Goal: Information Seeking & Learning: Learn about a topic

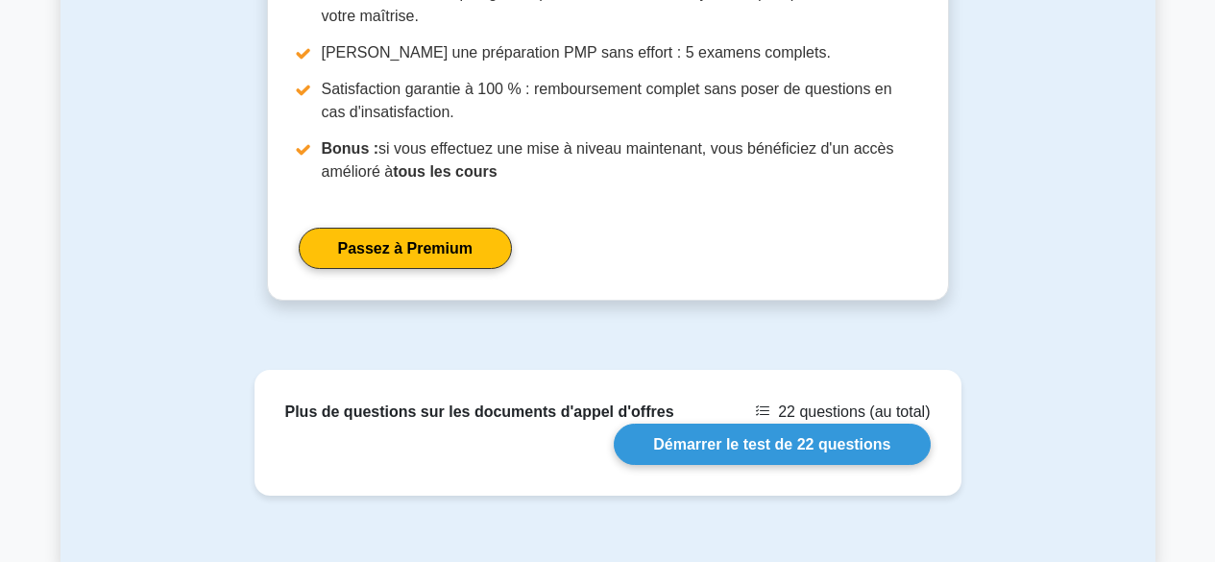
scroll to position [1854, 0]
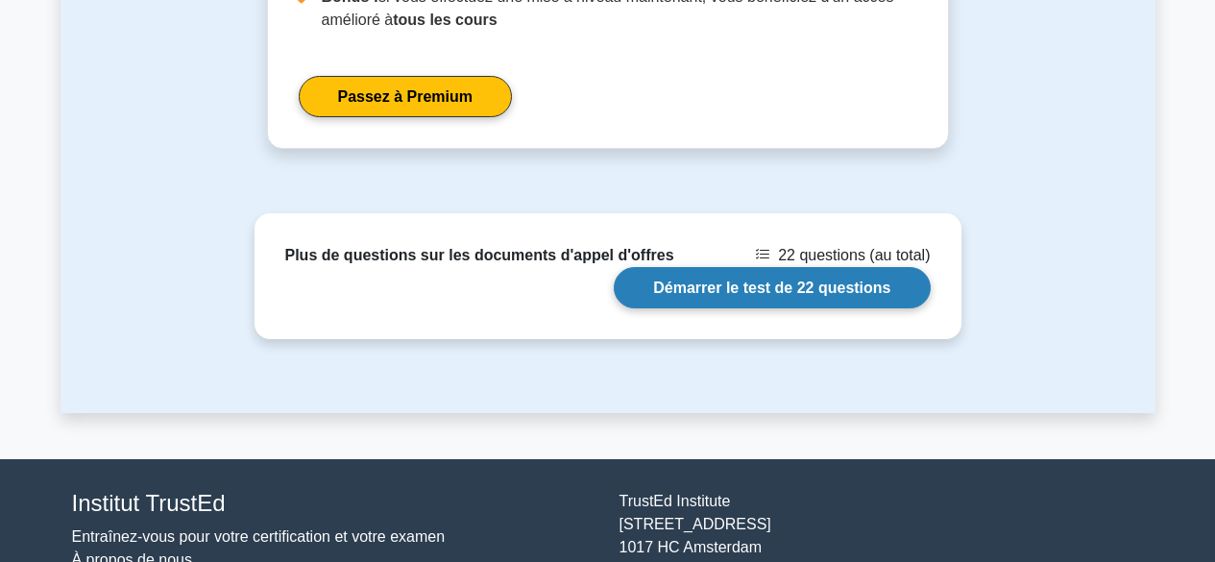
click at [749, 286] on link "Démarrer le test de 22 questions" at bounding box center [772, 287] width 316 height 41
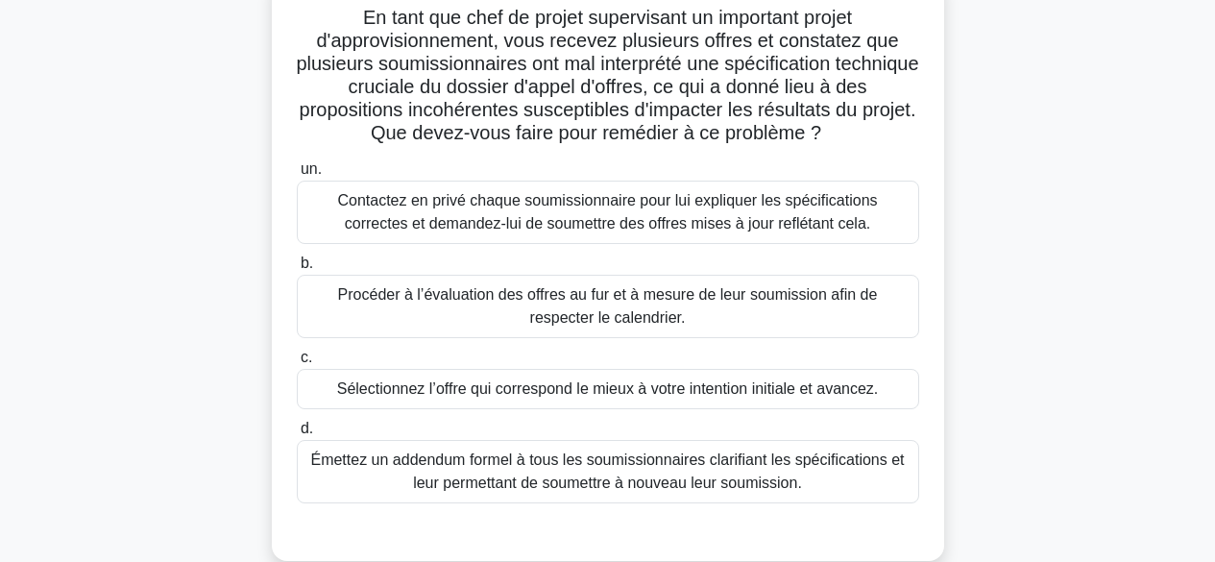
scroll to position [223, 0]
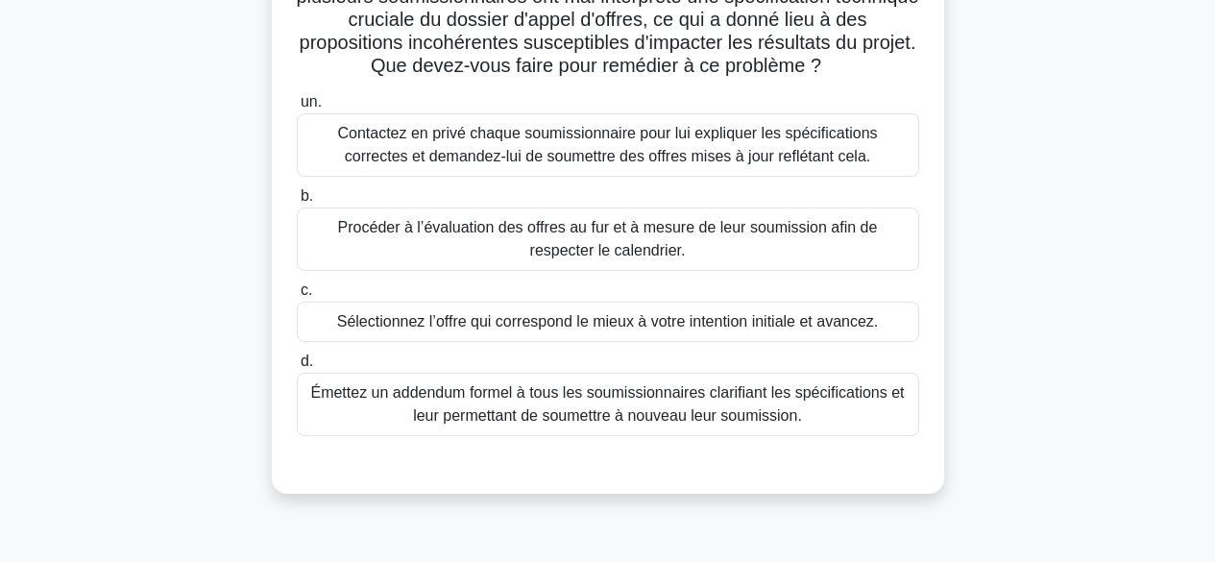
click at [691, 402] on font "Émettez un addendum formel à tous les soumissionnaires clarifiant les spécifica…" at bounding box center [607, 403] width 594 height 39
click at [297, 368] on input "d. Émettez un addendum formel à tous les soumissionnaires clarifiant les spécif…" at bounding box center [297, 361] width 0 height 12
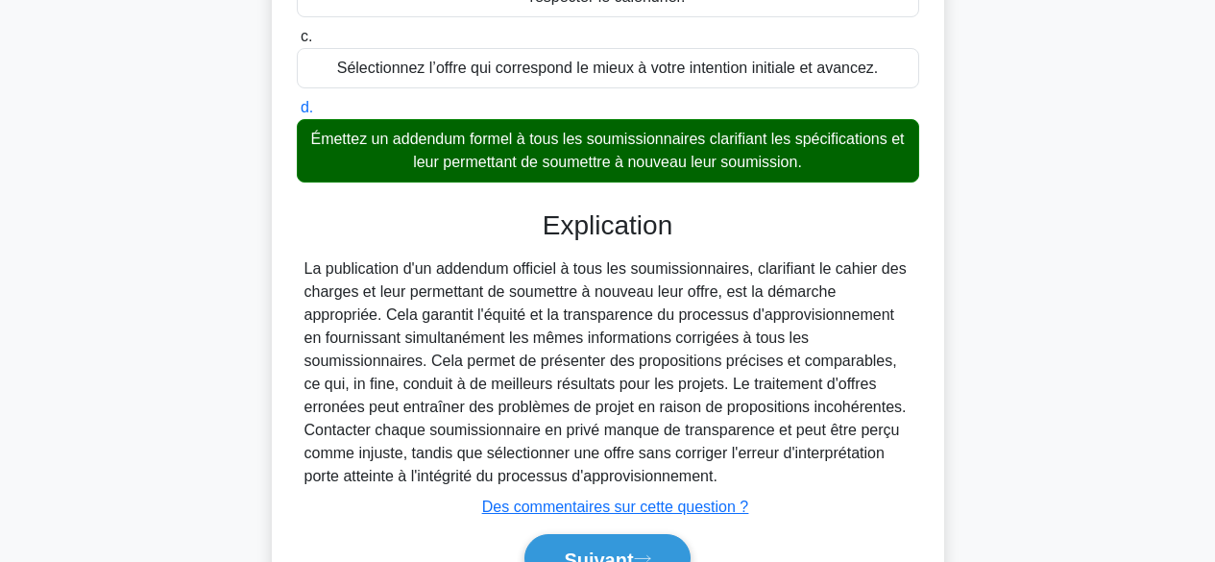
scroll to position [580, 0]
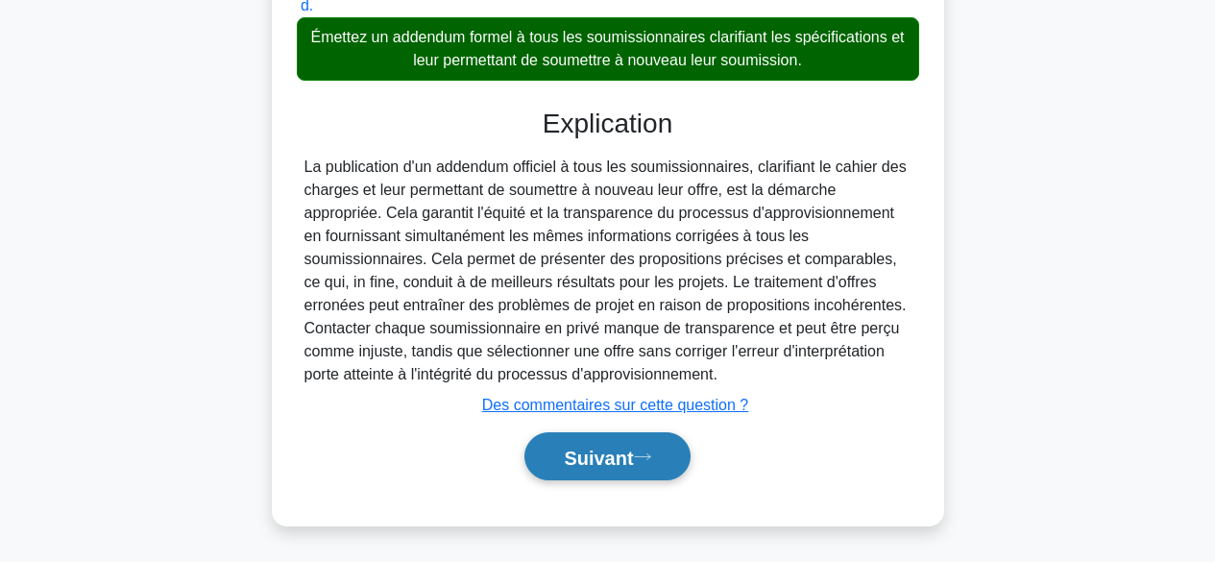
click at [611, 454] on font "Suivant" at bounding box center [598, 457] width 69 height 21
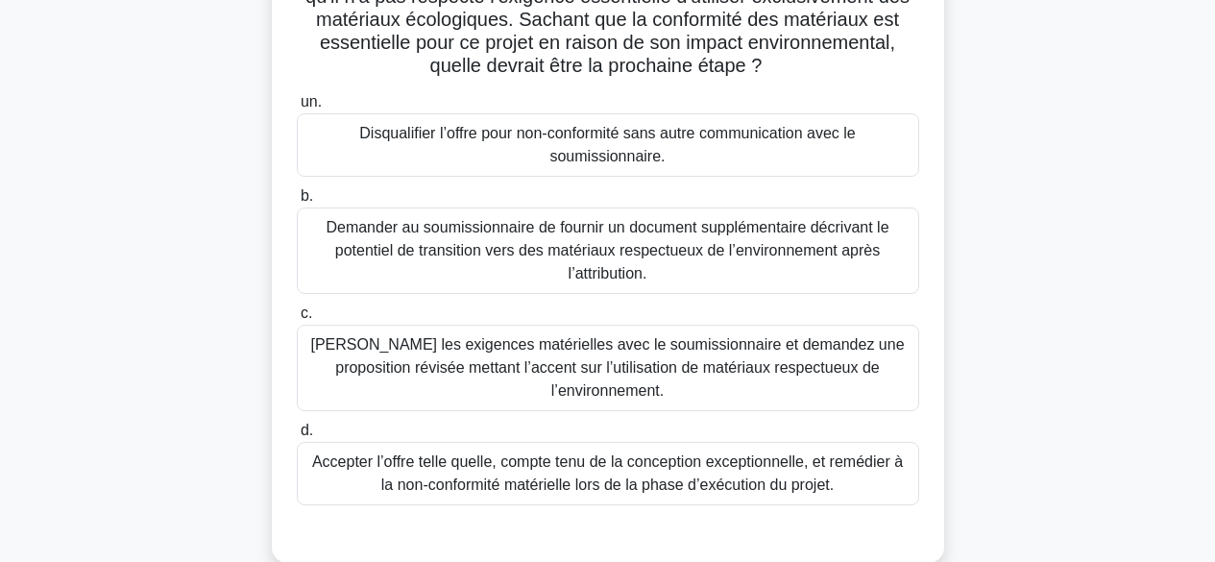
scroll to position [272, 0]
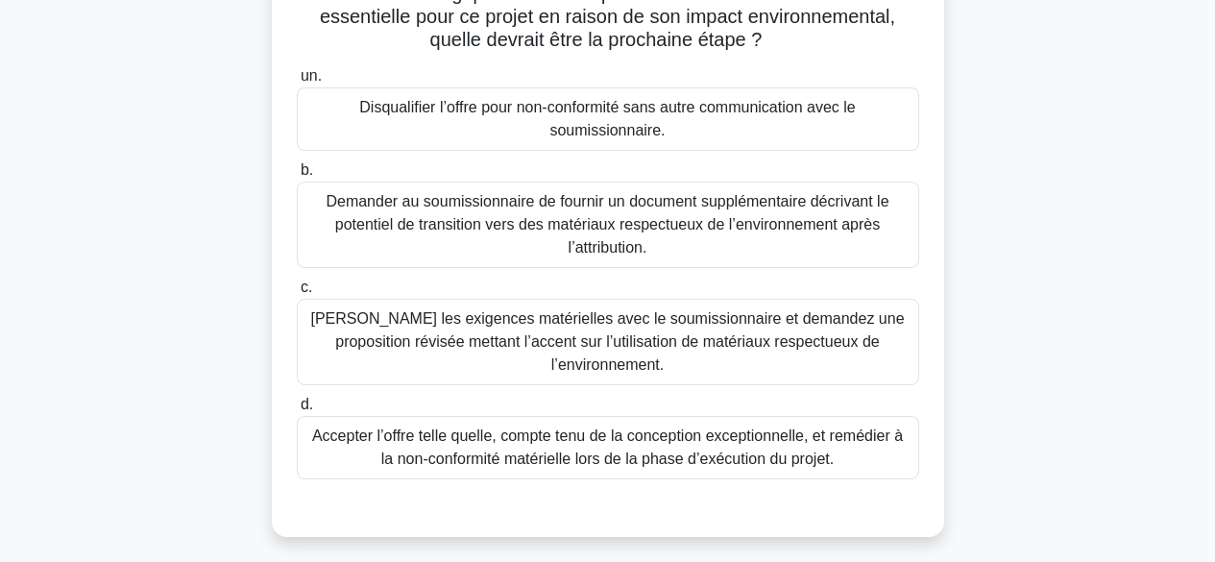
click at [743, 340] on font "Clarifiez les exigences matérielles avec le soumissionnaire et demandez une pro…" at bounding box center [607, 341] width 594 height 62
click at [297, 294] on input "c. Clarifiez les exigences matérielles avec le soumissionnaire et demandez une …" at bounding box center [297, 287] width 0 height 12
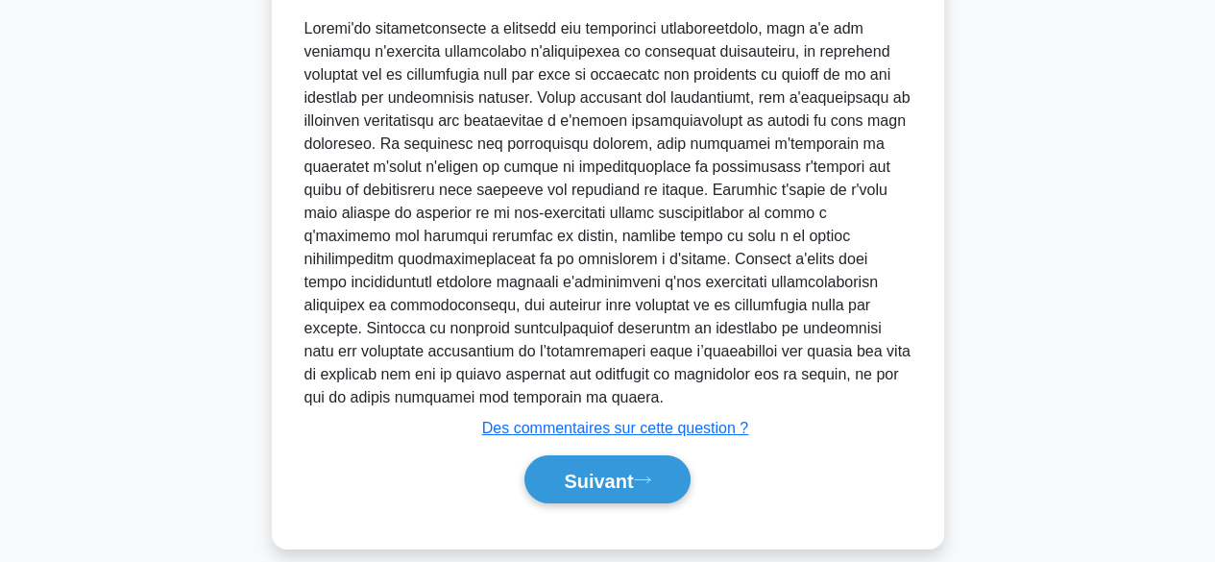
scroll to position [834, 0]
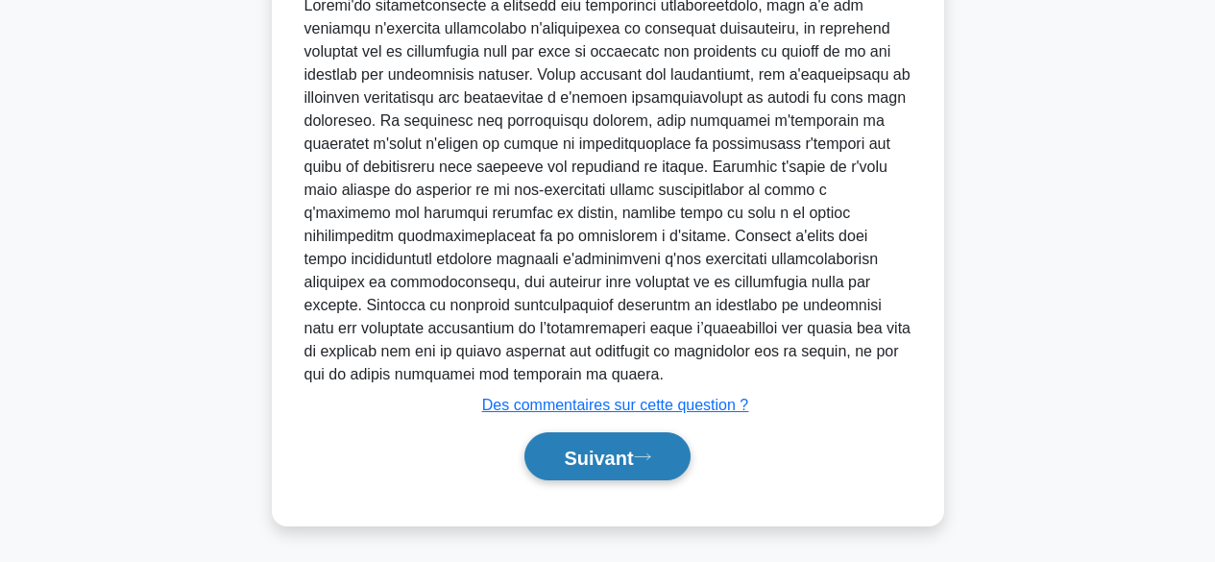
click at [589, 447] on font "Suivant" at bounding box center [598, 457] width 69 height 21
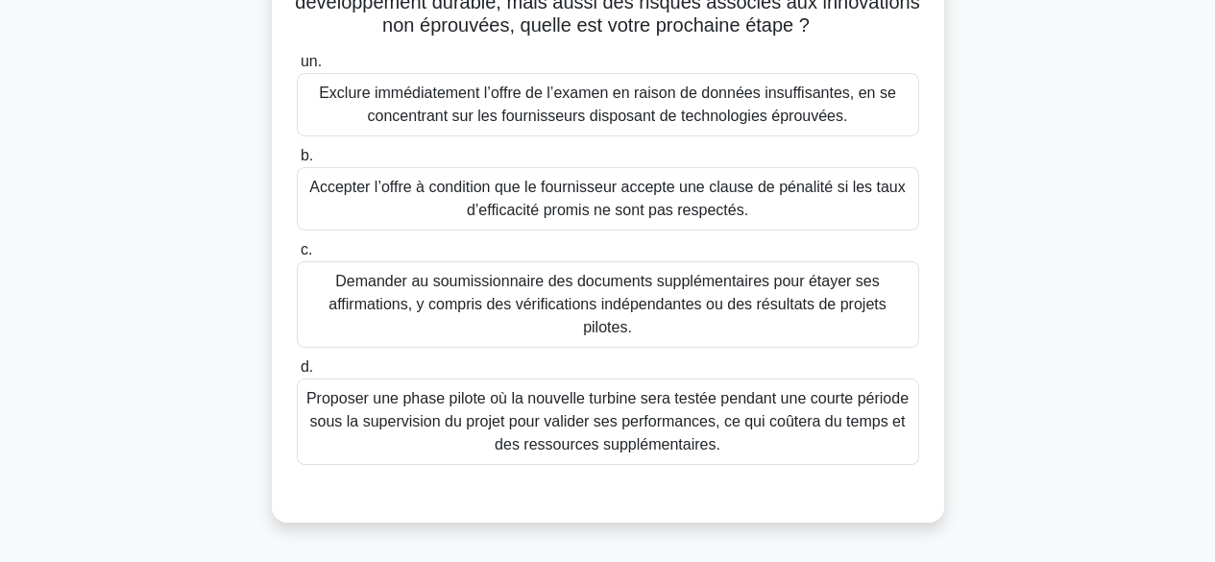
scroll to position [387, 0]
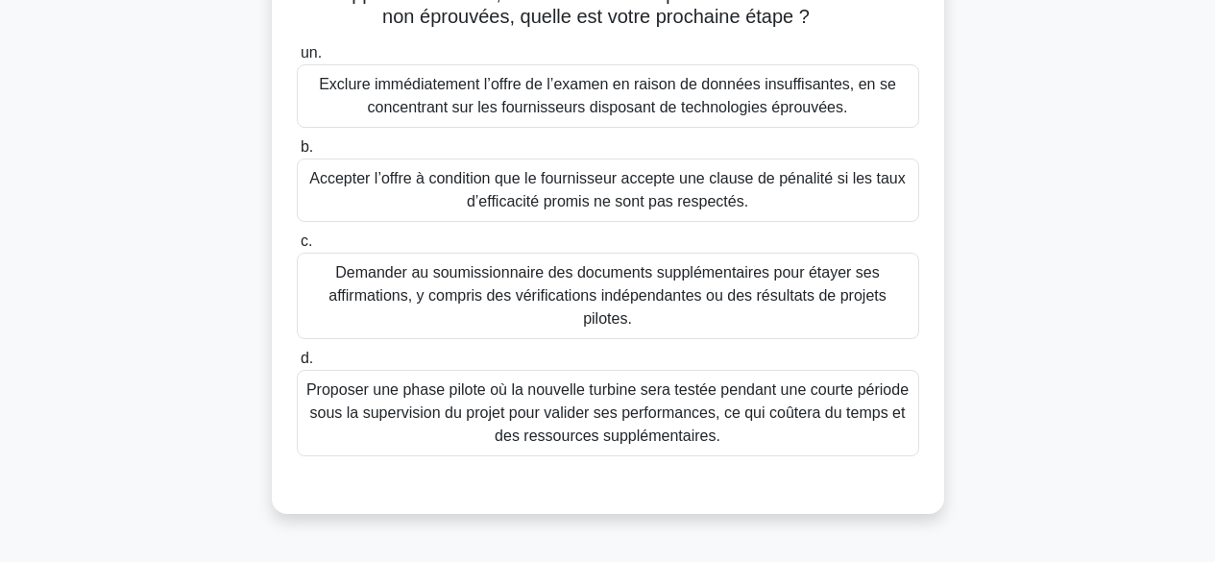
click at [709, 313] on font "Demander au soumissionnaire des documents supplémentaires pour étayer ses affir…" at bounding box center [607, 295] width 557 height 62
click at [297, 248] on input "c. Demander au soumissionnaire des documents supplémentaires pour étayer ses af…" at bounding box center [297, 241] width 0 height 12
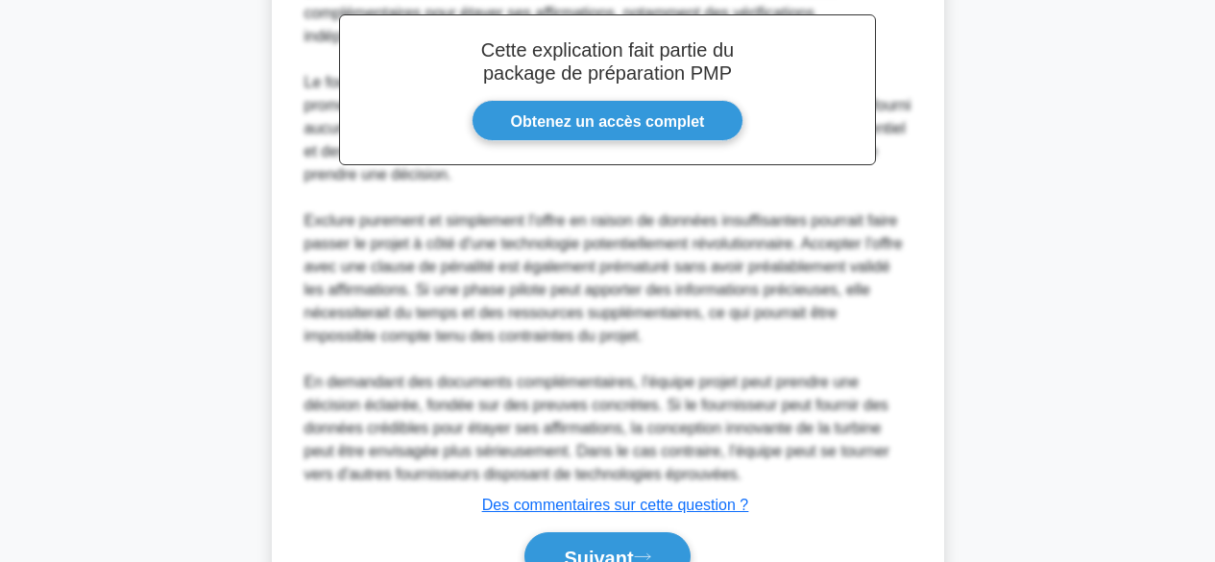
scroll to position [1064, 0]
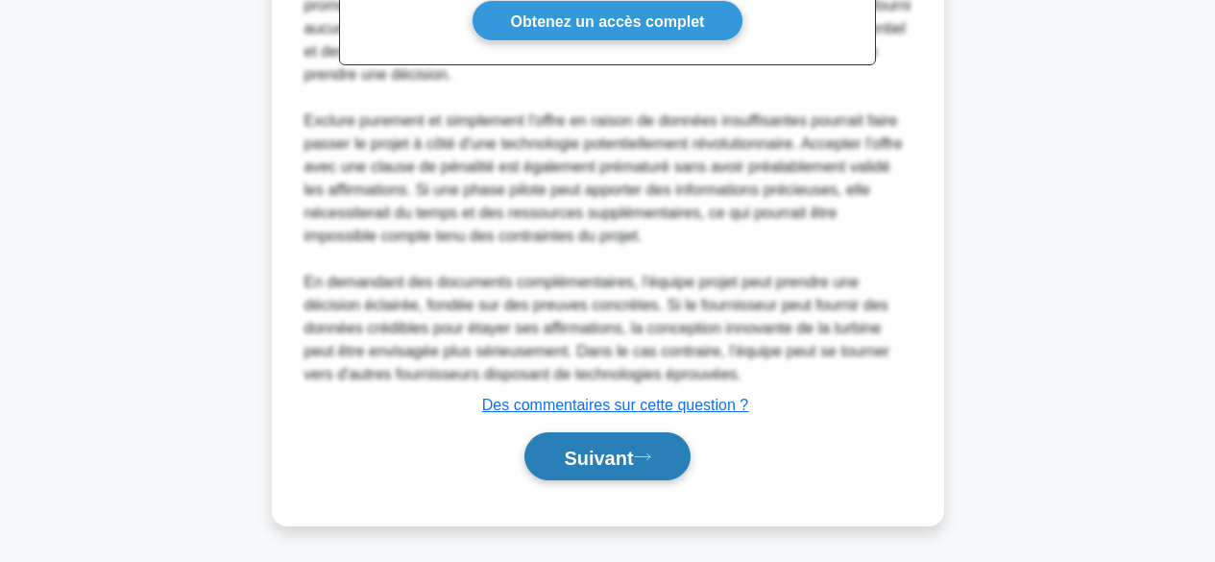
click at [629, 453] on font "Suivant" at bounding box center [598, 457] width 69 height 21
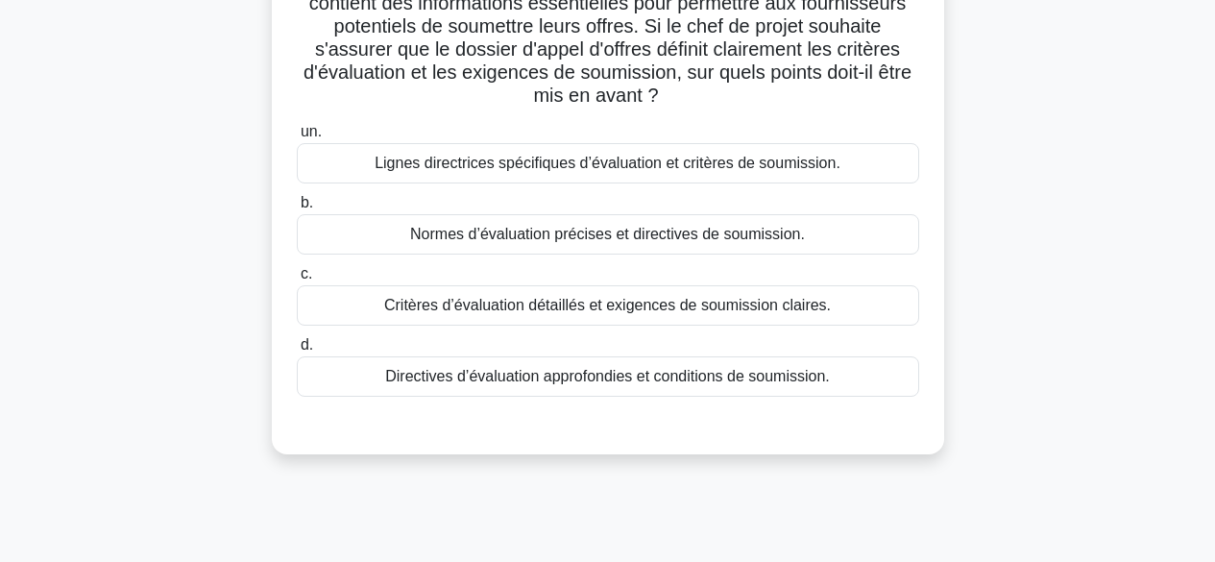
scroll to position [200, 0]
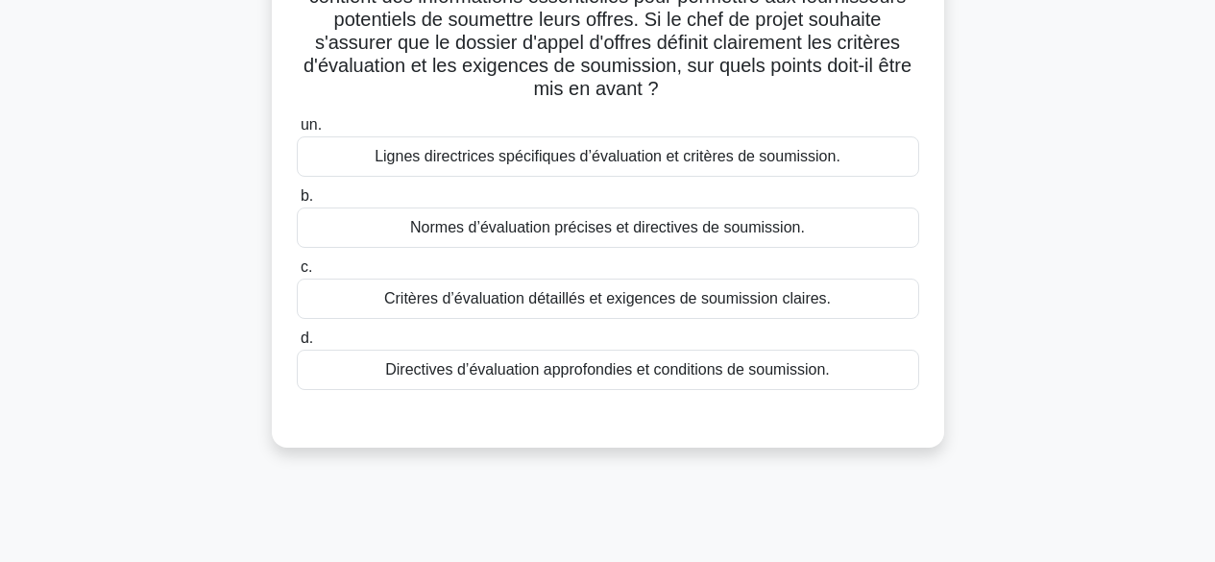
click at [753, 299] on font "Critères d’évaluation détaillés et exigences de soumission claires." at bounding box center [607, 298] width 447 height 16
click at [297, 274] on input "c. Critères d’évaluation détaillés et exigences de soumission claires." at bounding box center [297, 267] width 0 height 12
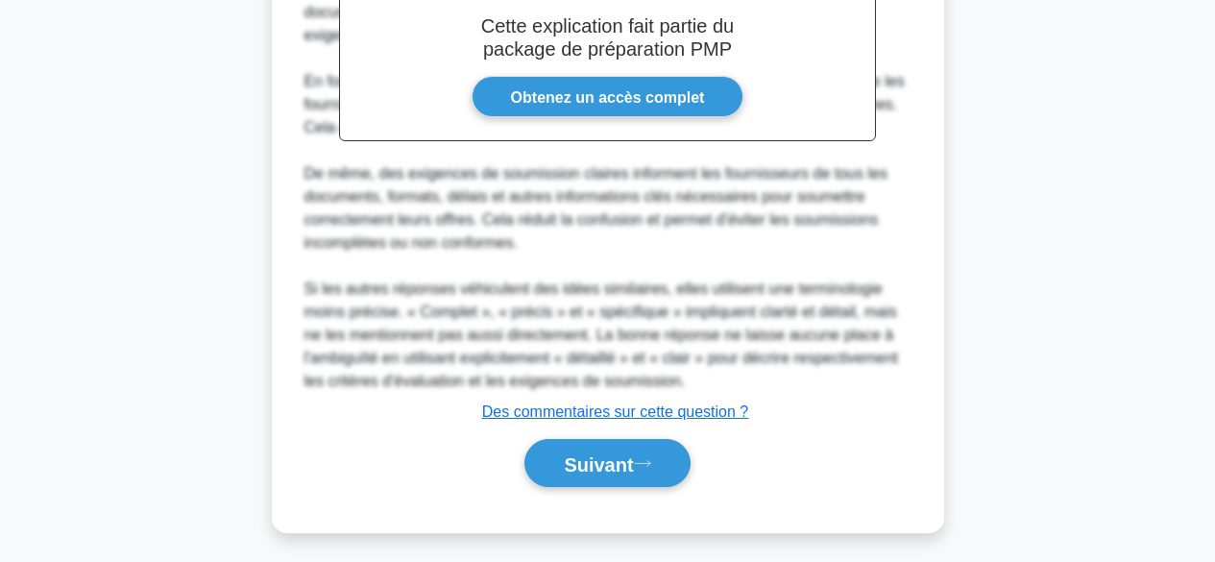
scroll to position [719, 0]
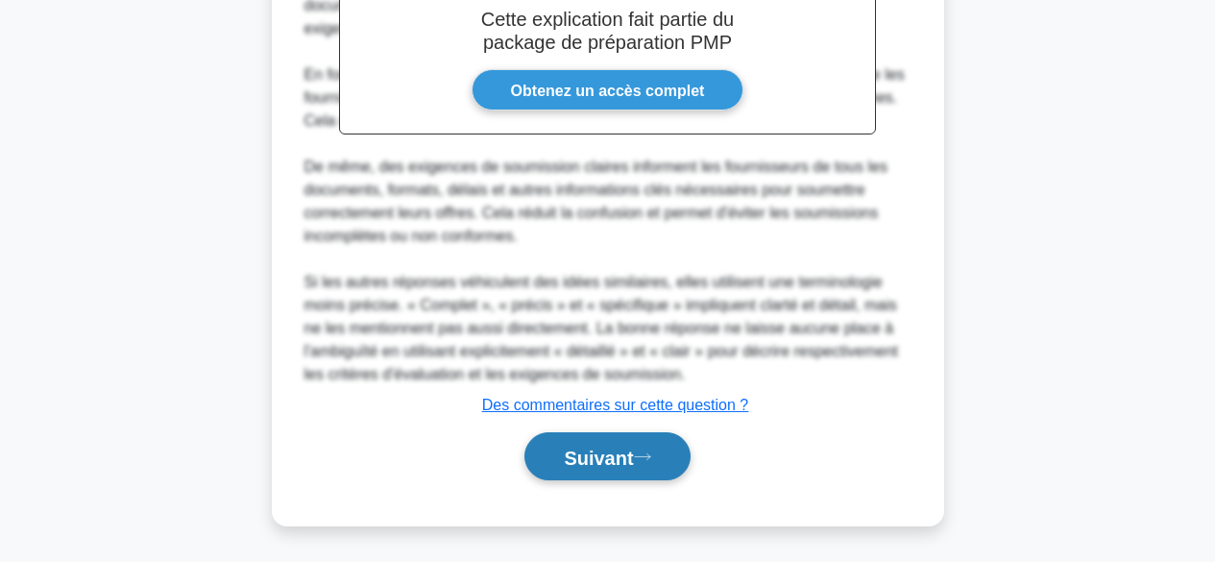
click at [607, 462] on font "Suivant" at bounding box center [598, 457] width 69 height 21
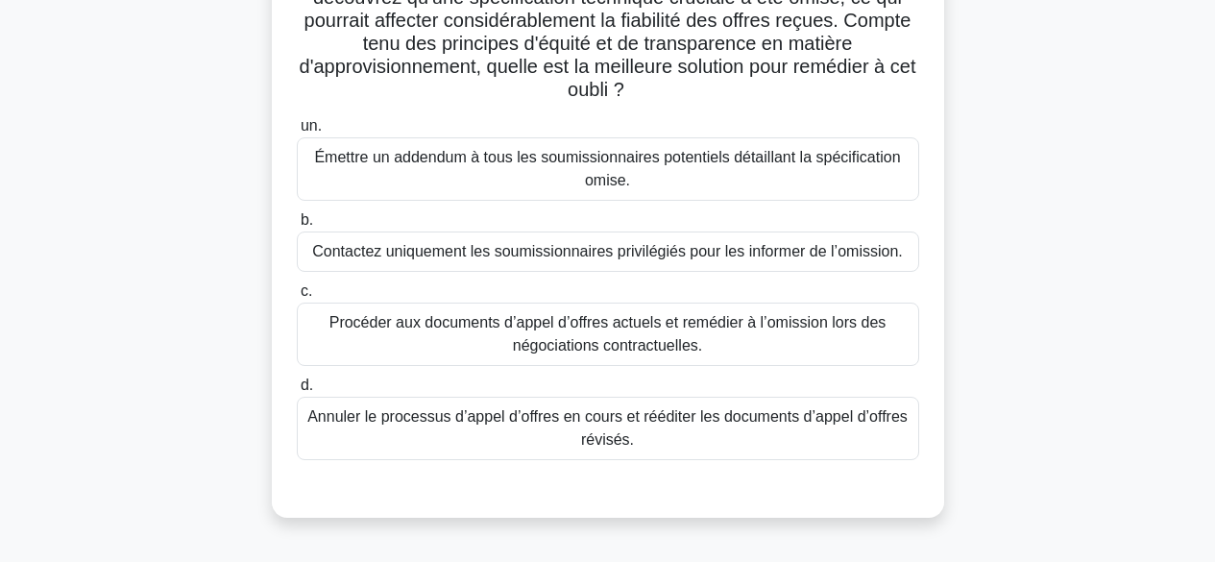
scroll to position [234, 0]
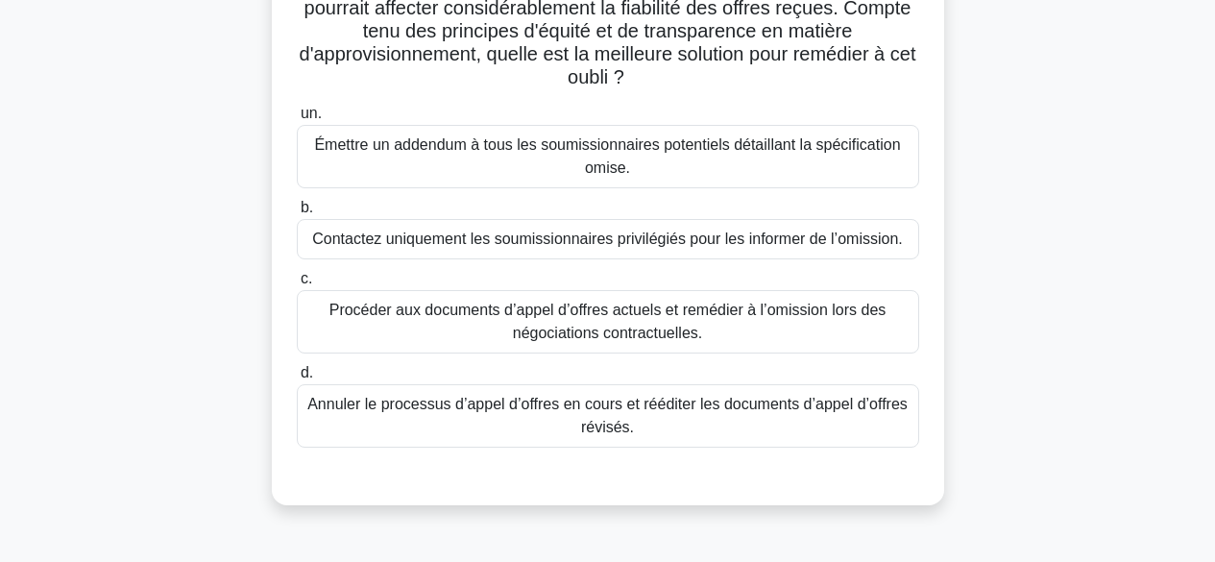
click at [807, 160] on font "Émettre un addendum à tous les soumissionnaires potentiels détaillant la spécif…" at bounding box center [608, 157] width 605 height 46
click at [297, 120] on input "un. Émettre un addendum à tous les soumissionnaires potentiels détaillant la sp…" at bounding box center [297, 114] width 0 height 12
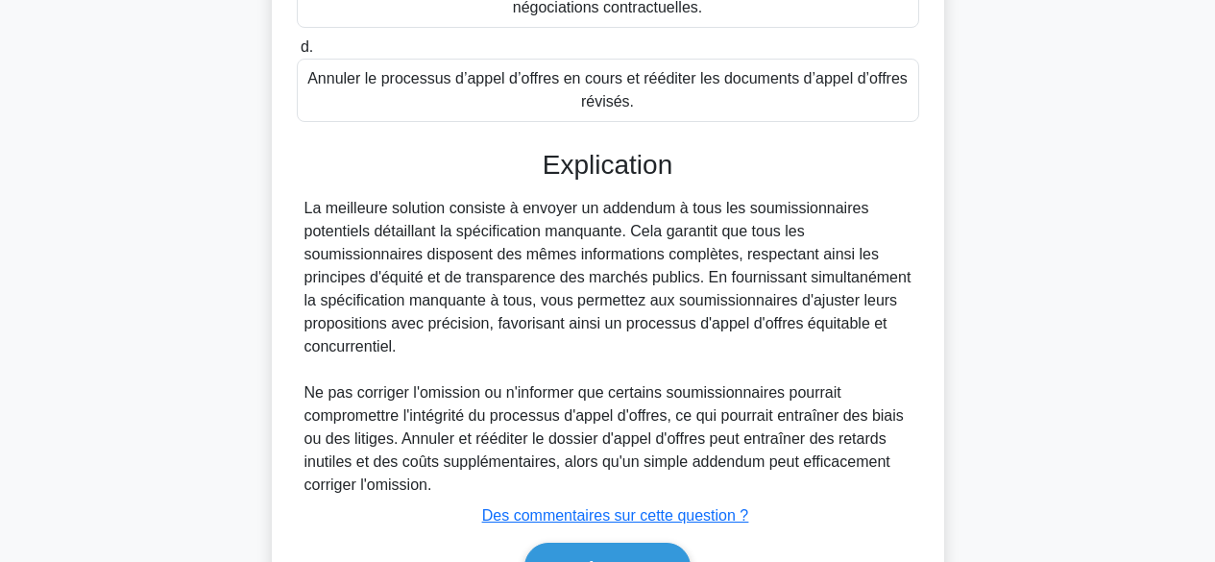
scroll to position [673, 0]
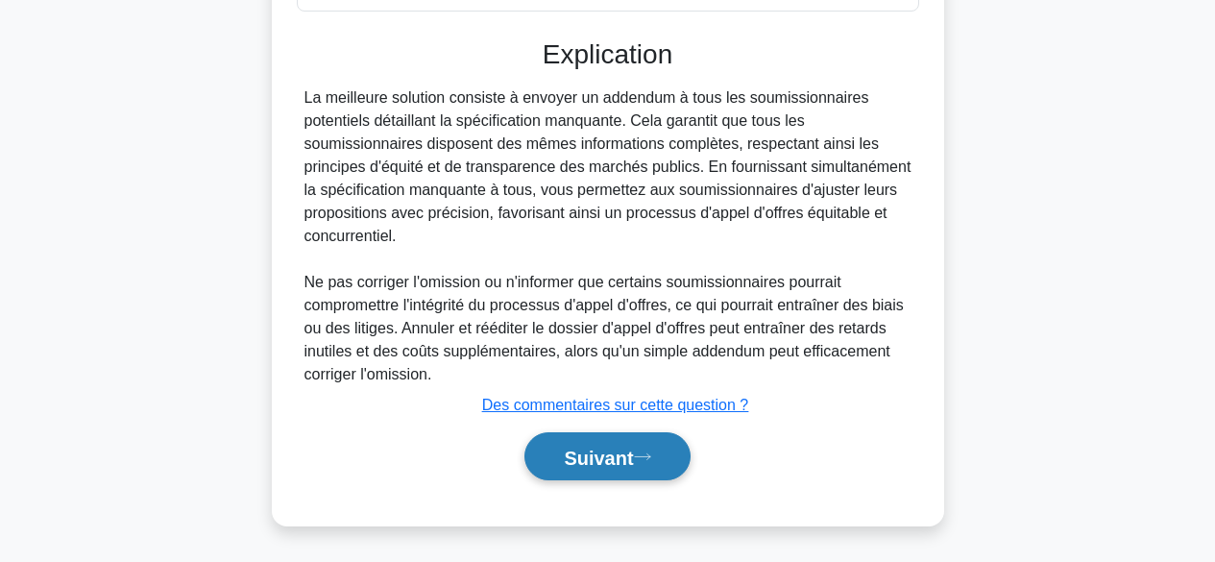
click at [613, 460] on font "Suivant" at bounding box center [598, 457] width 69 height 21
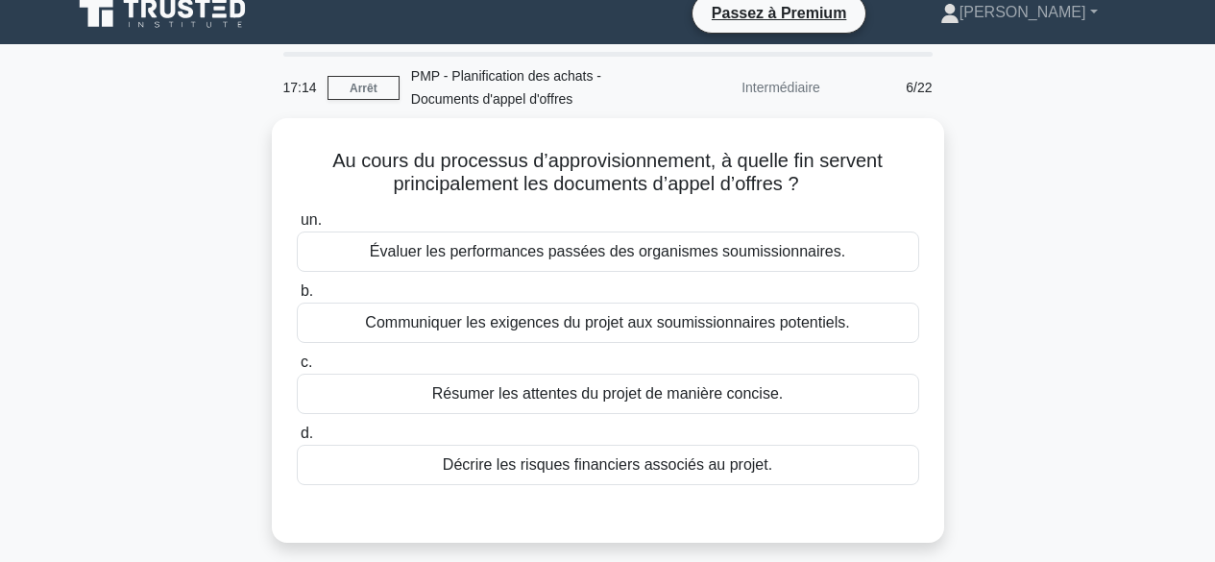
scroll to position [0, 0]
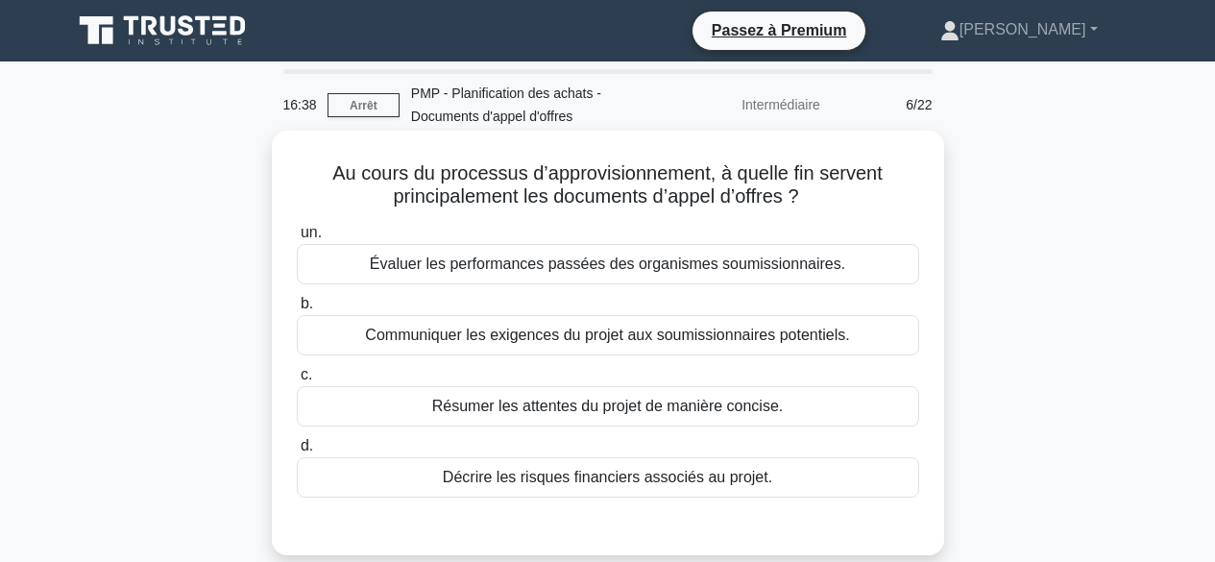
click at [874, 334] on div "Communiquer les exigences du projet aux soumissionnaires potentiels." at bounding box center [608, 335] width 623 height 40
click at [297, 310] on input "b. Communiquer les exigences du projet aux soumissionnaires potentiels." at bounding box center [297, 304] width 0 height 12
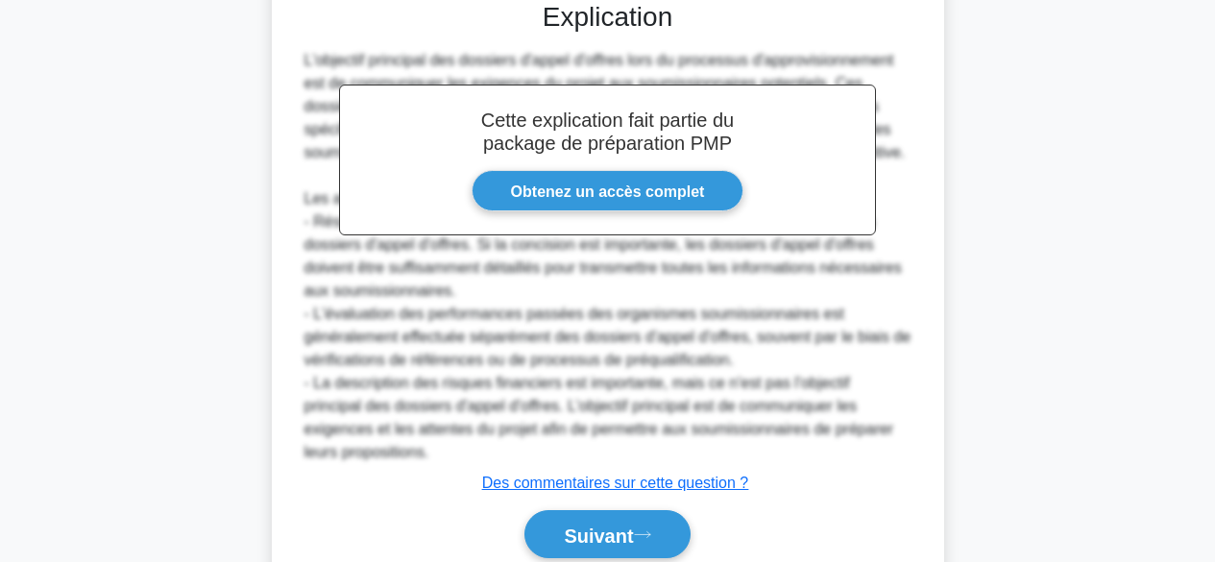
scroll to position [580, 0]
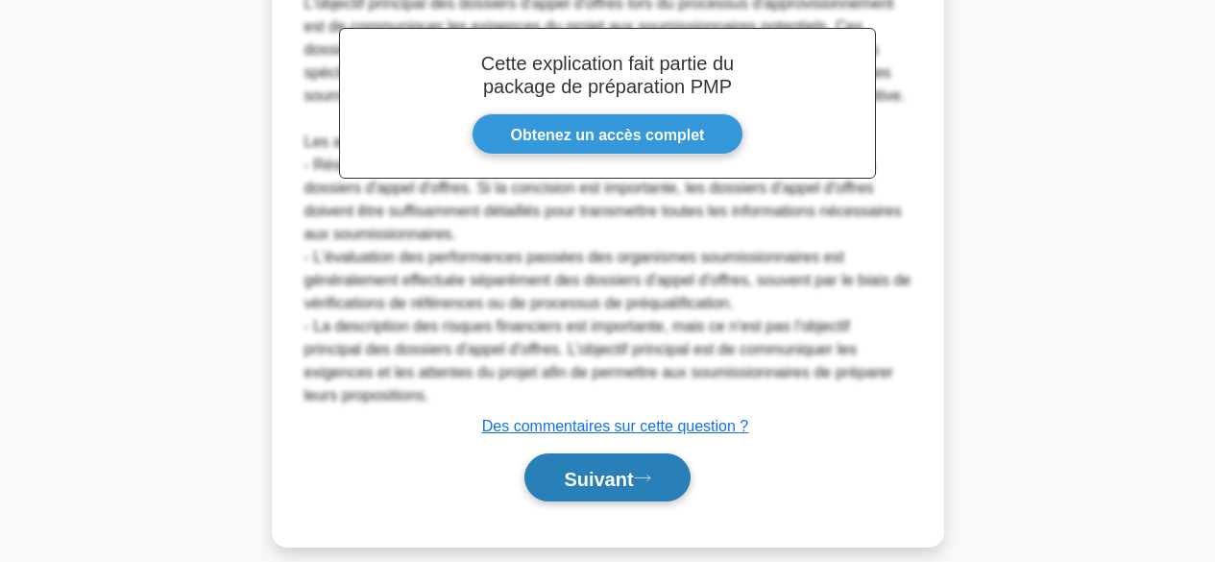
click at [650, 453] on button "Suivant" at bounding box center [607, 477] width 165 height 49
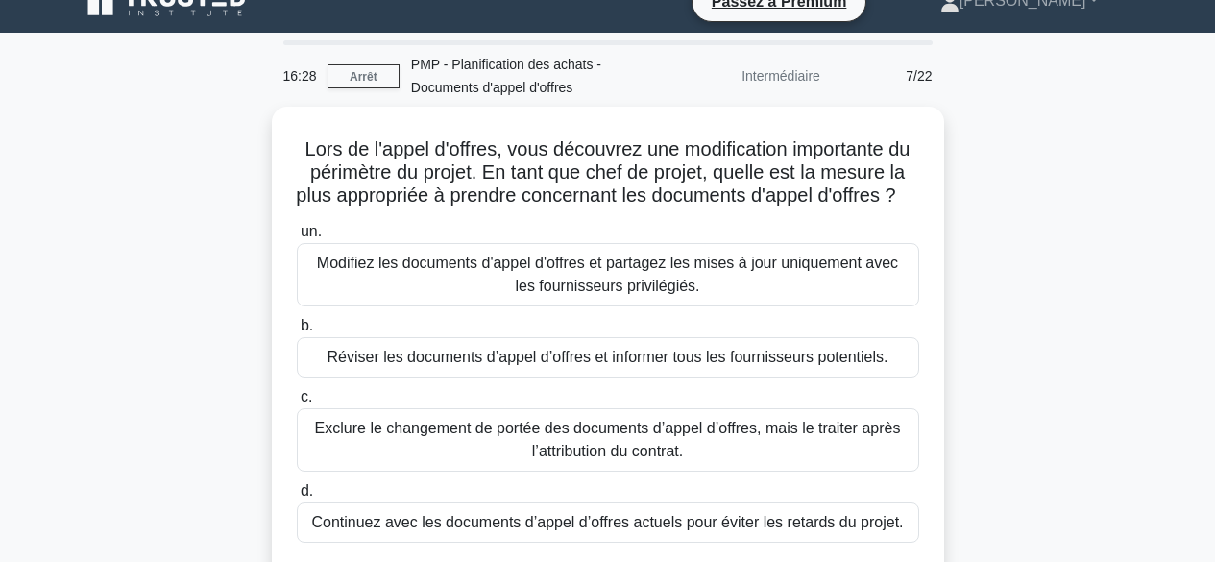
scroll to position [12, 0]
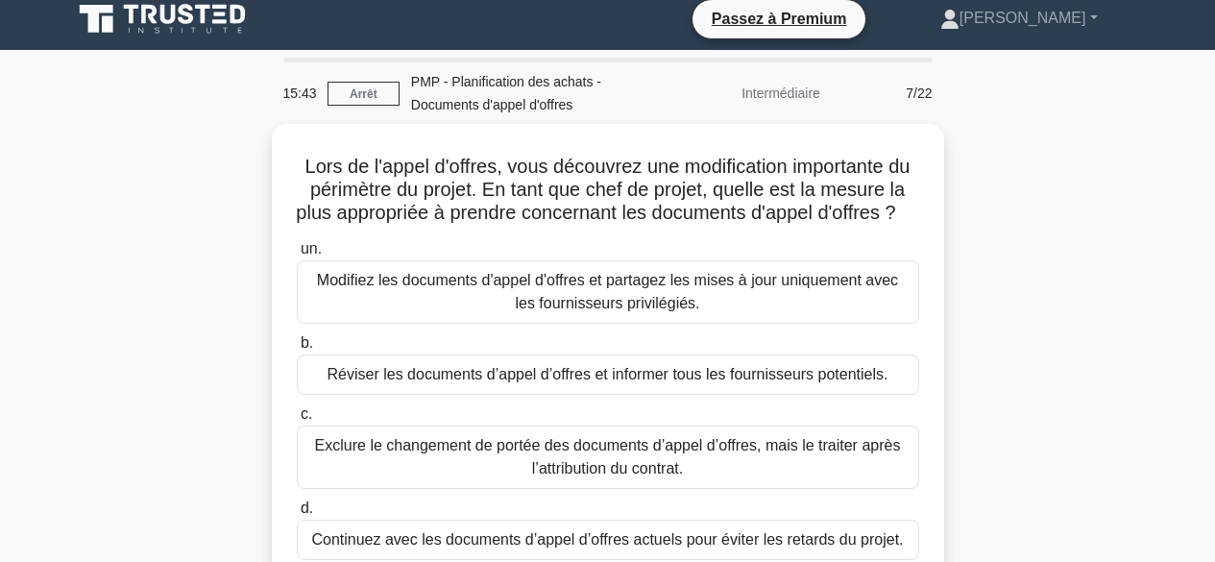
click at [1076, 159] on div "Lors de l'appel d'offres, vous découvrez une modification importante du périmèt…" at bounding box center [608, 382] width 1095 height 517
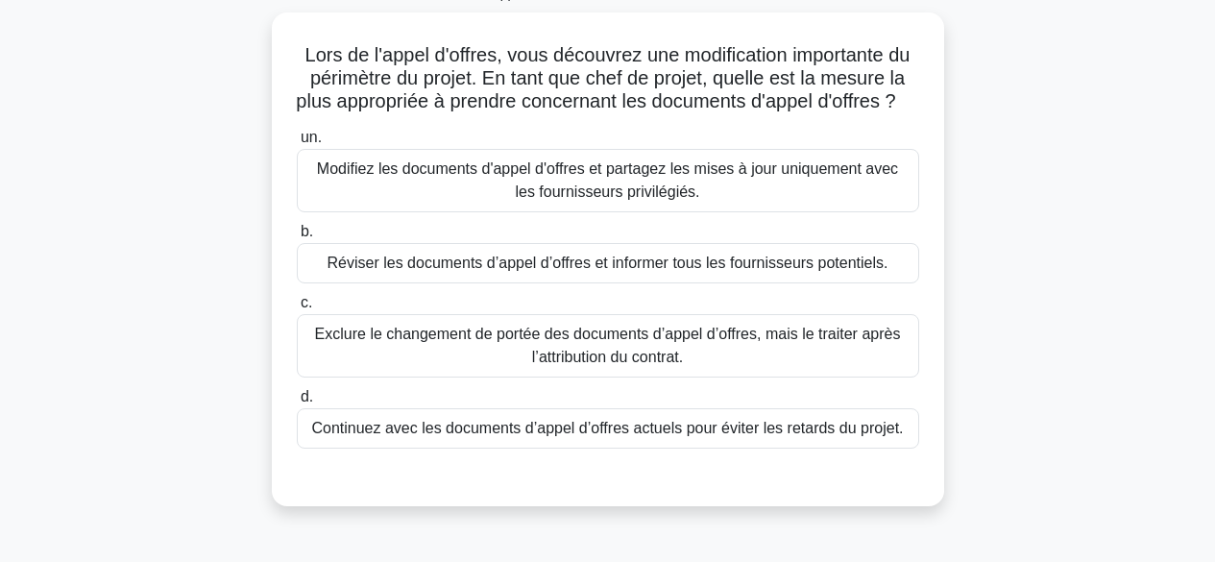
scroll to position [98, 0]
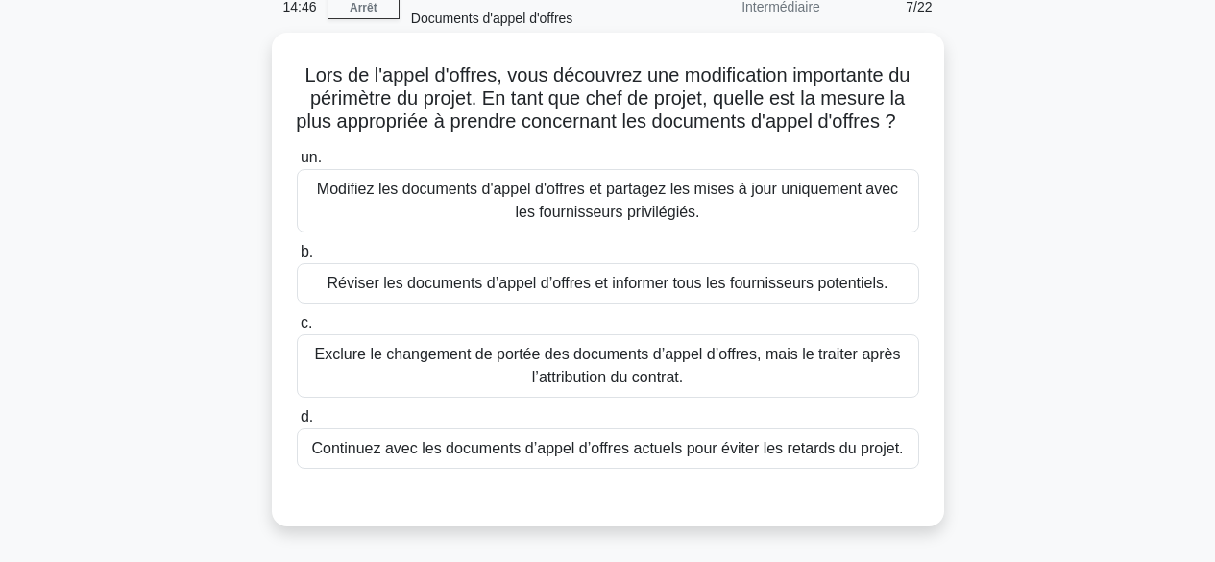
click at [769, 220] on font "Modifiez les documents d'appel d'offres et partagez les mises à jour uniquement…" at bounding box center [607, 200] width 581 height 39
click at [297, 164] on input "un. Modifiez les documents d'appel d'offres et partagez les mises à jour unique…" at bounding box center [297, 158] width 0 height 12
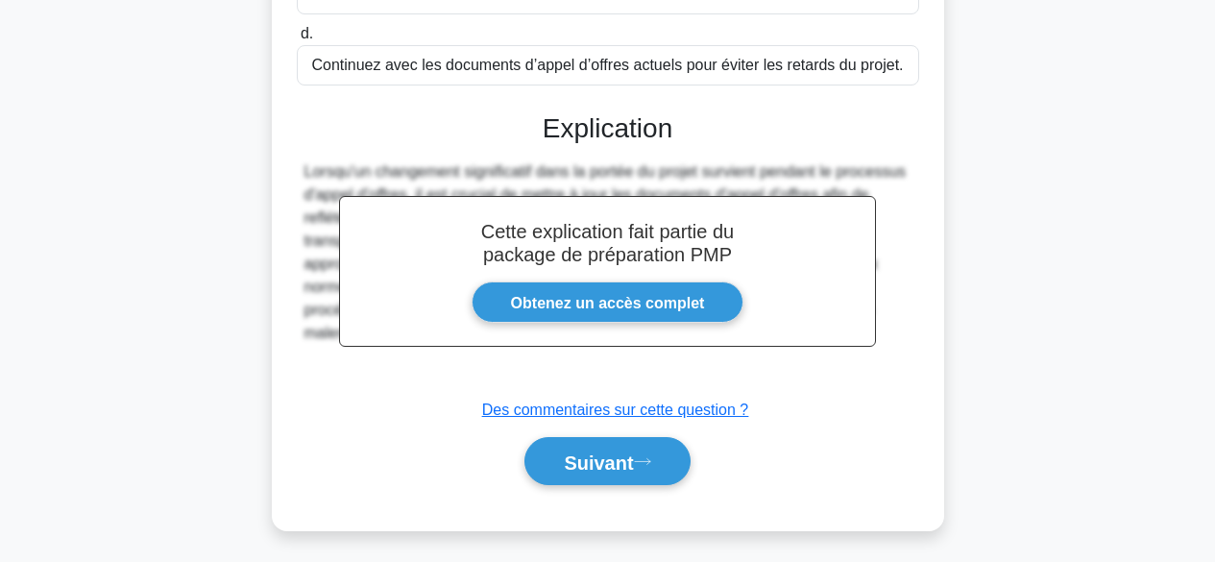
scroll to position [513, 0]
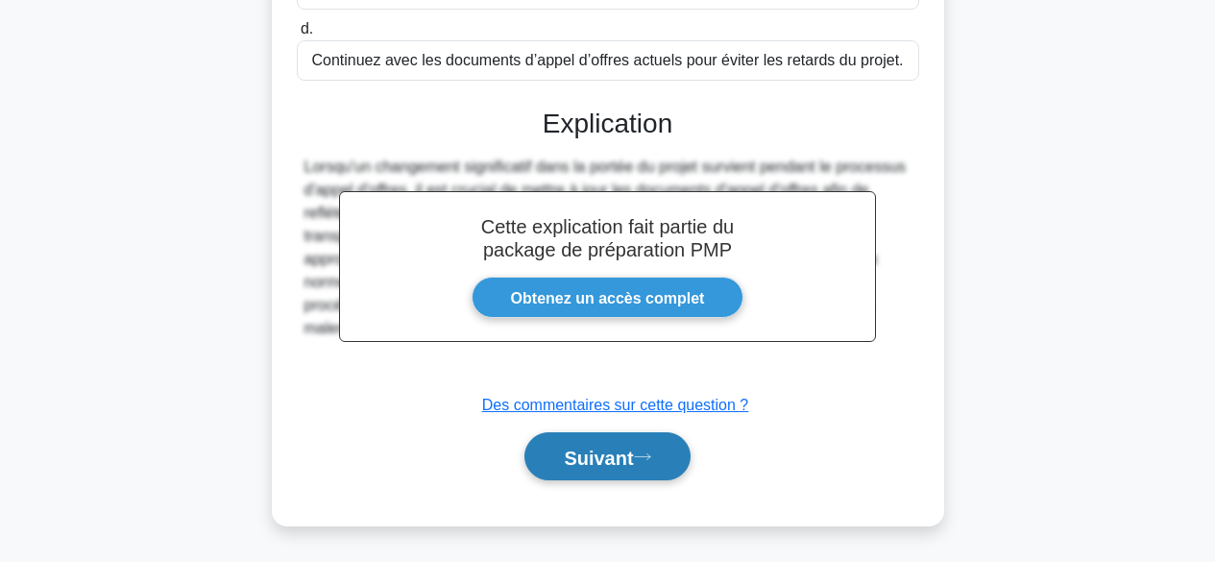
click at [592, 455] on font "Suivant" at bounding box center [598, 457] width 69 height 21
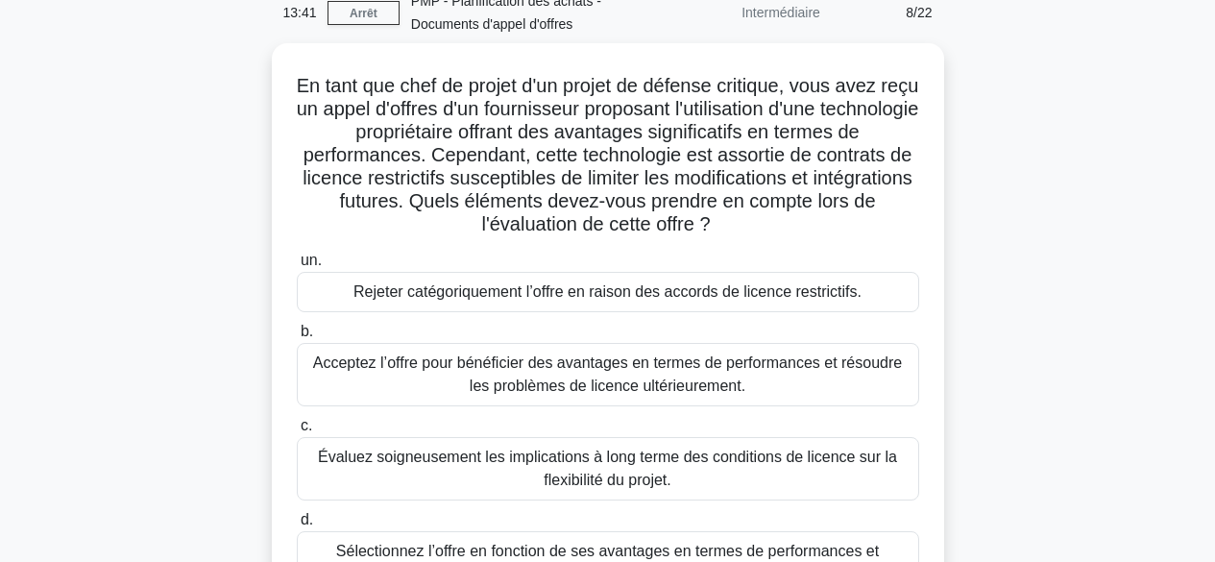
scroll to position [81, 0]
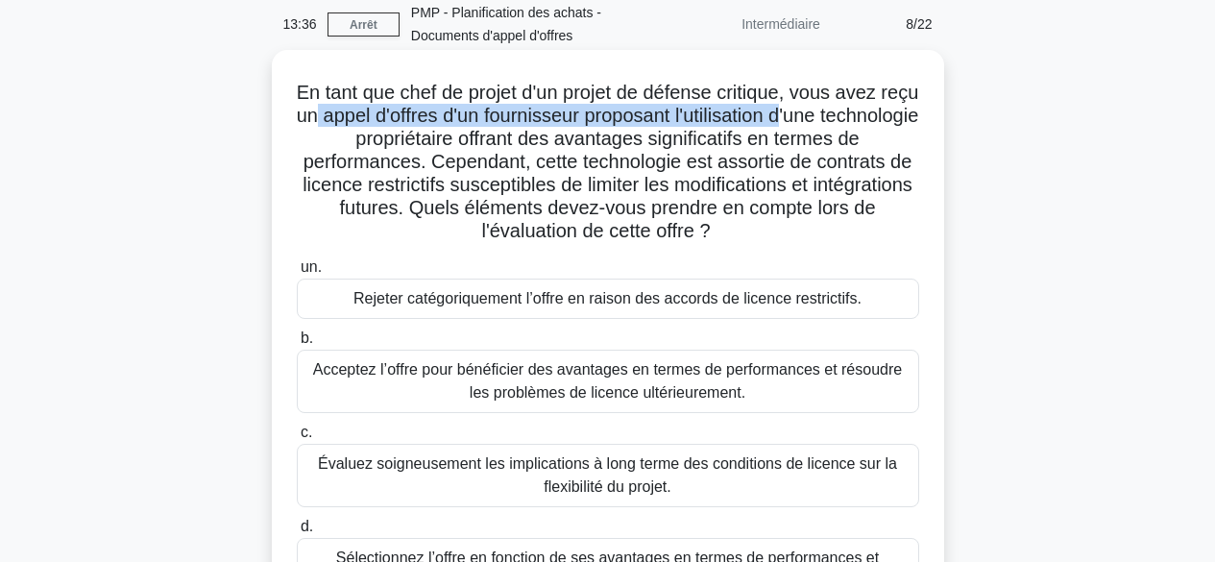
drag, startPoint x: 376, startPoint y: 111, endPoint x: 863, endPoint y: 120, distance: 487.2
click at [863, 120] on font "En tant que chef de projet d'un projet de défense critique, vous avez reçu un a…" at bounding box center [608, 161] width 623 height 159
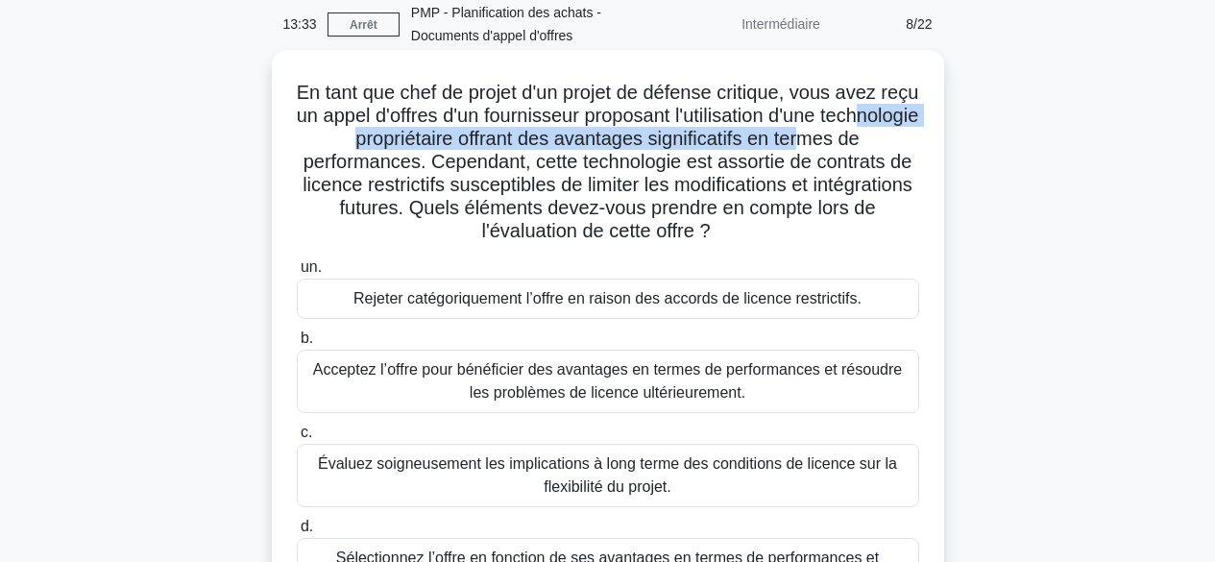
drag, startPoint x: 349, startPoint y: 130, endPoint x: 870, endPoint y: 132, distance: 521.7
click at [870, 132] on font "En tant que chef de projet d'un projet de défense critique, vous avez reçu un a…" at bounding box center [608, 161] width 623 height 159
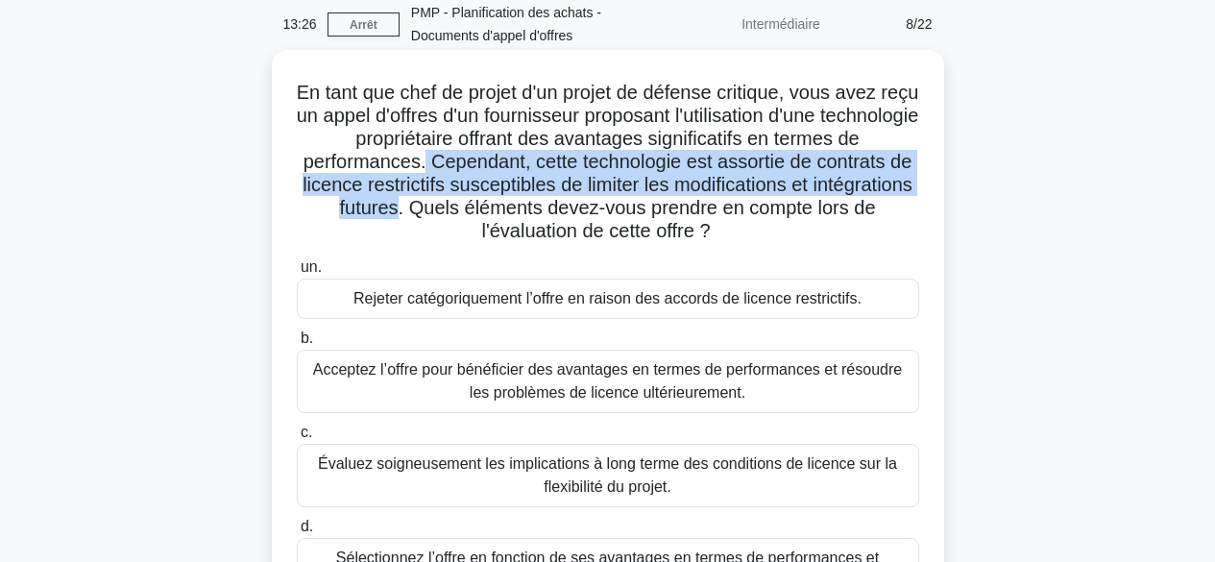
drag, startPoint x: 450, startPoint y: 161, endPoint x: 480, endPoint y: 204, distance: 52.3
click at [480, 204] on font "En tant que chef de projet d'un projet de défense critique, vous avez reçu un a…" at bounding box center [608, 161] width 623 height 159
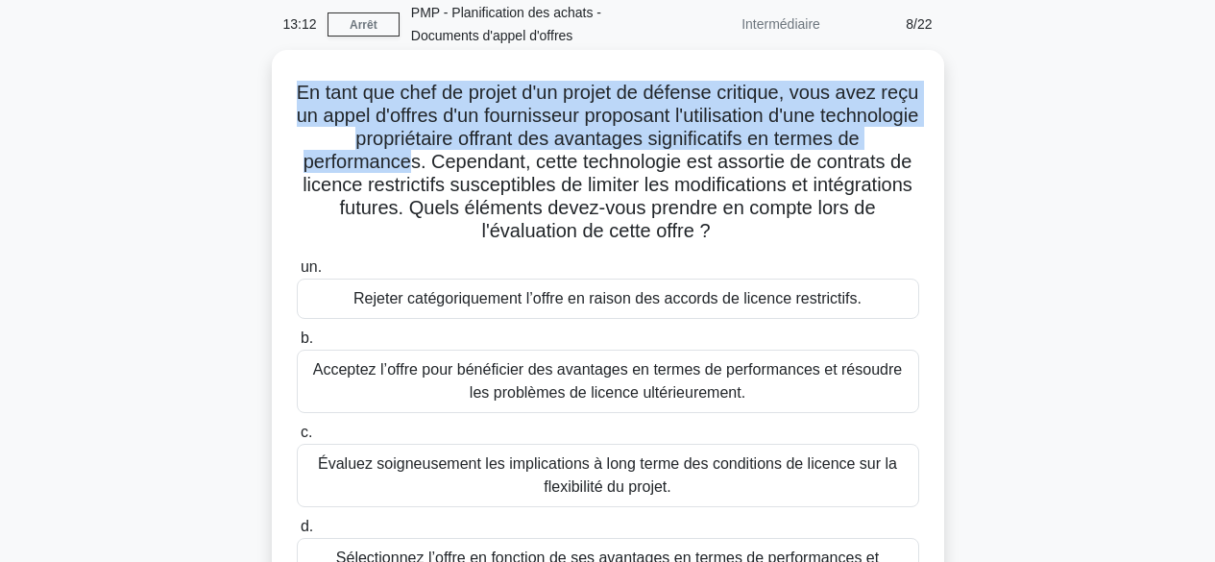
drag, startPoint x: 309, startPoint y: 88, endPoint x: 435, endPoint y: 163, distance: 146.5
click at [435, 163] on font "En tant que chef de projet d'un projet de défense critique, vous avez reçu un a…" at bounding box center [608, 161] width 623 height 159
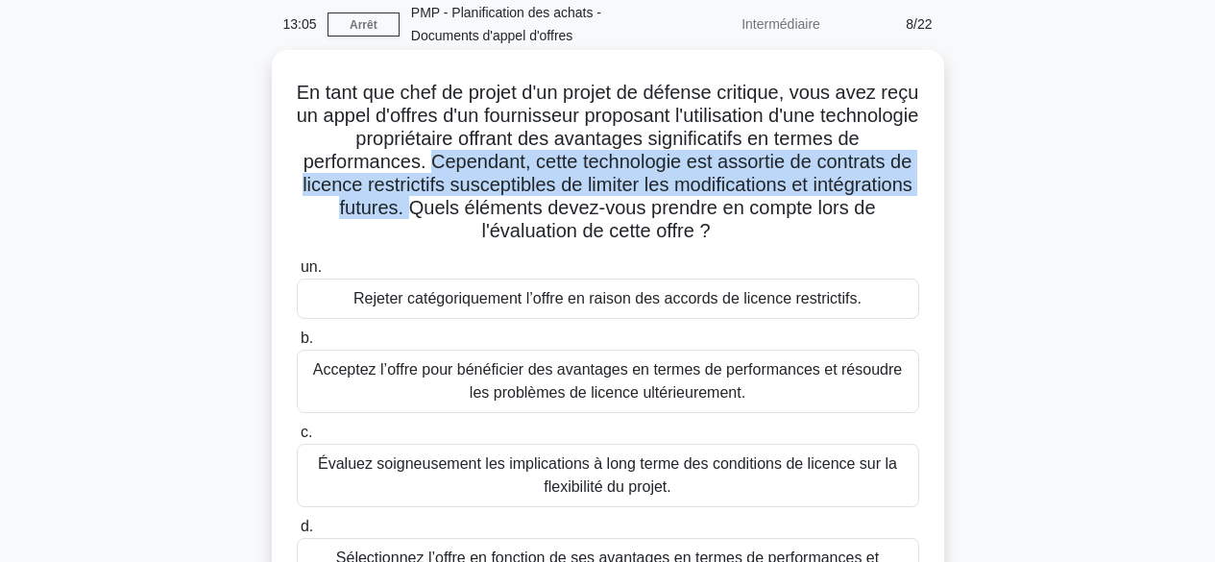
drag, startPoint x: 457, startPoint y: 162, endPoint x: 499, endPoint y: 209, distance: 62.6
click at [499, 209] on font "En tant que chef de projet d'un projet de défense critique, vous avez reçu un a…" at bounding box center [608, 161] width 623 height 159
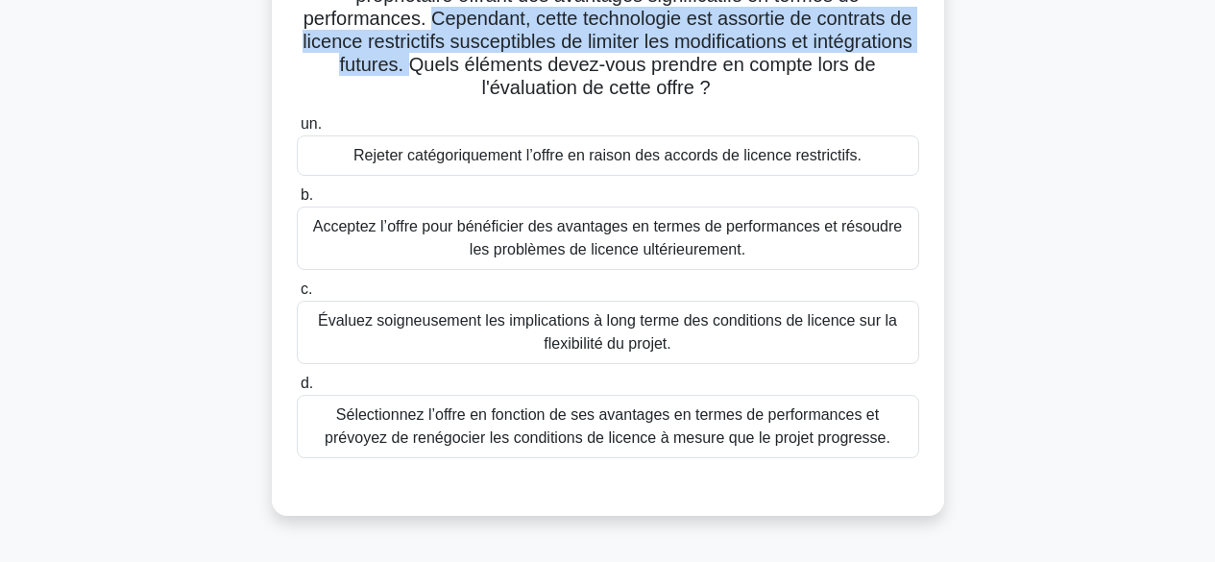
scroll to position [231, 0]
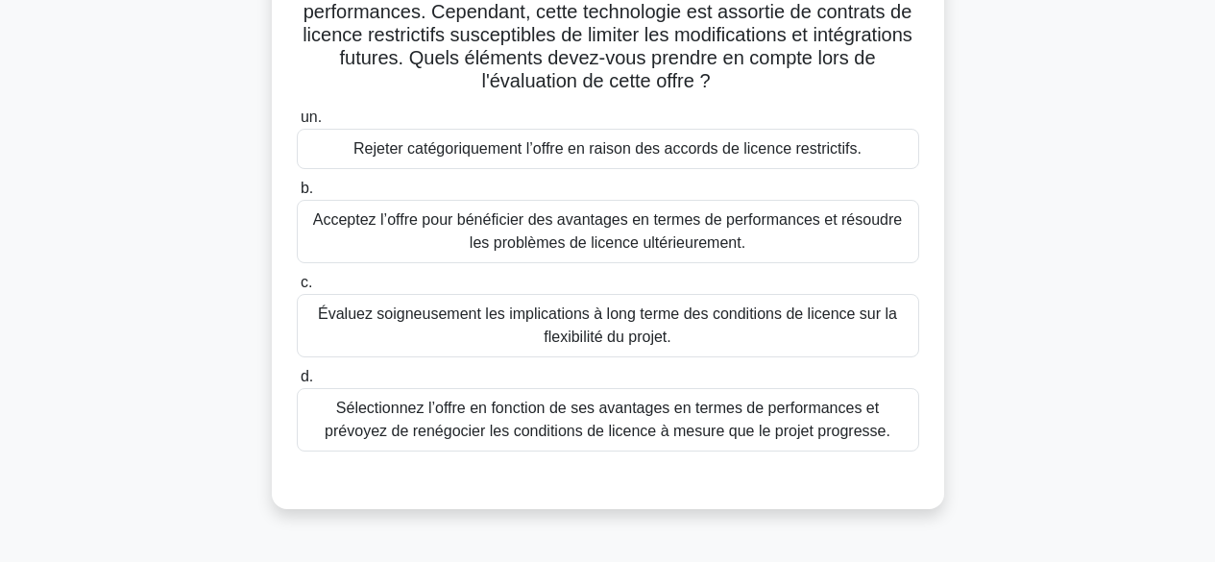
click at [788, 330] on font "Évaluez soigneusement les implications à long terme des conditions de licence s…" at bounding box center [608, 326] width 605 height 46
click at [297, 289] on input "c. Évaluez soigneusement les implications à long terme des conditions de licenc…" at bounding box center [297, 283] width 0 height 12
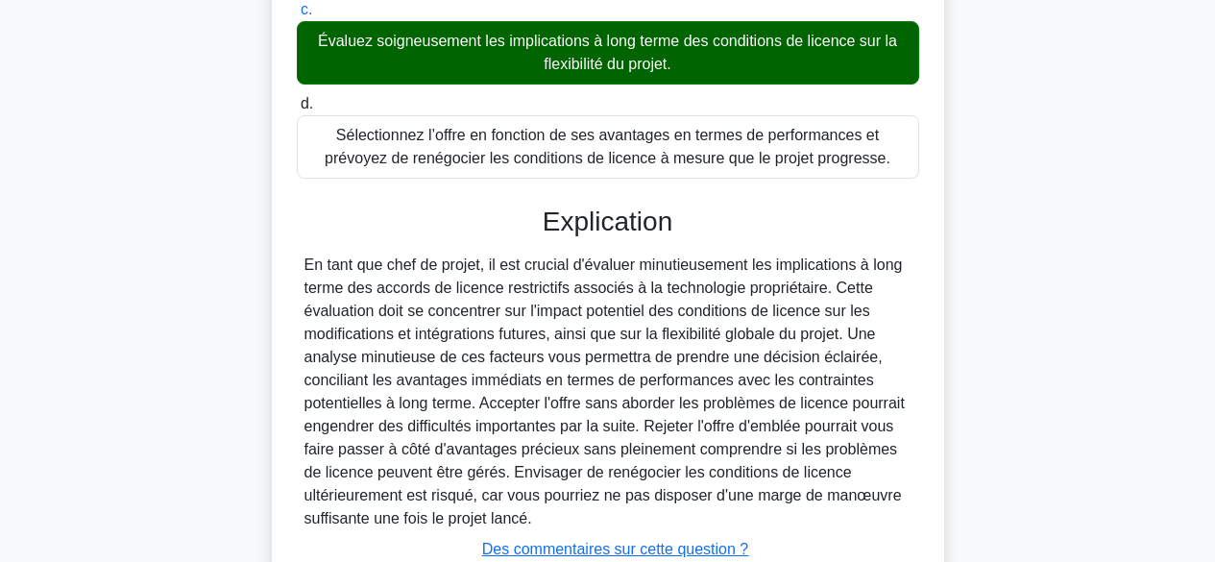
scroll to position [649, 0]
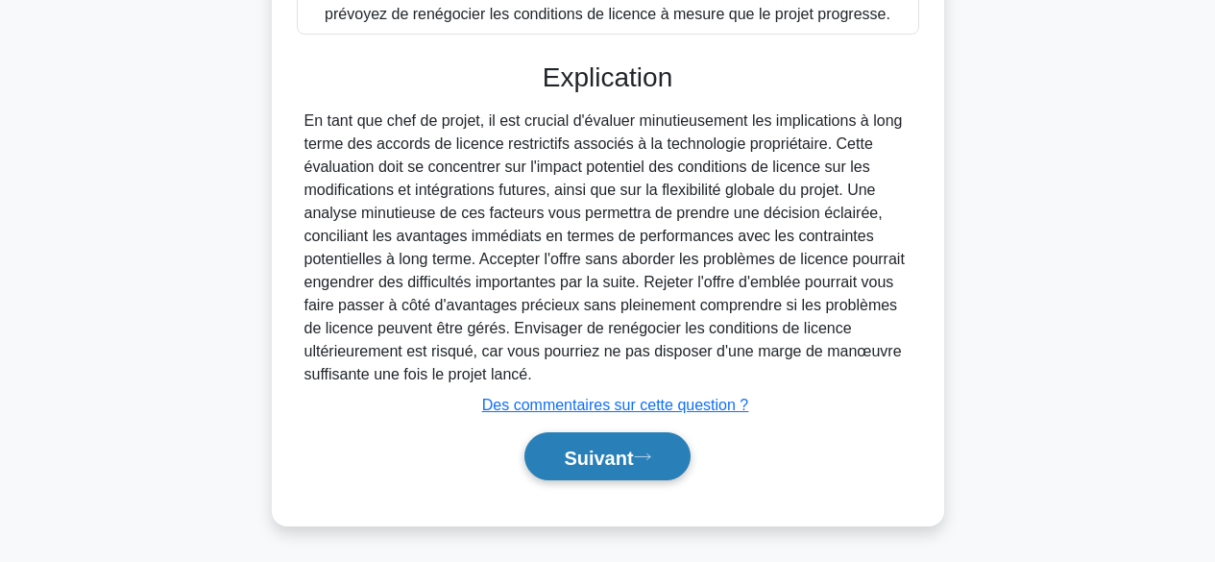
click at [621, 453] on font "Suivant" at bounding box center [598, 457] width 69 height 21
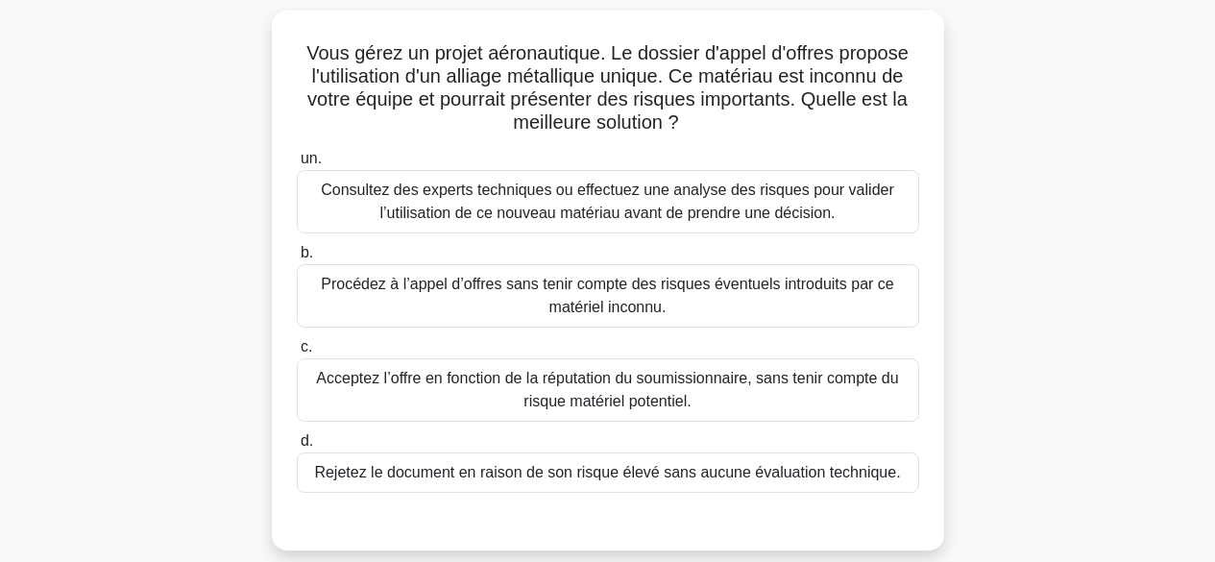
scroll to position [129, 0]
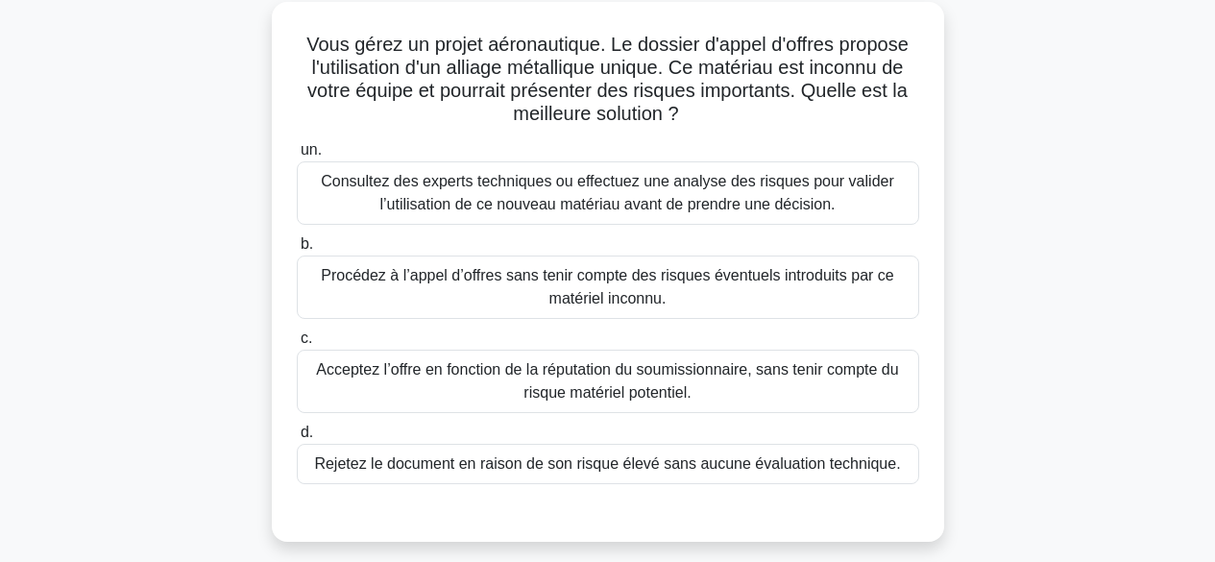
click at [765, 200] on font "Consultez des experts techniques ou effectuez une analyse des risques pour vali…" at bounding box center [608, 192] width 574 height 39
click at [297, 157] on input "un. Consultez des experts techniques ou effectuez une analyse des risques pour …" at bounding box center [297, 150] width 0 height 12
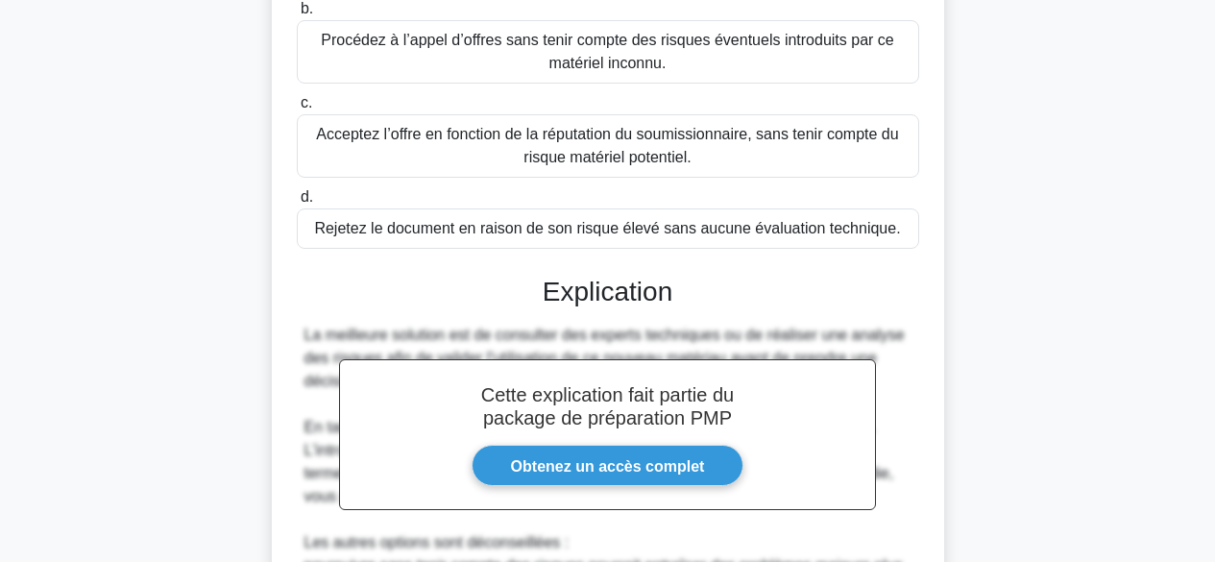
scroll to position [673, 0]
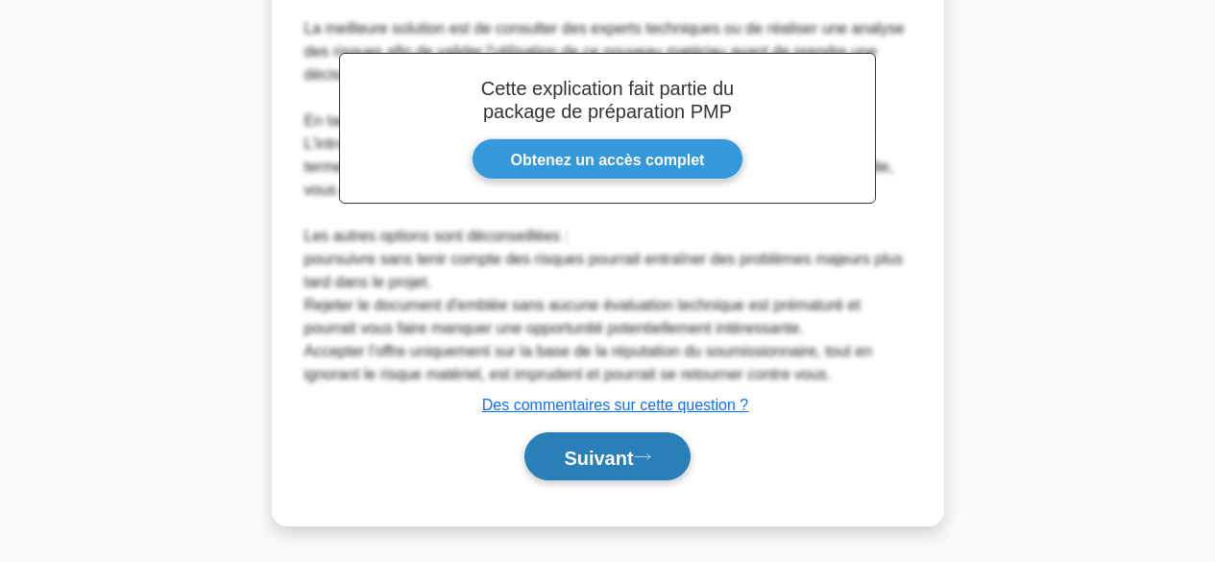
click at [633, 453] on font "Suivant" at bounding box center [598, 457] width 69 height 21
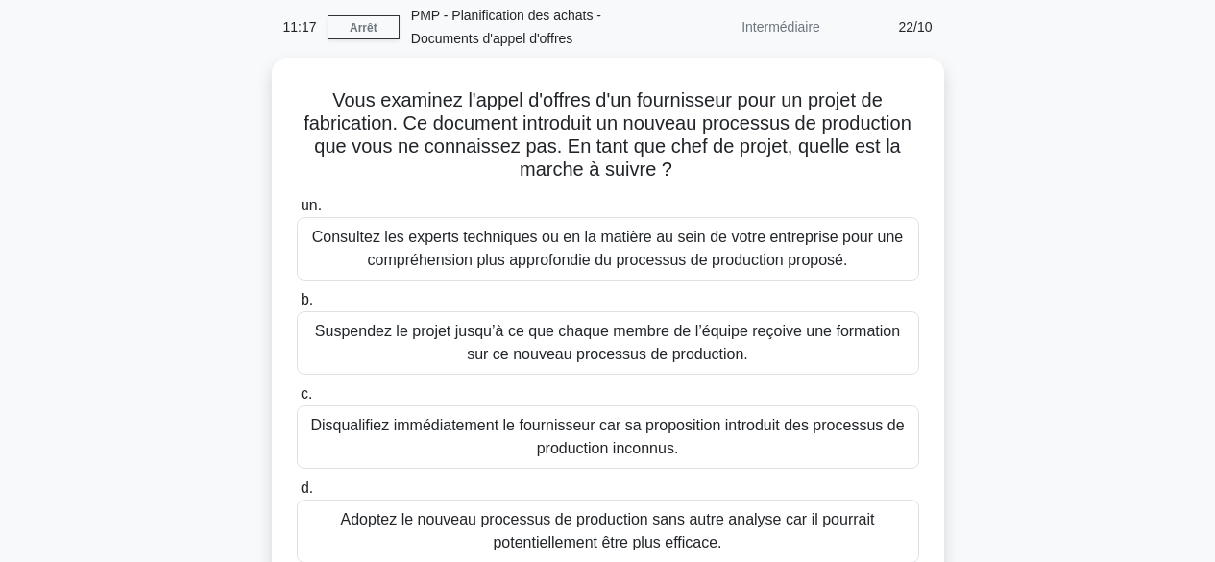
scroll to position [76, 0]
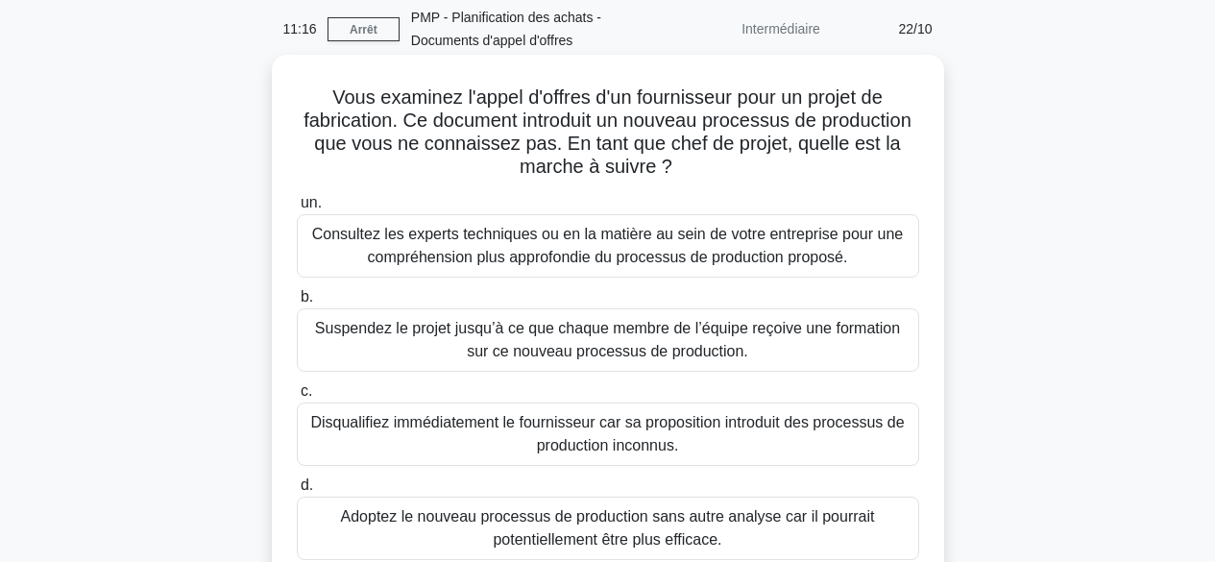
click at [843, 247] on font "Consultez les experts techniques ou en la matière au sein de votre entreprise p…" at bounding box center [608, 246] width 605 height 46
click at [297, 209] on input "un. Consultez les experts techniques ou en la matière au sein de votre entrepri…" at bounding box center [297, 203] width 0 height 12
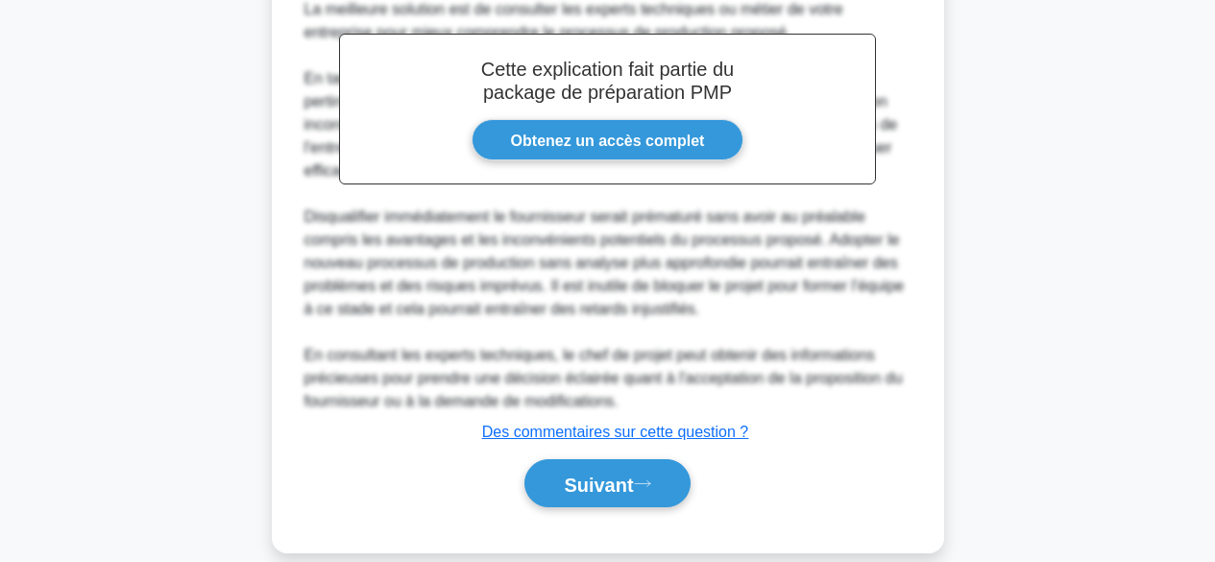
scroll to position [742, 0]
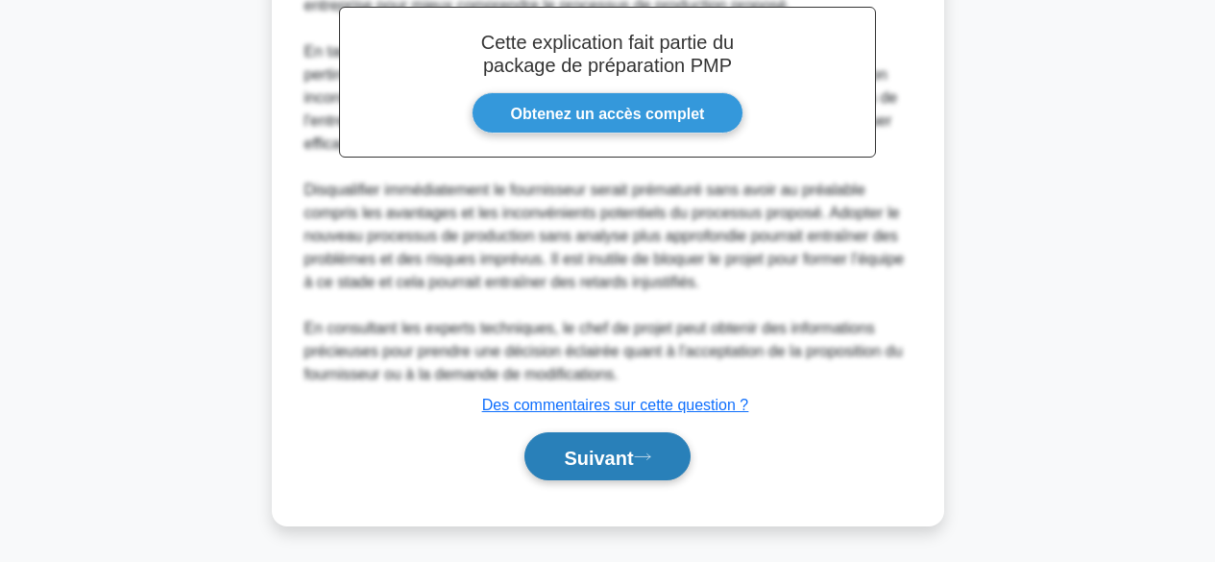
click at [641, 455] on icon at bounding box center [642, 457] width 17 height 11
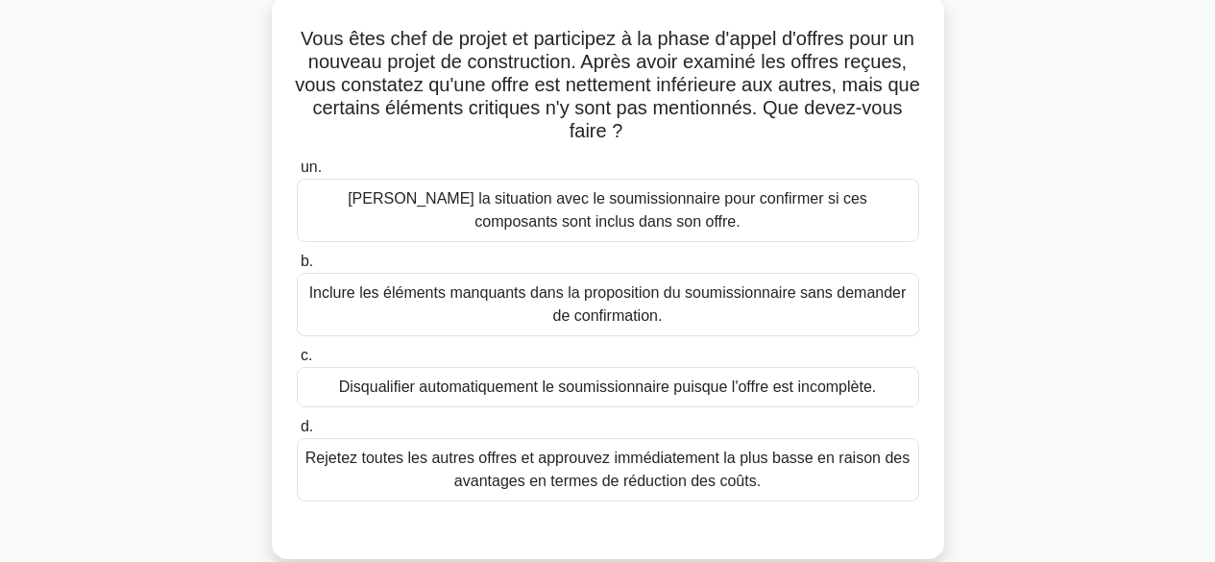
scroll to position [153, 0]
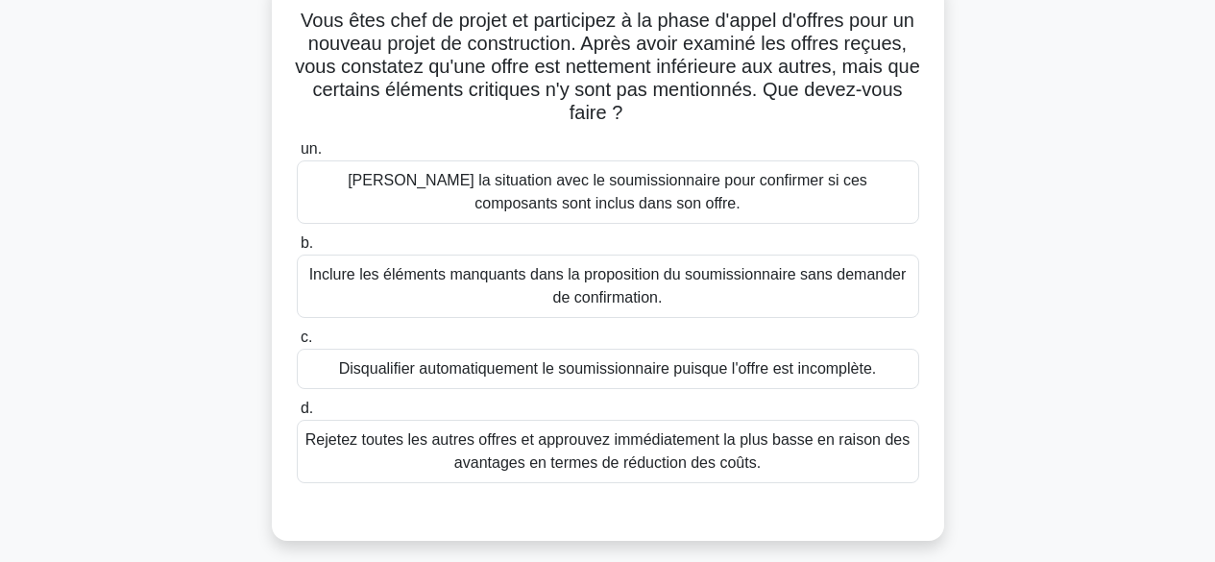
click at [725, 195] on font "Clarifiez la situation avec le soumissionnaire pour confirmer si ces composants…" at bounding box center [608, 192] width 605 height 46
click at [297, 156] on input "un. Clarifiez la situation avec le soumissionnaire pour confirmer si ces compos…" at bounding box center [297, 149] width 0 height 12
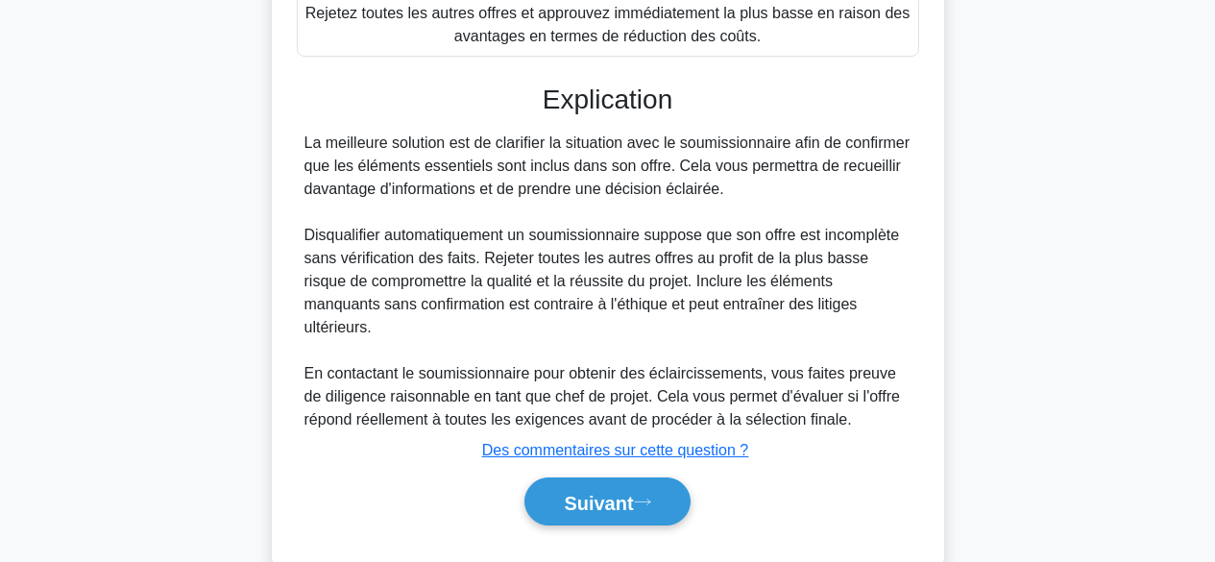
scroll to position [603, 0]
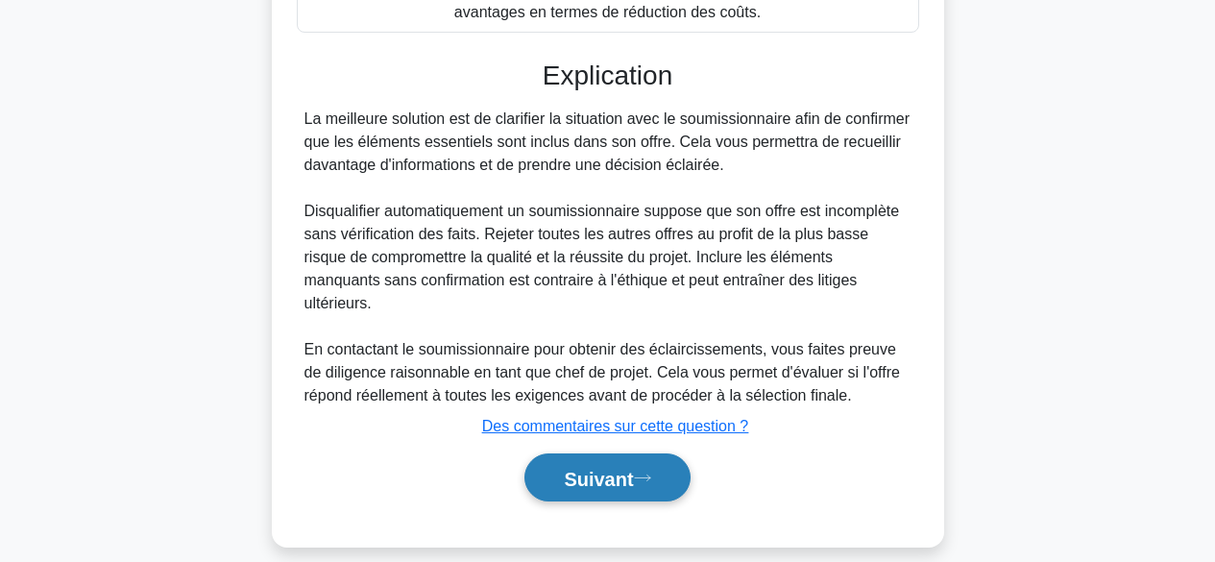
click at [611, 468] on font "Suivant" at bounding box center [598, 478] width 69 height 21
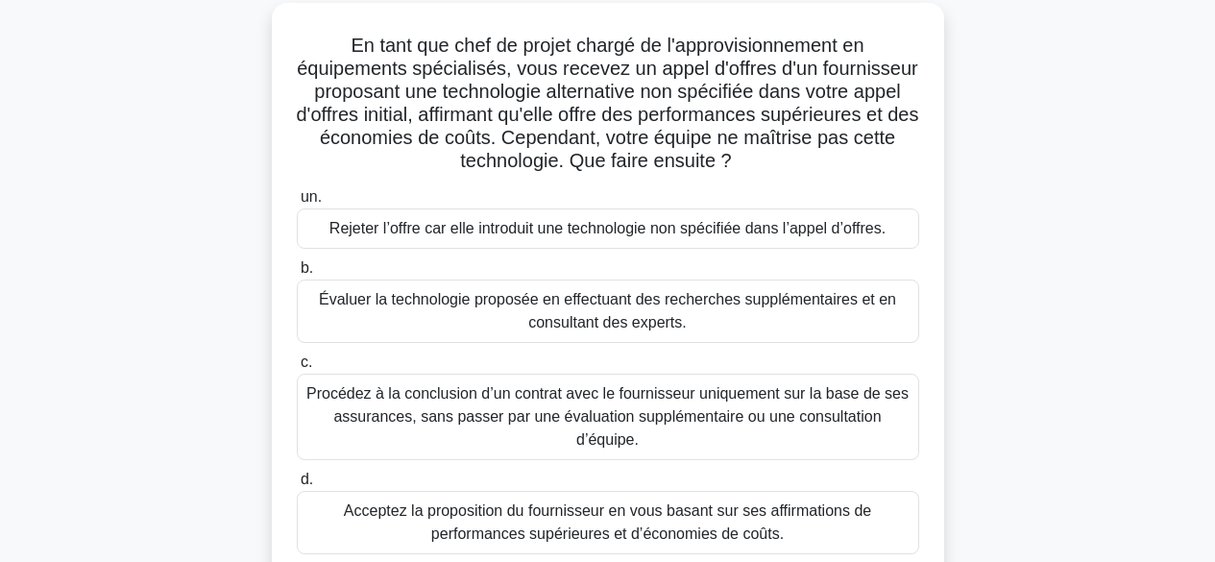
scroll to position [134, 0]
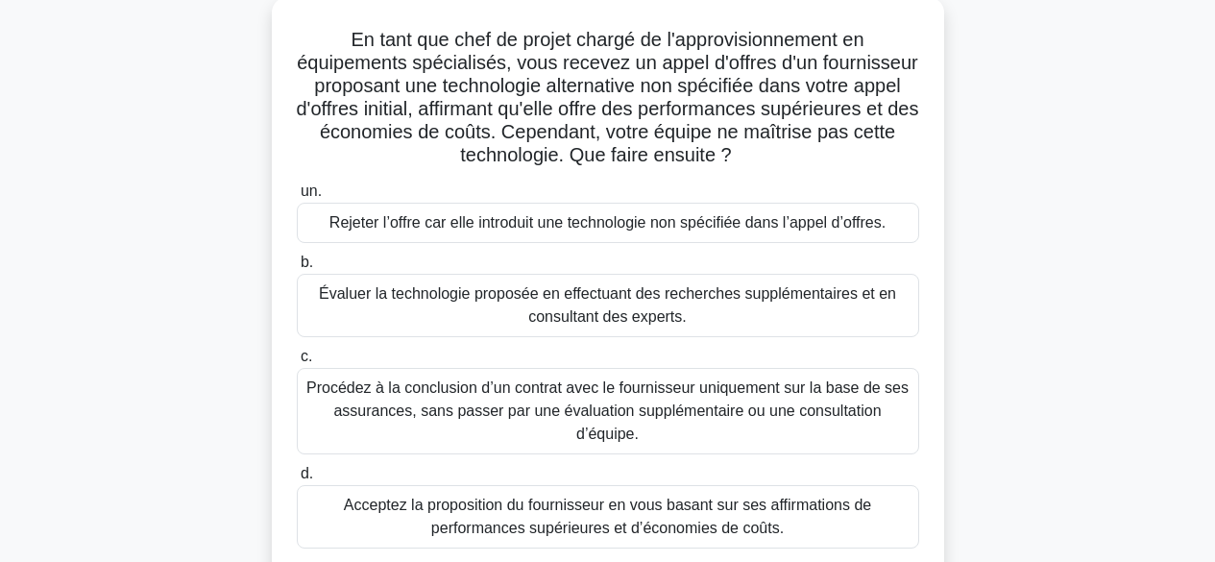
click at [728, 294] on font "Évaluer la technologie proposée en effectuant des recherches supplémentaires et…" at bounding box center [607, 304] width 577 height 39
click at [297, 269] on input "b. Évaluer la technologie proposée en effectuant des recherches supplémentaires…" at bounding box center [297, 263] width 0 height 12
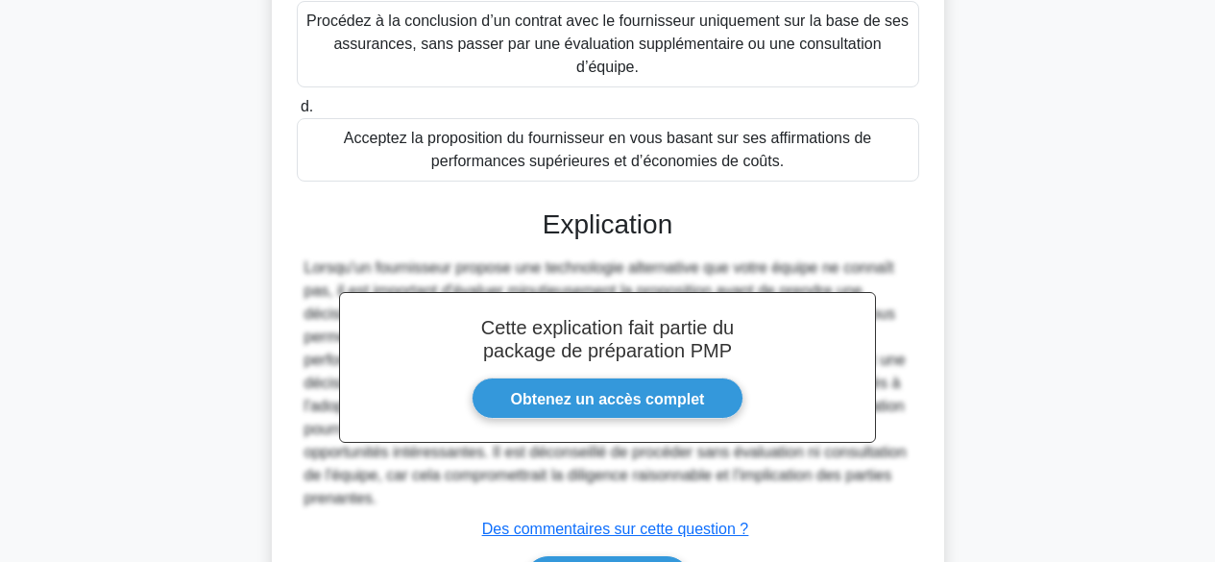
scroll to position [603, 0]
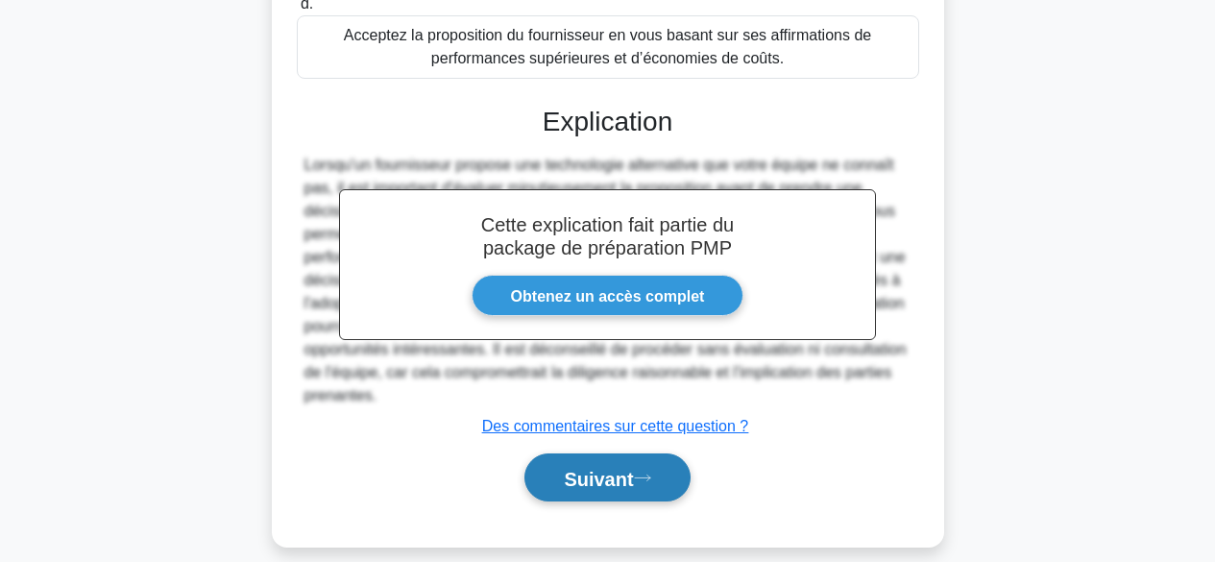
click at [616, 468] on font "Suivant" at bounding box center [598, 478] width 69 height 21
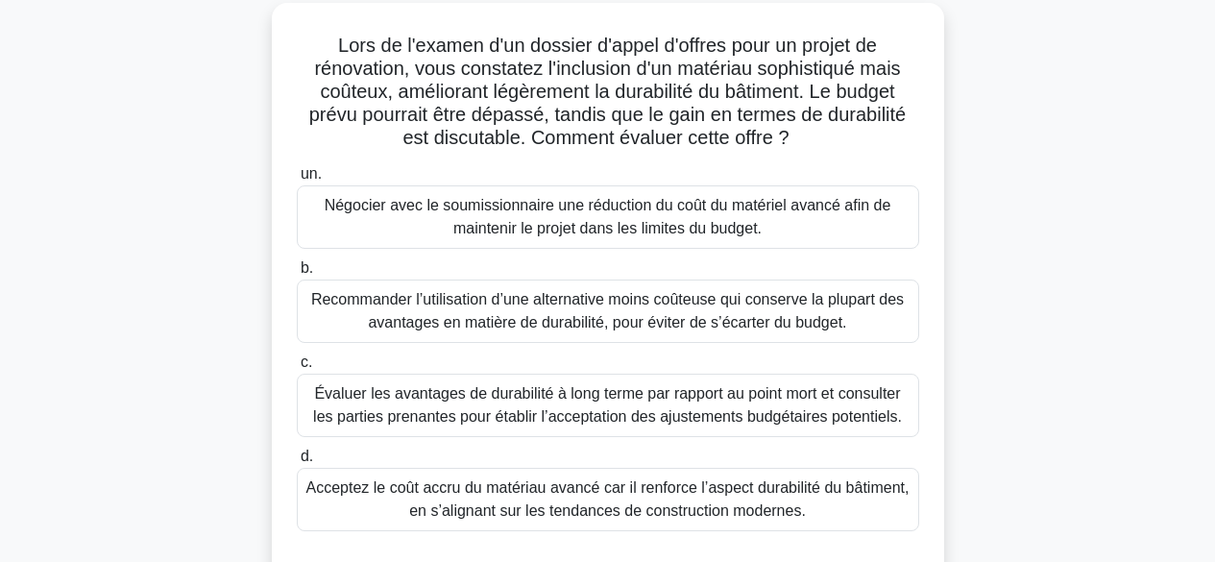
scroll to position [110, 0]
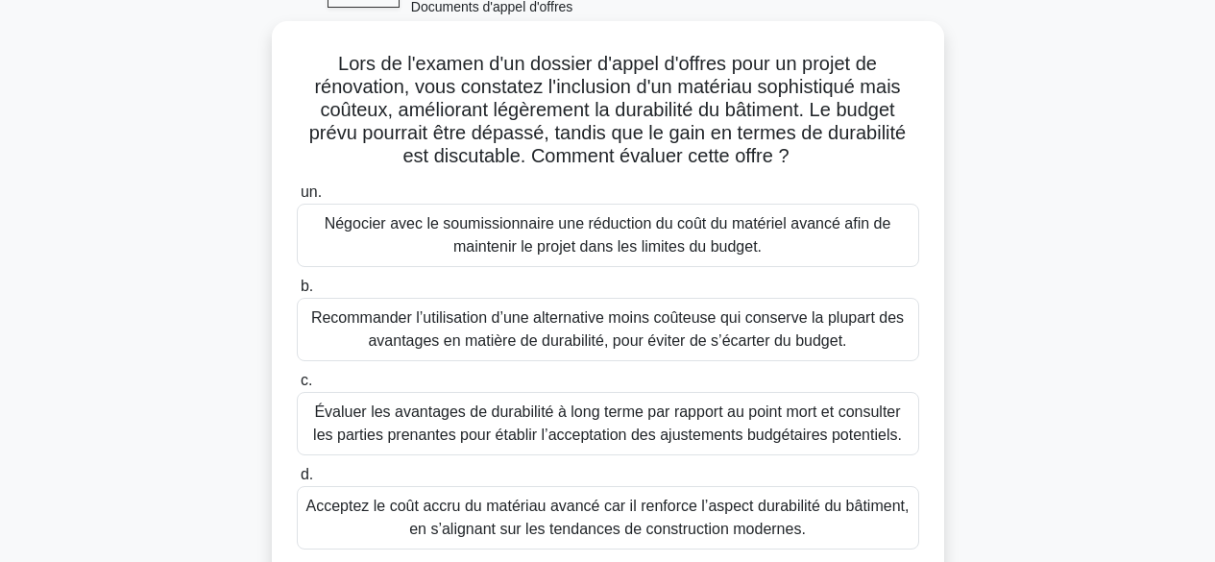
click at [889, 415] on font "Évaluer les avantages de durabilité à long terme par rapport au point mort et c…" at bounding box center [607, 423] width 589 height 39
click at [297, 387] on input "c. Évaluer les avantages de durabilité à long terme par rapport au point mort e…" at bounding box center [297, 381] width 0 height 12
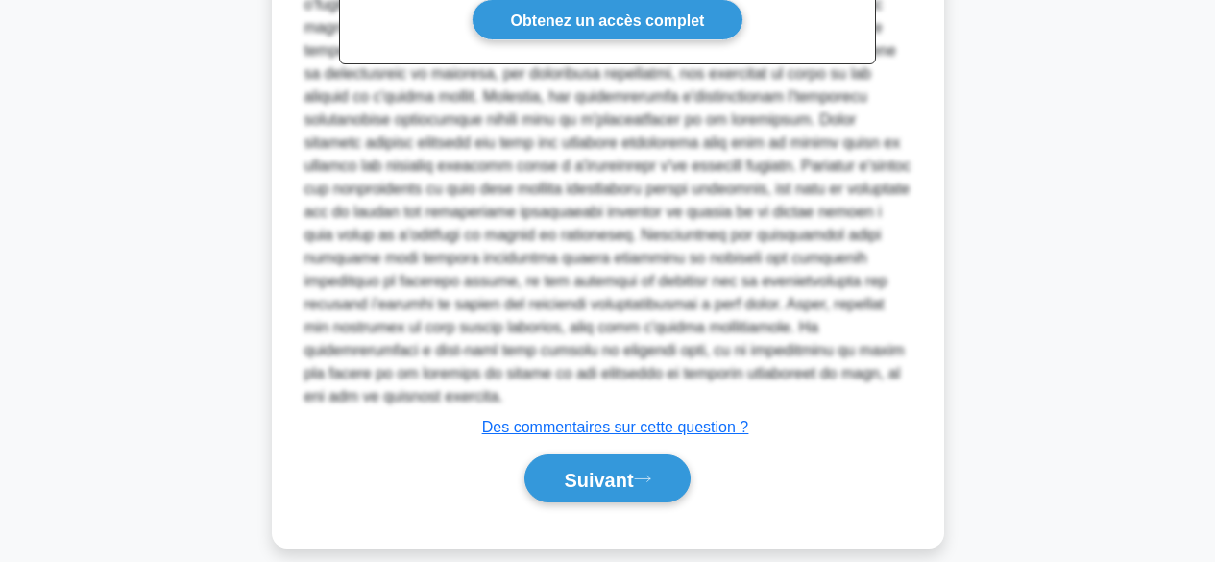
scroll to position [880, 0]
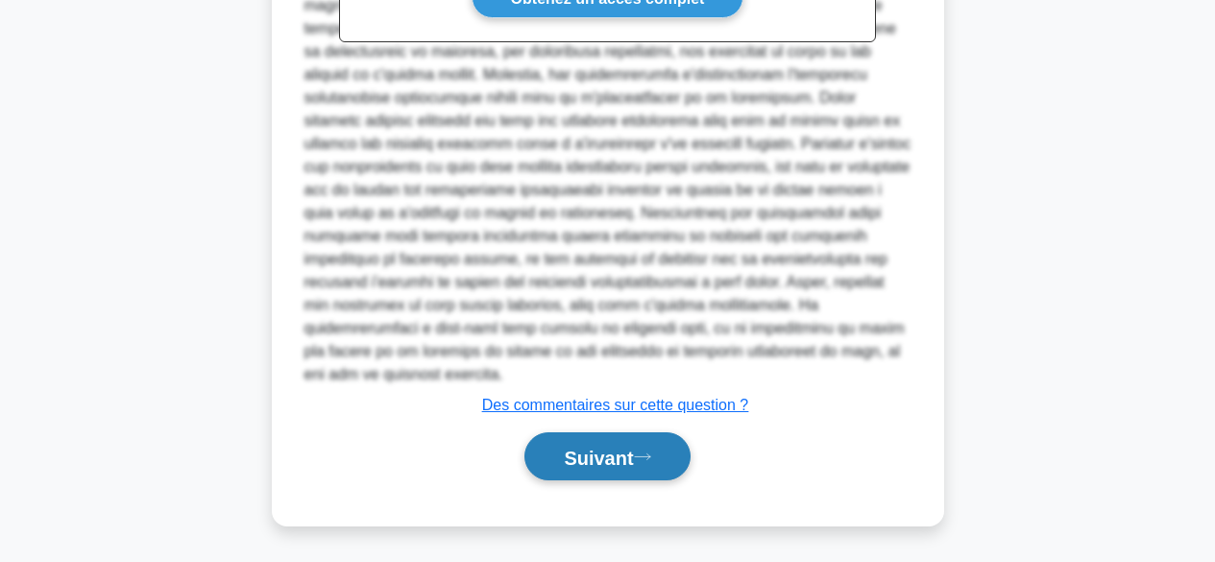
click at [609, 453] on font "Suivant" at bounding box center [598, 457] width 69 height 21
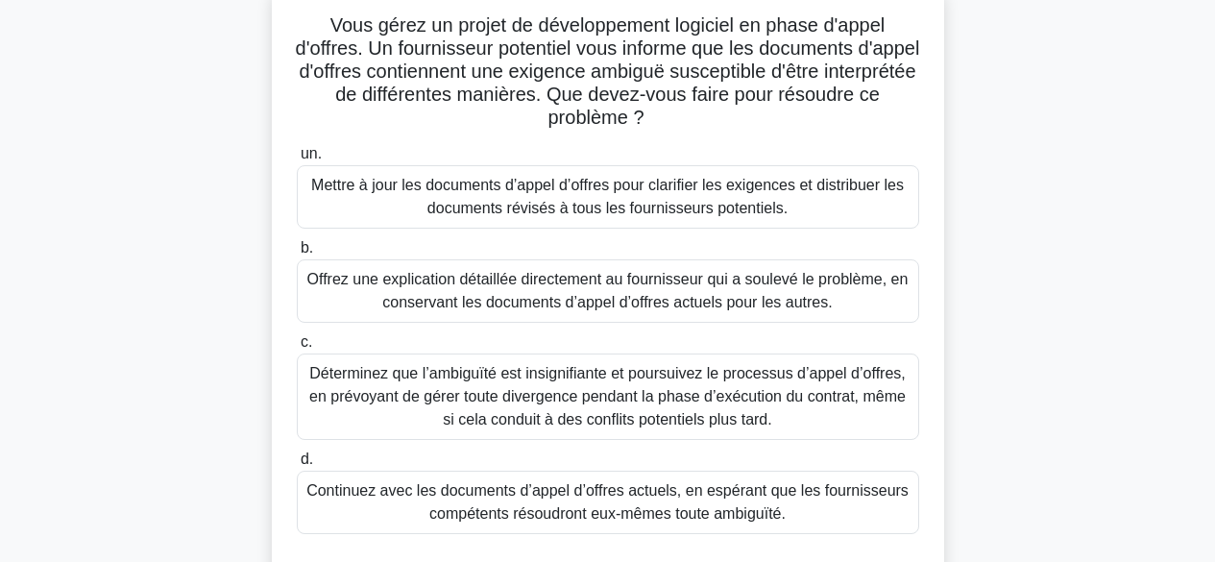
scroll to position [159, 0]
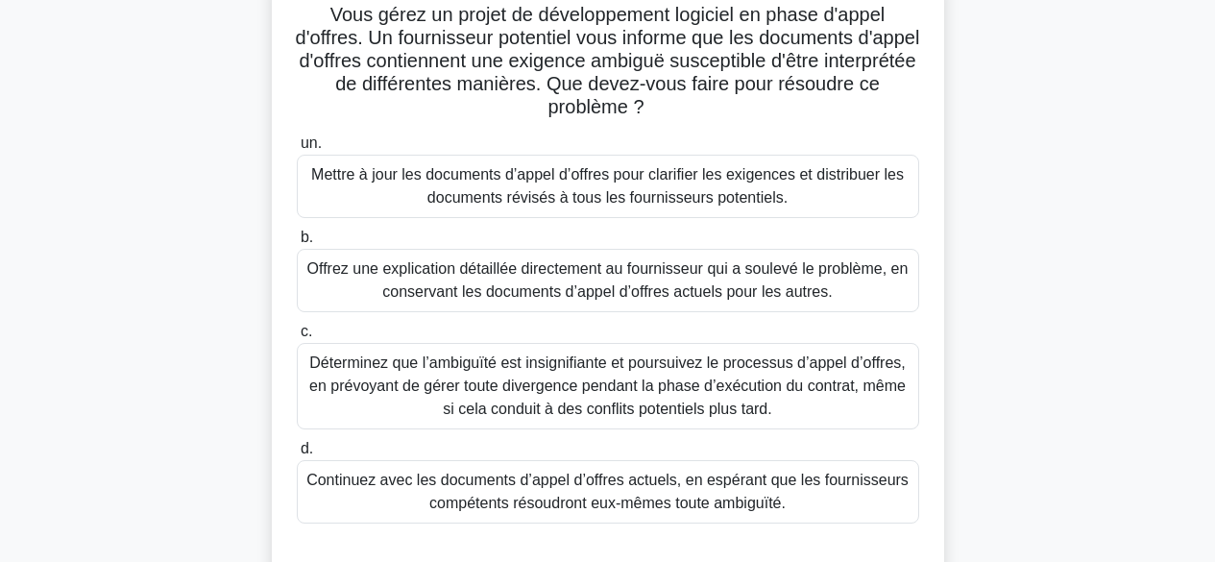
click at [752, 189] on font "Mettre à jour les documents d’appel d’offres pour clarifier les exigences et di…" at bounding box center [607, 185] width 593 height 39
click at [297, 150] on input "un. Mettre à jour les documents d’appel d’offres pour clarifier les exigences e…" at bounding box center [297, 143] width 0 height 12
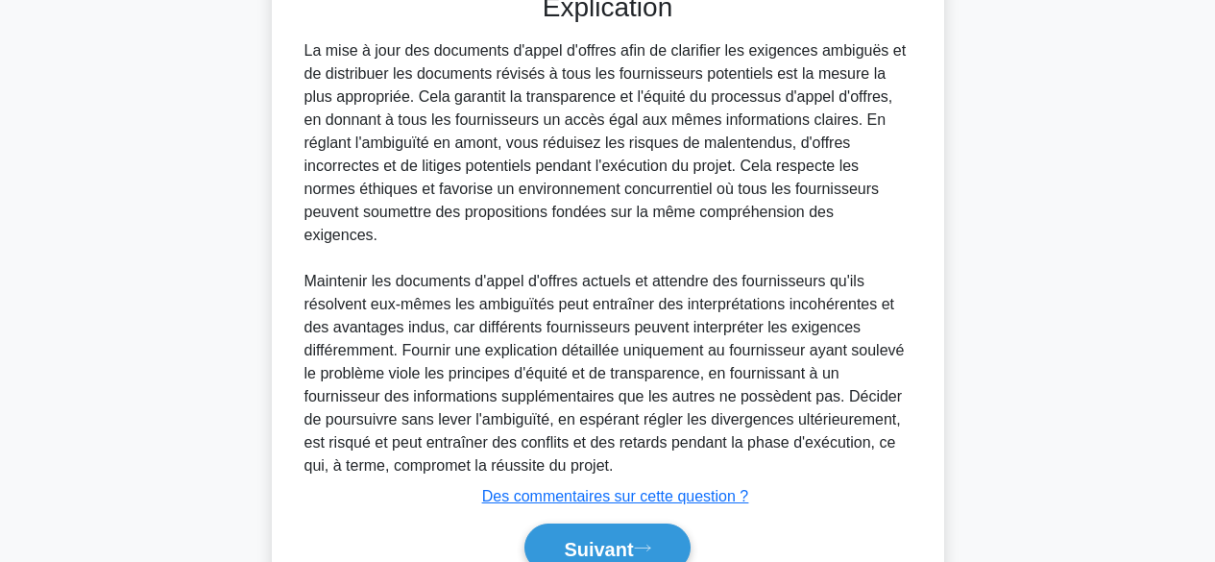
scroll to position [788, 0]
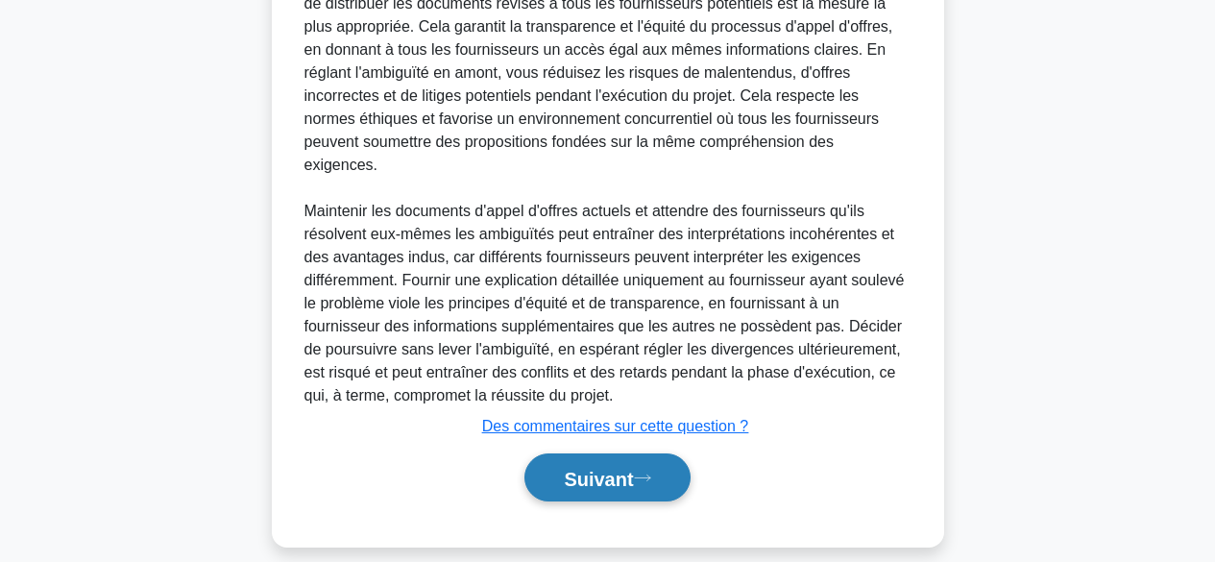
click at [632, 468] on font "Suivant" at bounding box center [598, 478] width 69 height 21
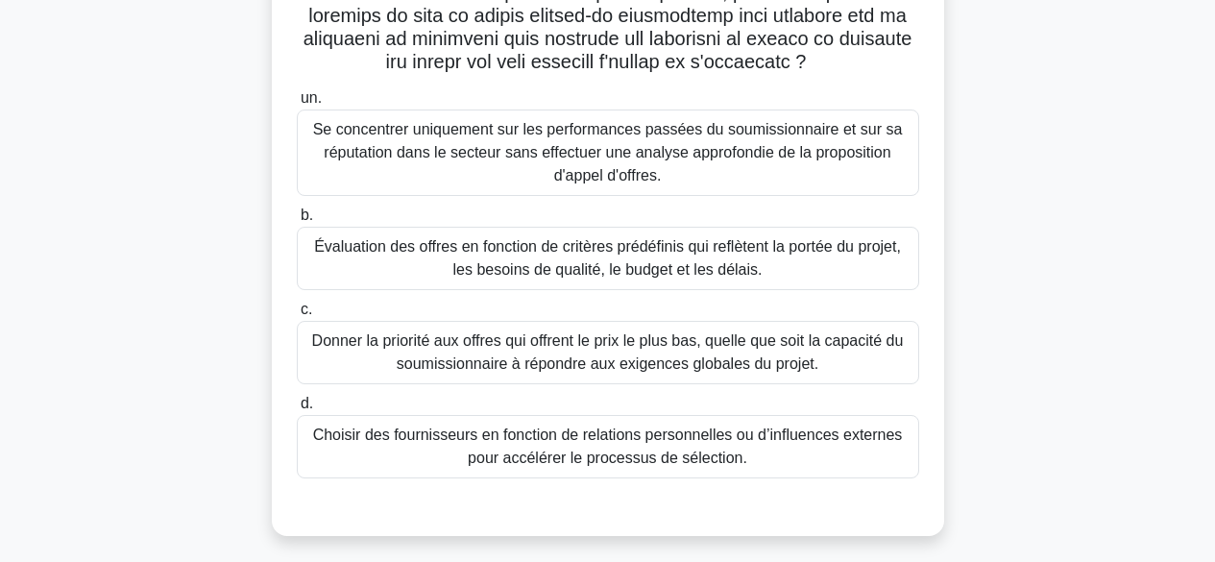
scroll to position [450, 0]
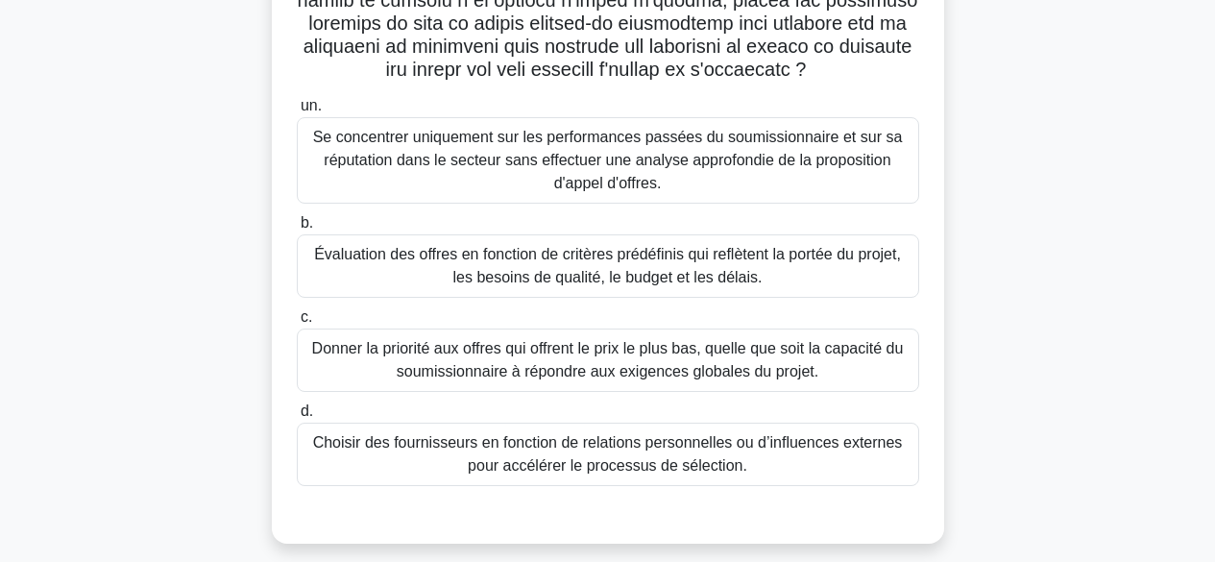
click at [796, 262] on font "Évaluation des offres en fonction de critères prédéfinis qui reflètent la porté…" at bounding box center [607, 265] width 587 height 39
click at [297, 230] on input "b. Évaluation des offres en fonction de critères prédéfinis qui reflètent la po…" at bounding box center [297, 223] width 0 height 12
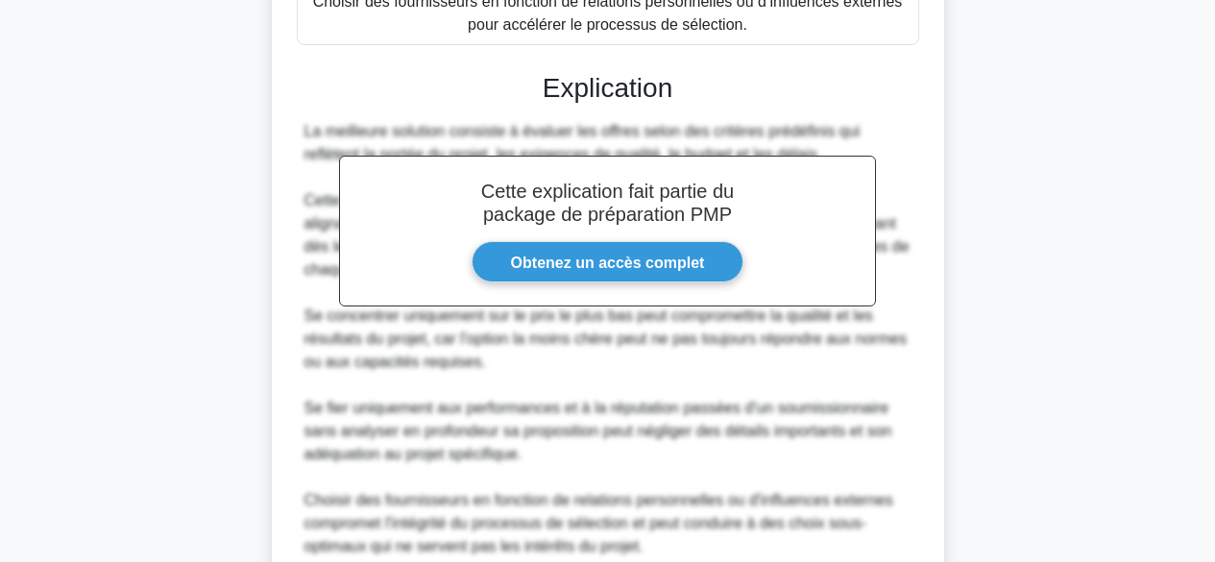
scroll to position [1064, 0]
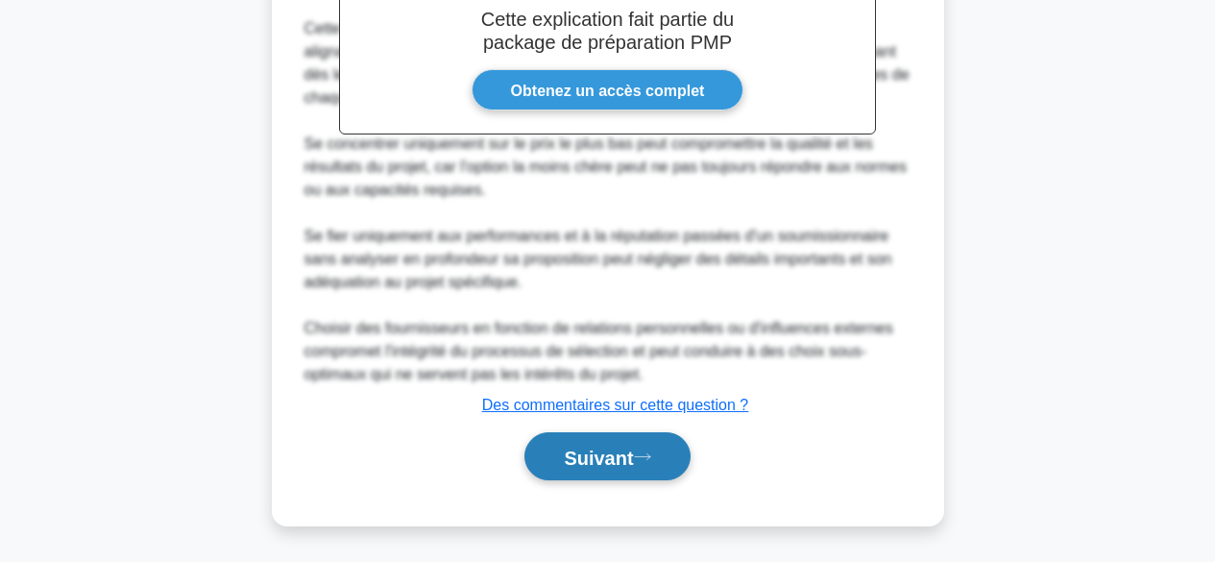
click at [626, 456] on font "Suivant" at bounding box center [598, 457] width 69 height 21
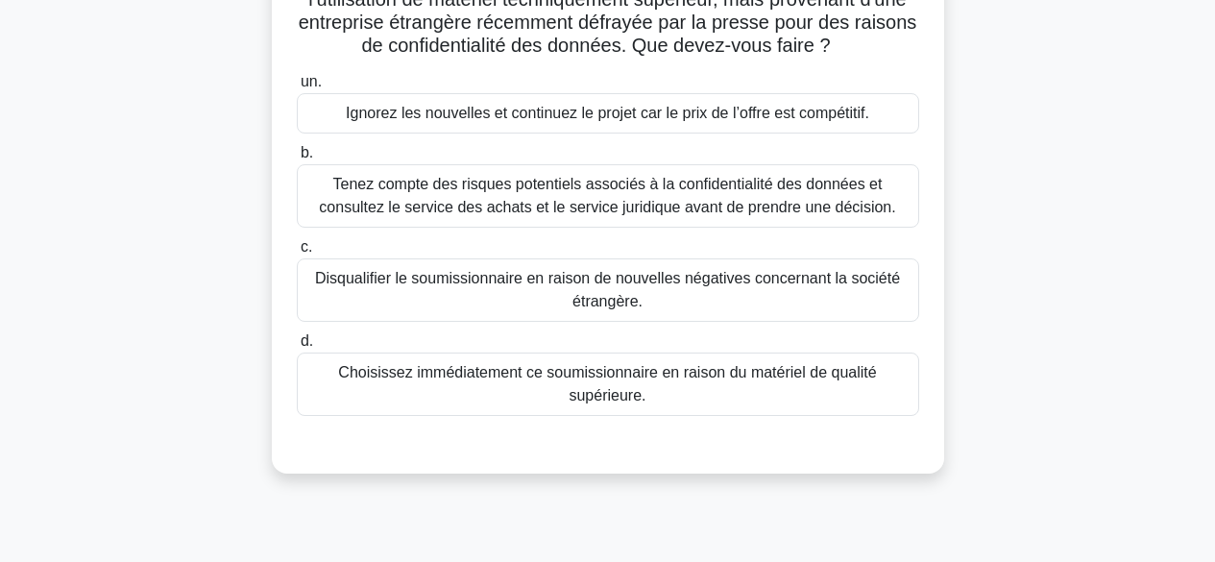
scroll to position [262, 0]
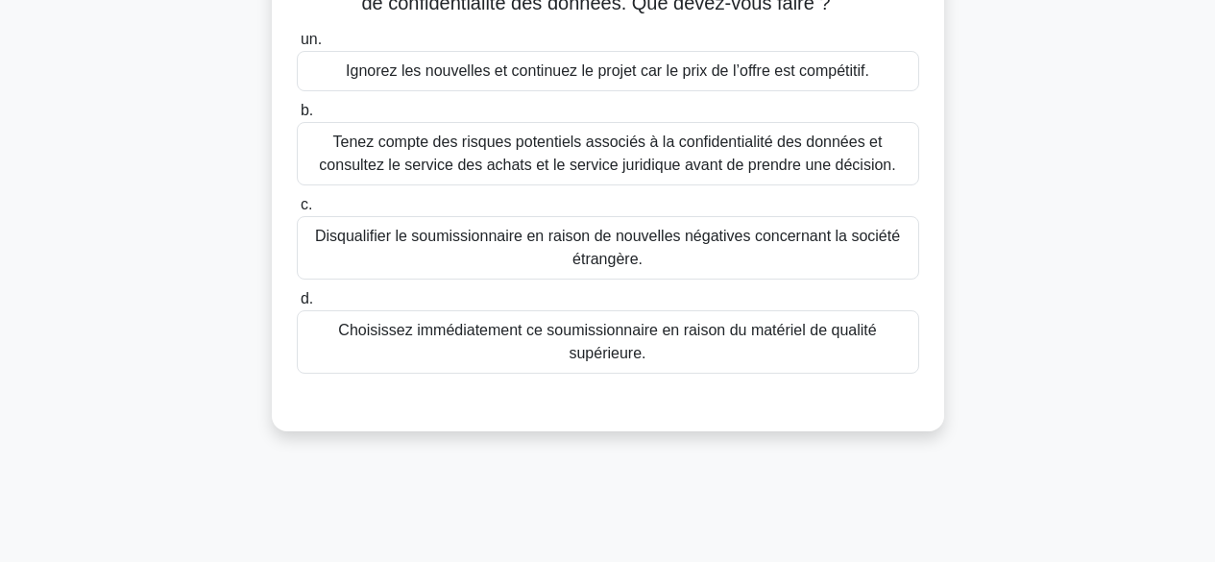
click at [775, 150] on font "Tenez compte des risques potentiels associés à la confidentialité des données e…" at bounding box center [607, 153] width 576 height 39
click at [297, 117] on input "b. Tenez compte des risques potentiels associés à la confidentialité des donnée…" at bounding box center [297, 111] width 0 height 12
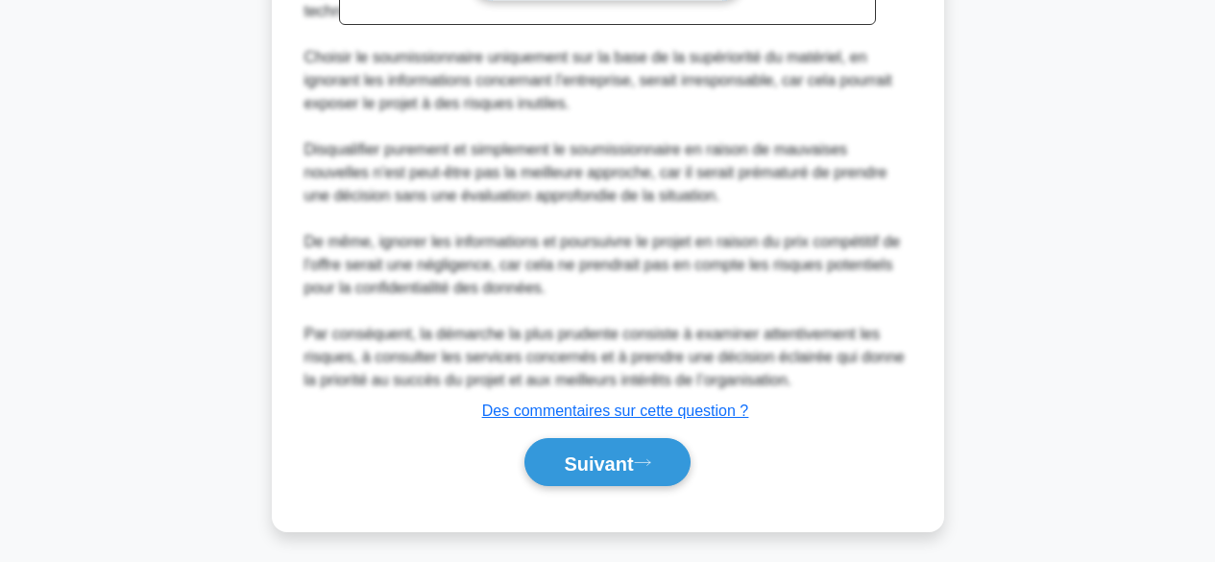
scroll to position [880, 0]
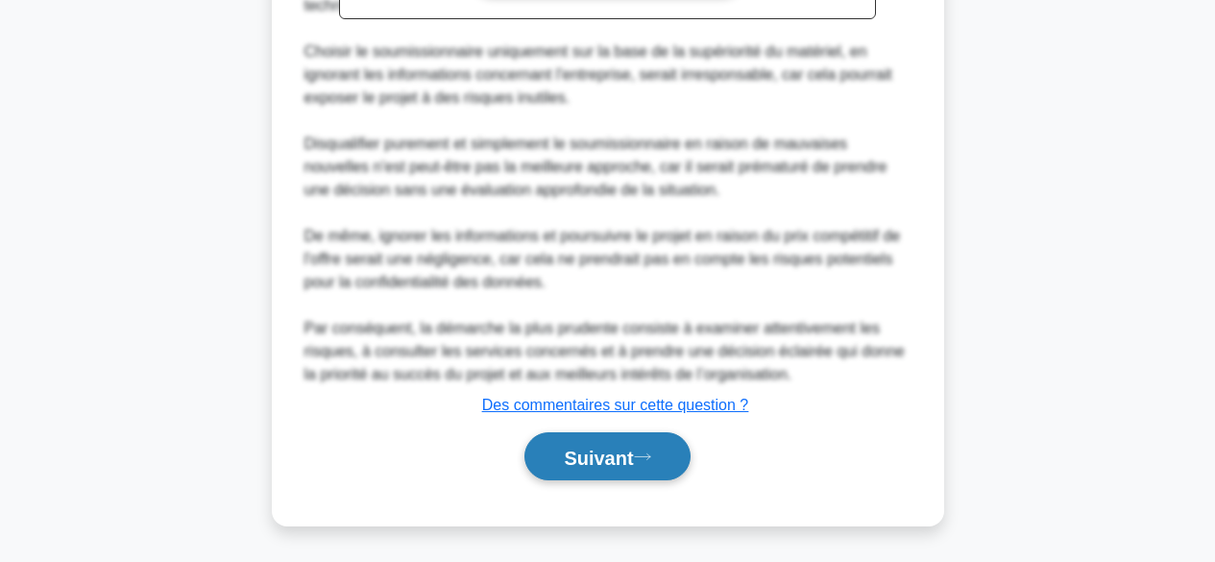
click at [615, 460] on font "Suivant" at bounding box center [598, 457] width 69 height 21
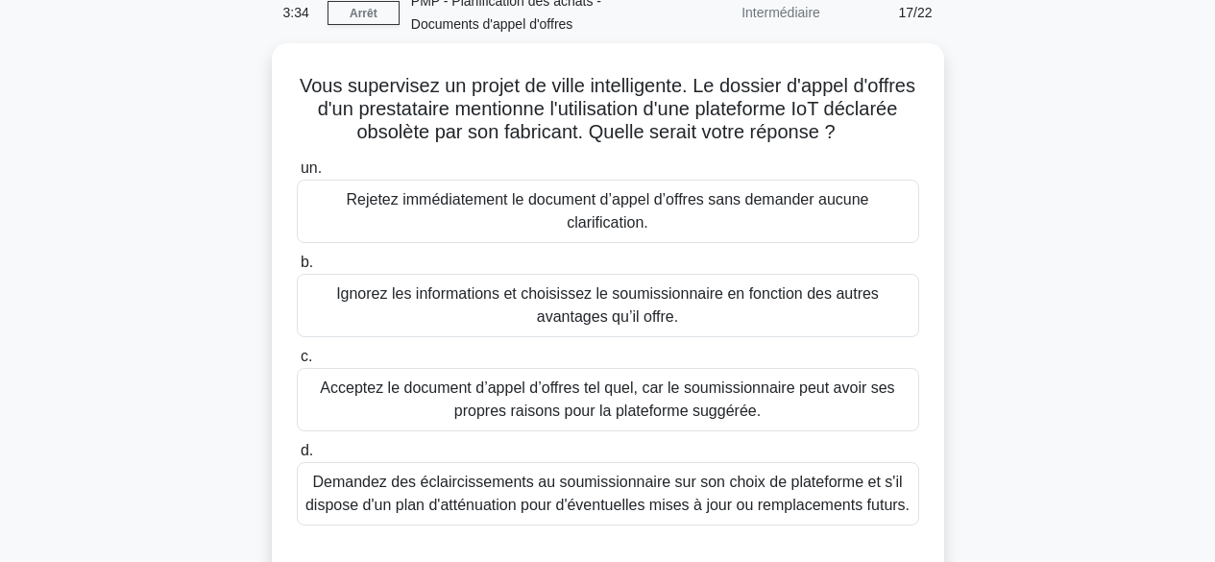
scroll to position [104, 0]
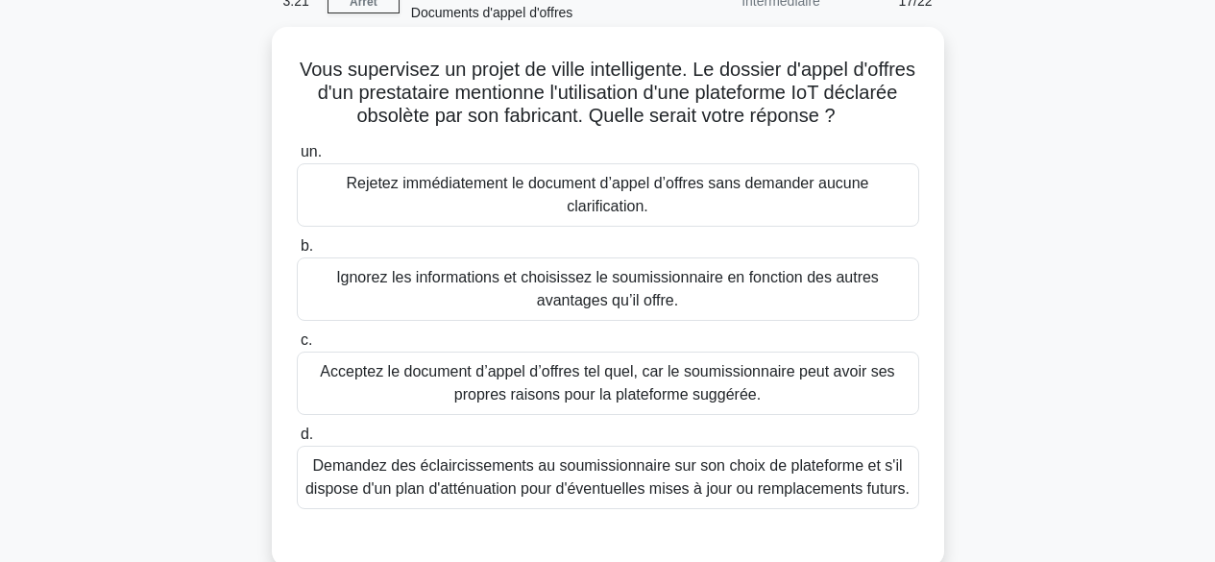
click at [710, 470] on font "Demandez des éclaircissements au soumissionnaire sur son choix de plateforme et…" at bounding box center [608, 476] width 604 height 39
click at [297, 441] on input "d. Demandez des éclaircissements au soumissionnaire sur son choix de plateforme…" at bounding box center [297, 434] width 0 height 12
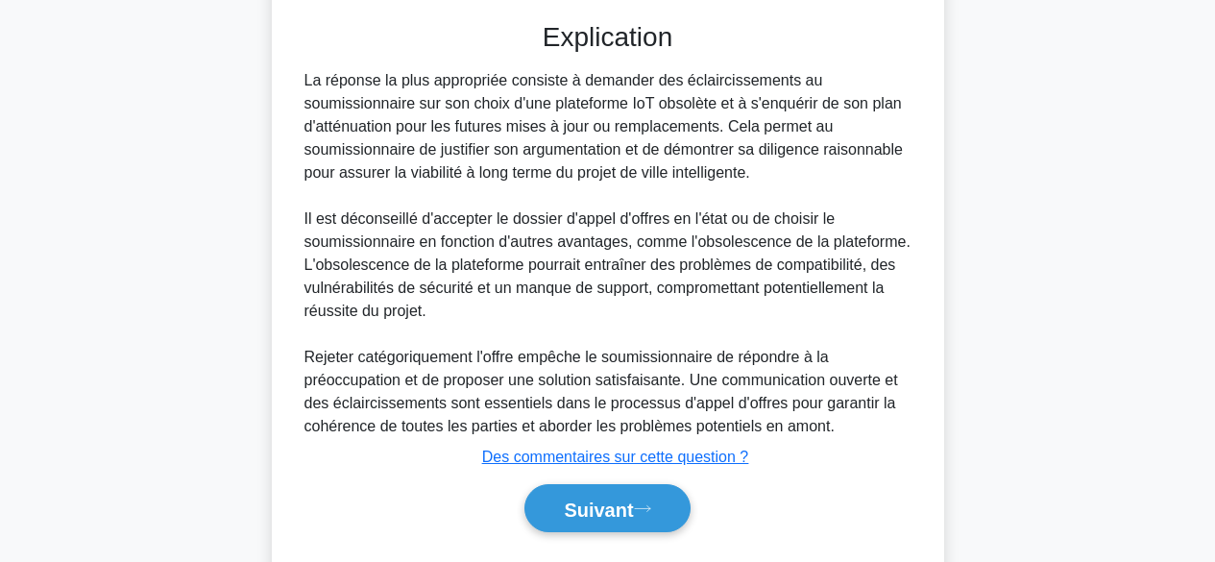
scroll to position [673, 0]
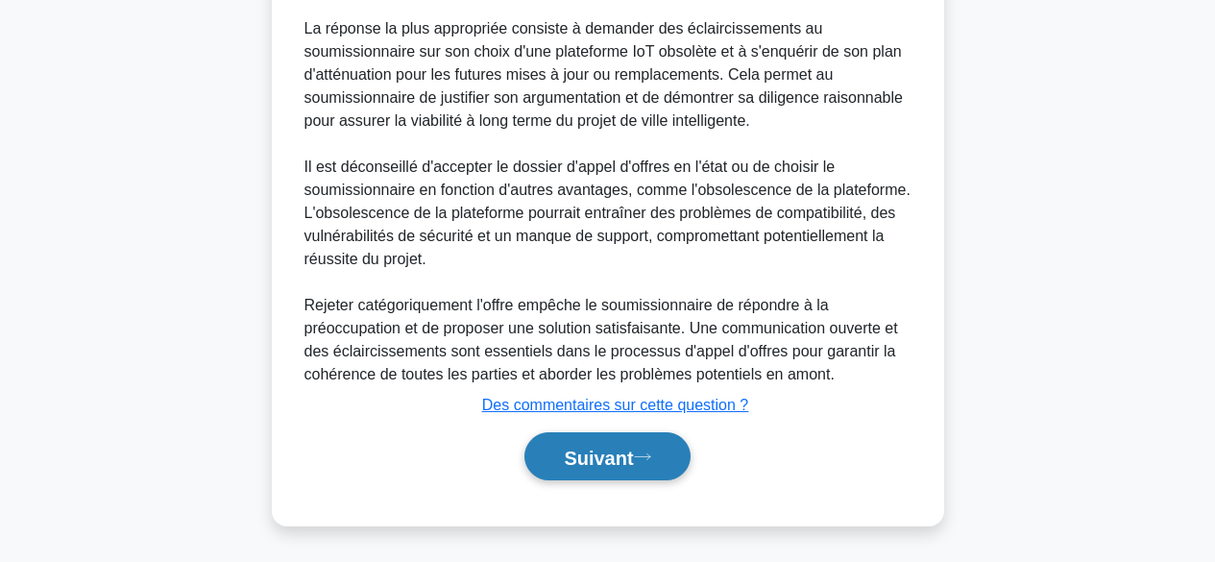
click at [624, 453] on font "Suivant" at bounding box center [598, 457] width 69 height 21
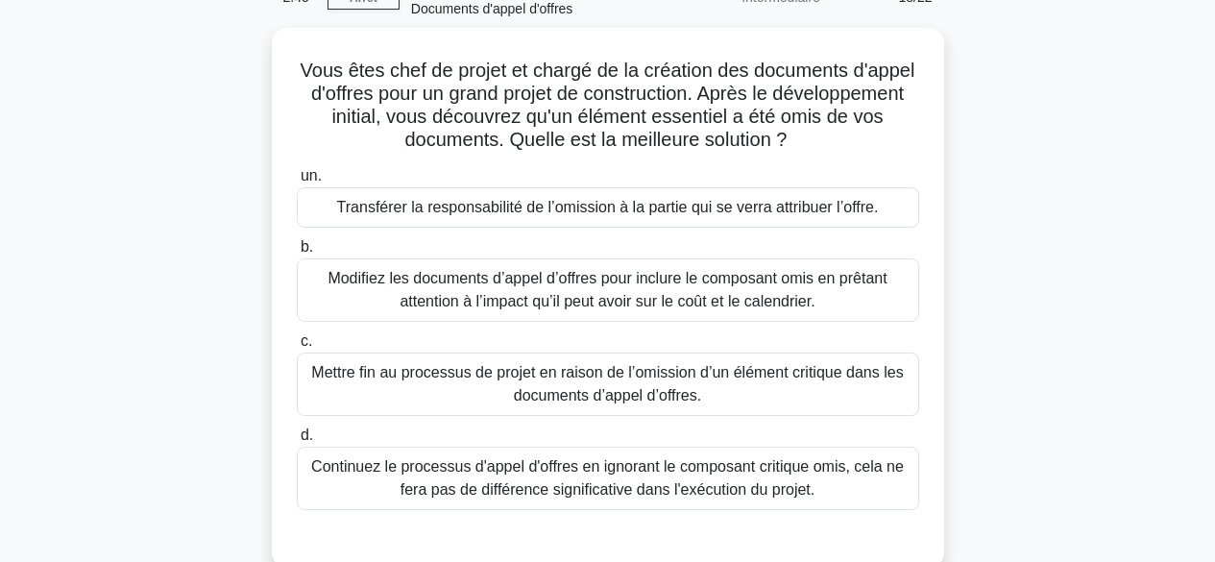
scroll to position [196, 0]
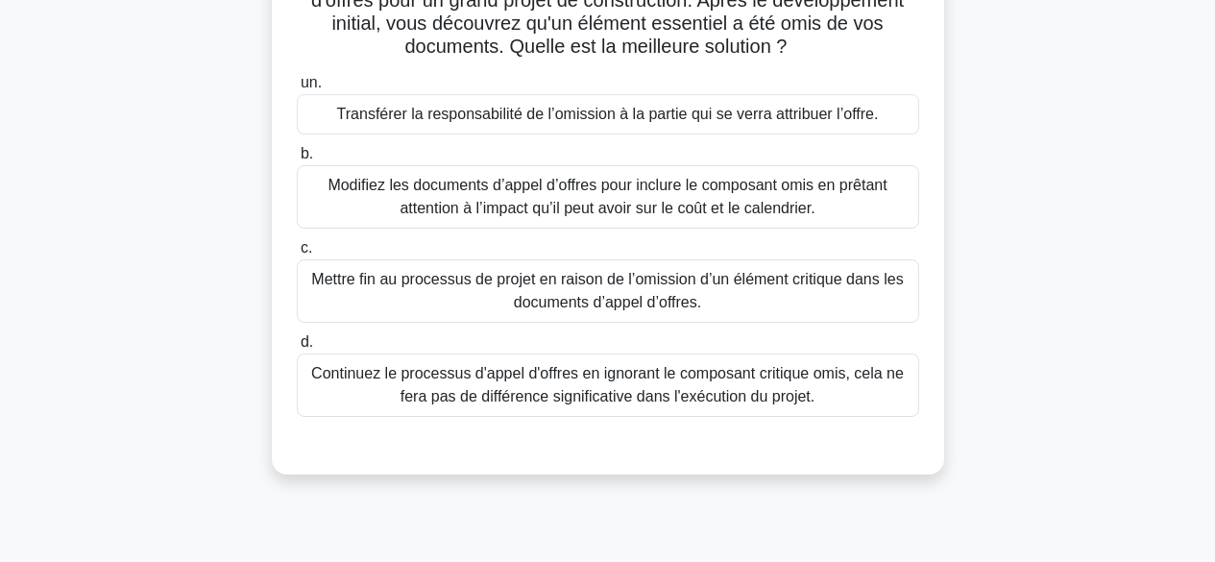
click at [654, 189] on font "Modifiez les documents d’appel d’offres pour inclure le composant omis en prêta…" at bounding box center [607, 196] width 559 height 39
click at [297, 160] on input "b. Modifiez les documents d’appel d’offres pour inclure le composant omis en pr…" at bounding box center [297, 154] width 0 height 12
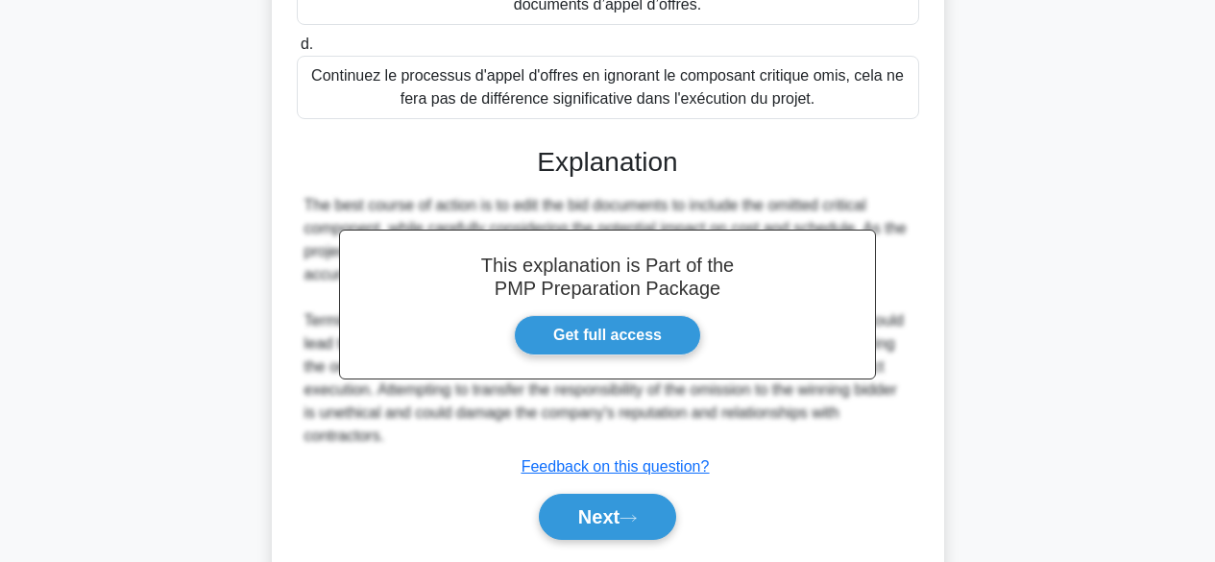
scroll to position [554, 0]
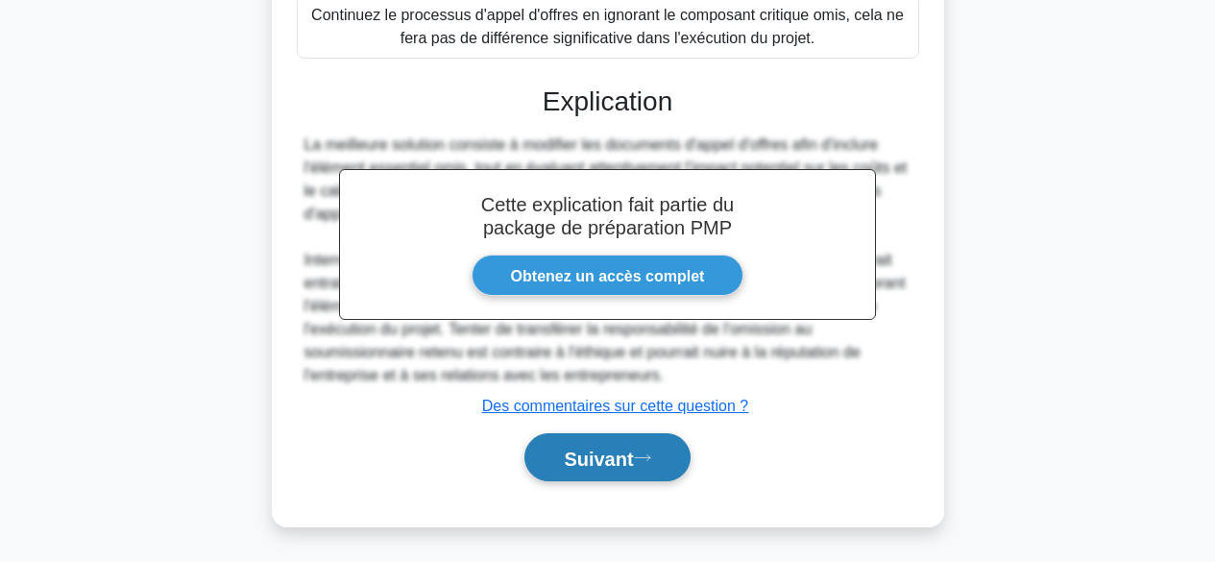
click at [616, 462] on font "Suivant" at bounding box center [598, 458] width 69 height 21
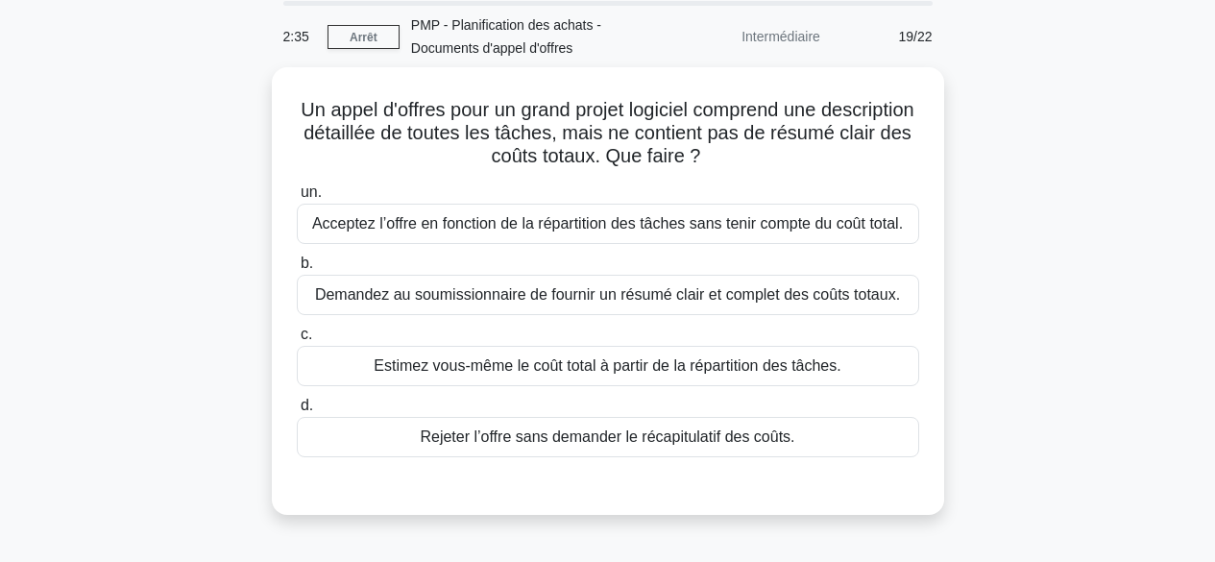
scroll to position [0, 0]
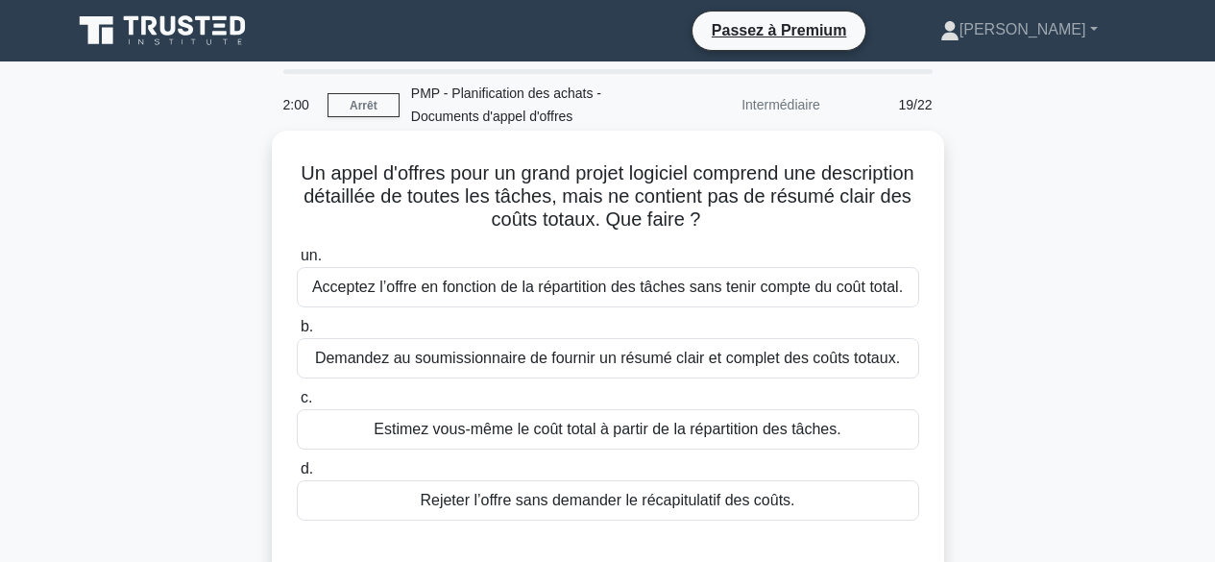
click at [795, 356] on font "Demandez au soumissionnaire de fournir un résumé clair et complet des coûts tot…" at bounding box center [607, 358] width 585 height 16
click at [297, 333] on input "b. Demandez au soumissionnaire de fournir un résumé clair et complet des coûts …" at bounding box center [297, 327] width 0 height 12
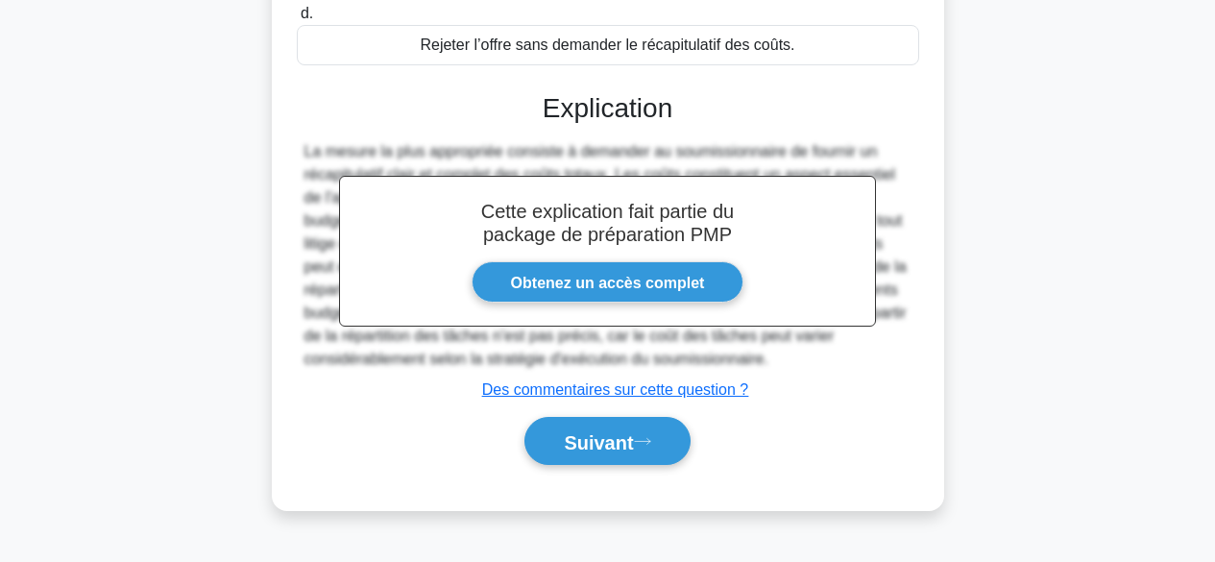
scroll to position [468, 0]
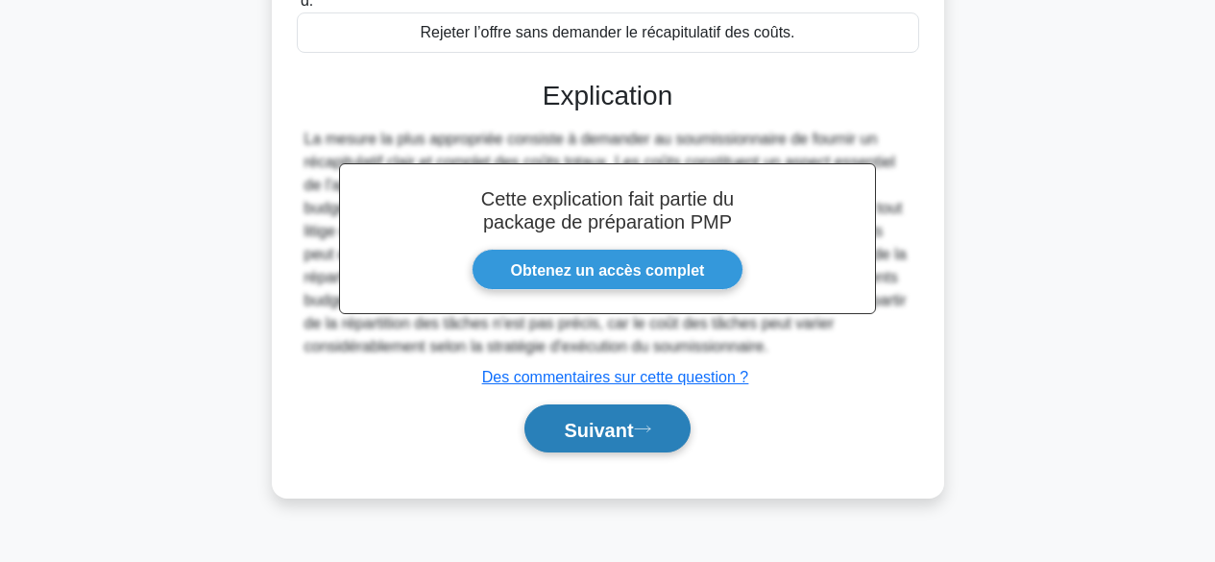
click at [600, 424] on font "Suivant" at bounding box center [598, 429] width 69 height 21
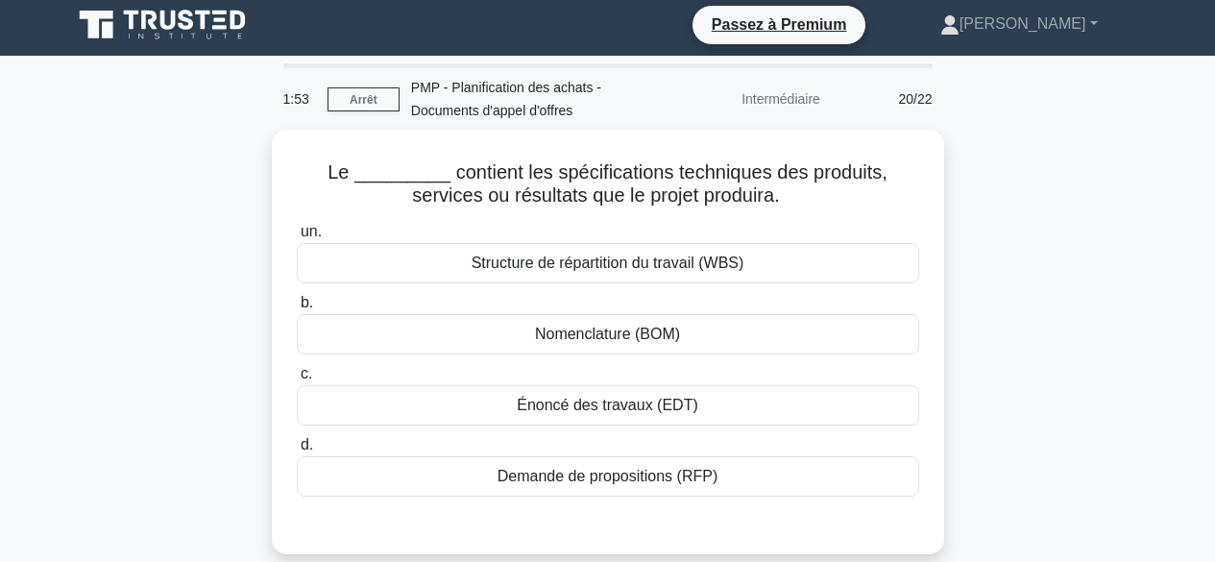
scroll to position [0, 0]
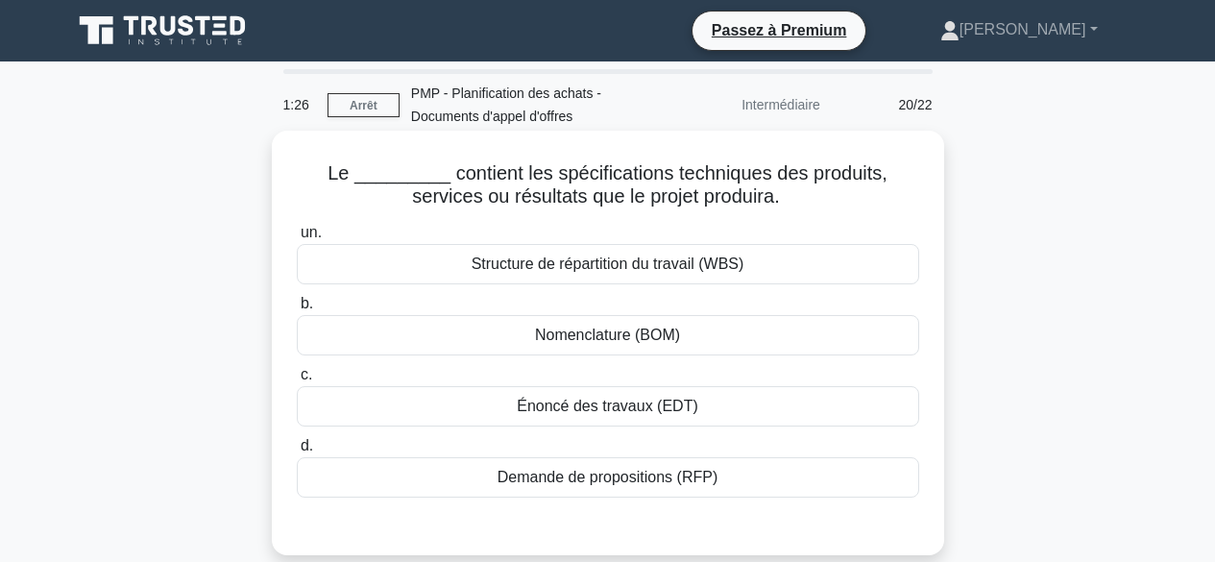
click at [734, 478] on div "Demande de propositions (RFP)" at bounding box center [608, 477] width 623 height 40
click at [297, 453] on input "d. Demande de propositions (RFP)" at bounding box center [297, 446] width 0 height 12
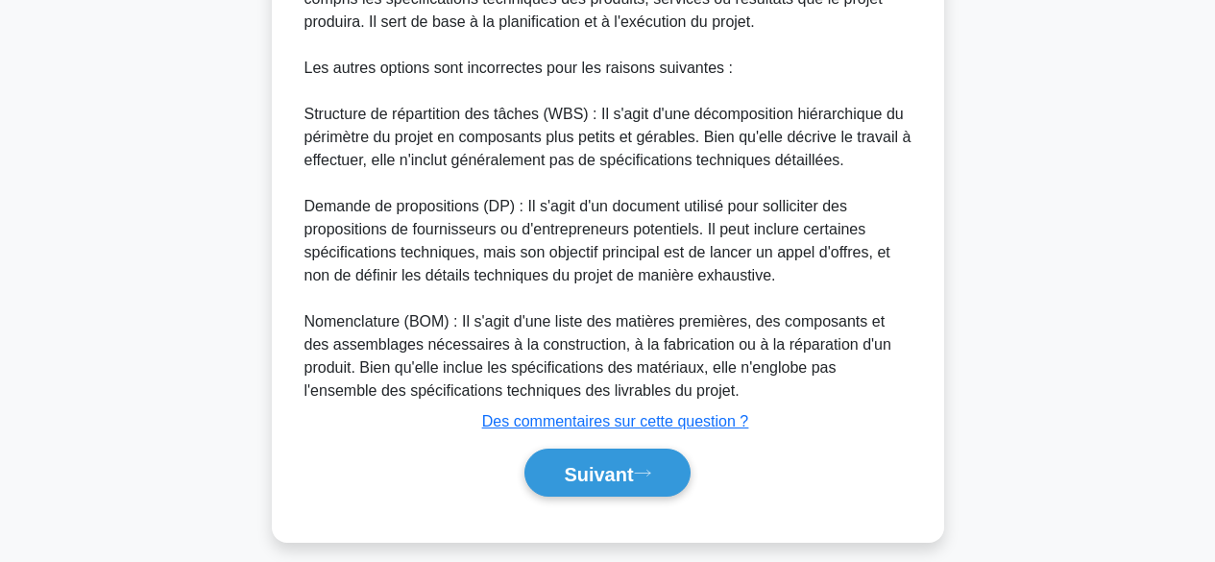
scroll to position [674, 0]
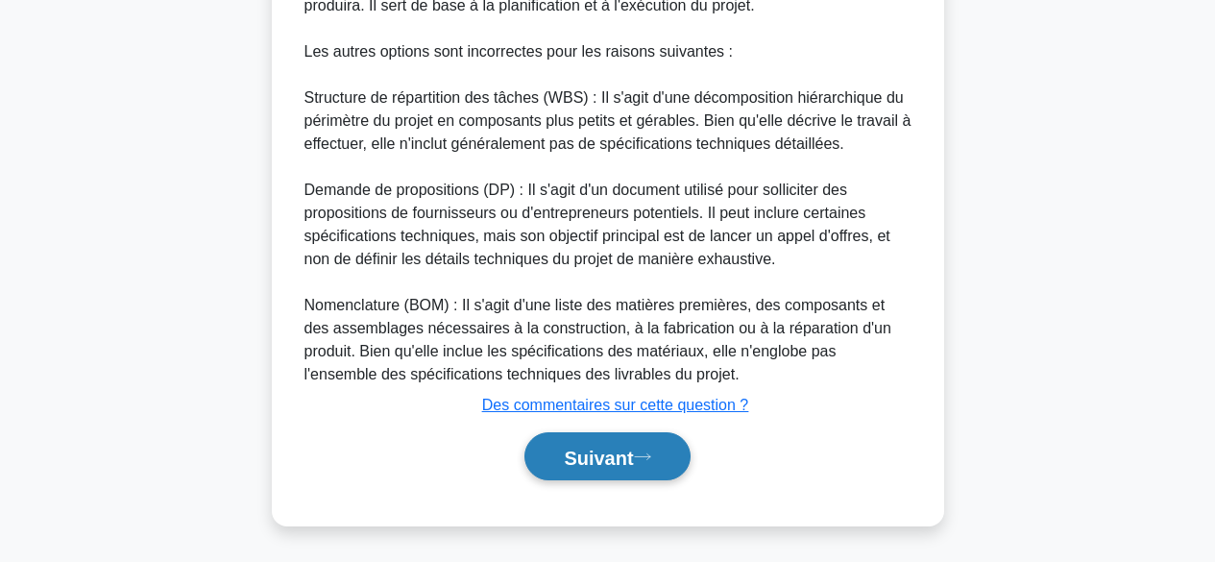
click at [603, 453] on font "Suivant" at bounding box center [598, 457] width 69 height 21
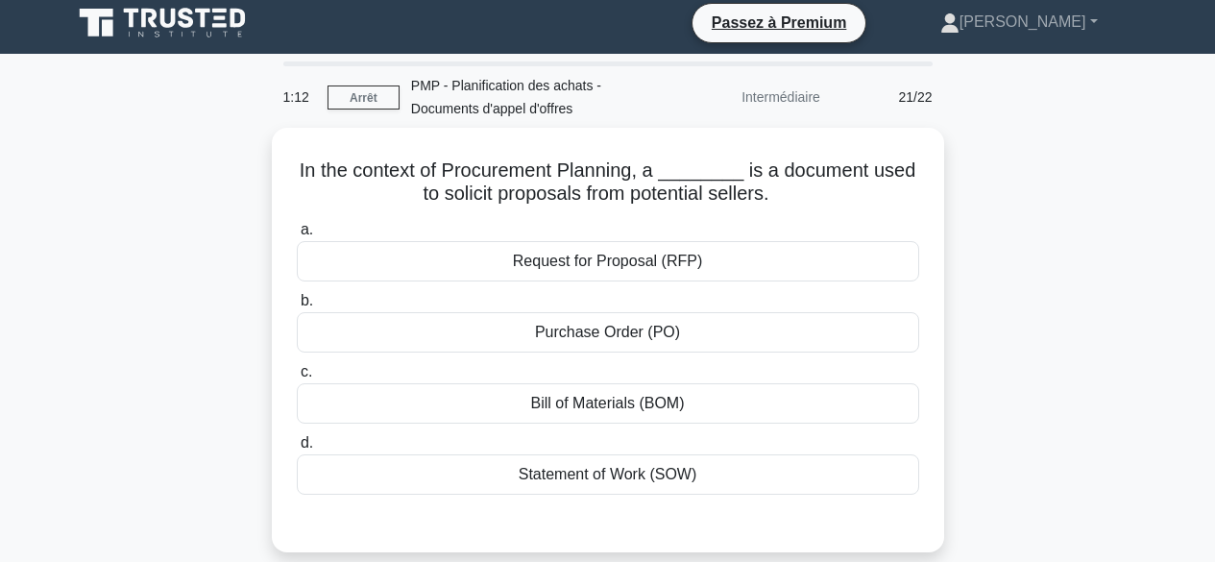
scroll to position [0, 0]
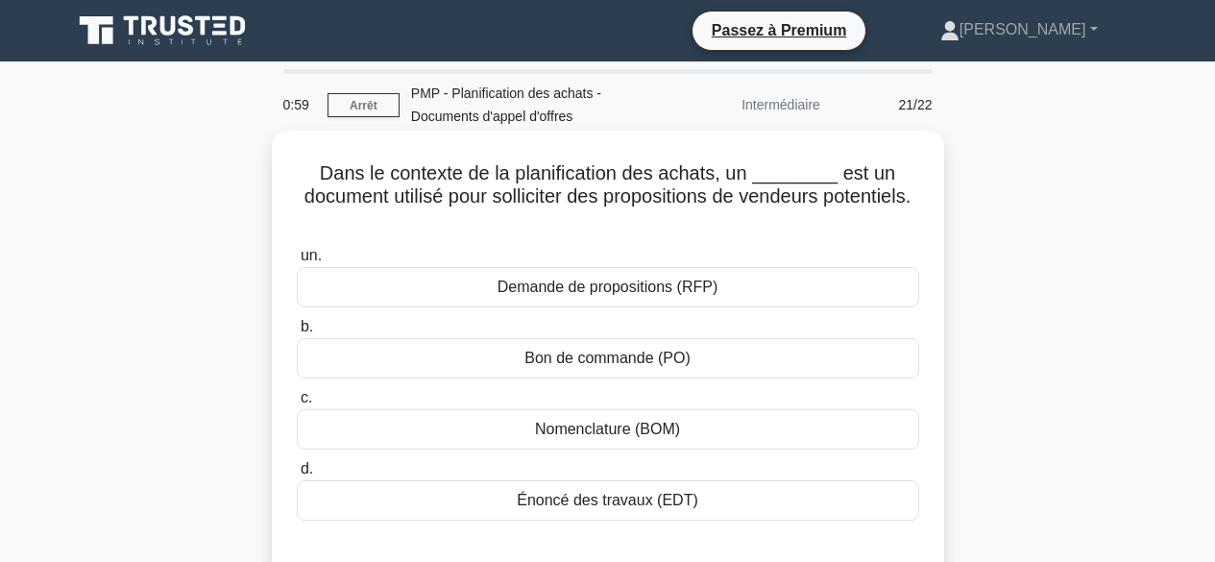
click at [766, 288] on div "Demande de propositions (RFP)" at bounding box center [608, 287] width 623 height 40
click at [297, 262] on input "un. Demande de propositions (RFP)" at bounding box center [297, 256] width 0 height 12
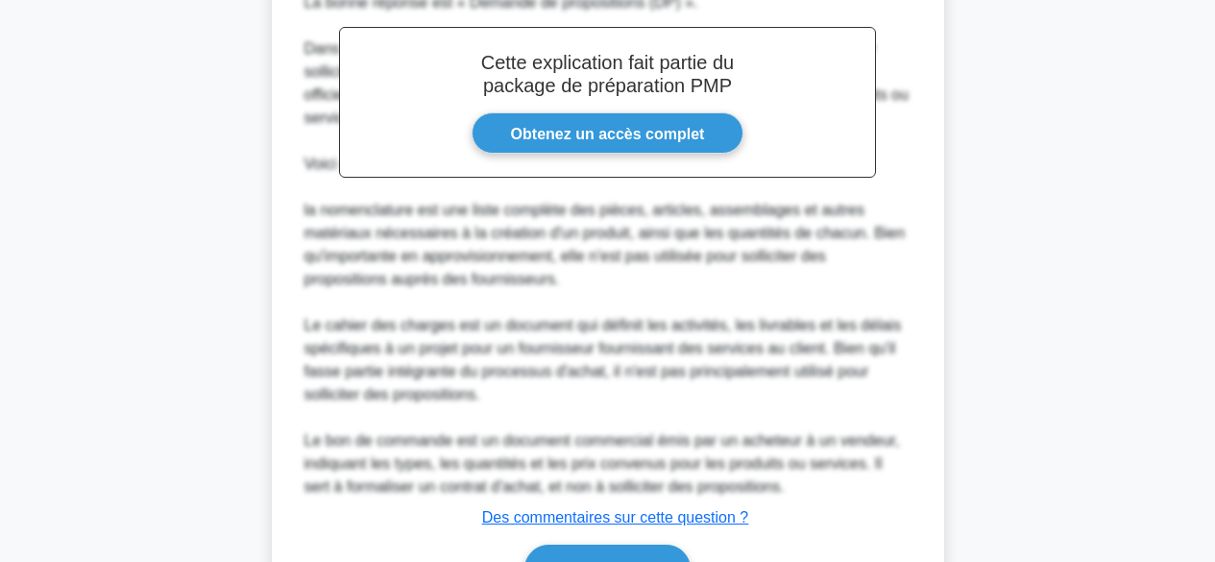
scroll to position [719, 0]
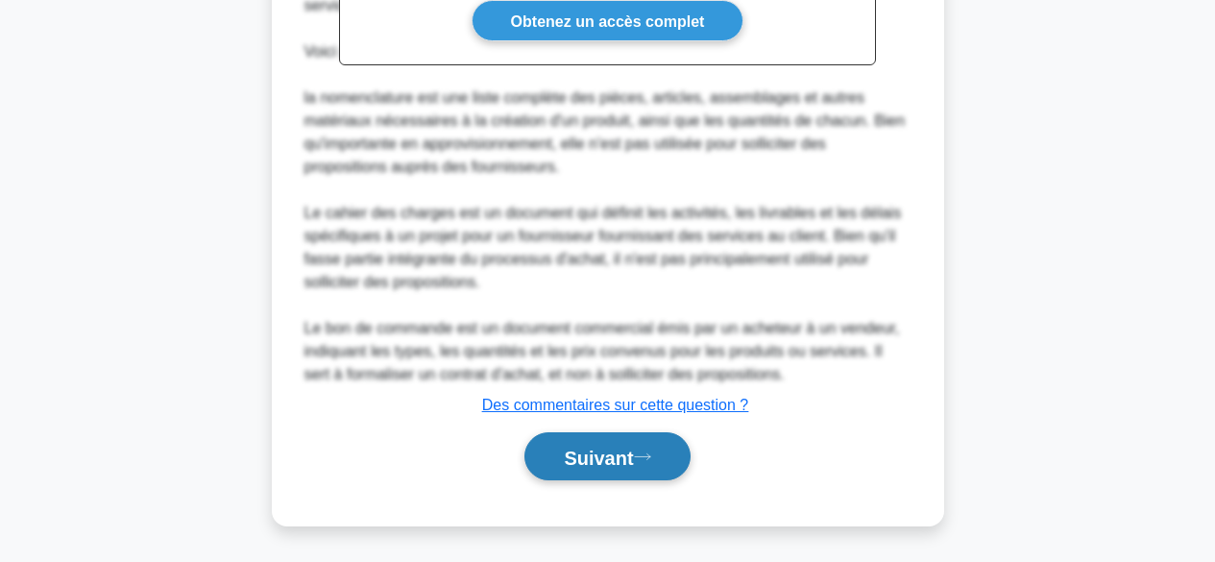
click at [627, 456] on font "Suivant" at bounding box center [598, 457] width 69 height 21
click at [618, 451] on font "Suivant" at bounding box center [598, 457] width 69 height 21
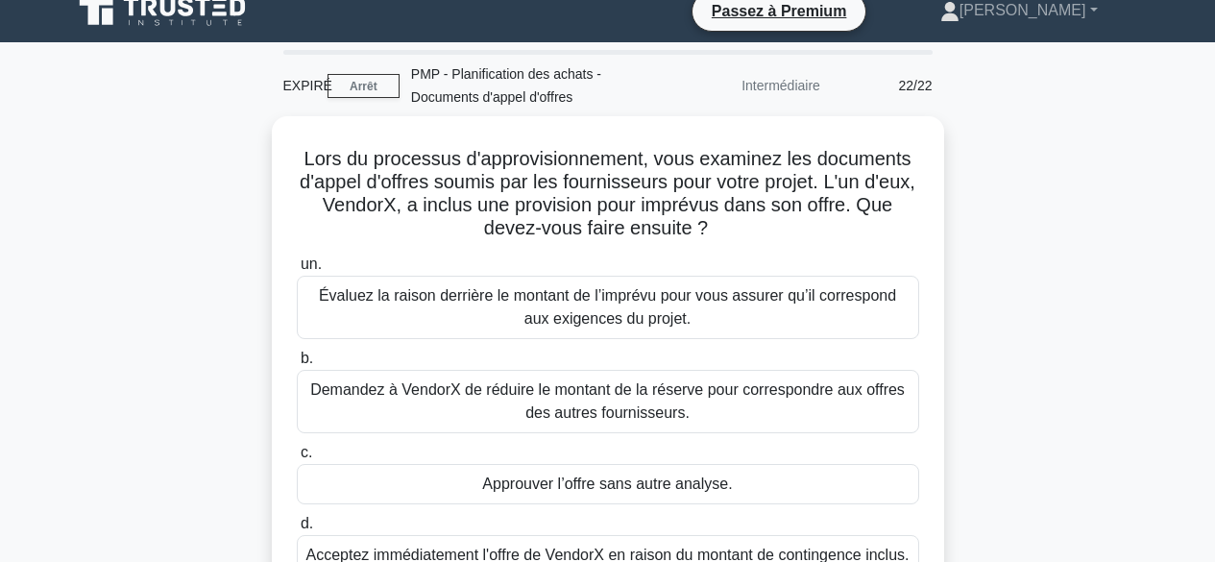
scroll to position [0, 0]
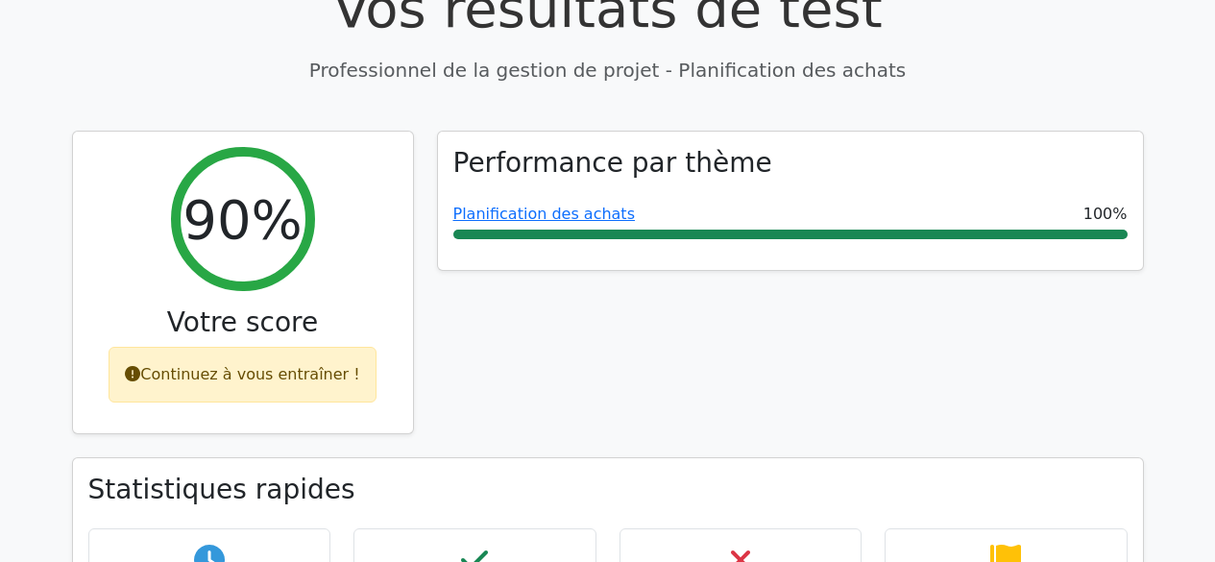
scroll to position [682, 0]
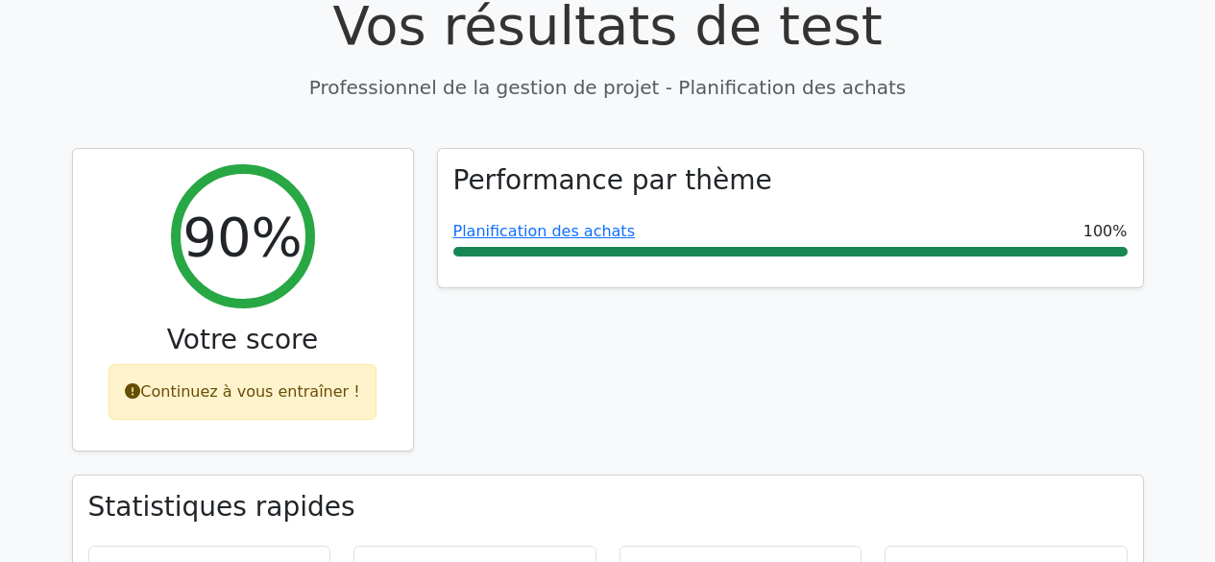
drag, startPoint x: 0, startPoint y: 0, endPoint x: 1210, endPoint y: 149, distance: 1218.7
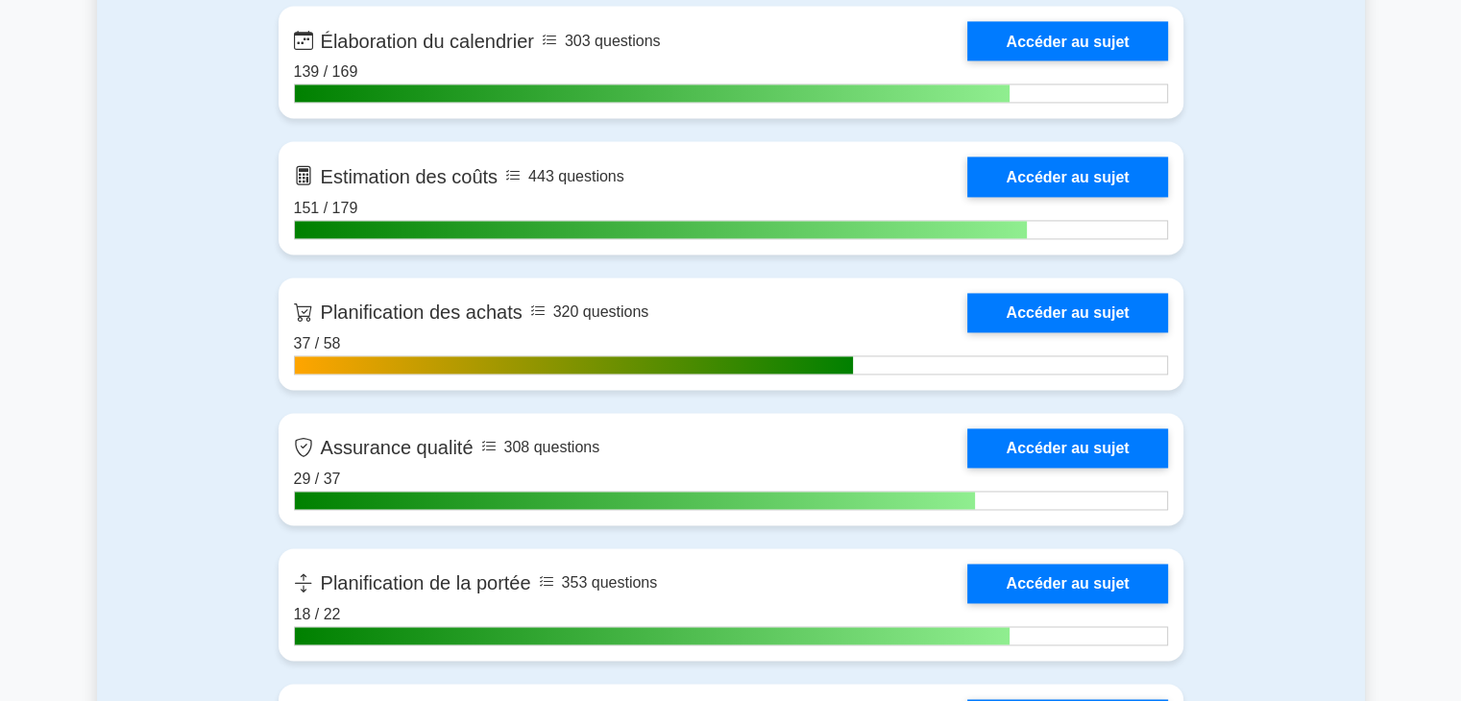
scroll to position [2907, 0]
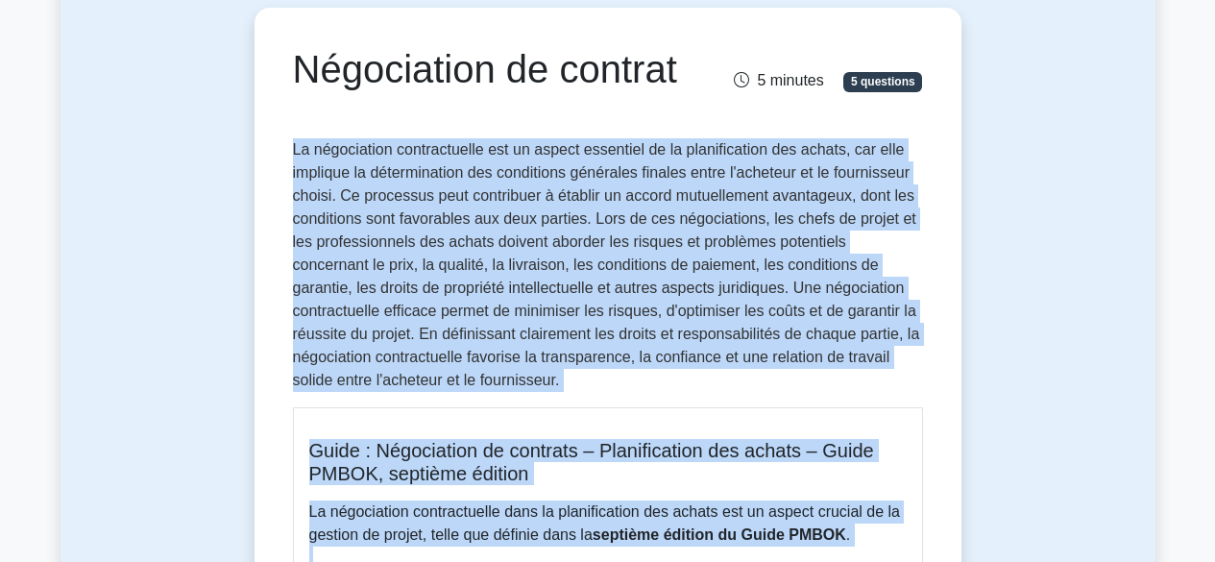
scroll to position [259, 0]
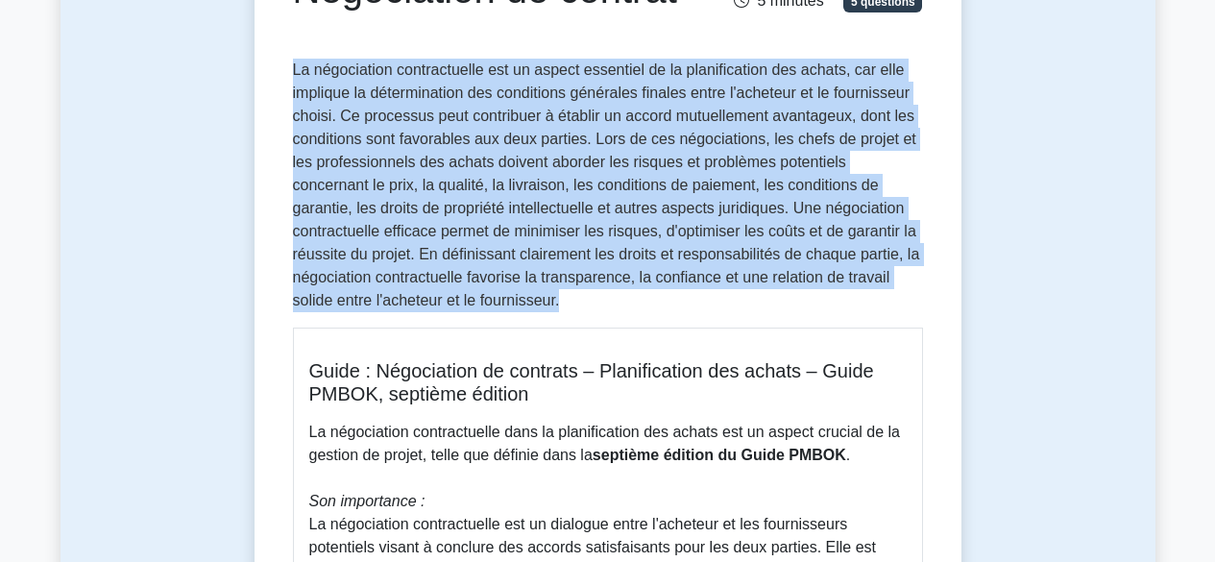
drag, startPoint x: 294, startPoint y: 326, endPoint x: 485, endPoint y: 295, distance: 193.6
click at [485, 295] on p "La négociation contractuelle est un aspect essentiel de la planification des ac…" at bounding box center [608, 186] width 630 height 254
copy font "La négociation contractuelle est un aspect essentiel de la planification des ac…"
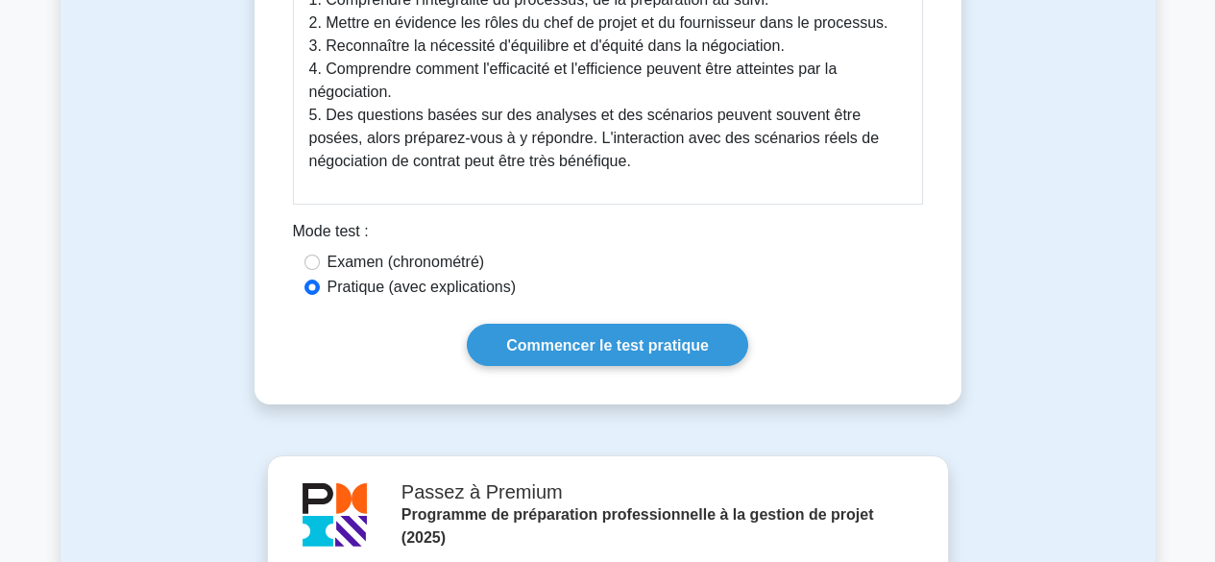
scroll to position [1203, 0]
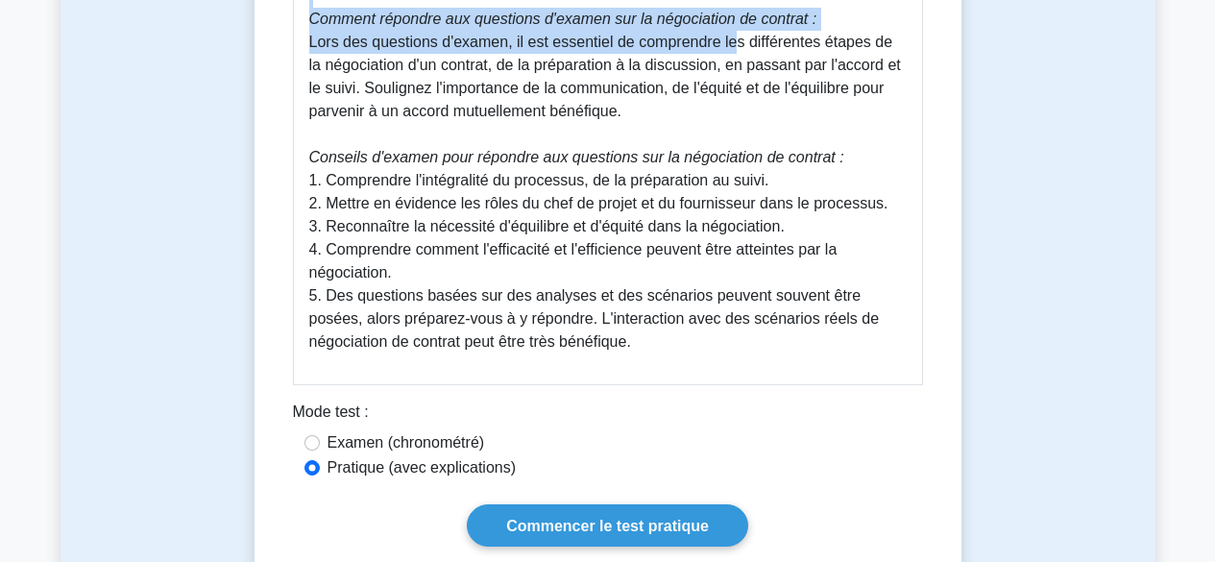
drag, startPoint x: 311, startPoint y: 103, endPoint x: 729, endPoint y: 354, distance: 487.4
copy div "Guide : Négociation de contrats – Planification des achats – Guide PMBOK, septi…"
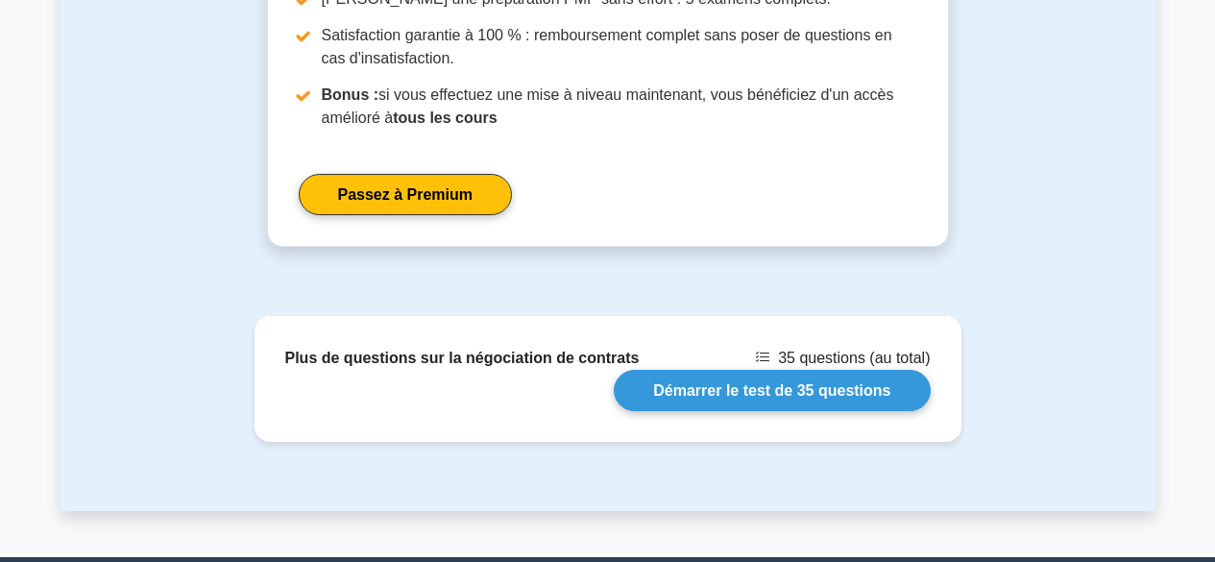
scroll to position [2143, 0]
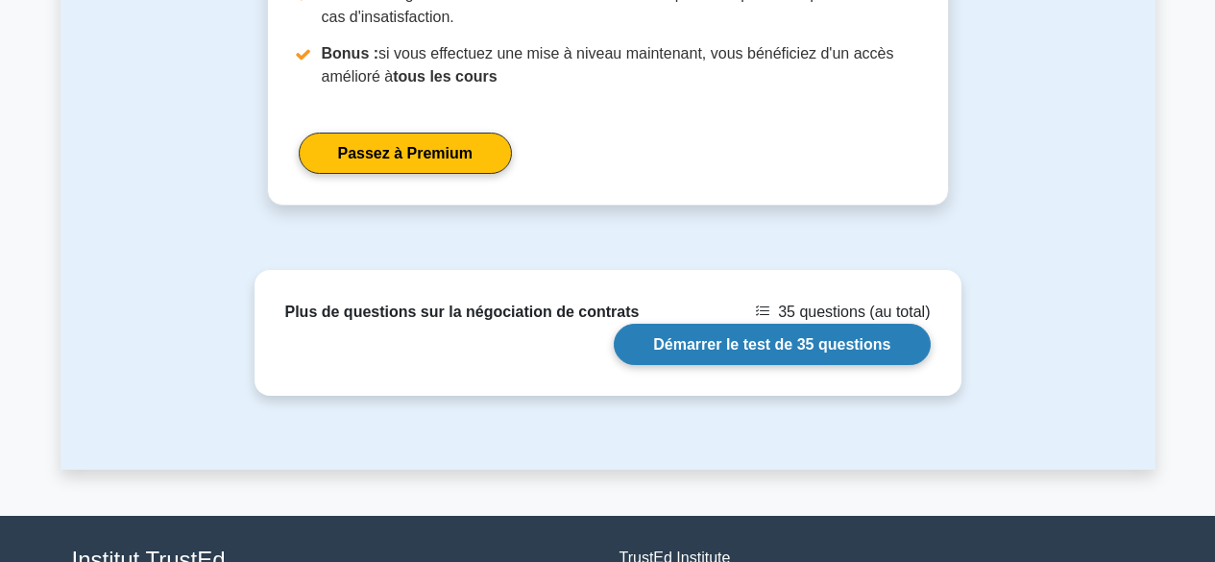
click at [765, 339] on link "Démarrer le test de 35 questions" at bounding box center [772, 344] width 316 height 41
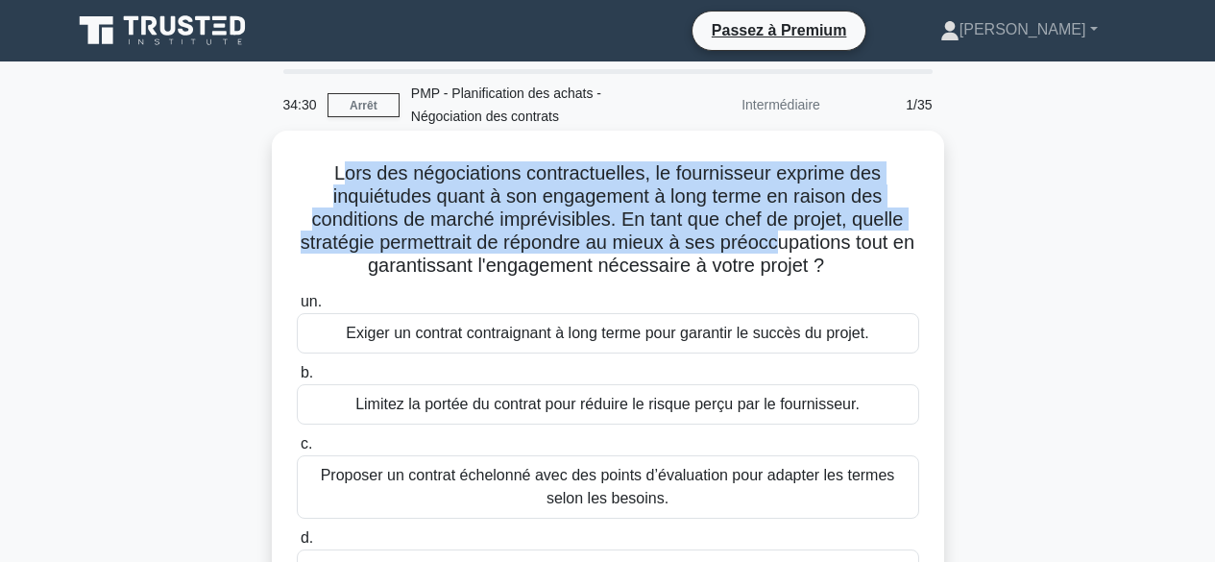
drag, startPoint x: 343, startPoint y: 171, endPoint x: 790, endPoint y: 253, distance: 454.1
click at [790, 253] on font "Lors des négociations contractuelles, le fournisseur exprime des inquiétudes qu…" at bounding box center [608, 218] width 614 height 113
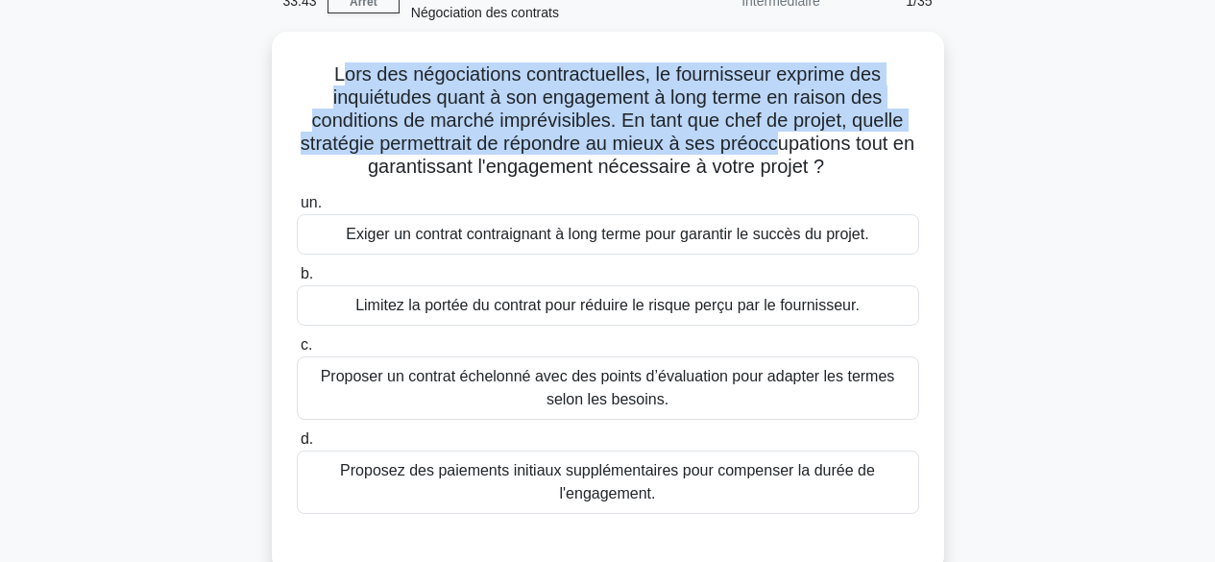
scroll to position [94, 0]
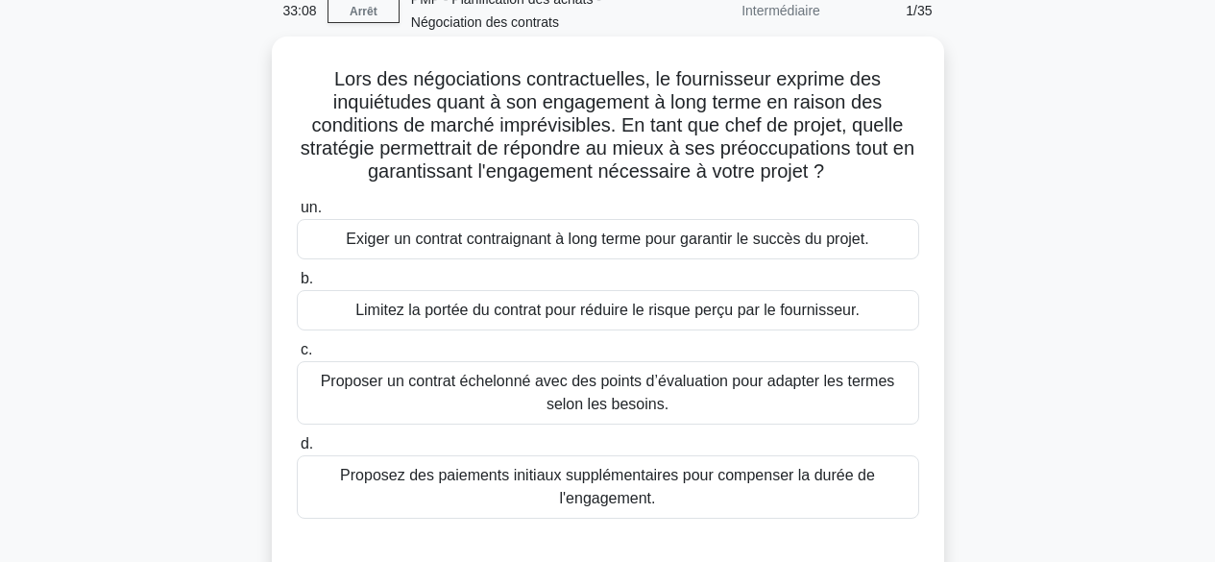
click at [702, 239] on font "Exiger un contrat contraignant à long terme pour garantir le succès du projet." at bounding box center [607, 239] width 523 height 16
click at [297, 214] on input "un. Exiger un contrat contraignant à long terme pour garantir le succès du proj…" at bounding box center [297, 208] width 0 height 12
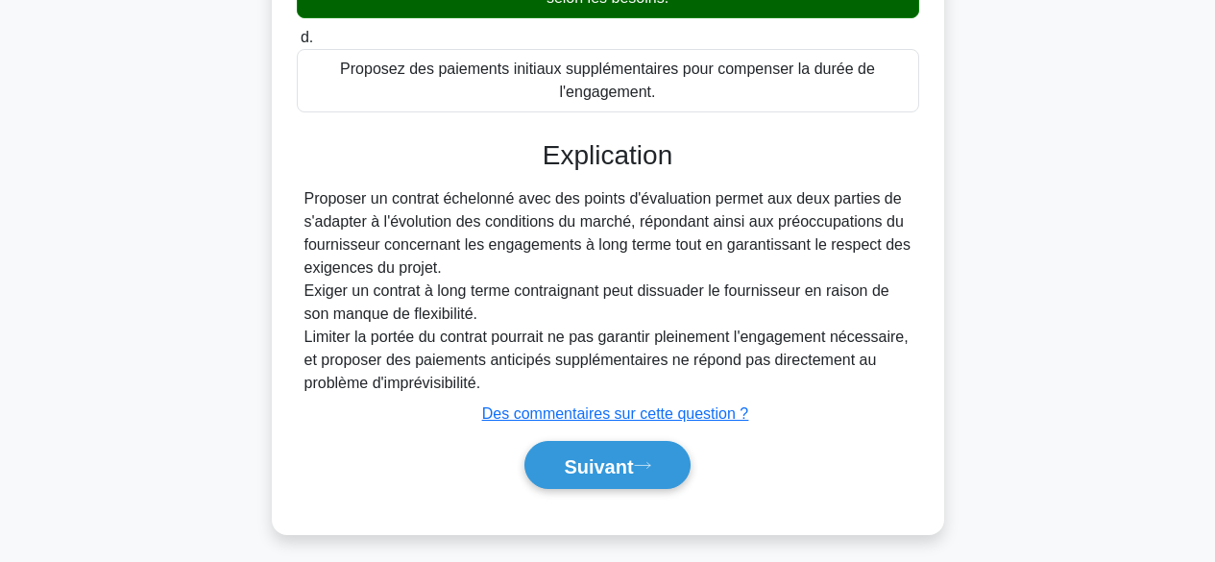
scroll to position [513, 0]
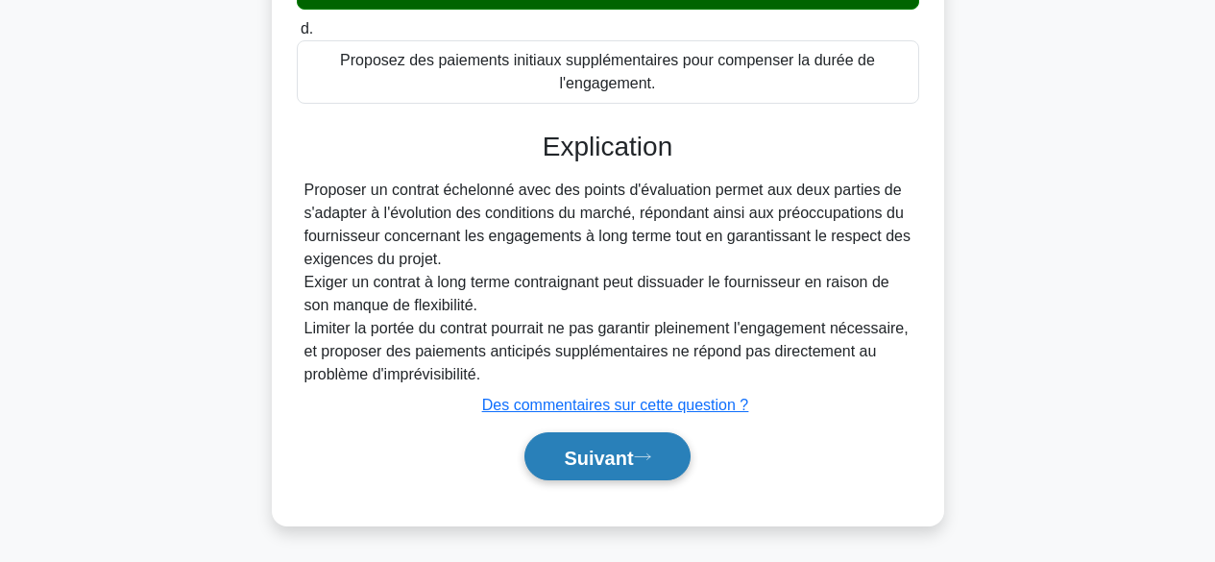
click at [631, 461] on font "Suivant" at bounding box center [598, 457] width 69 height 21
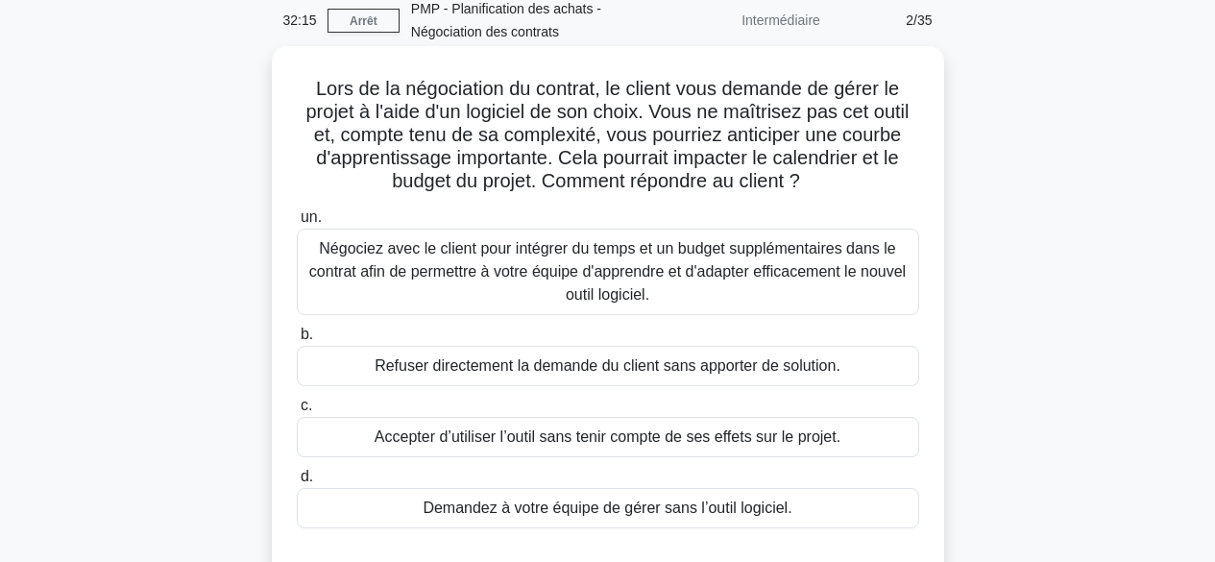
scroll to position [83, 0]
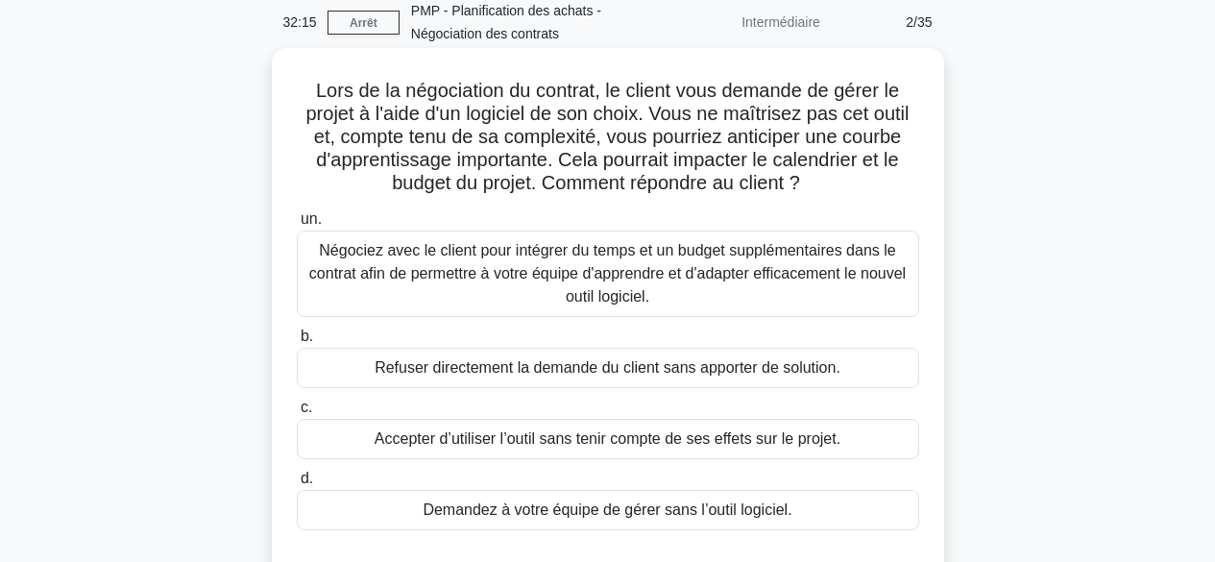
click at [792, 271] on font "Négociez avec le client pour intégrer du temps et un budget supplémentaires dan…" at bounding box center [607, 273] width 597 height 62
click at [297, 226] on input "un. Négociez avec le client pour intégrer du temps et un budget supplémentaires…" at bounding box center [297, 219] width 0 height 12
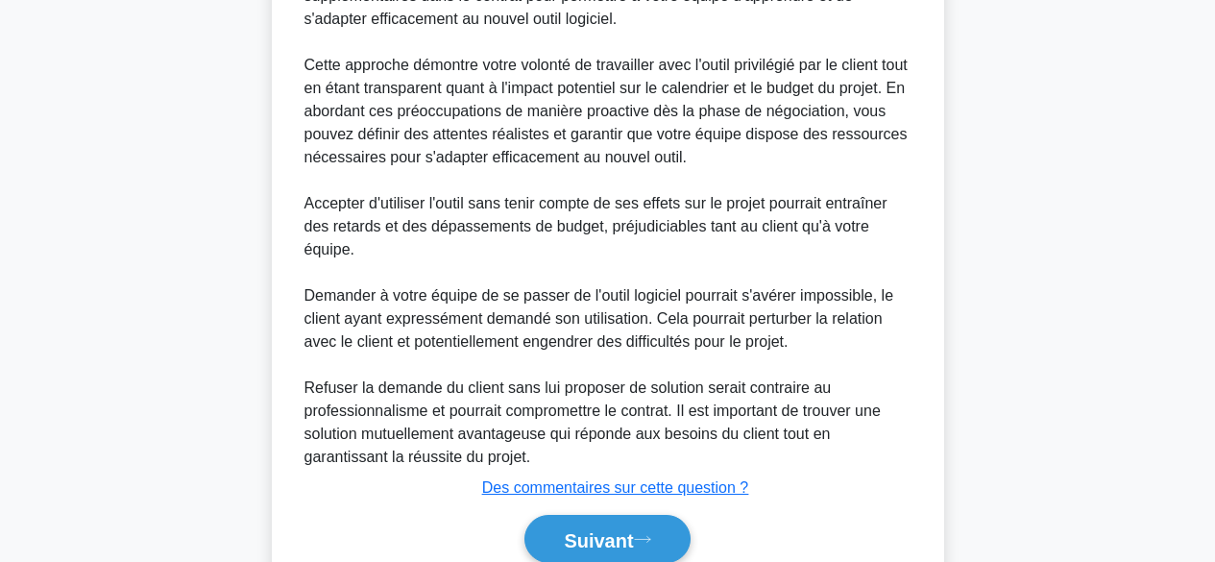
scroll to position [811, 0]
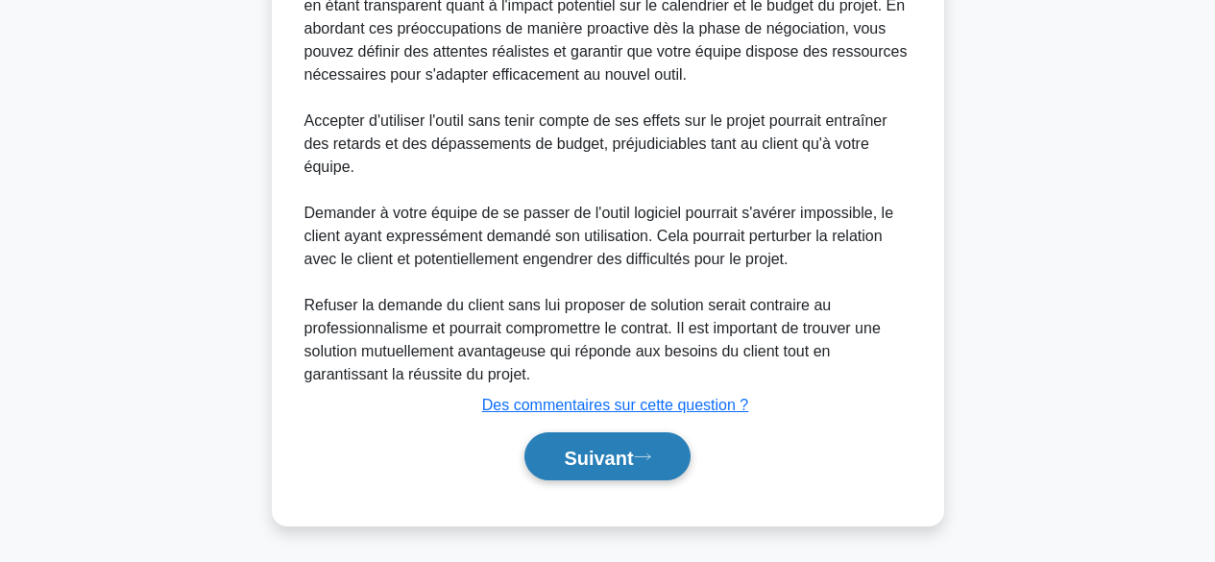
click at [643, 454] on icon at bounding box center [642, 457] width 17 height 11
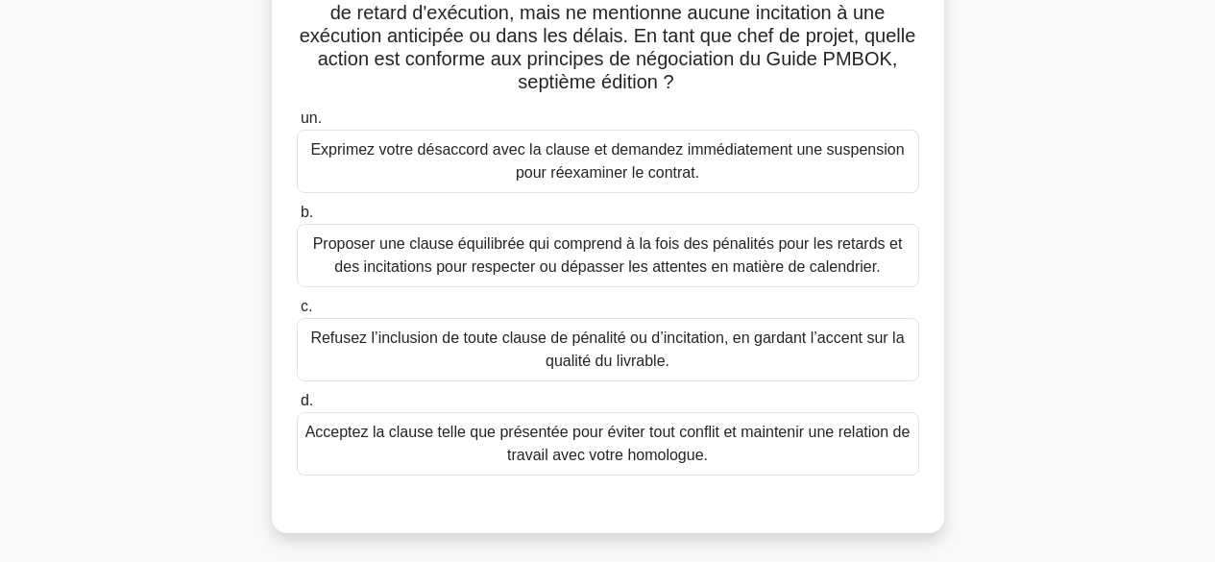
scroll to position [221, 0]
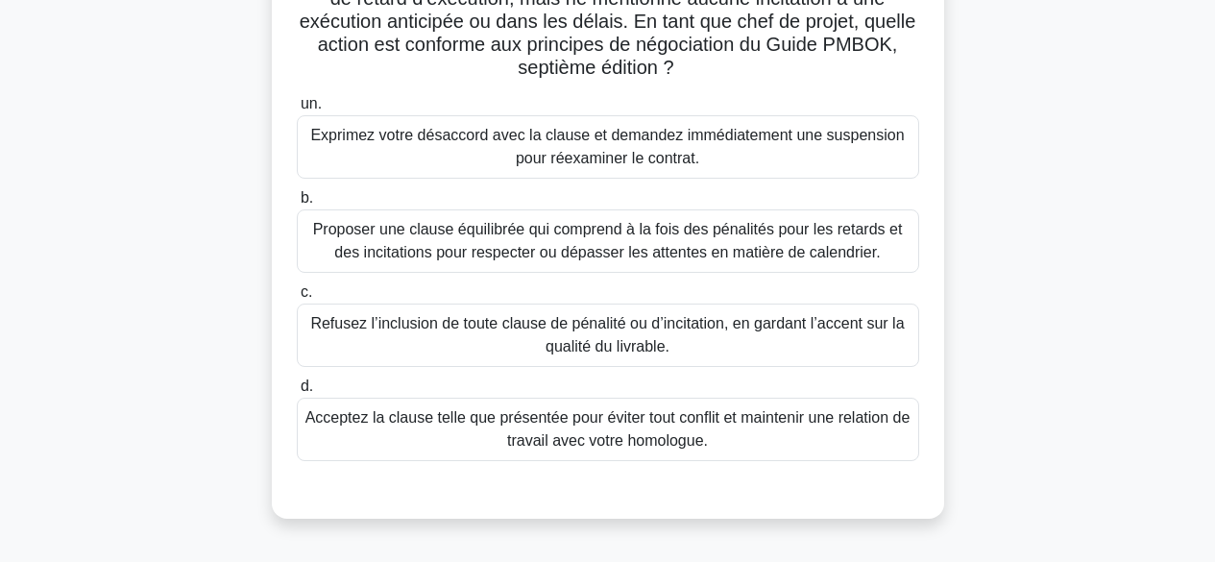
click at [809, 243] on font "Proposer une clause équilibrée qui comprend à la fois des pénalités pour les re…" at bounding box center [608, 240] width 590 height 39
click at [297, 205] on input "b. Proposer une clause équilibrée qui comprend à la fois des pénalités pour les…" at bounding box center [297, 198] width 0 height 12
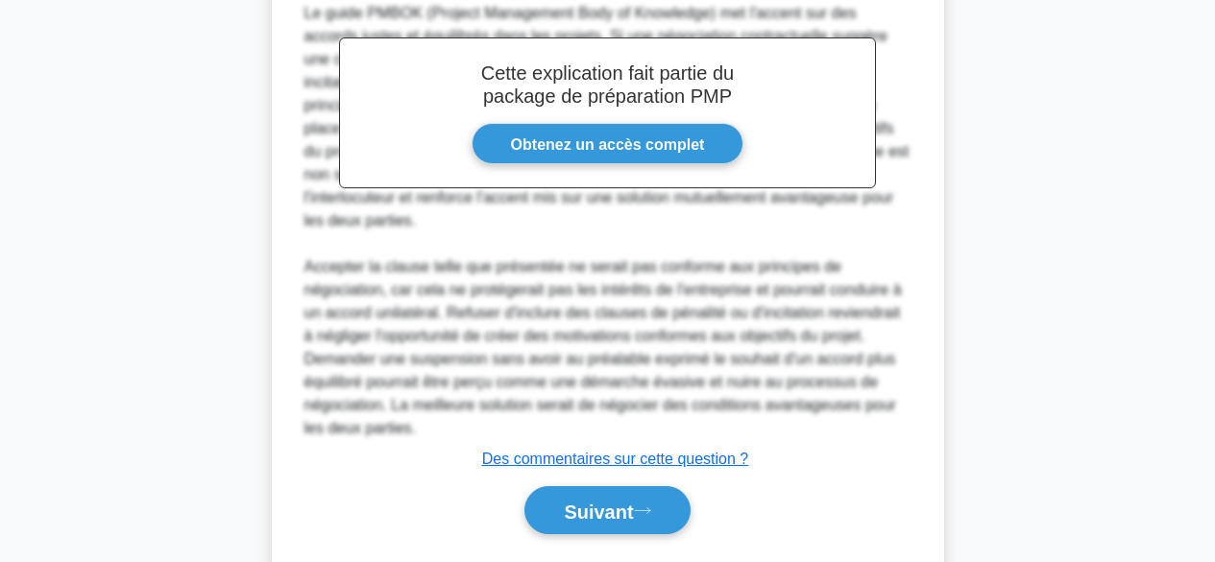
scroll to position [788, 0]
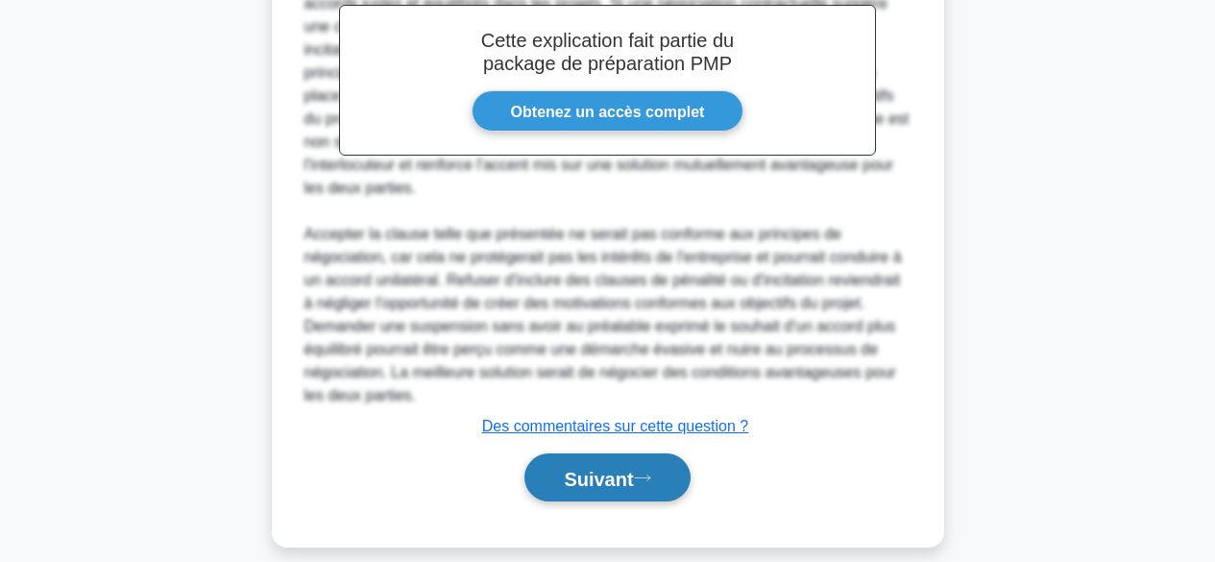
click at [603, 468] on font "Suivant" at bounding box center [598, 478] width 69 height 21
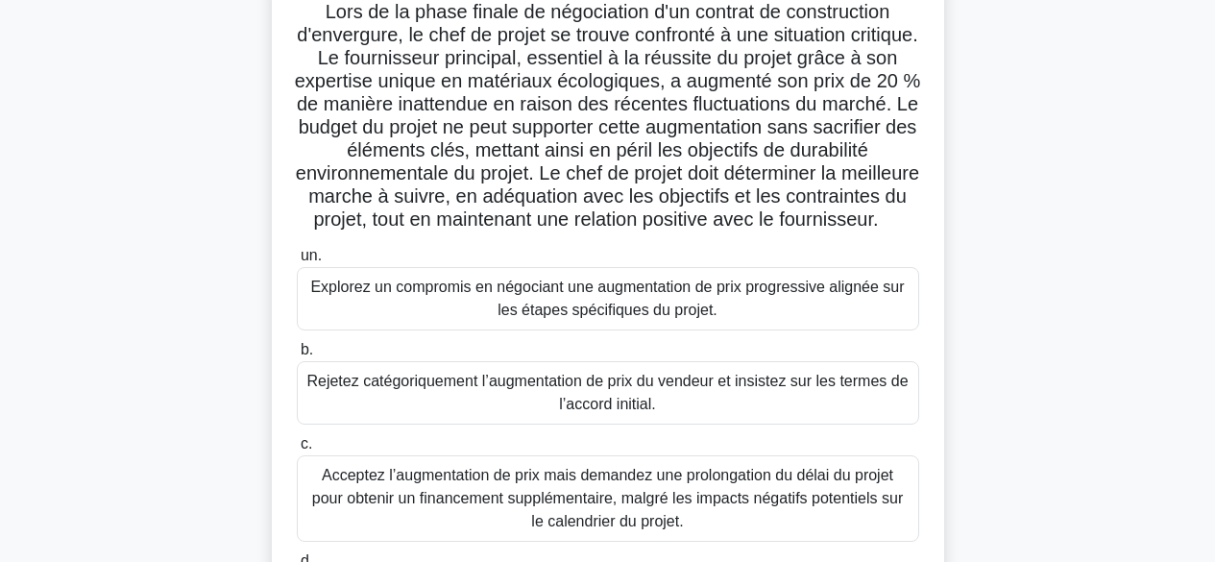
scroll to position [143, 0]
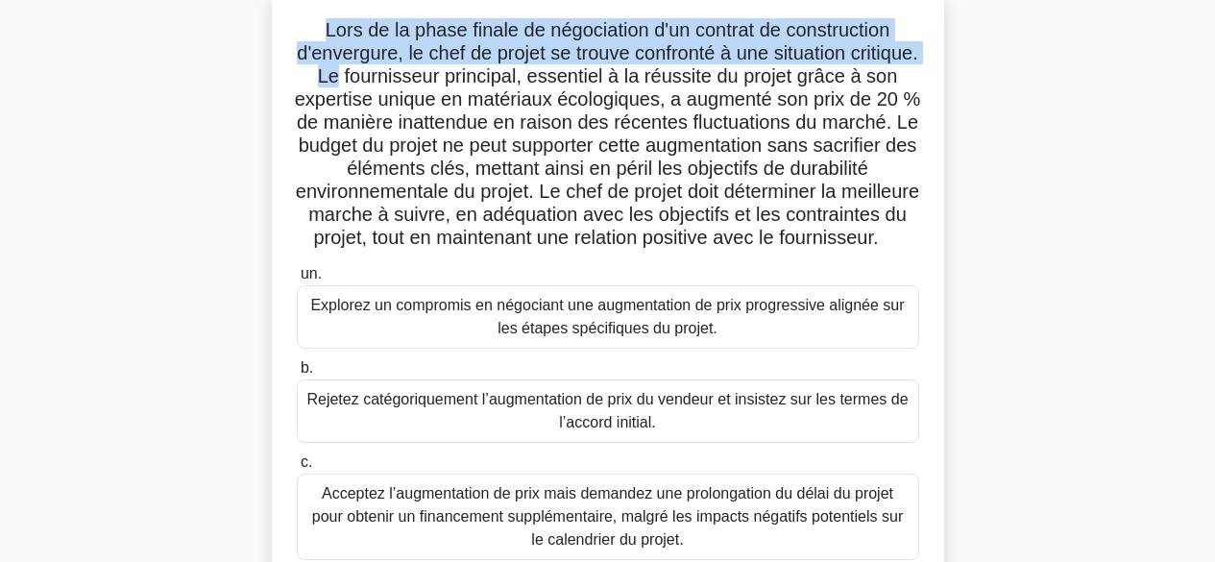
drag, startPoint x: 318, startPoint y: 28, endPoint x: 394, endPoint y: 77, distance: 90.3
click at [394, 77] on font "Lors de la phase finale de négociation d'un contrat de construction d'envergure…" at bounding box center [608, 133] width 626 height 229
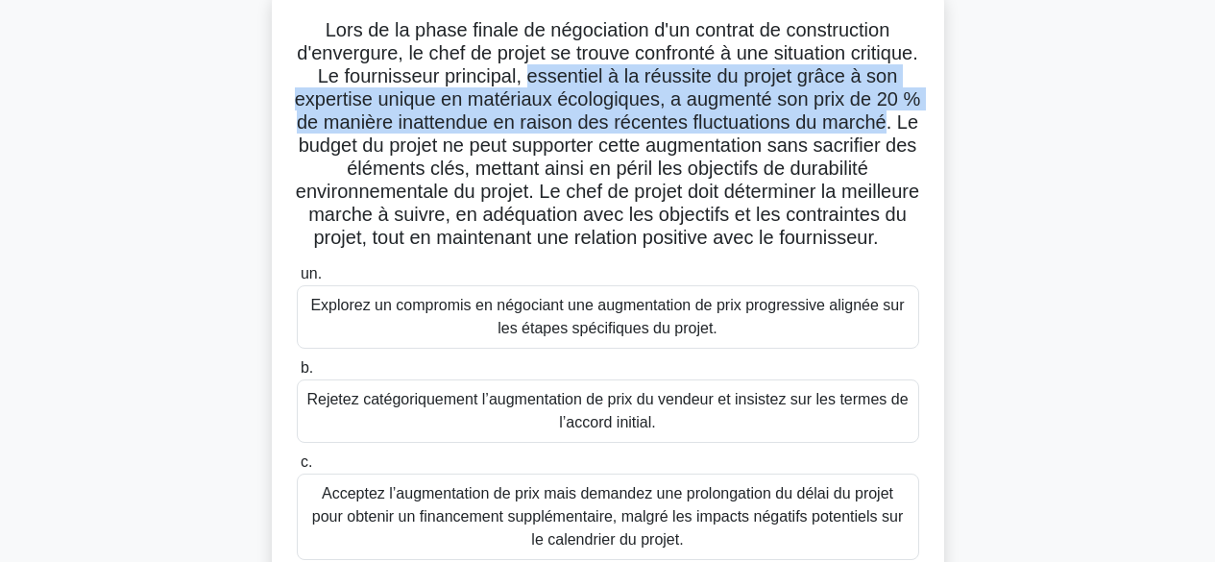
drag, startPoint x: 593, startPoint y: 73, endPoint x: 380, endPoint y: 149, distance: 225.5
click at [380, 149] on font "Lors de la phase finale de négociation d'un contrat de construction d'envergure…" at bounding box center [608, 133] width 626 height 229
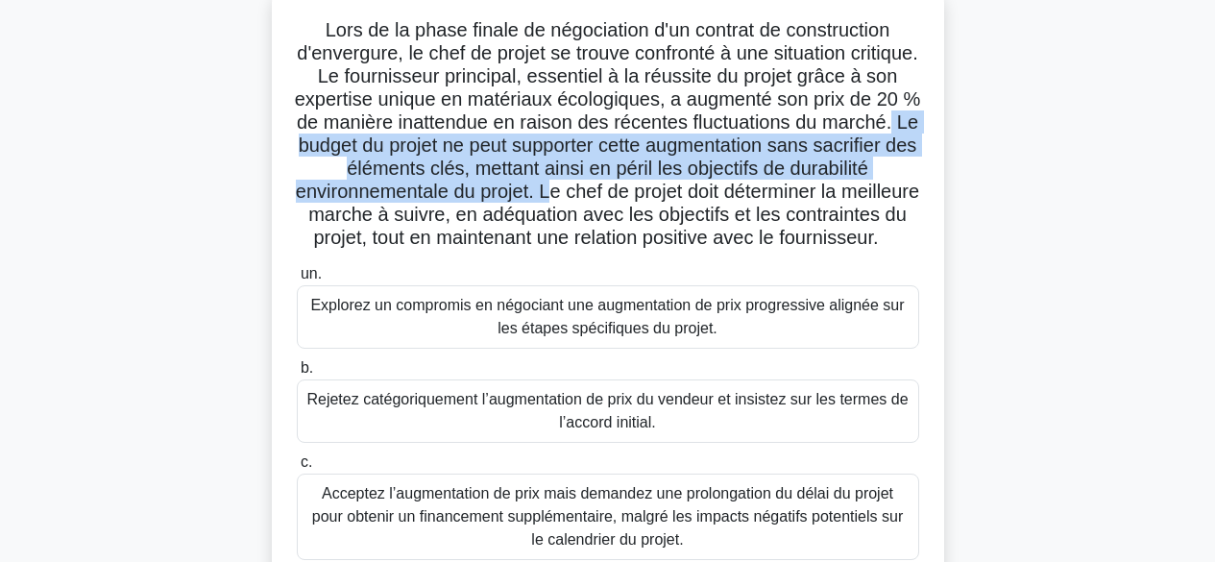
drag, startPoint x: 385, startPoint y: 142, endPoint x: 692, endPoint y: 194, distance: 310.8
click at [692, 194] on font "Lors de la phase finale de négociation d'un contrat de construction d'envergure…" at bounding box center [608, 133] width 626 height 229
click at [685, 189] on font "Lors de la phase finale de négociation d'un contrat de construction d'envergure…" at bounding box center [608, 133] width 626 height 229
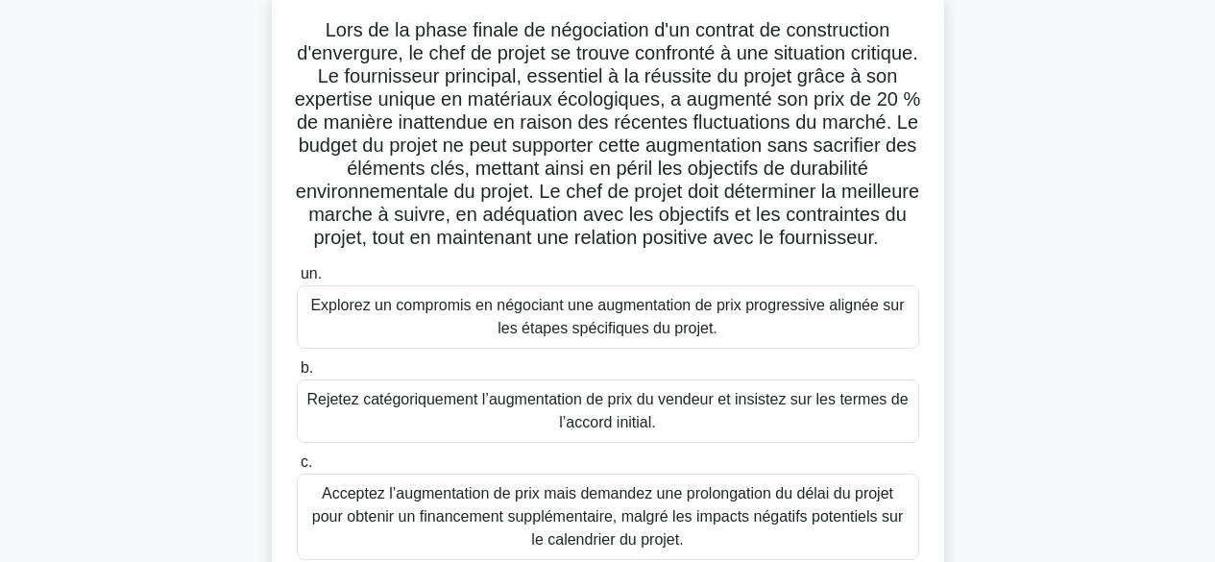
drag, startPoint x: 688, startPoint y: 192, endPoint x: 817, endPoint y: 259, distance: 145.2
click at [817, 251] on h5 "Lors de la phase finale de négociation d'un contrat de construction d'envergure…" at bounding box center [608, 134] width 626 height 232
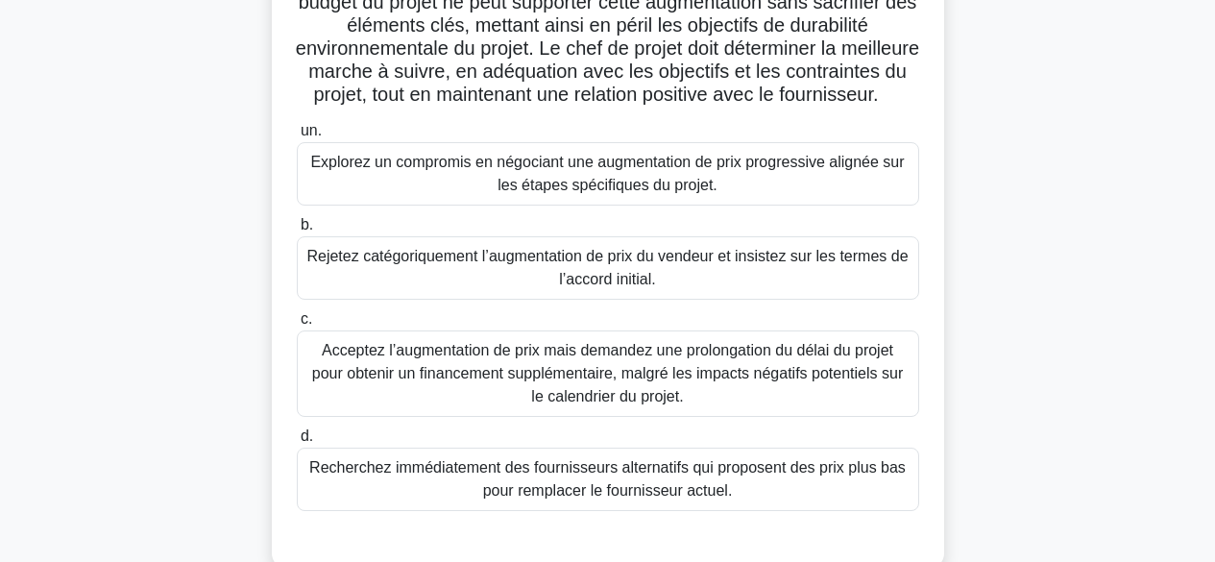
scroll to position [304, 0]
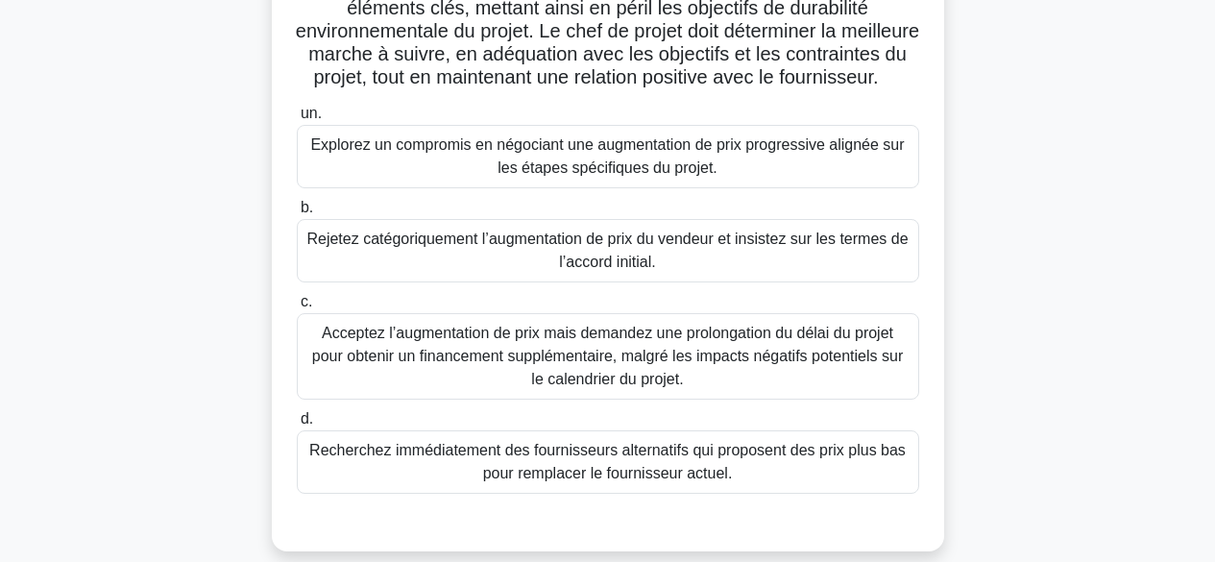
click at [856, 180] on font "Explorez un compromis en négociant une augmentation de prix progressive alignée…" at bounding box center [608, 157] width 605 height 46
click at [297, 120] on input "un. Explorez un compromis en négociant une augmentation de prix progressive ali…" at bounding box center [297, 114] width 0 height 12
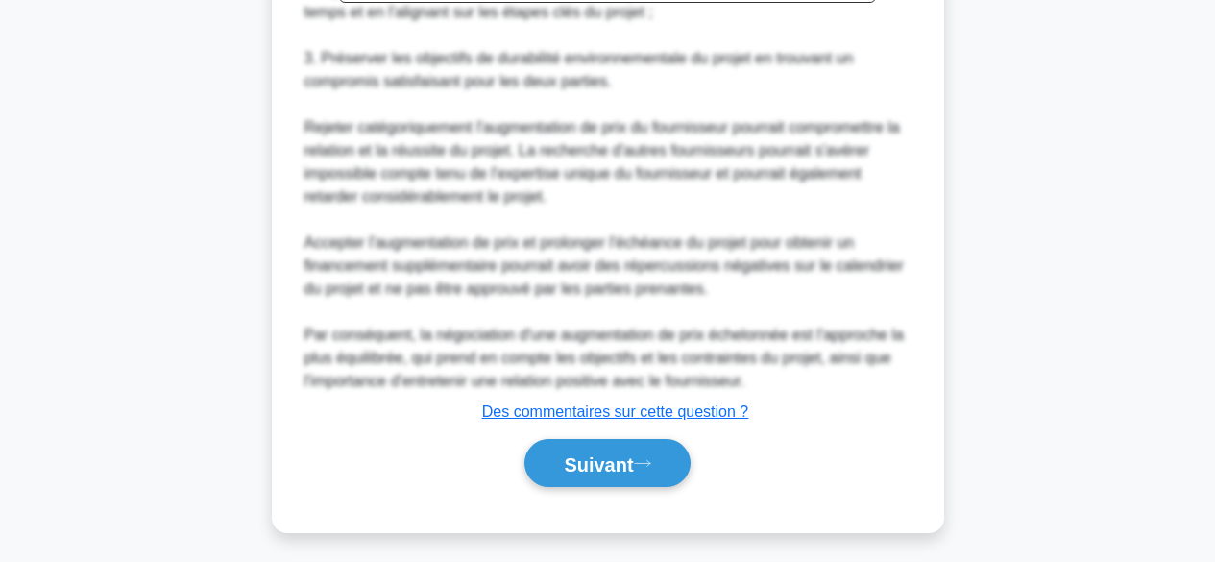
scroll to position [1064, 0]
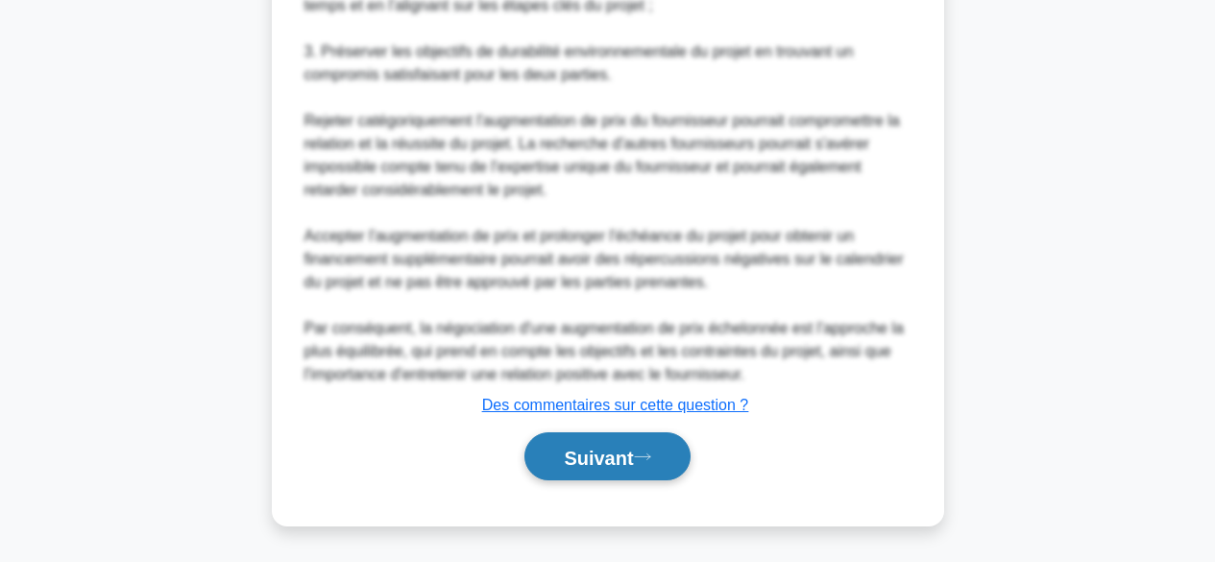
click at [605, 468] on font "Suivant" at bounding box center [598, 457] width 69 height 21
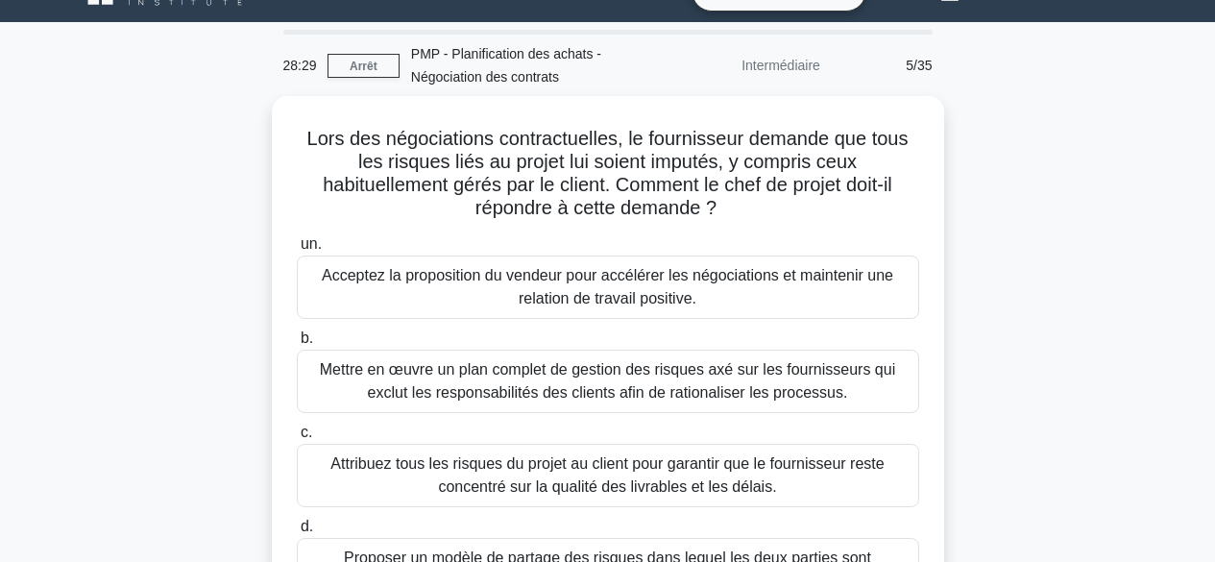
scroll to position [15, 0]
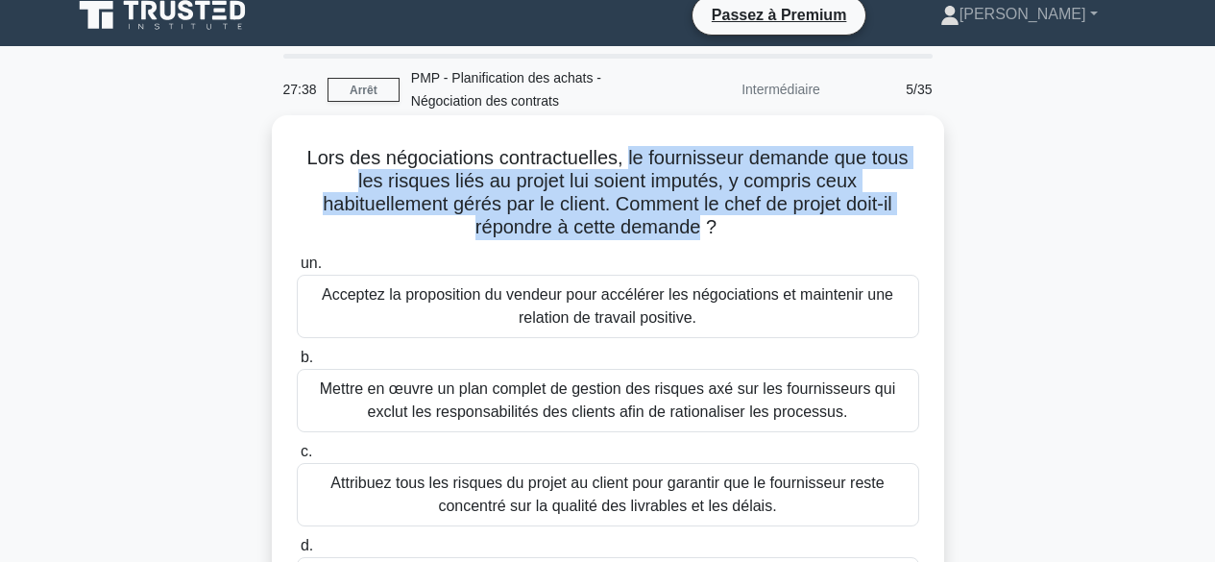
drag, startPoint x: 626, startPoint y: 152, endPoint x: 702, endPoint y: 221, distance: 102.7
click at [702, 221] on font "Lors des négociations contractuelles, le fournisseur demande que tous les risqu…" at bounding box center [607, 192] width 601 height 90
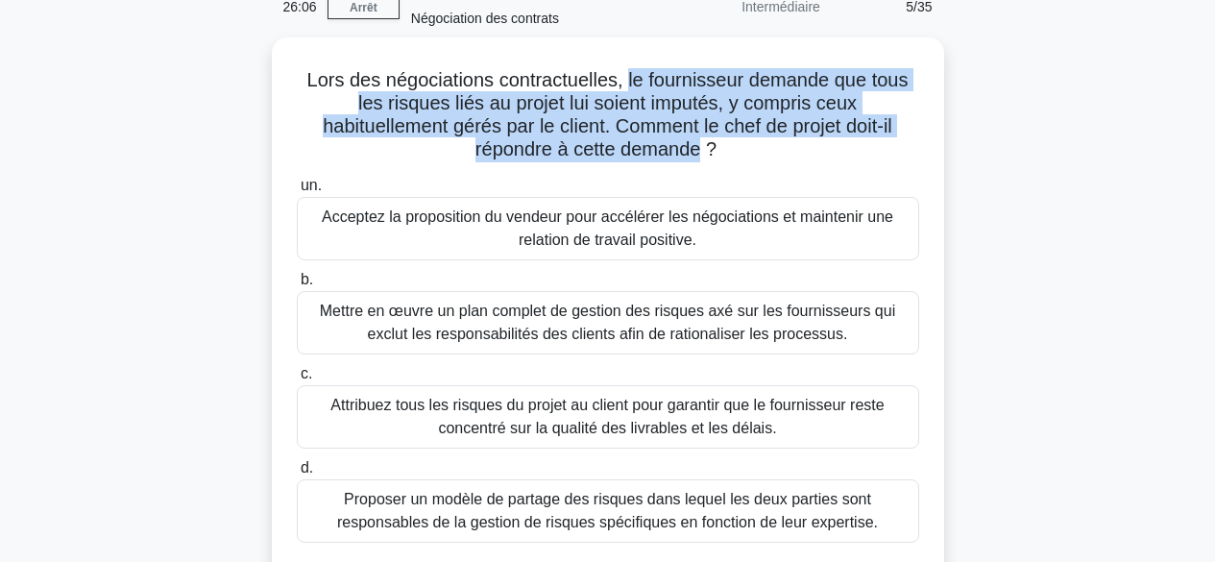
scroll to position [90, 0]
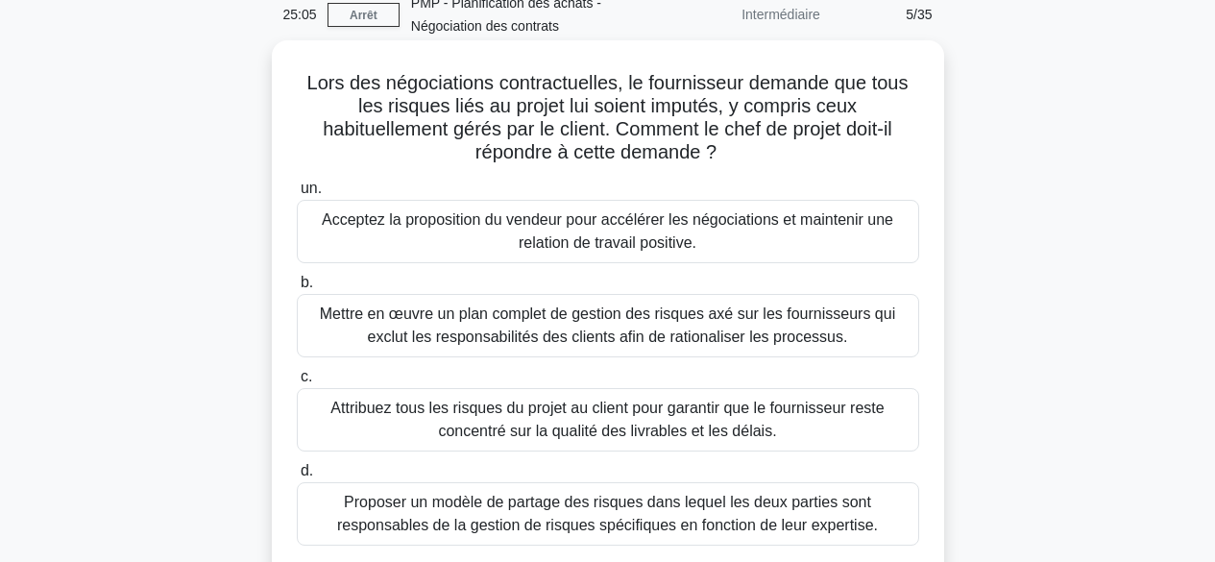
click at [596, 508] on font "Proposer un modèle de partage des risques dans lequel les deux parties sont res…" at bounding box center [607, 513] width 541 height 39
click at [297, 477] on input "d. Proposer un modèle de partage des risques dans lequel les deux parties sont …" at bounding box center [297, 471] width 0 height 12
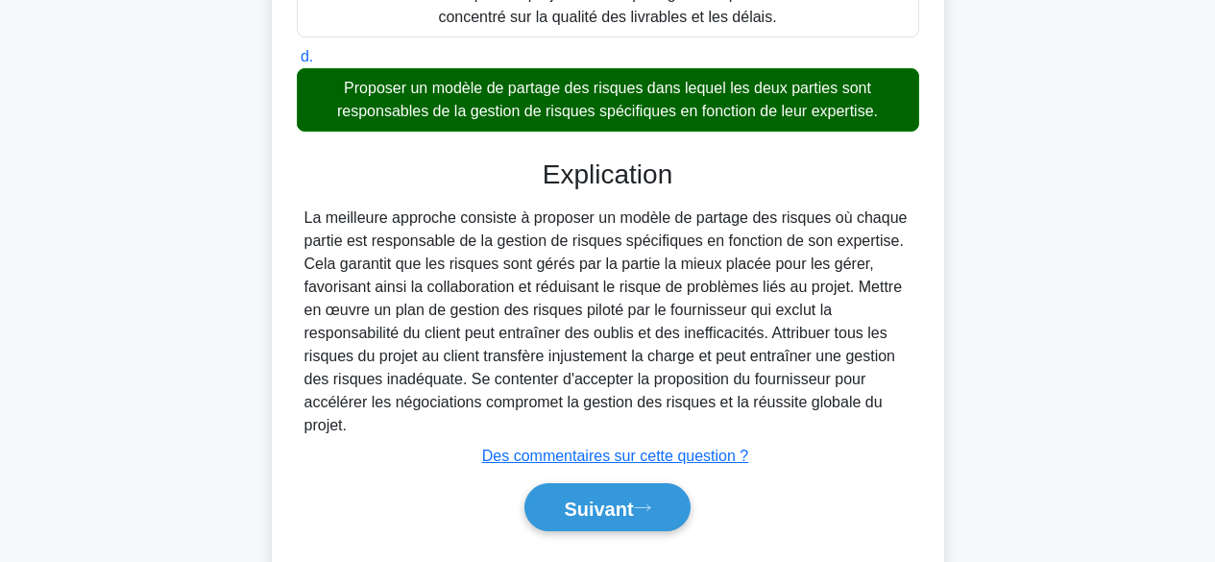
scroll to position [557, 0]
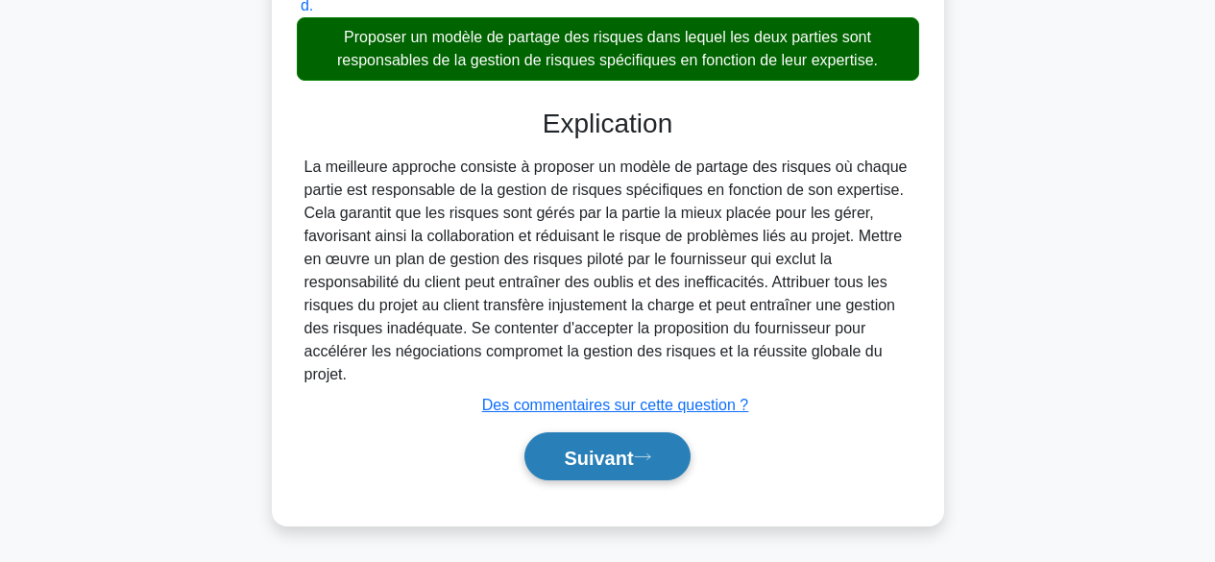
click at [607, 453] on font "Suivant" at bounding box center [598, 457] width 69 height 21
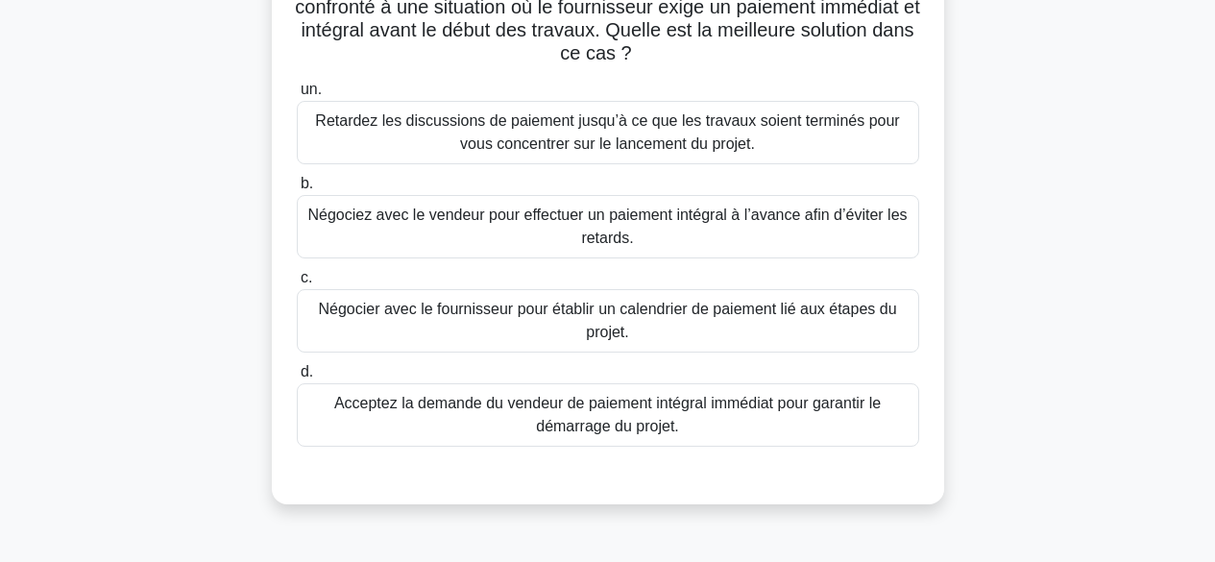
scroll to position [204, 0]
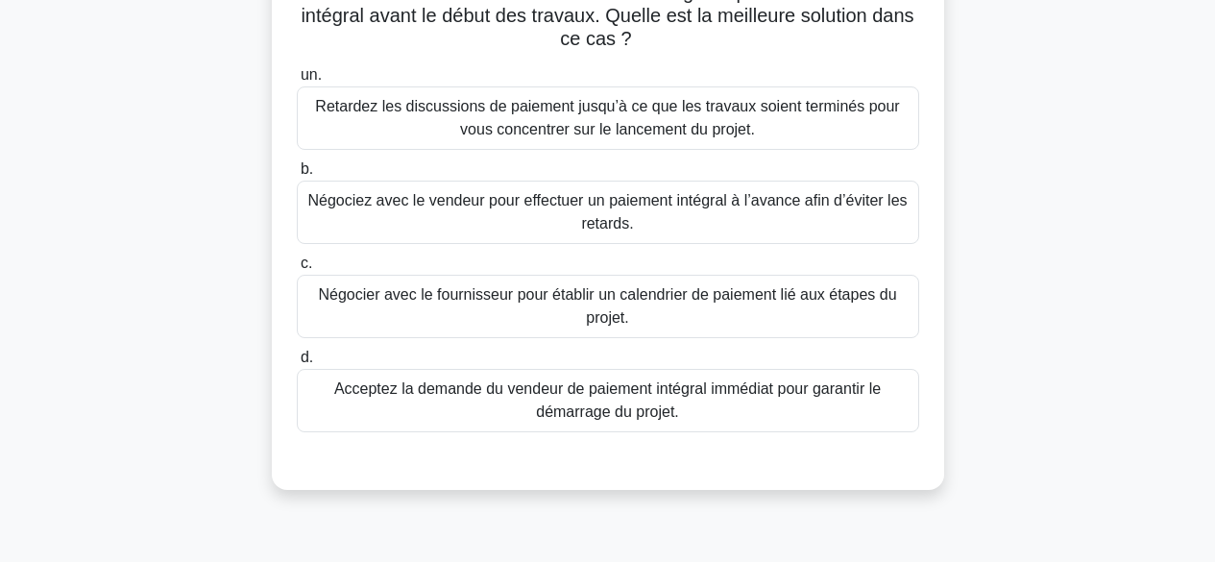
click at [735, 314] on font "Négocier avec le fournisseur pour établir un calendrier de paiement lié aux éta…" at bounding box center [608, 306] width 605 height 46
click at [297, 270] on input "c. Négocier avec le fournisseur pour établir un calendrier de paiement lié aux …" at bounding box center [297, 263] width 0 height 12
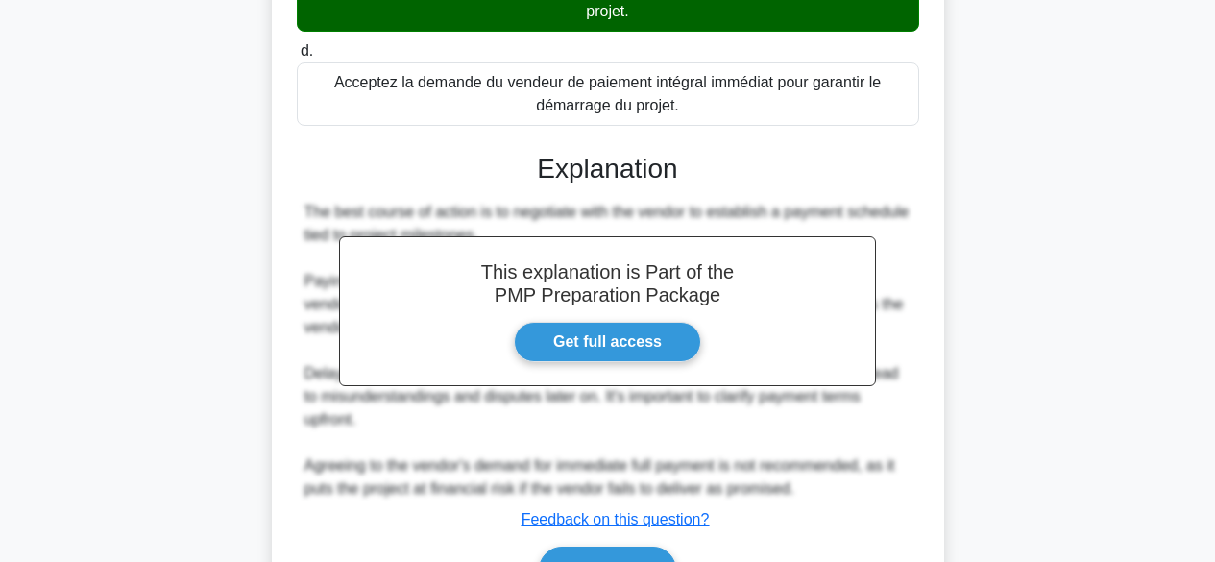
scroll to position [600, 0]
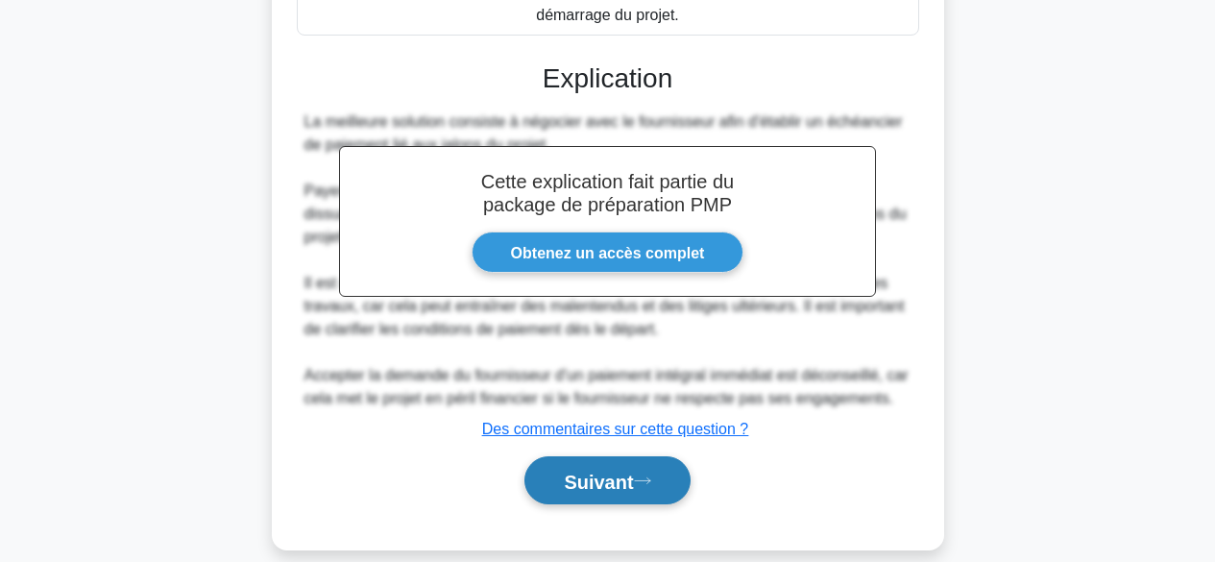
click at [620, 492] on font "Suivant" at bounding box center [598, 481] width 69 height 21
click at [625, 478] on font "Suivant" at bounding box center [598, 481] width 69 height 21
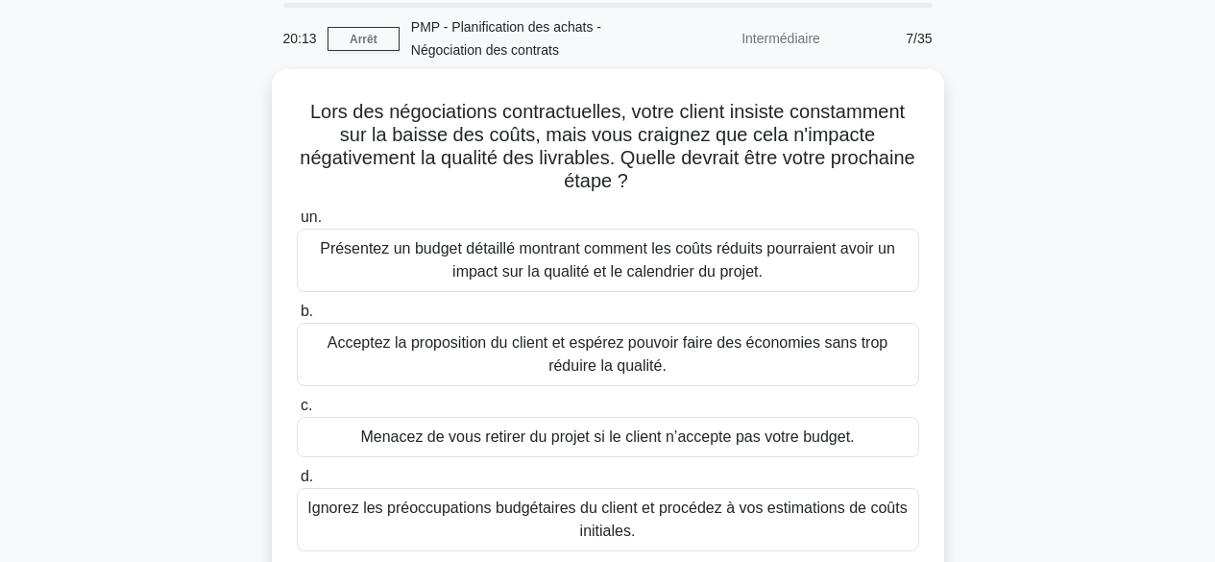
scroll to position [55, 0]
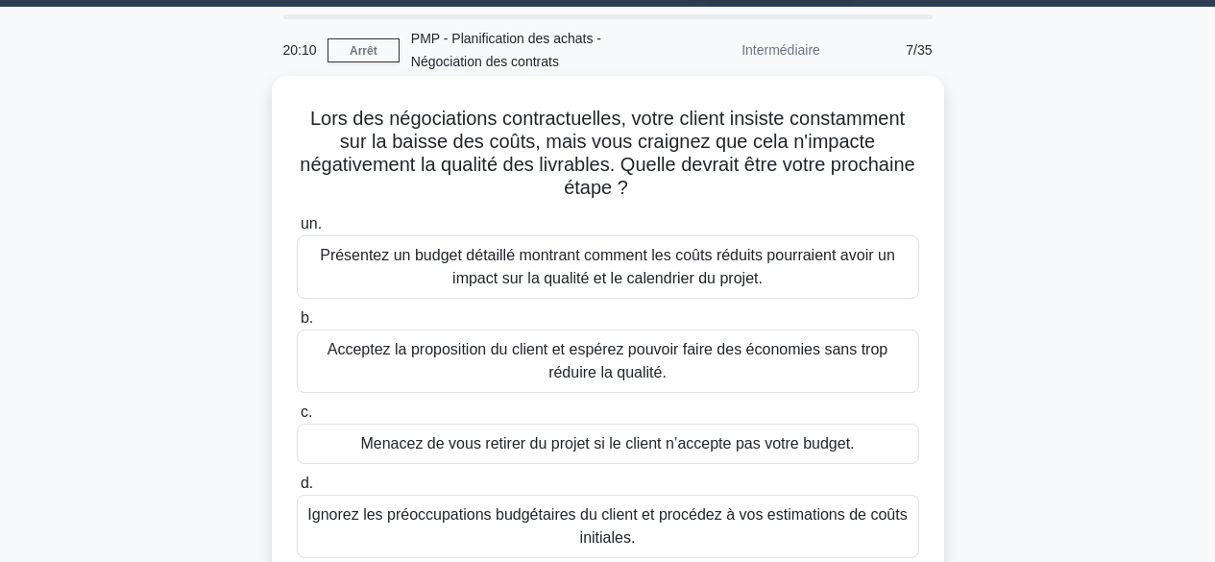
click at [707, 264] on font "Présentez un budget détaillé montrant comment les coûts réduits pourraient avoi…" at bounding box center [607, 266] width 575 height 39
click at [297, 231] on input "un. Présentez un budget détaillé montrant comment les coûts réduits pourraient …" at bounding box center [297, 224] width 0 height 12
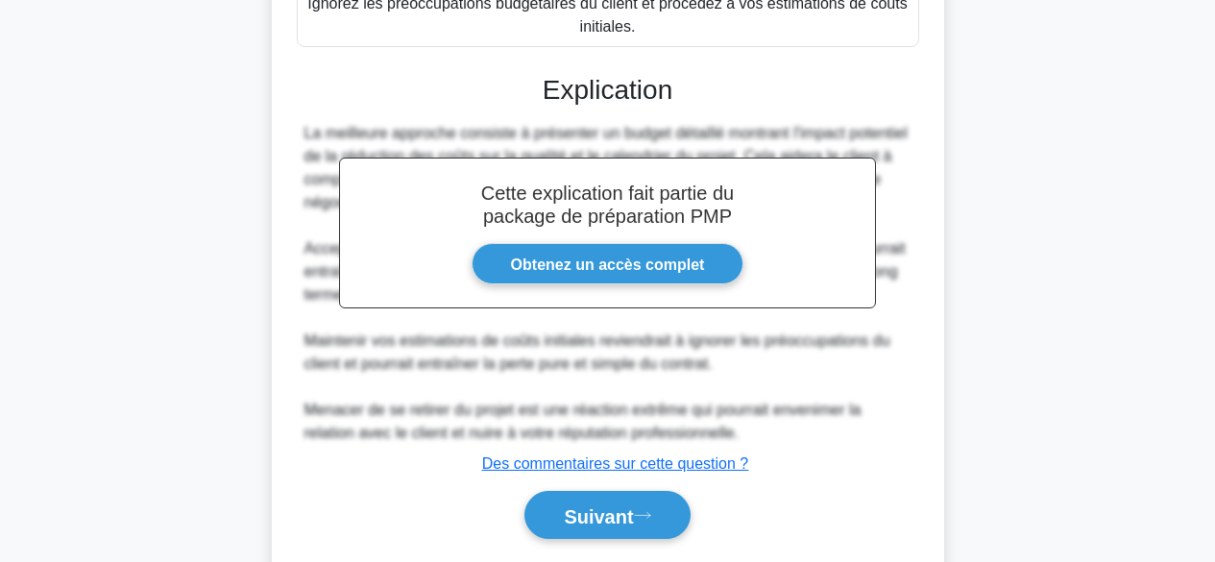
scroll to position [626, 0]
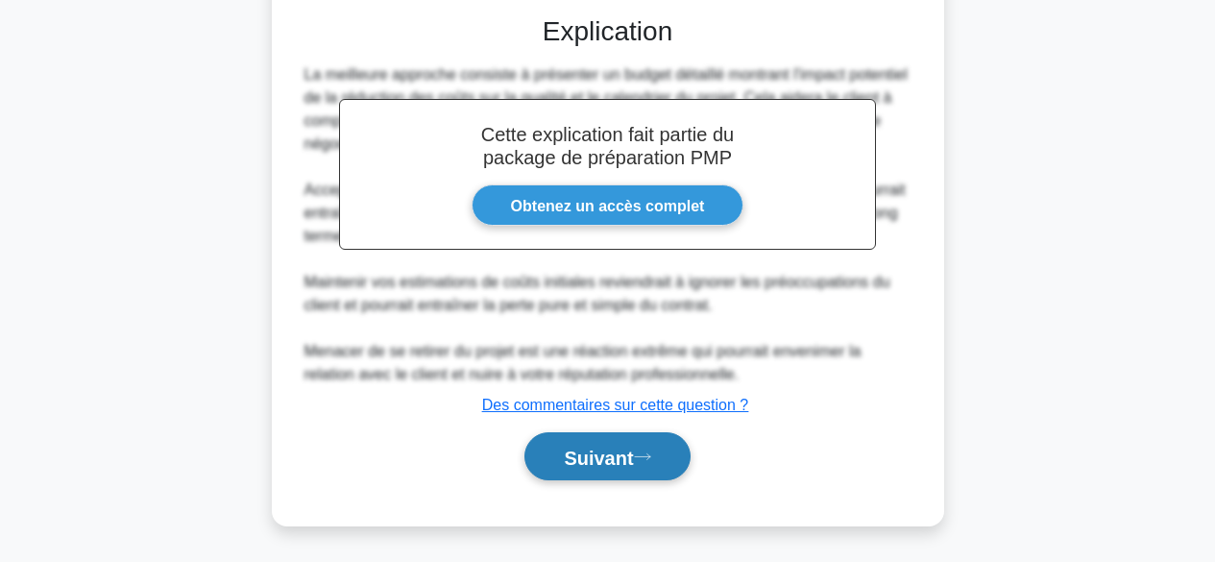
click at [641, 452] on icon at bounding box center [642, 457] width 17 height 11
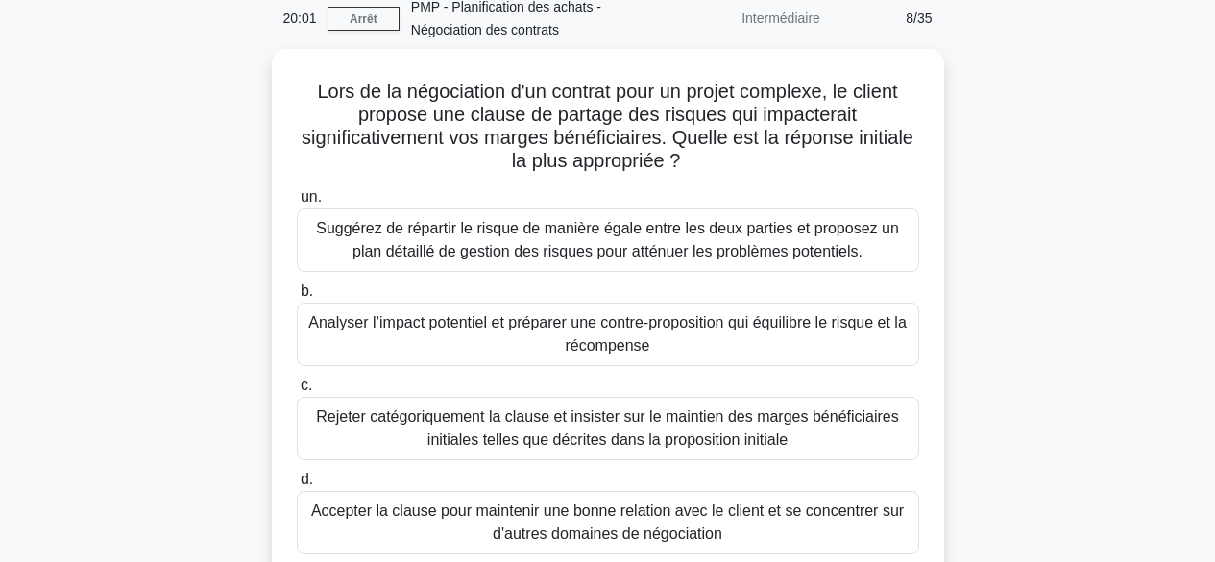
scroll to position [64, 0]
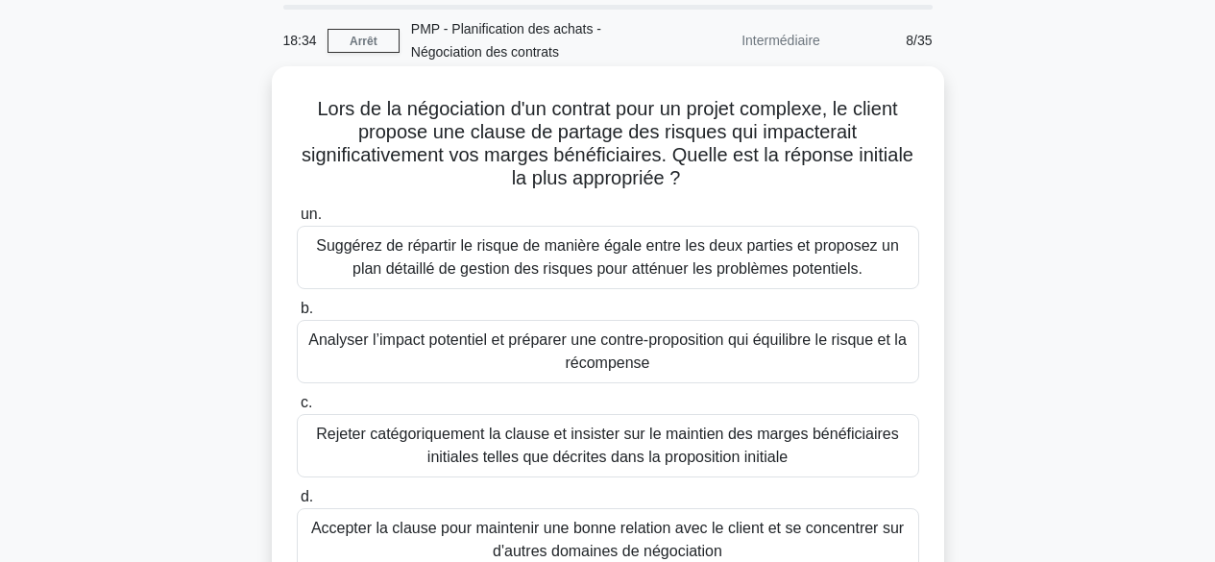
click at [583, 349] on font "Analyser l’impact potentiel et préparer une contre-proposition qui équilibre le…" at bounding box center [607, 350] width 599 height 39
click at [297, 315] on input "b. Analyser l’impact potentiel et préparer une contre-proposition qui équilibre…" at bounding box center [297, 309] width 0 height 12
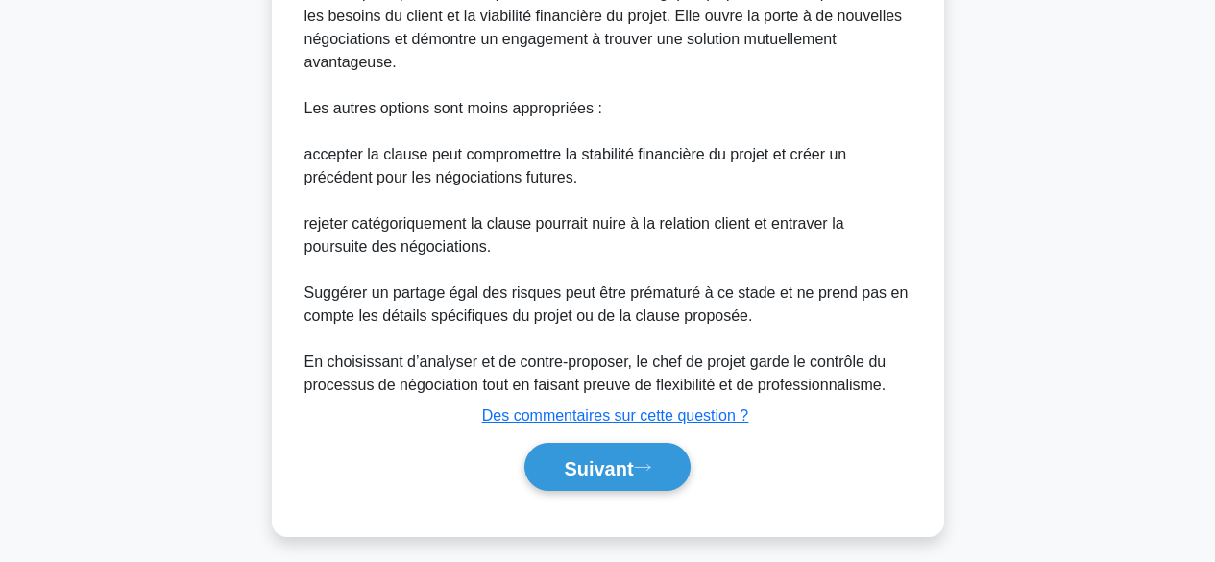
scroll to position [1018, 0]
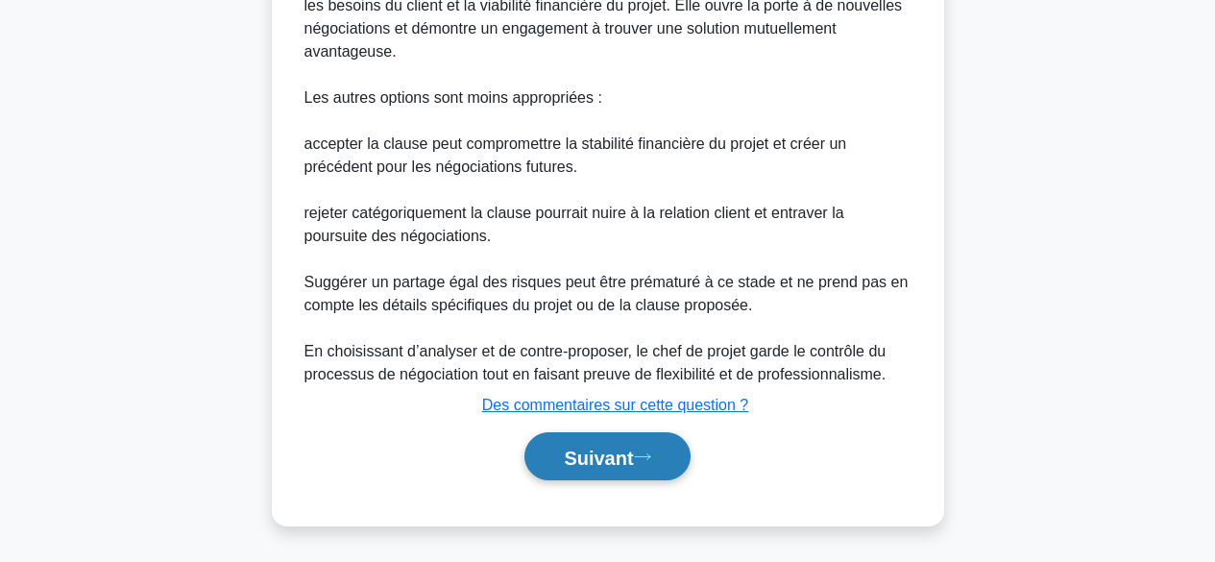
click at [622, 440] on button "Suivant" at bounding box center [607, 456] width 165 height 49
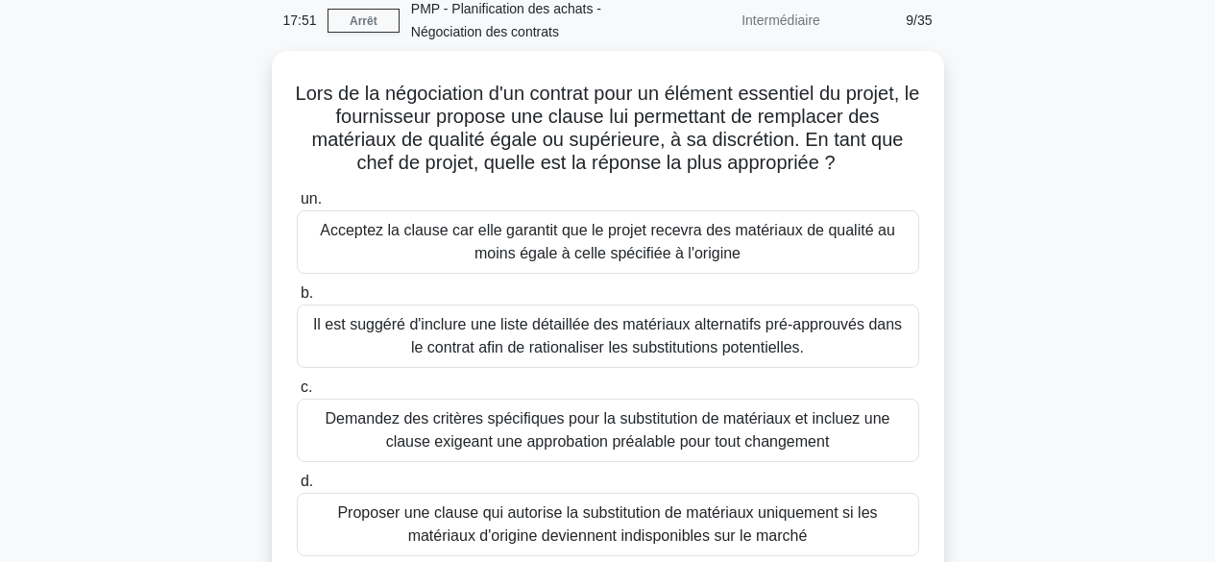
scroll to position [70, 0]
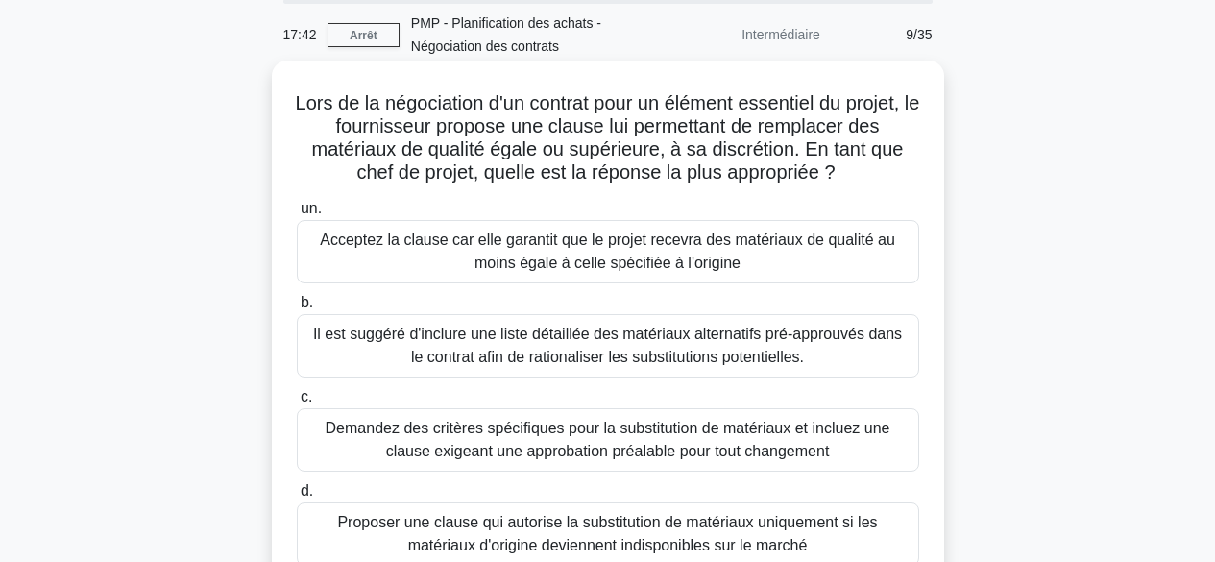
click at [597, 430] on font "Demandez des critères spécifiques pour la substitution de matériaux et incluez …" at bounding box center [608, 439] width 565 height 39
click at [297, 404] on input "c. Demandez des critères spécifiques pour la substitution de matériaux et inclu…" at bounding box center [297, 397] width 0 height 12
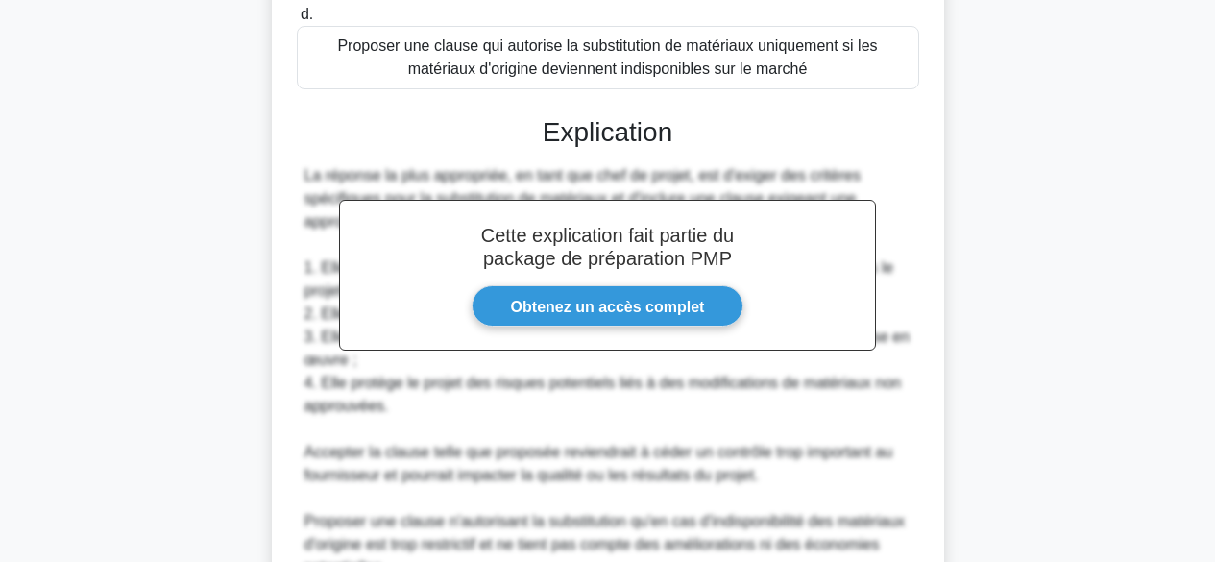
scroll to position [949, 0]
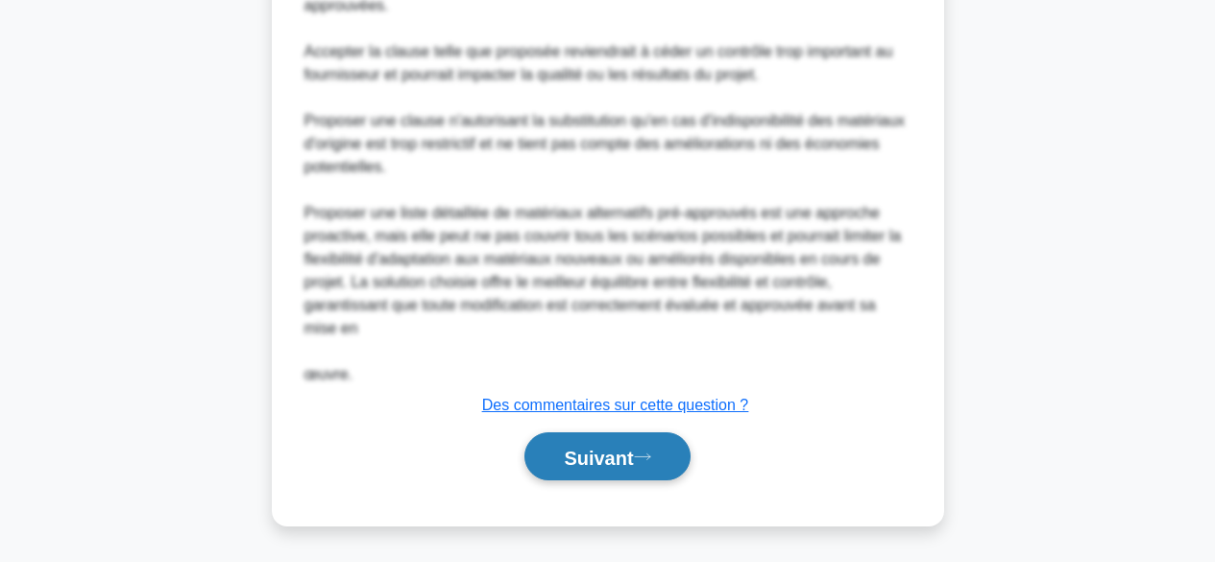
click at [630, 455] on font "Suivant" at bounding box center [598, 457] width 69 height 21
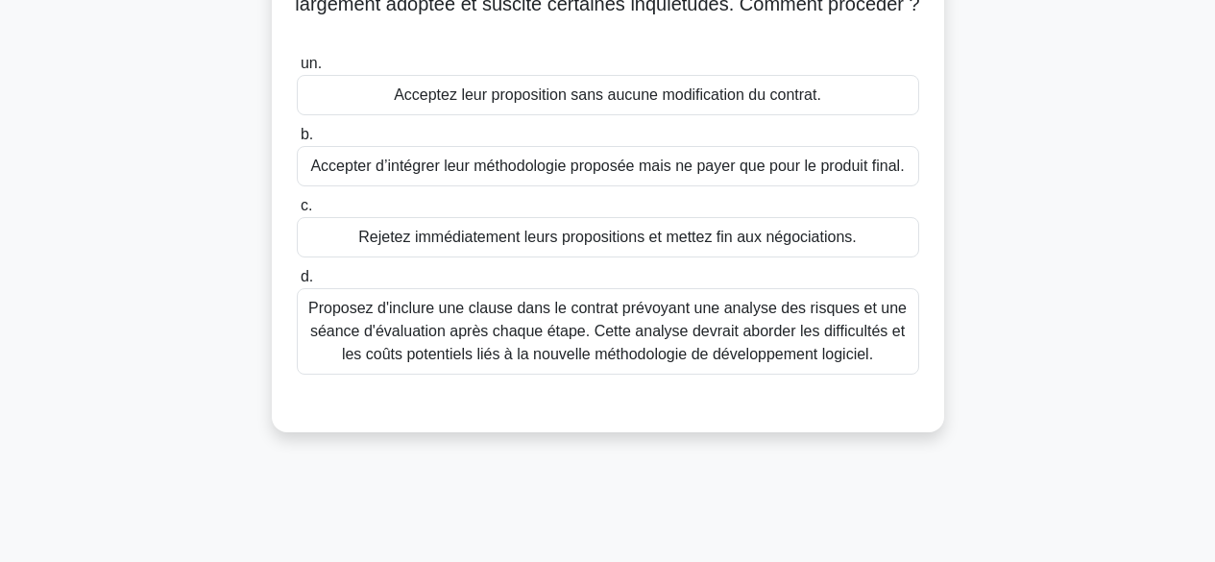
scroll to position [272, 0]
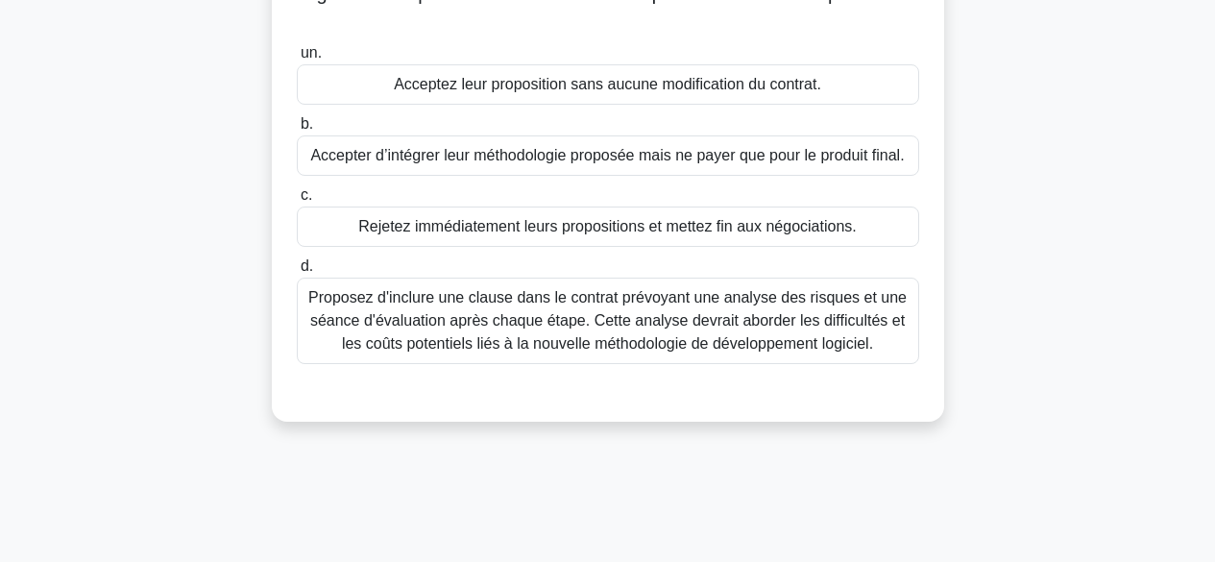
click at [691, 328] on font "Proposez d'inclure une clause dans le contrat prévoyant une analyse des risques…" at bounding box center [607, 320] width 599 height 62
click at [297, 273] on input "d. Proposez d'inclure une clause dans le contrat prévoyant une analyse des risq…" at bounding box center [297, 266] width 0 height 12
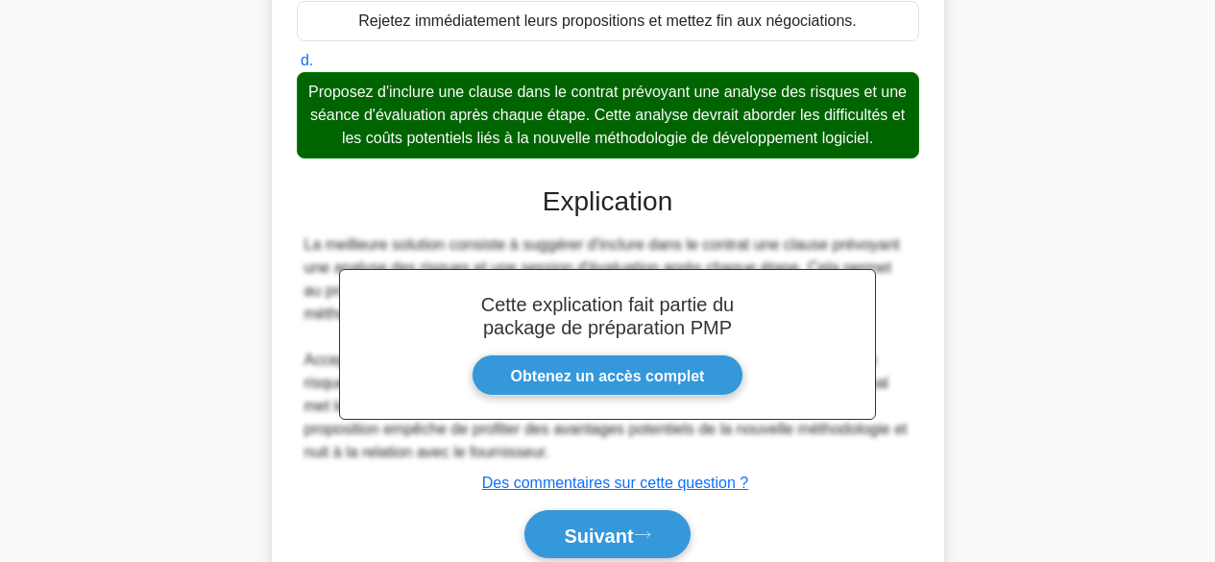
scroll to position [557, 0]
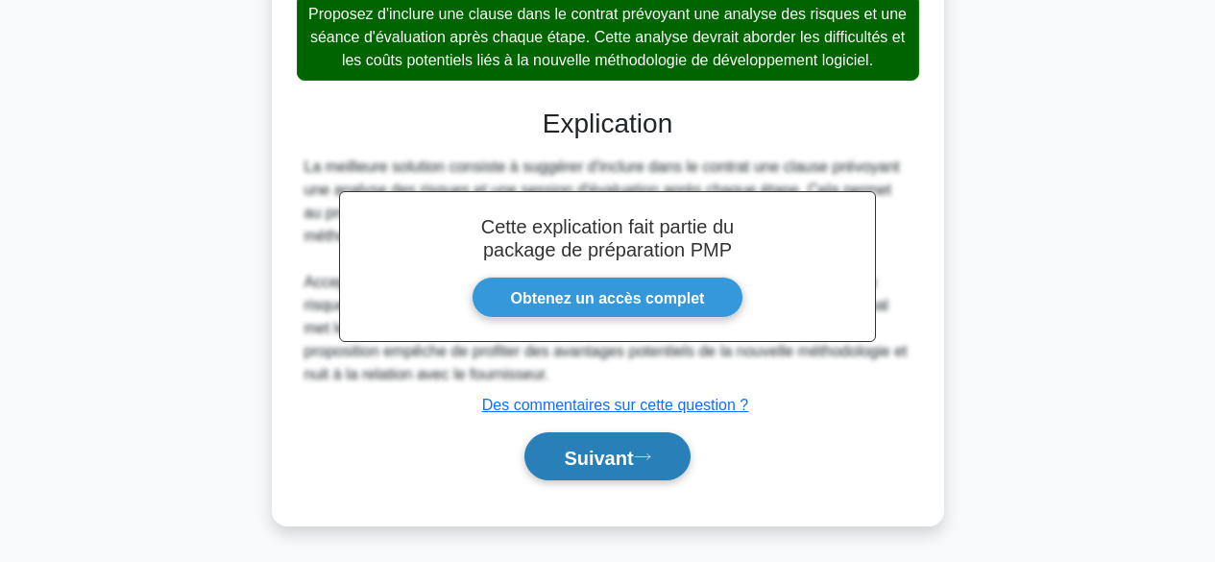
click at [633, 455] on font "Suivant" at bounding box center [598, 457] width 69 height 21
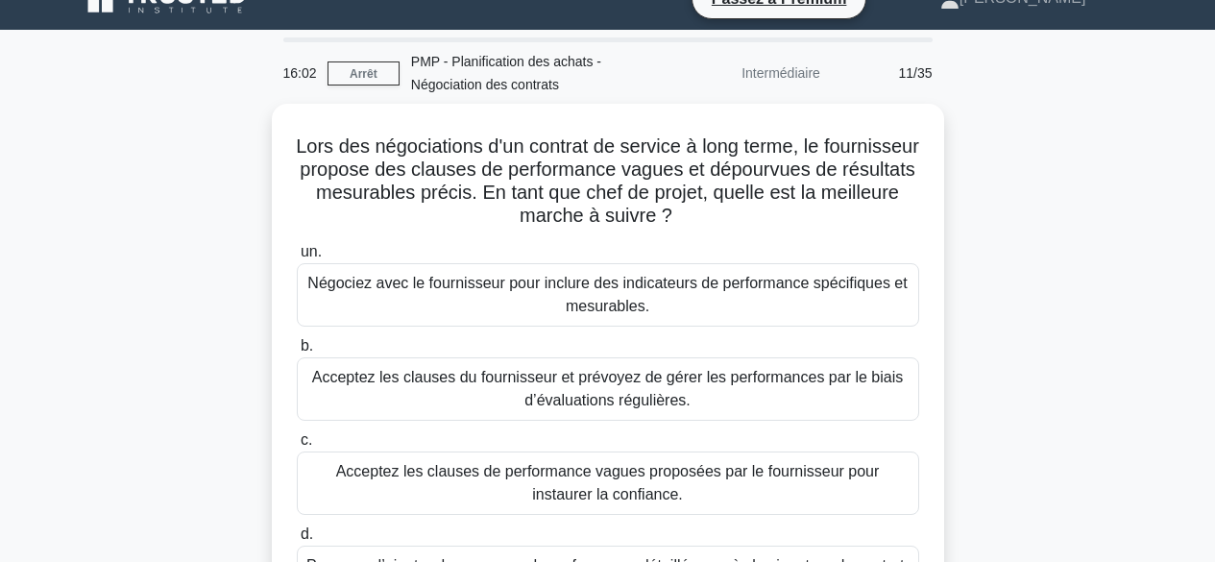
scroll to position [30, 0]
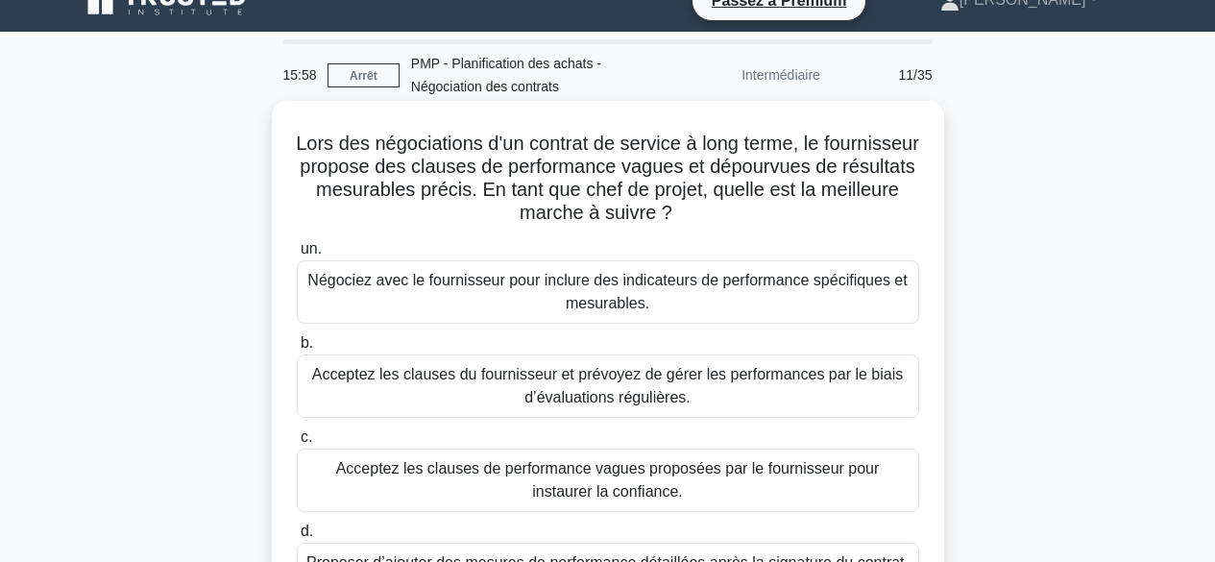
click at [808, 294] on font "Négociez avec le fournisseur pour inclure des indicateurs de performance spécif…" at bounding box center [608, 292] width 605 height 46
click at [297, 256] on input "un. Négociez avec le fournisseur pour inclure des indicateurs de performance sp…" at bounding box center [297, 249] width 0 height 12
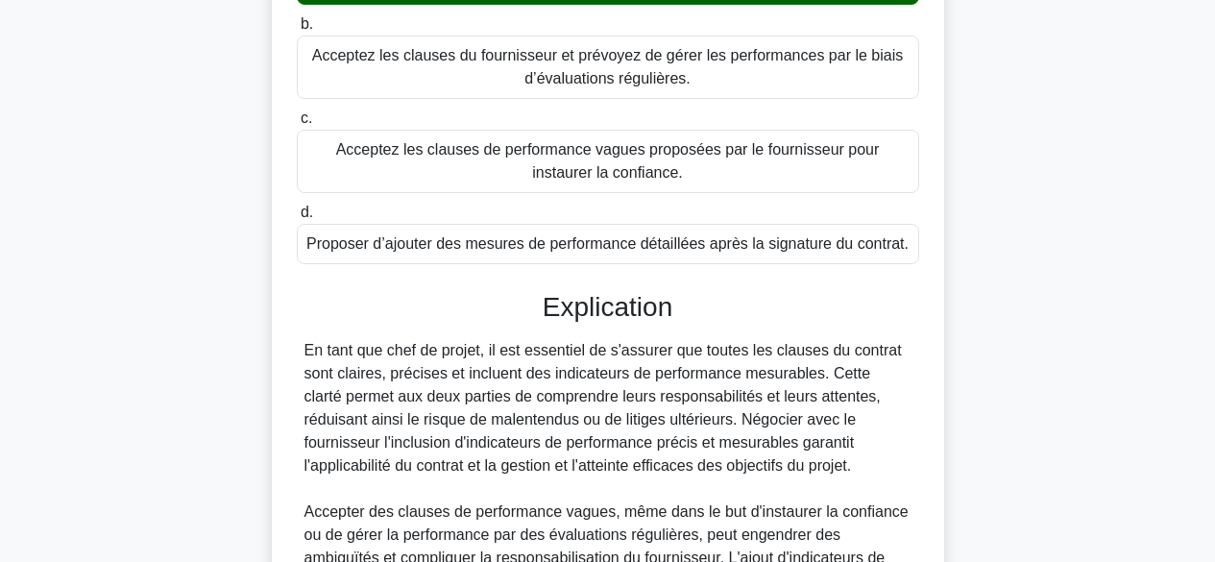
scroll to position [626, 0]
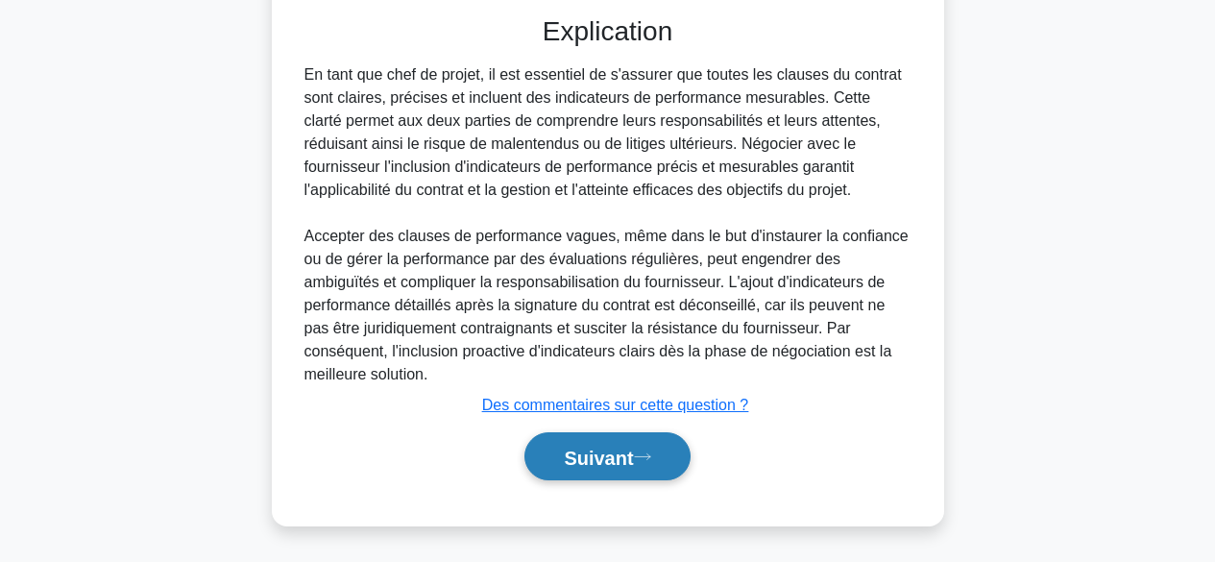
click at [621, 453] on font "Suivant" at bounding box center [598, 457] width 69 height 21
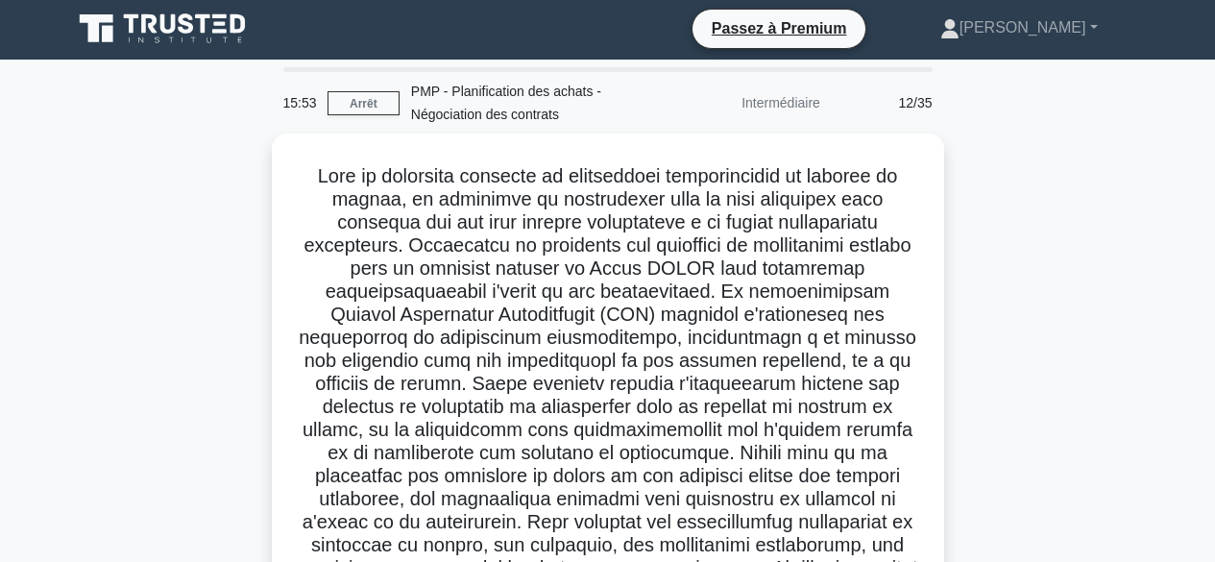
scroll to position [0, 0]
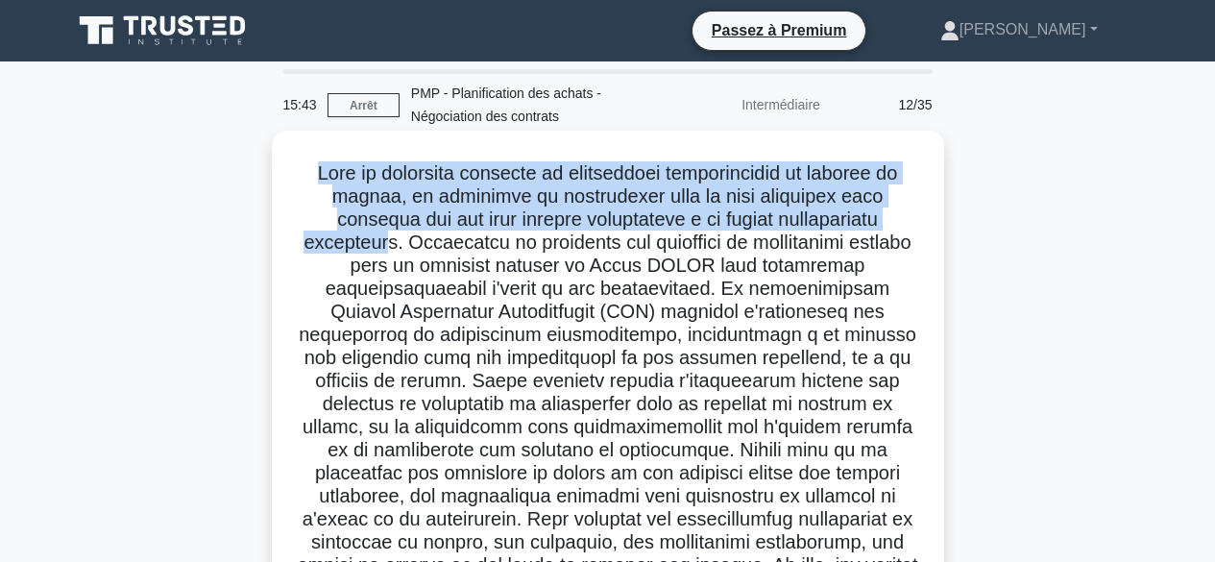
drag, startPoint x: 301, startPoint y: 170, endPoint x: 410, endPoint y: 242, distance: 131.1
click at [410, 242] on font at bounding box center [608, 449] width 621 height 575
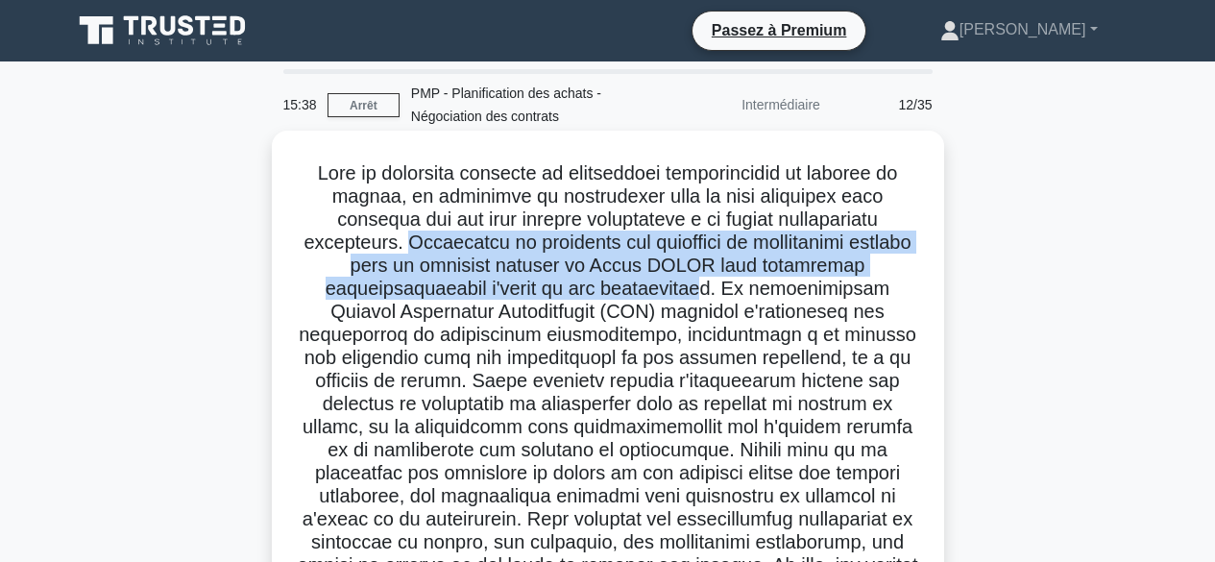
drag, startPoint x: 432, startPoint y: 242, endPoint x: 689, endPoint y: 292, distance: 261.3
click at [689, 292] on font at bounding box center [608, 449] width 621 height 575
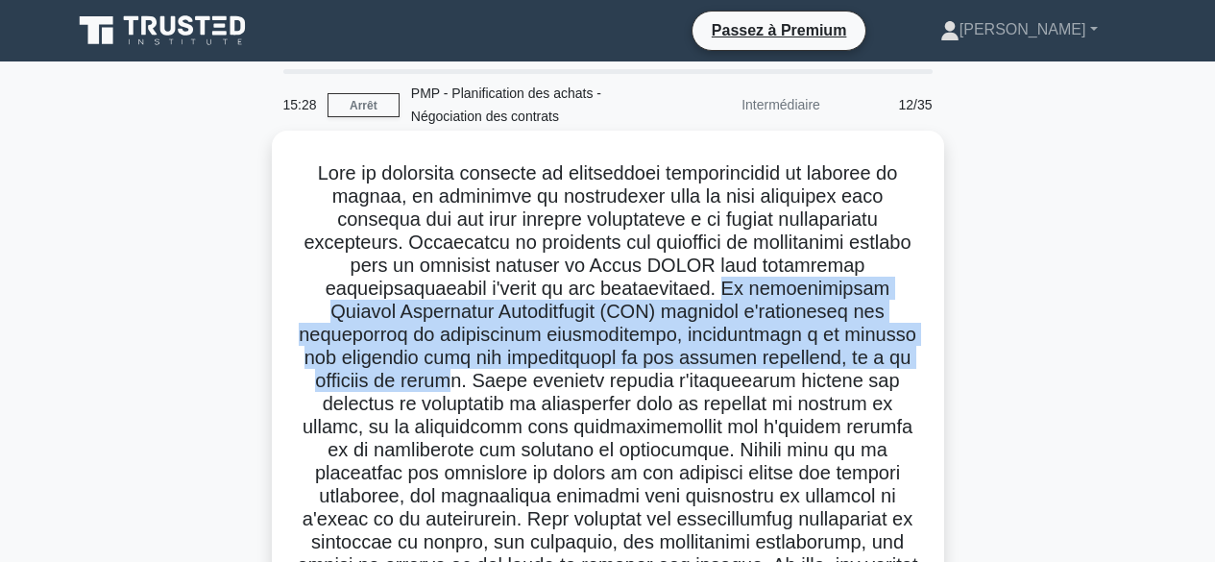
drag, startPoint x: 705, startPoint y: 291, endPoint x: 378, endPoint y: 371, distance: 337.2
click at [378, 371] on font at bounding box center [608, 449] width 621 height 575
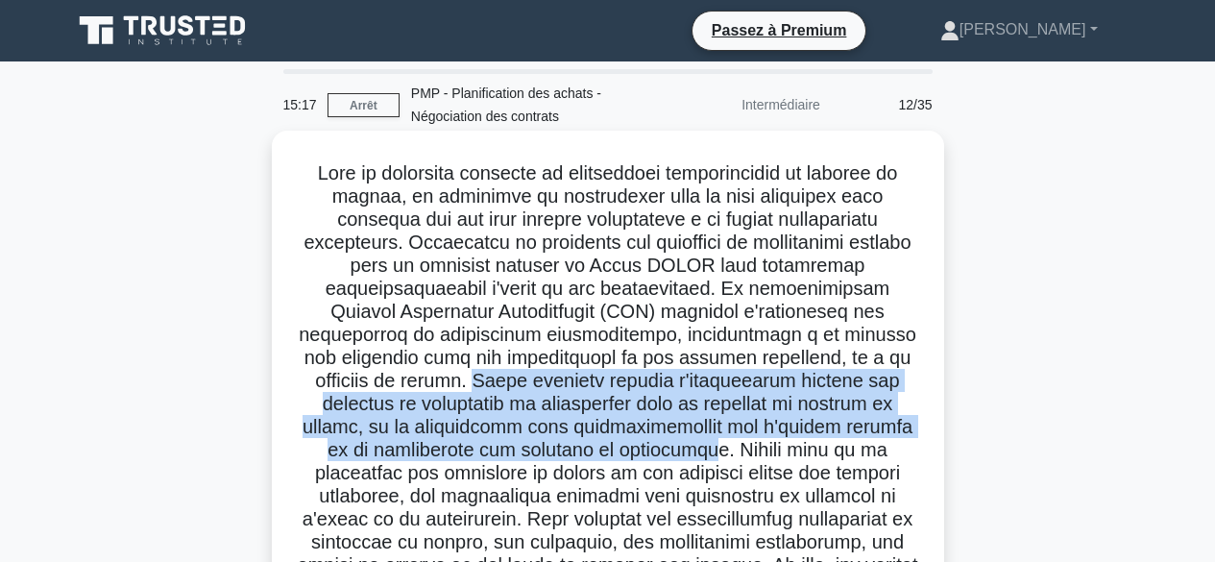
drag, startPoint x: 393, startPoint y: 386, endPoint x: 567, endPoint y: 455, distance: 187.1
click at [567, 455] on font at bounding box center [608, 449] width 621 height 575
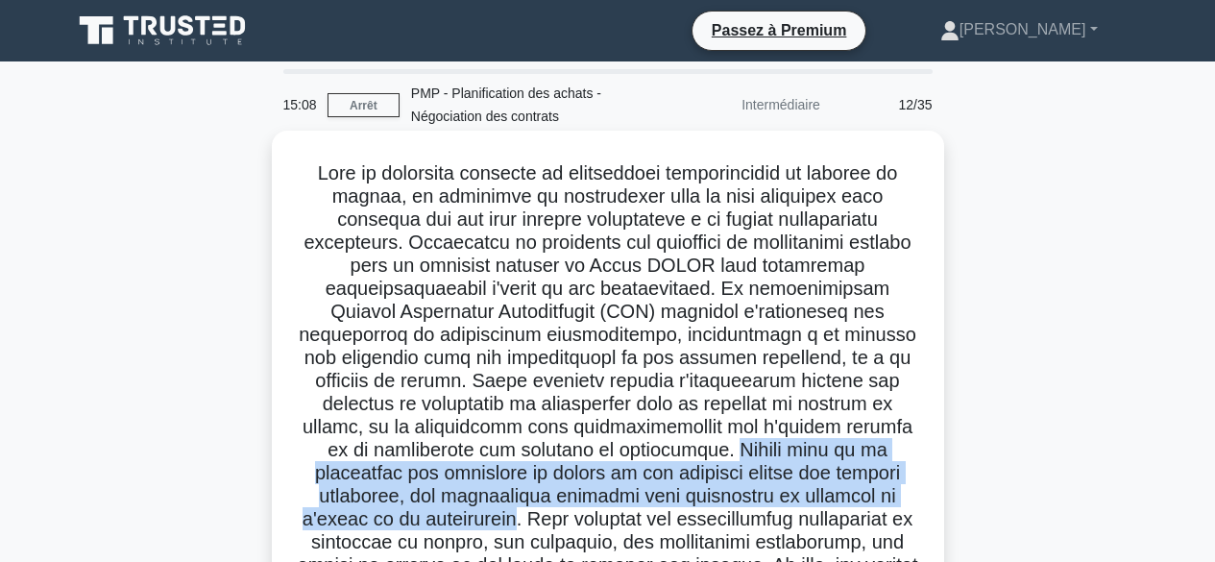
drag, startPoint x: 591, startPoint y: 452, endPoint x: 434, endPoint y: 519, distance: 170.4
click at [434, 519] on font at bounding box center [608, 449] width 621 height 575
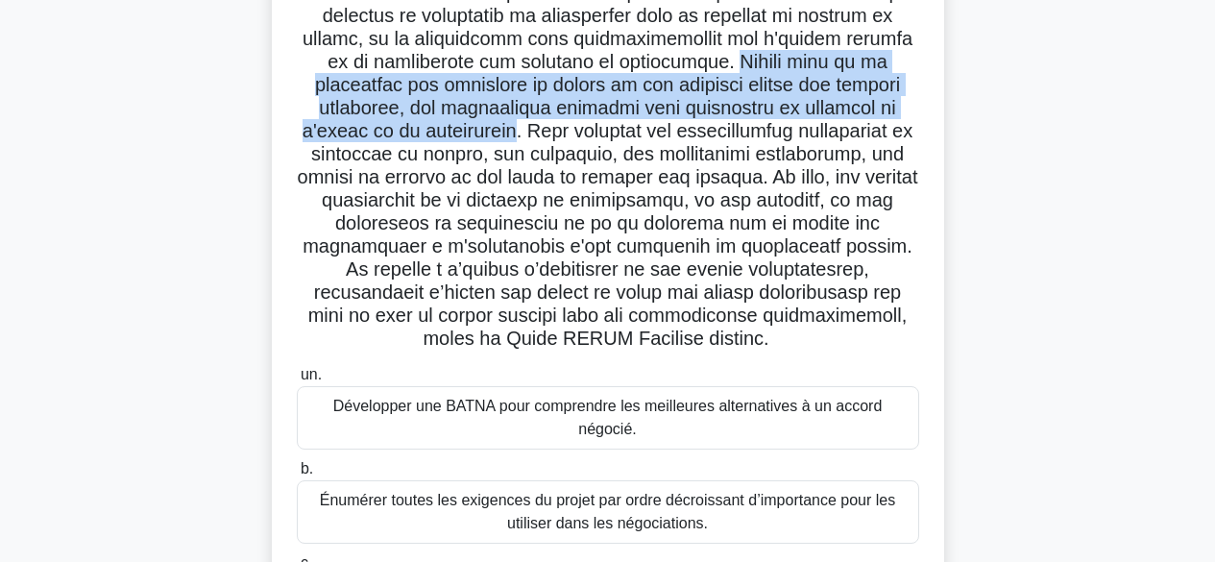
scroll to position [410, 0]
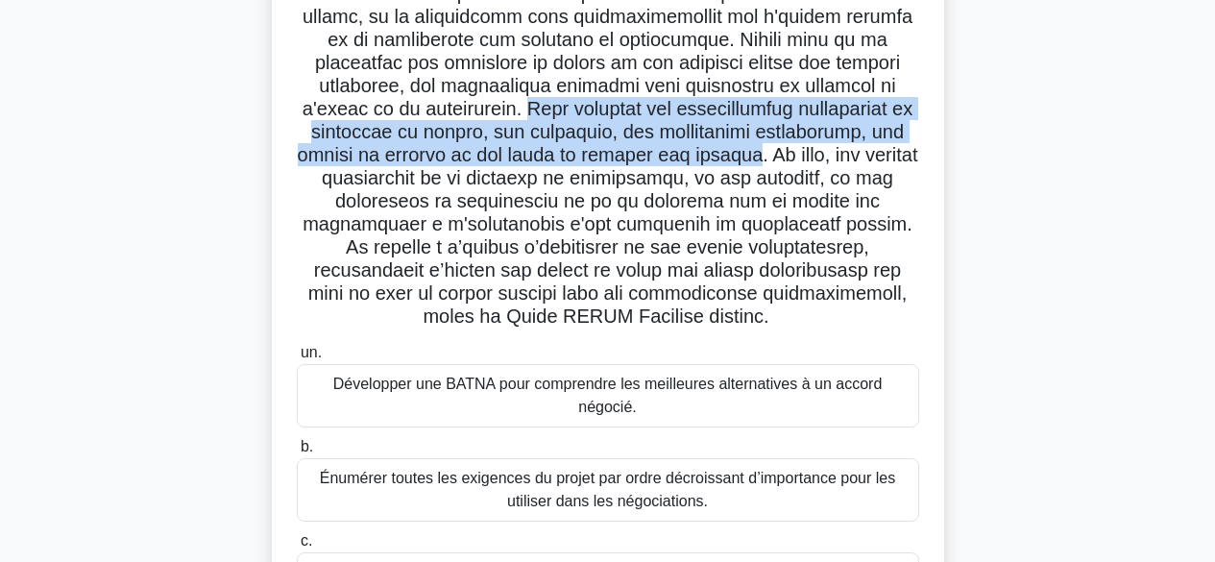
drag, startPoint x: 449, startPoint y: 110, endPoint x: 782, endPoint y: 152, distance: 336.0
click at [782, 152] on font at bounding box center [608, 39] width 621 height 575
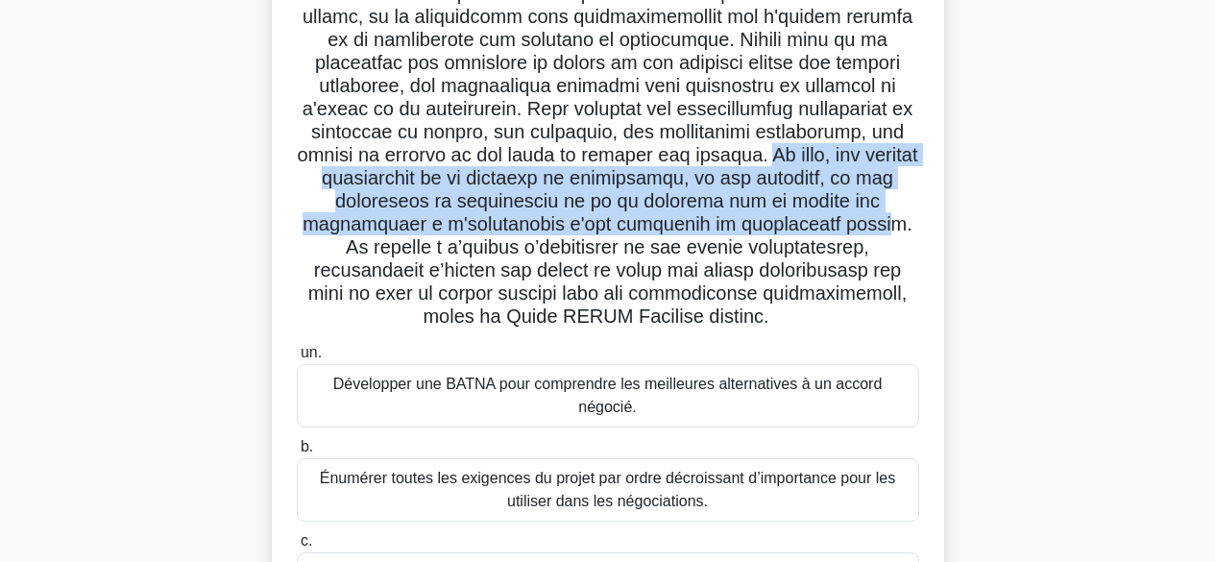
drag, startPoint x: 795, startPoint y: 158, endPoint x: 857, endPoint y: 228, distance: 93.3
click at [857, 228] on font at bounding box center [608, 39] width 621 height 575
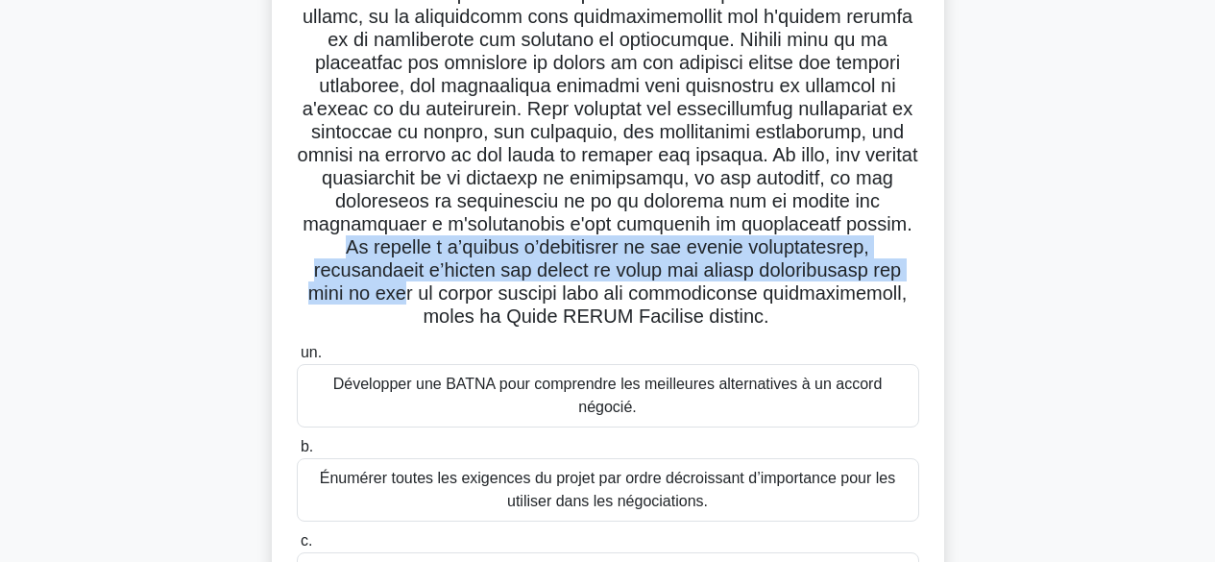
drag, startPoint x: 879, startPoint y: 224, endPoint x: 880, endPoint y: 272, distance: 48.0
click at [880, 272] on font at bounding box center [608, 39] width 621 height 575
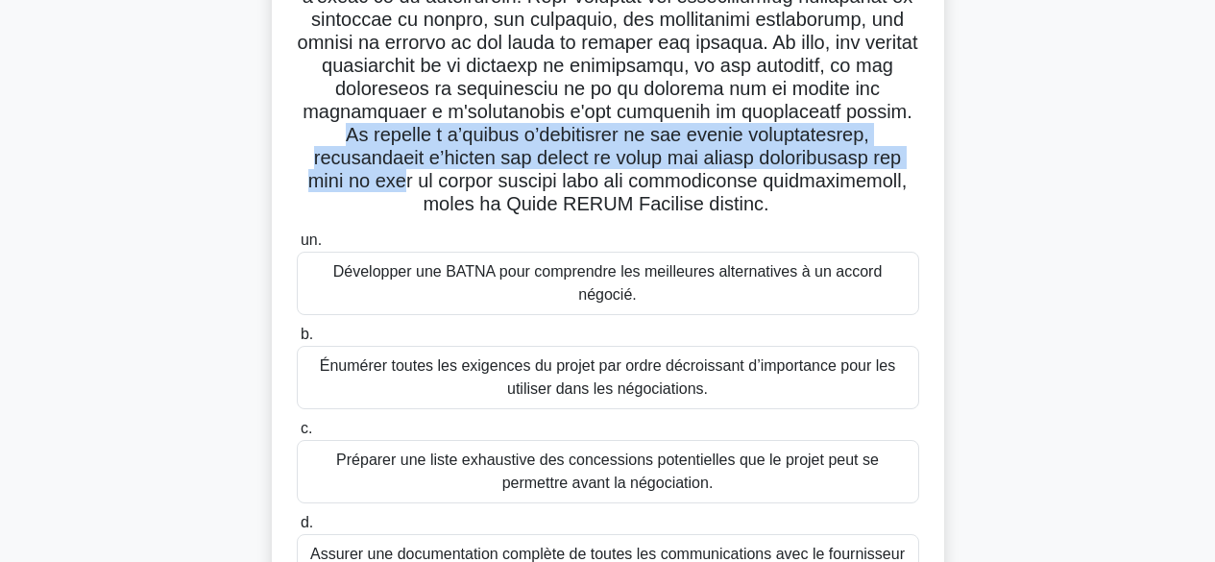
scroll to position [575, 0]
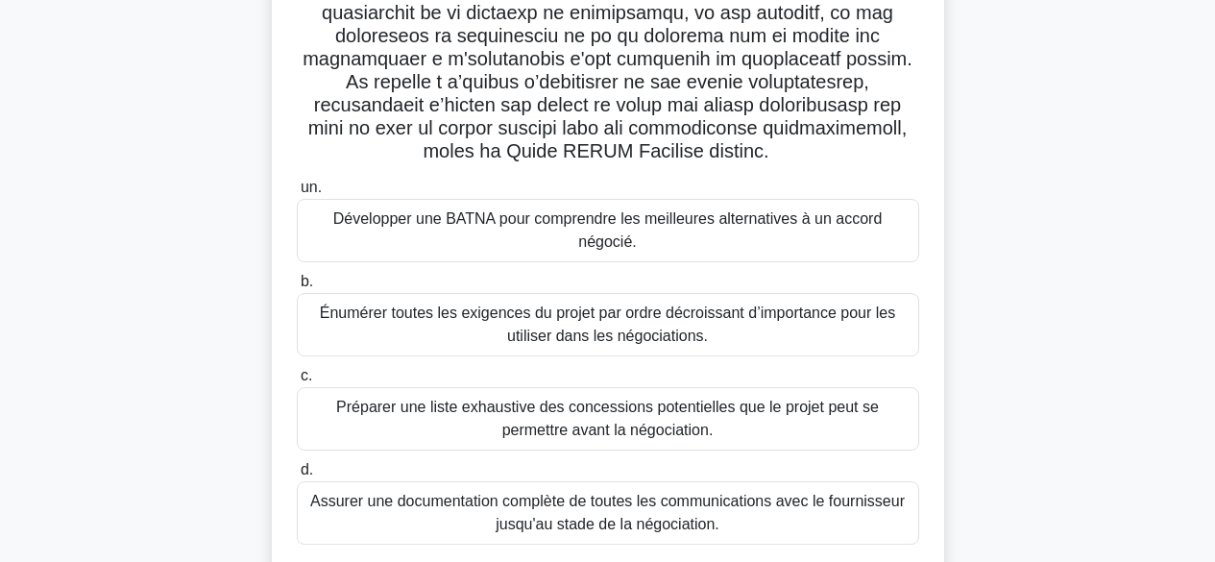
click at [583, 305] on font "Énumérer toutes les exigences du projet par ordre décroissant d’importance pour…" at bounding box center [607, 324] width 575 height 39
click at [297, 288] on input "b. Énumérer toutes les exigences du projet par ordre décroissant d’importance p…" at bounding box center [297, 282] width 0 height 12
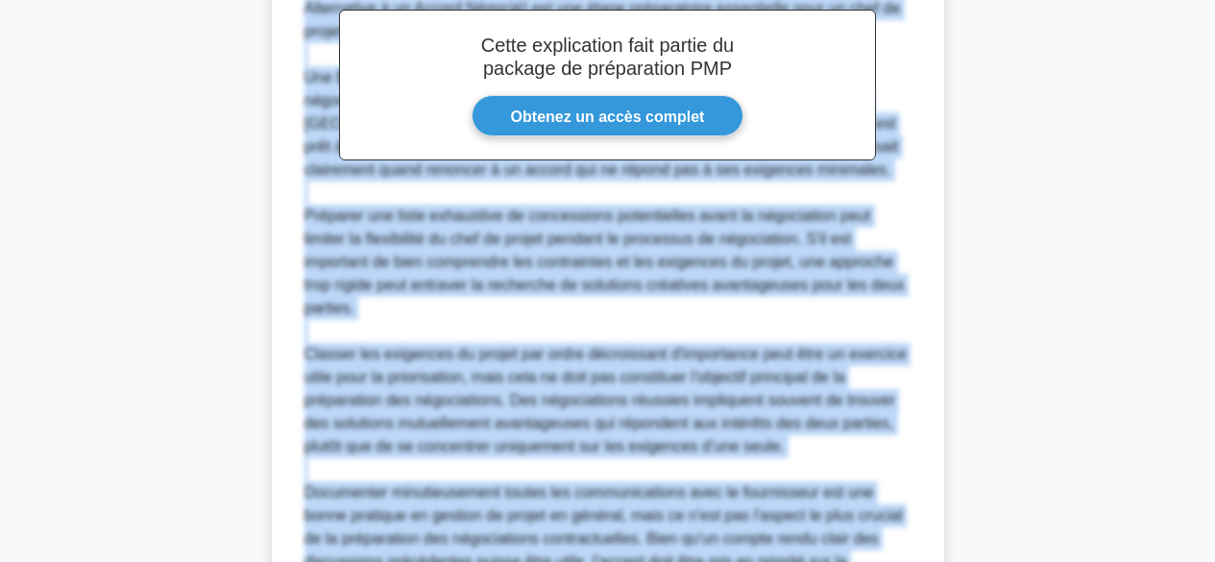
scroll to position [1458, 0]
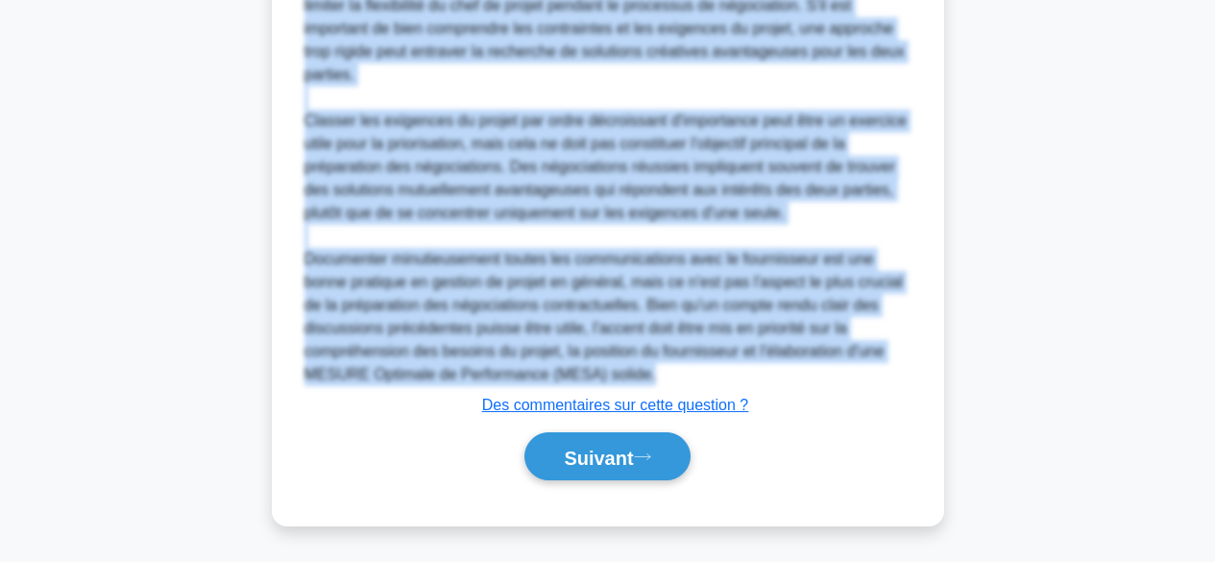
drag, startPoint x: 305, startPoint y: 121, endPoint x: 707, endPoint y: 375, distance: 475.8
click at [707, 375] on div "Selon la septième édition du Guide PMBOK, l'élaboration d'une BATNA (Meilleure …" at bounding box center [608, 64] width 607 height 646
copy div "Selon la septième édition du Guide PMBOK, l'élaboration d'une BATNA (Meilleure …"
click at [603, 468] on button "Suivant" at bounding box center [607, 456] width 165 height 49
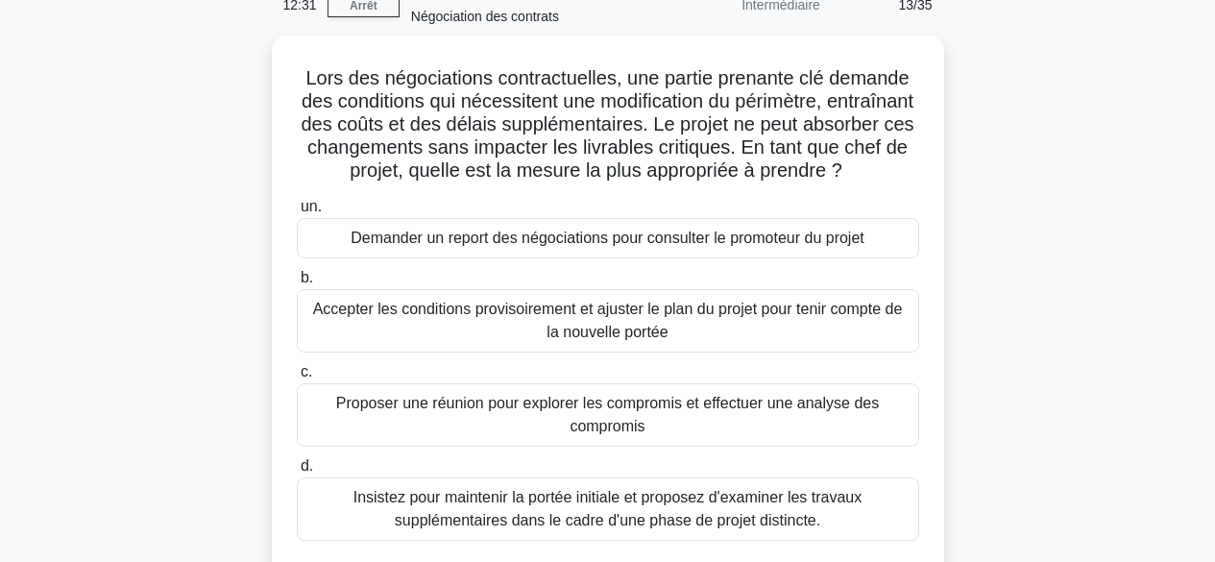
scroll to position [94, 0]
click at [666, 439] on font "Proposer une réunion pour explorer les compromis et effectuer une analyse des c…" at bounding box center [608, 416] width 605 height 46
click at [297, 379] on input "c. Proposer une réunion pour explorer les compromis et effectuer une analyse de…" at bounding box center [297, 373] width 0 height 12
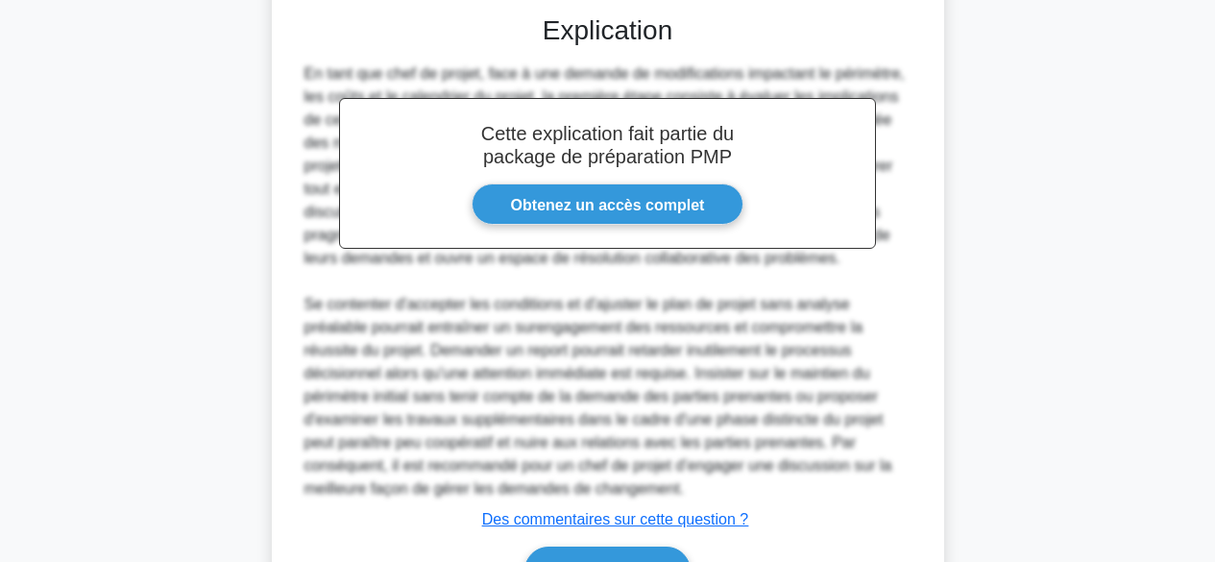
scroll to position [788, 0]
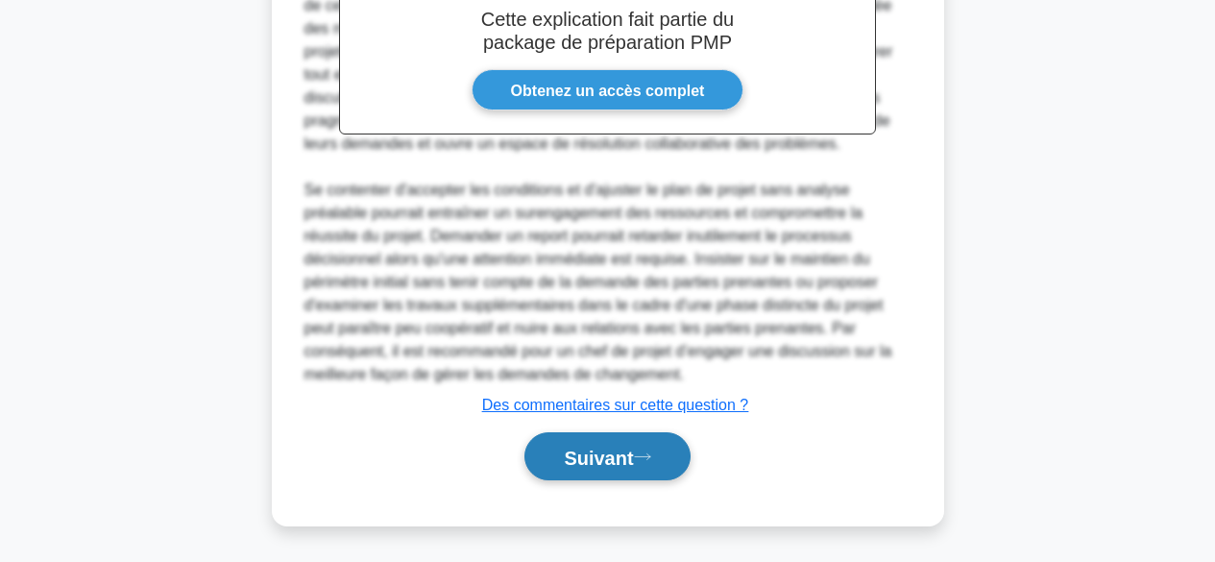
click at [617, 453] on font "Suivant" at bounding box center [598, 457] width 69 height 21
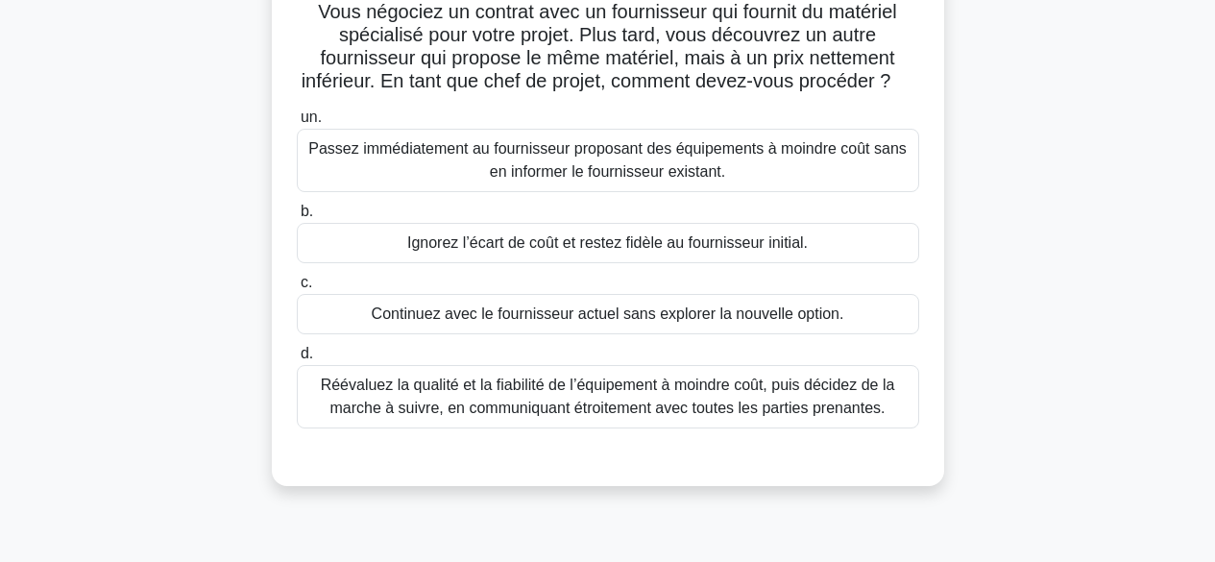
scroll to position [172, 0]
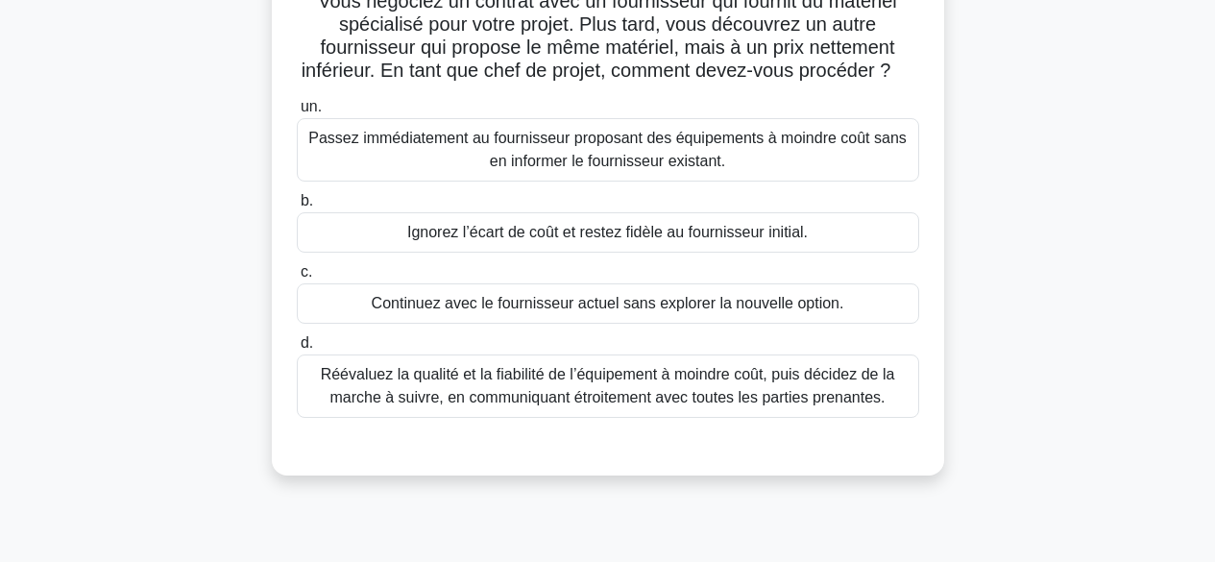
click at [713, 405] on font "Réévaluez la qualité et la fiabilité de l’équipement à moindre coût, puis décid…" at bounding box center [608, 385] width 575 height 39
click at [297, 350] on input "d. Réévaluez la qualité et la fiabilité de l’équipement à moindre coût, puis dé…" at bounding box center [297, 343] width 0 height 12
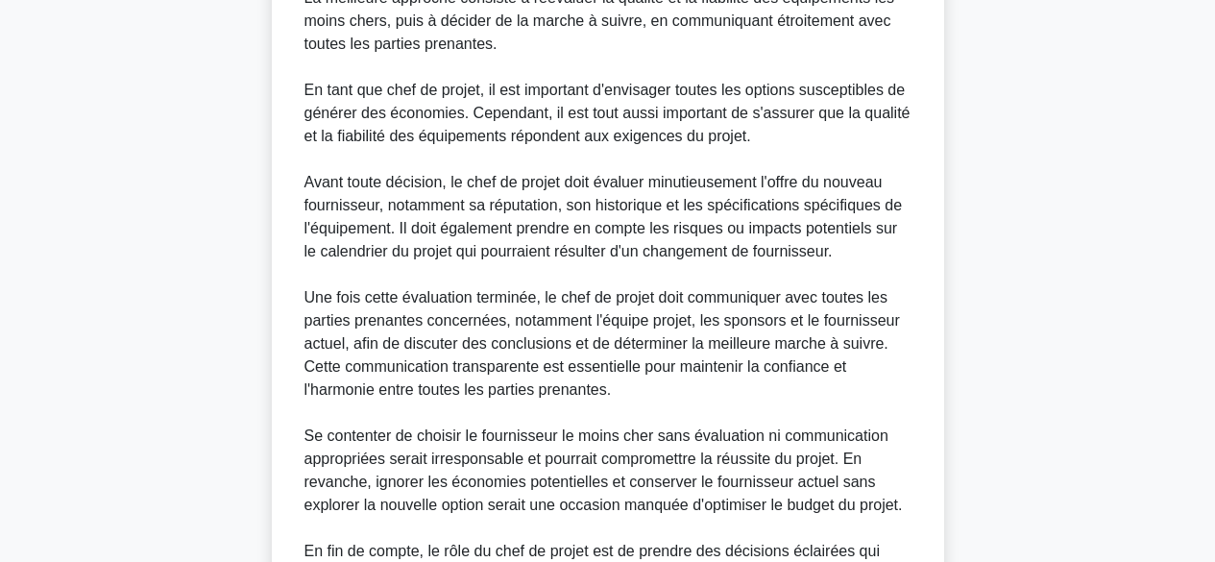
scroll to position [926, 0]
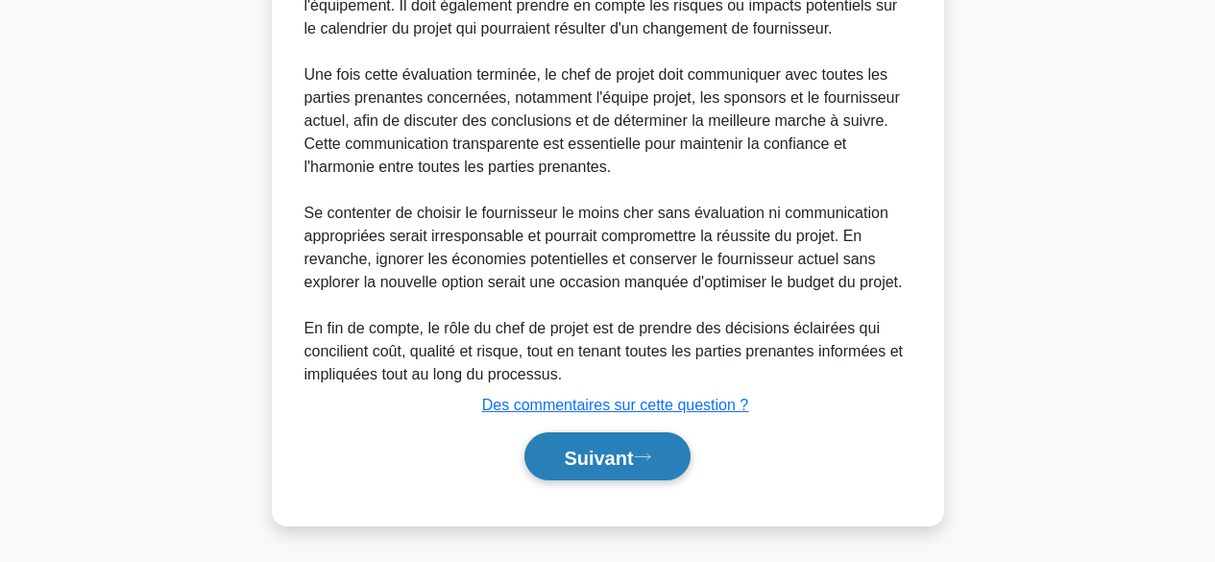
click at [615, 451] on font "Suivant" at bounding box center [598, 457] width 69 height 21
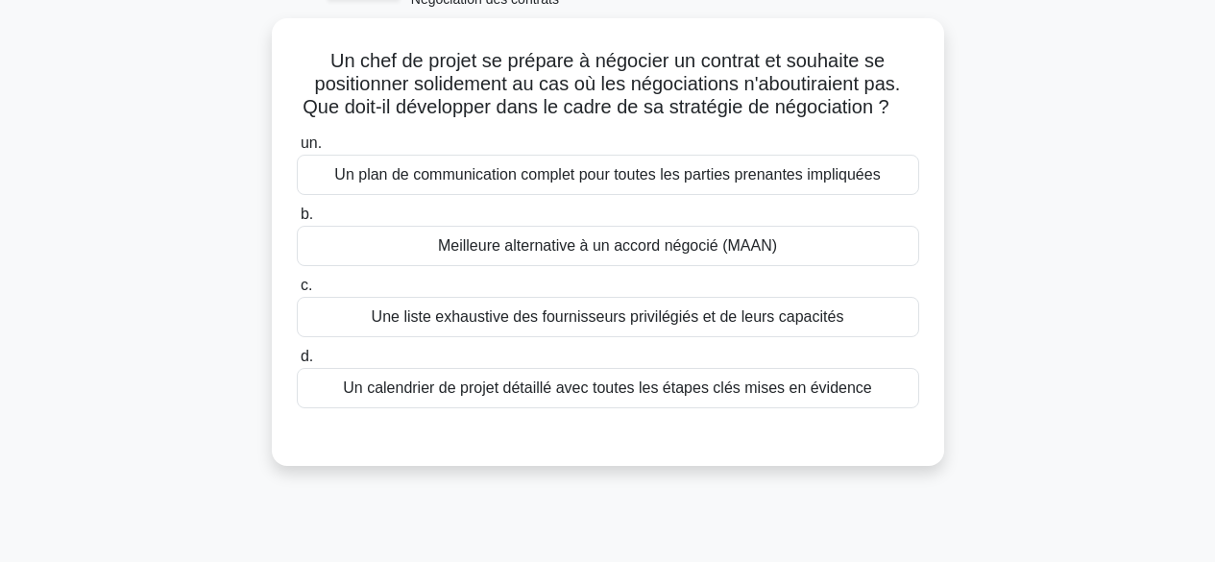
scroll to position [0, 0]
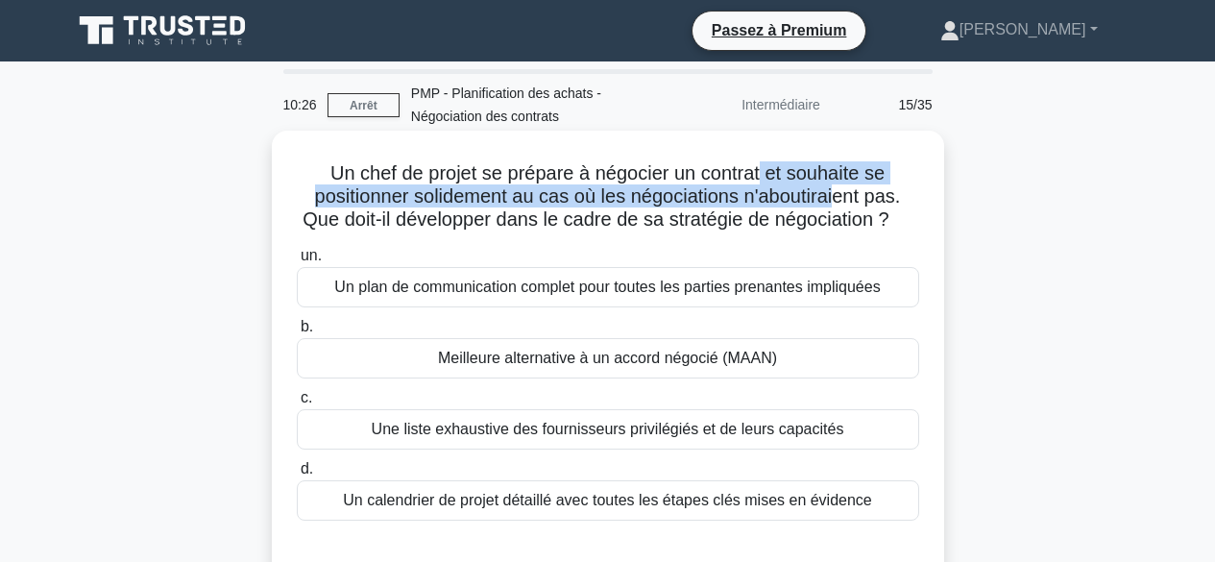
drag, startPoint x: 765, startPoint y: 178, endPoint x: 842, endPoint y: 200, distance: 80.0
click at [842, 200] on font "Un chef de projet se prépare à négocier un contrat et souhaite se positionner s…" at bounding box center [602, 195] width 598 height 67
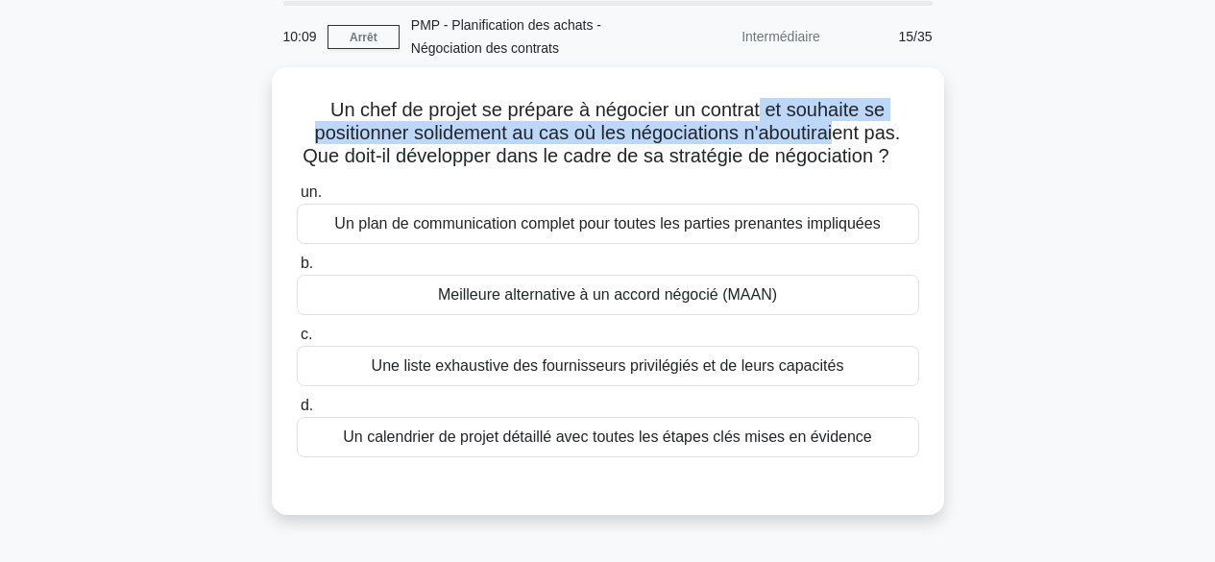
scroll to position [49, 0]
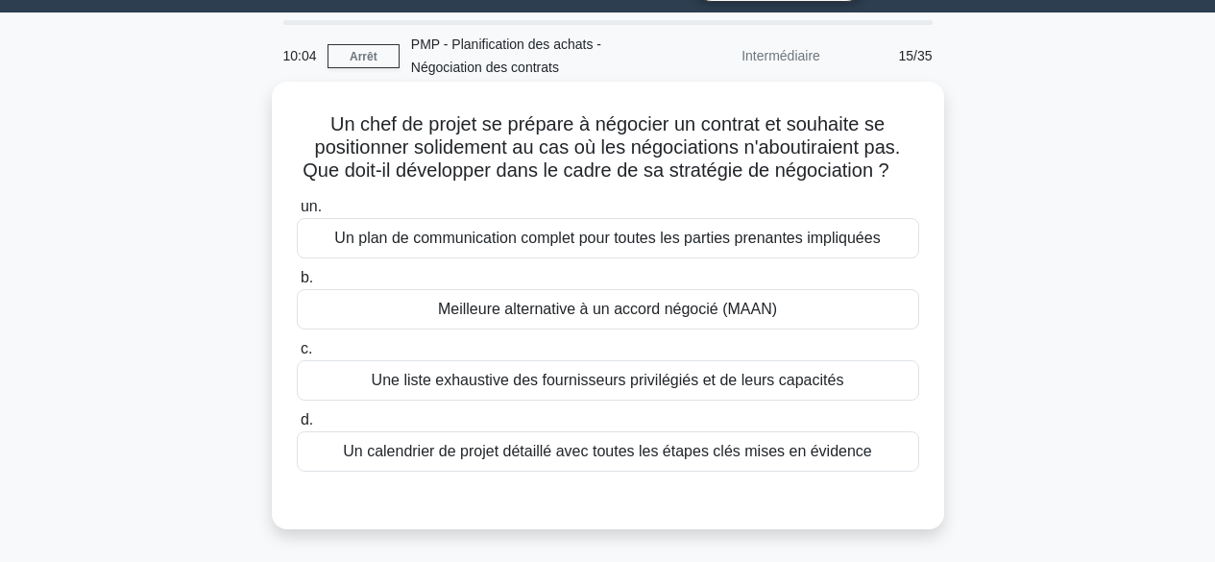
click at [734, 246] on font "Un plan de communication complet pour toutes les parties prenantes impliquées" at bounding box center [607, 238] width 546 height 16
click at [297, 213] on input "un. Un plan de communication complet pour toutes les parties prenantes impliqué…" at bounding box center [297, 207] width 0 height 12
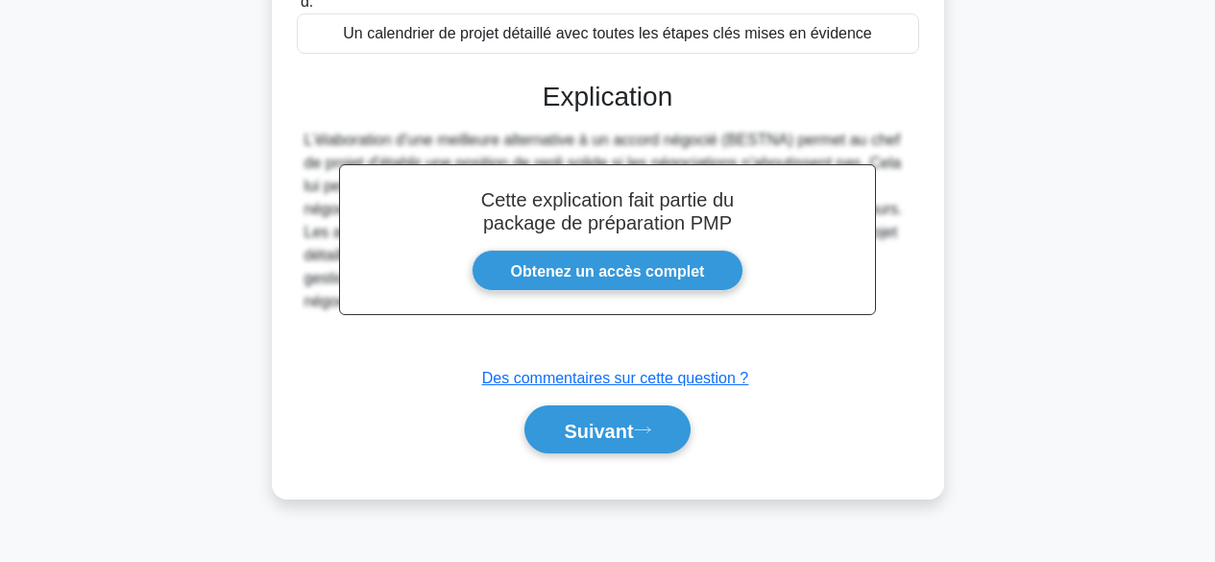
scroll to position [476, 0]
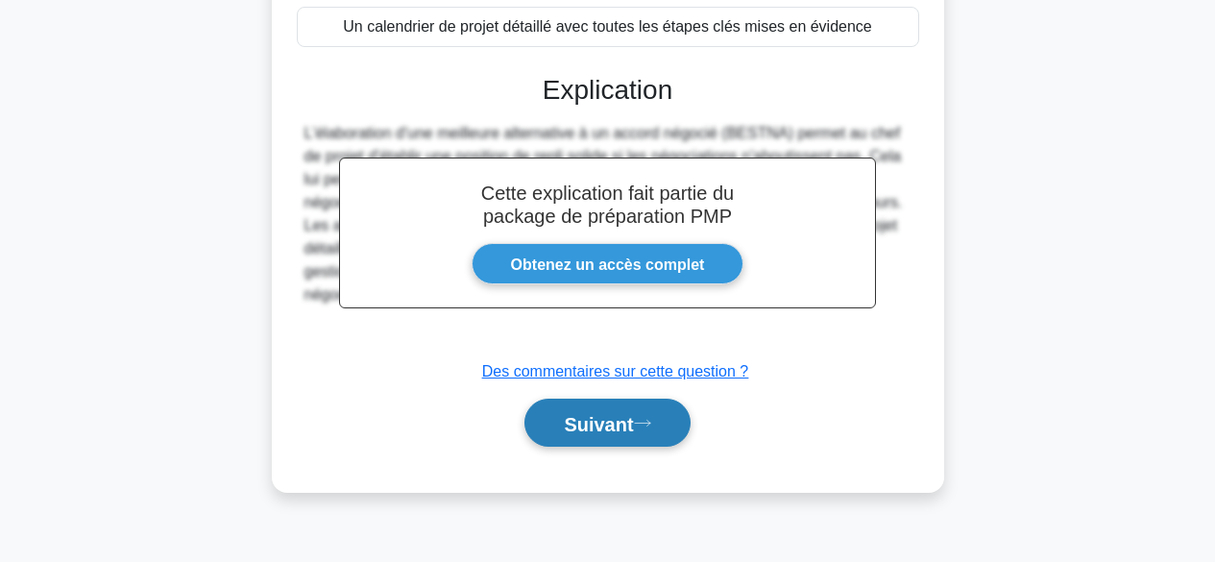
click at [613, 434] on button "Suivant" at bounding box center [607, 423] width 165 height 49
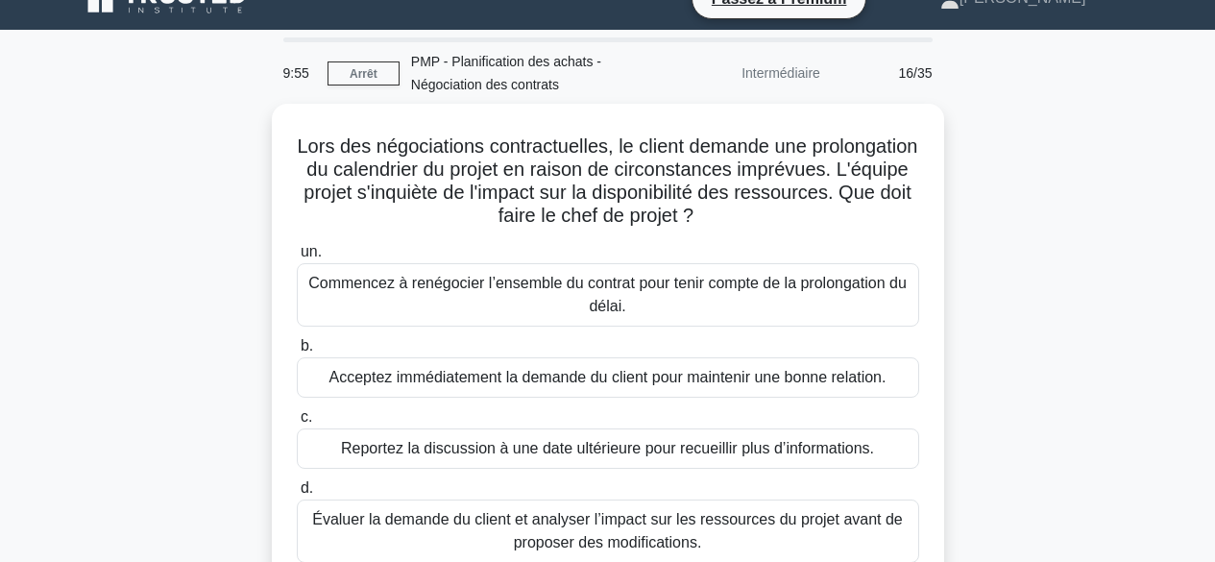
scroll to position [30, 0]
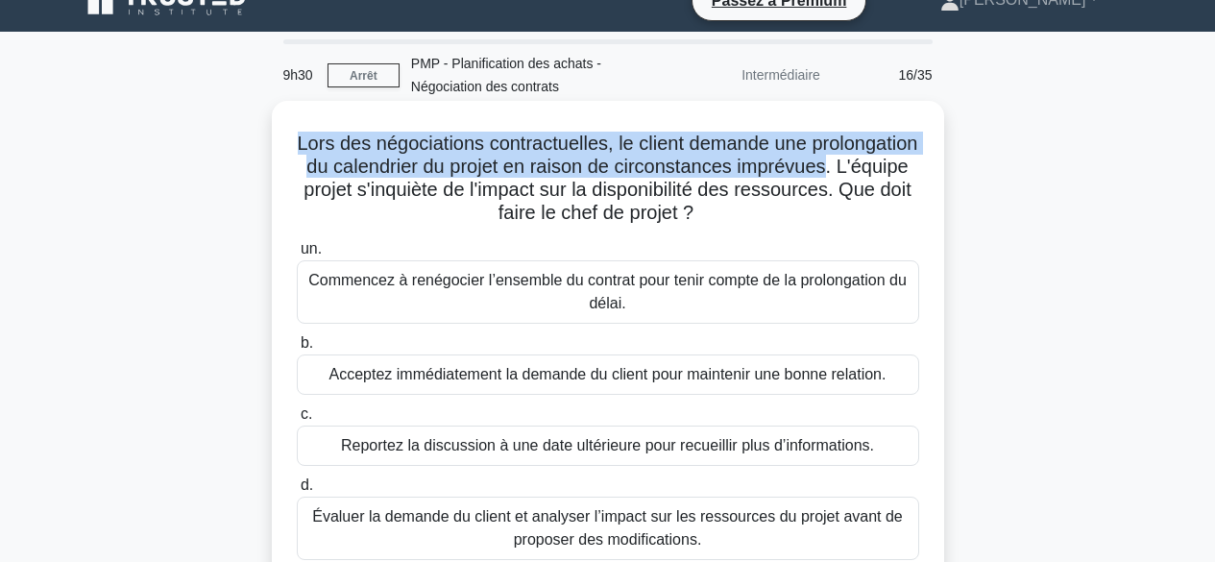
drag, startPoint x: 350, startPoint y: 147, endPoint x: 387, endPoint y: 184, distance: 53.0
click at [387, 184] on font "Lors des négociations contractuelles, le client demande une prolongation du cal…" at bounding box center [608, 178] width 621 height 90
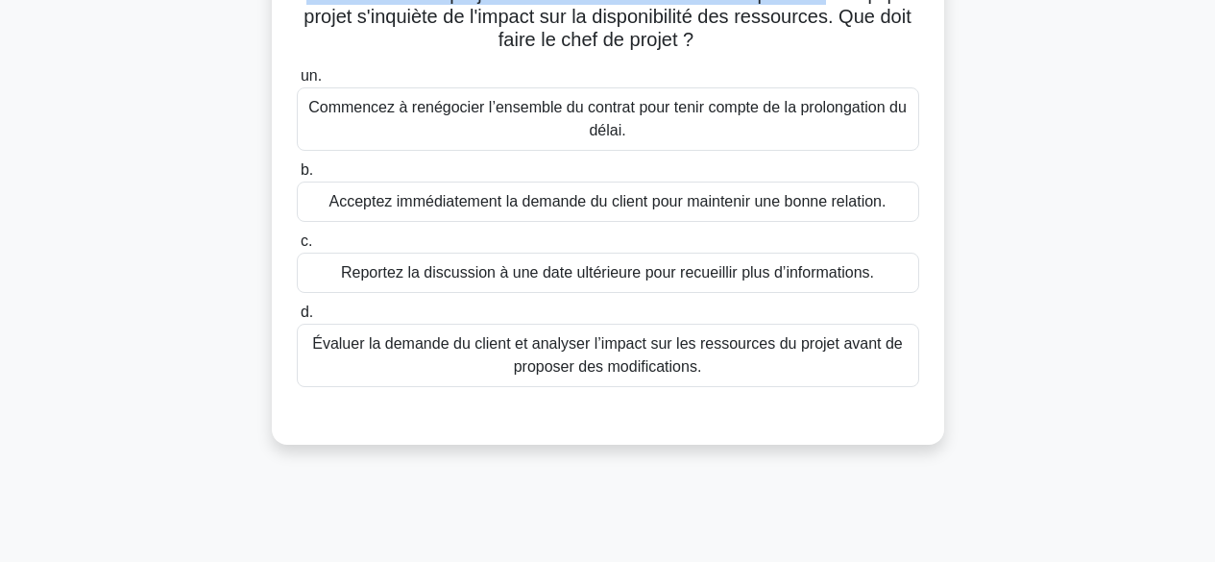
scroll to position [249, 0]
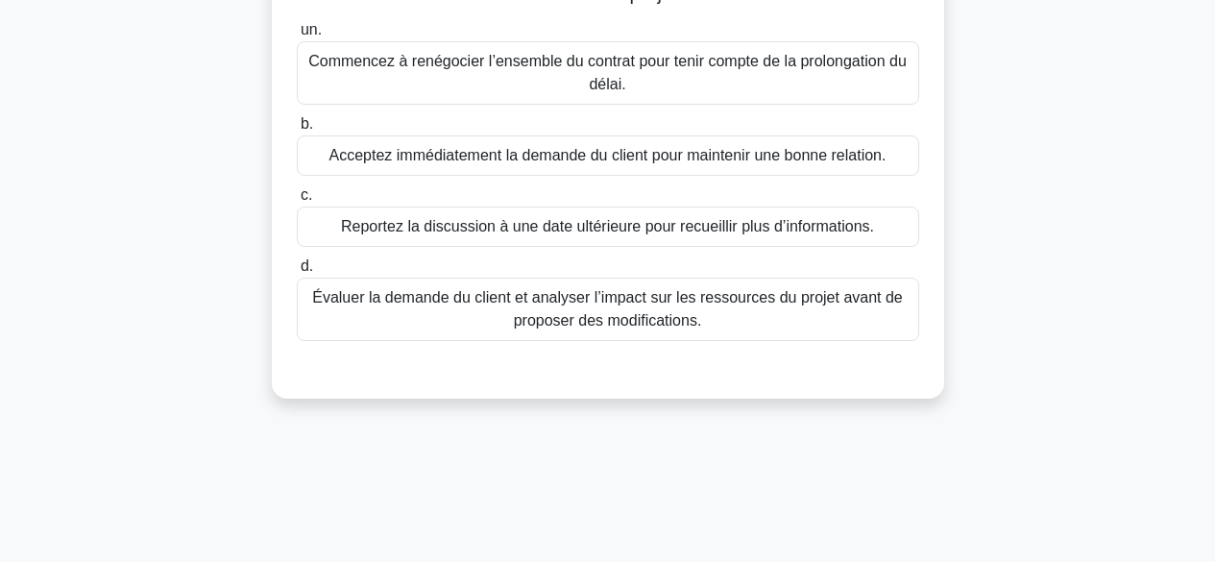
click at [740, 317] on font "Évaluer la demande du client et analyser l’impact sur les ressources du projet …" at bounding box center [608, 309] width 605 height 46
click at [297, 273] on input "d. Évaluer la demande du client et analyser l’impact sur les ressources du proj…" at bounding box center [297, 266] width 0 height 12
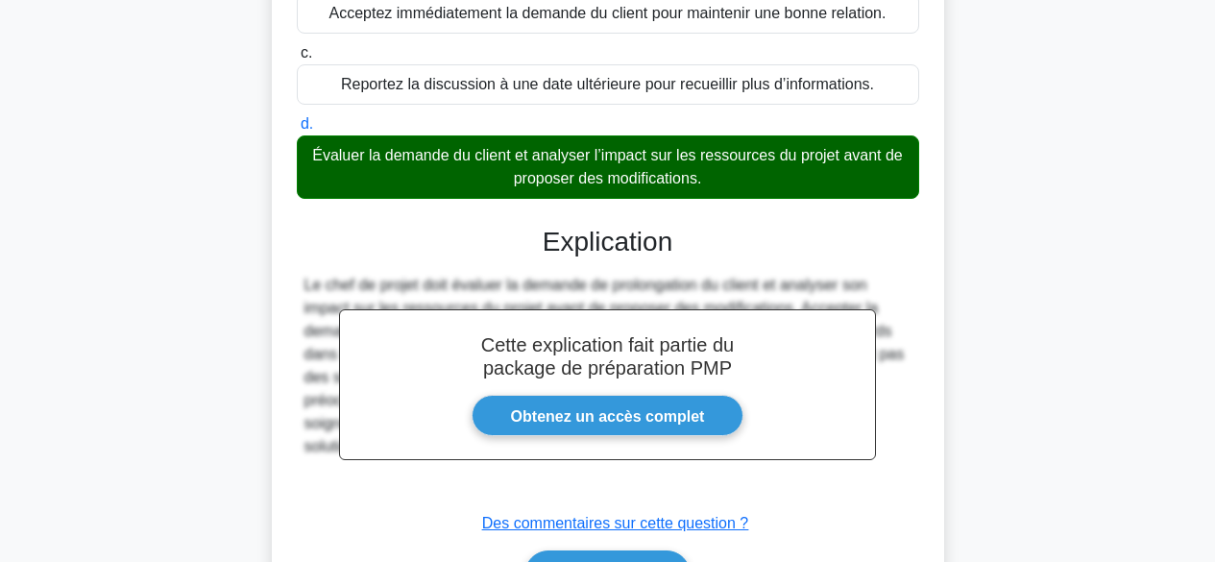
scroll to position [511, 0]
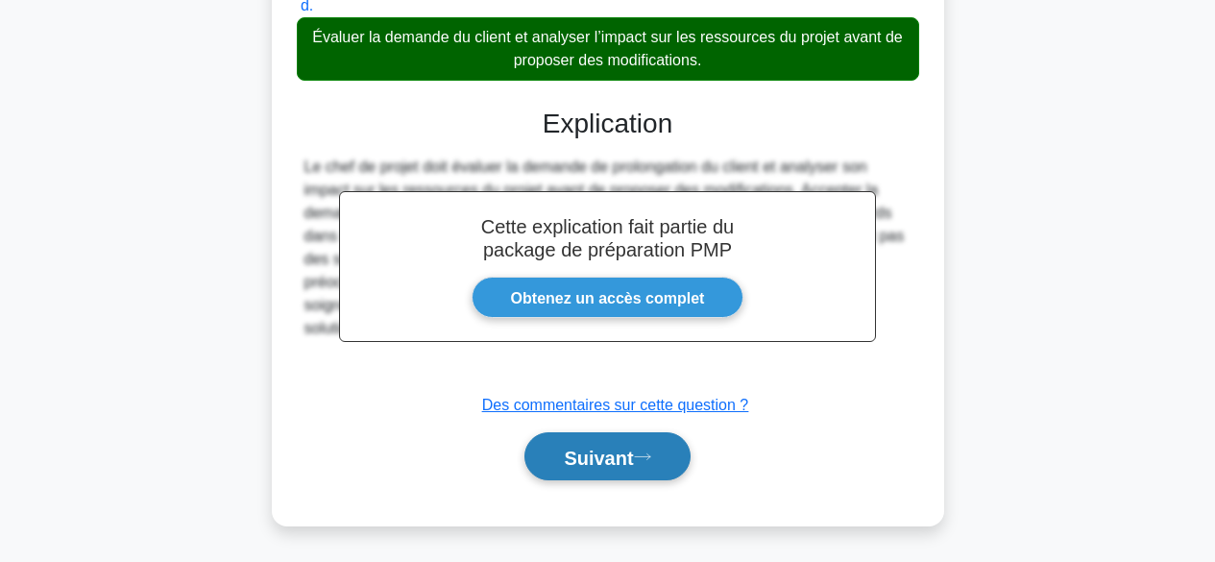
click at [622, 448] on font "Suivant" at bounding box center [598, 457] width 69 height 21
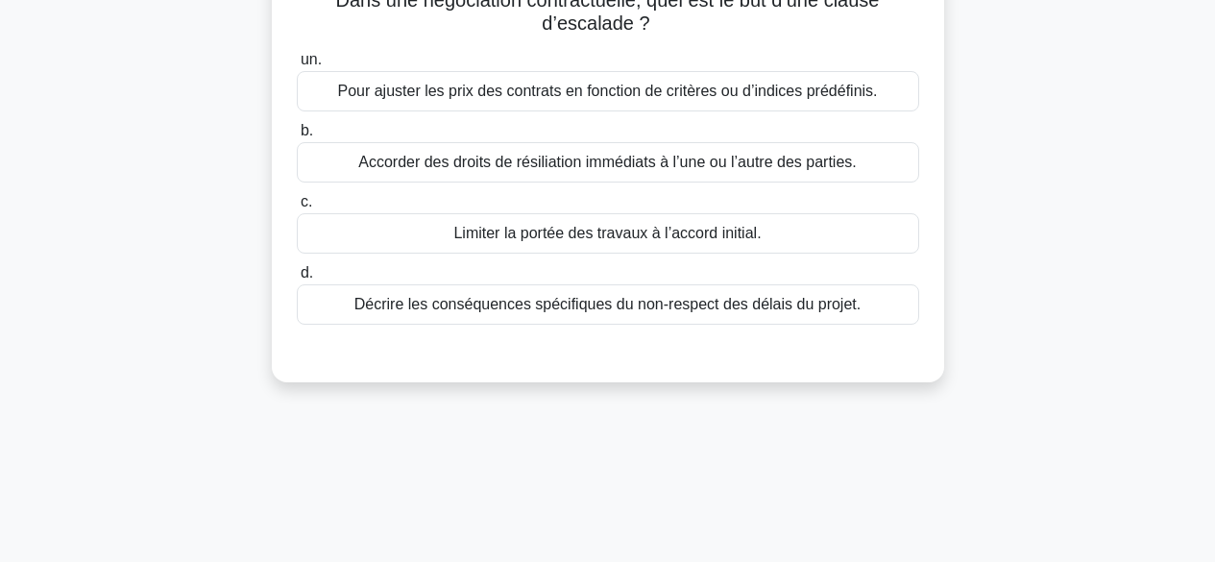
scroll to position [0, 0]
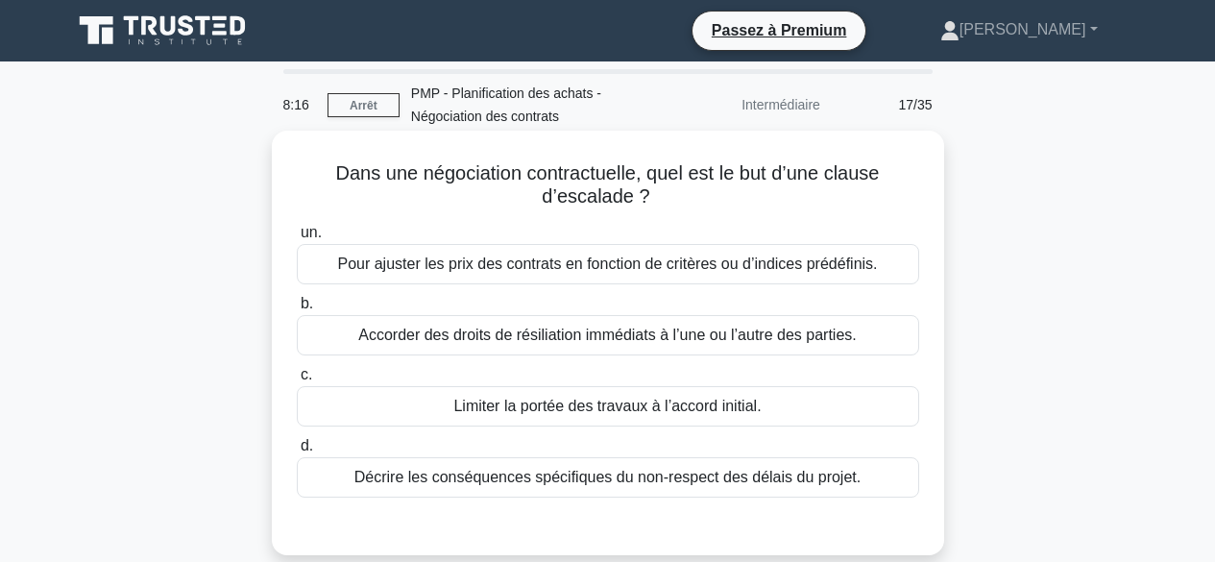
click at [551, 265] on font "Pour ajuster les prix des contrats en fonction de critères ou d’indices prédéfi…" at bounding box center [607, 264] width 540 height 16
click at [297, 239] on input "un. Pour ajuster les prix des contrats en fonction de critères ou d’indices pré…" at bounding box center [297, 233] width 0 height 12
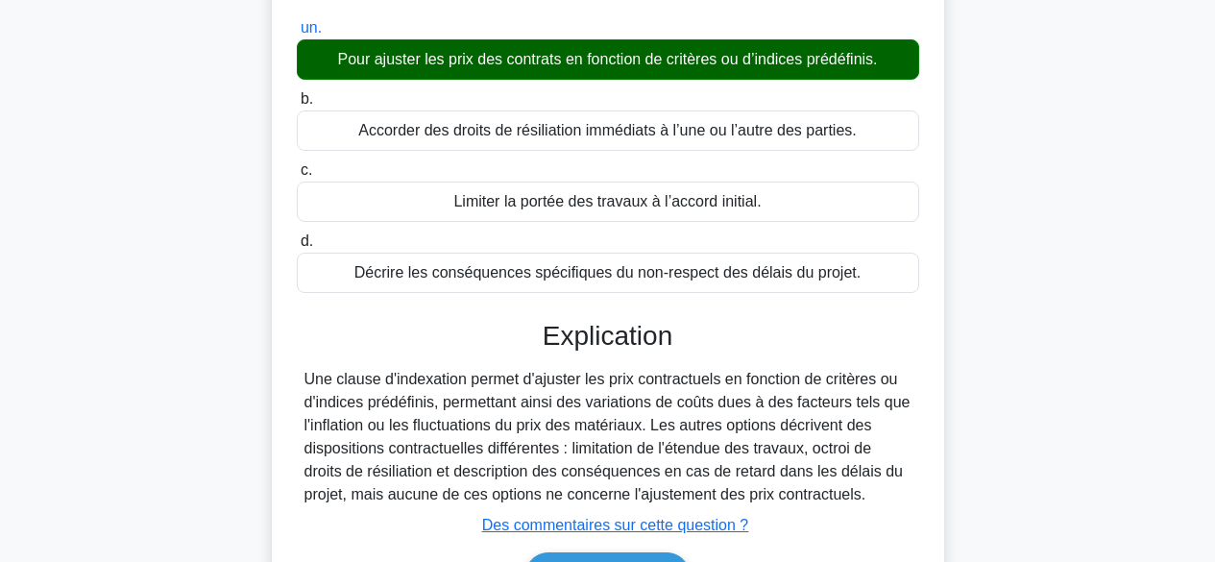
scroll to position [476, 0]
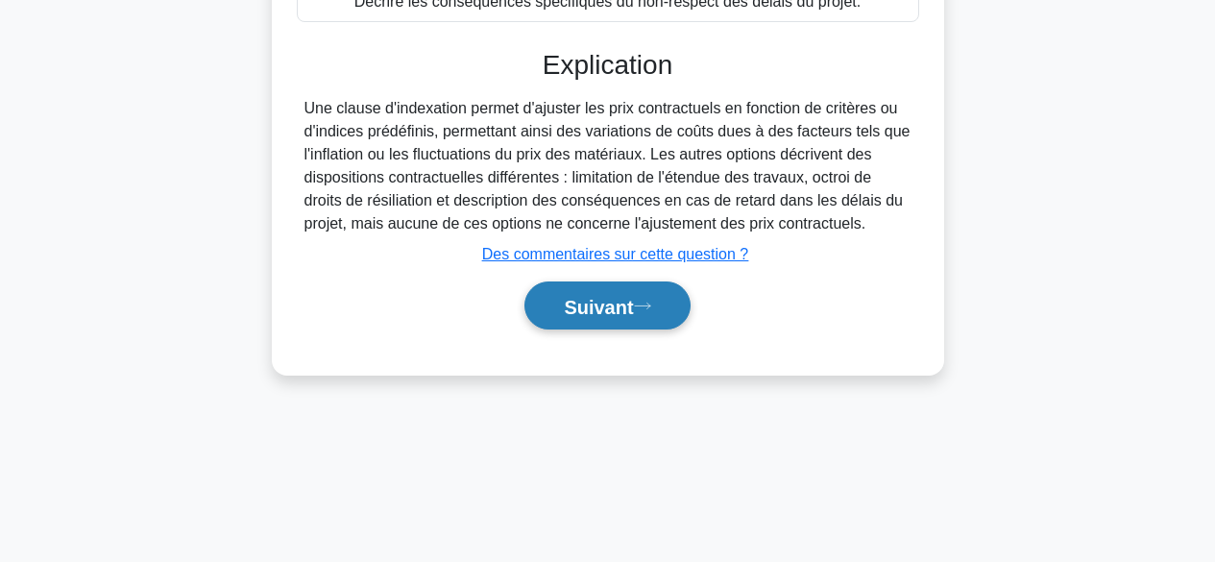
click at [579, 313] on font "Suivant" at bounding box center [598, 306] width 69 height 21
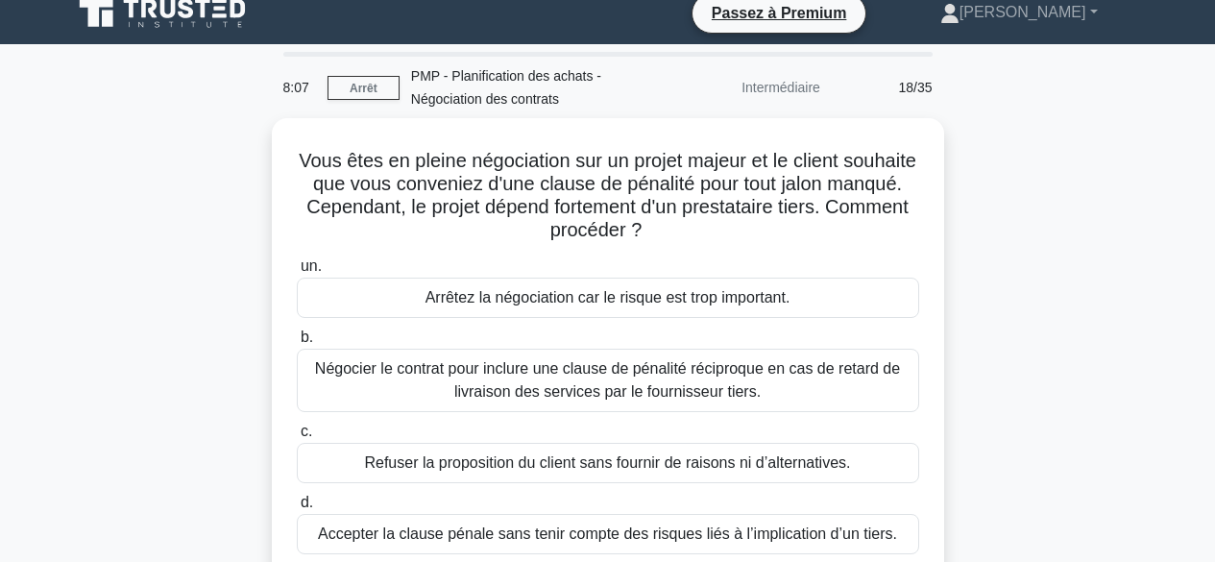
scroll to position [13, 0]
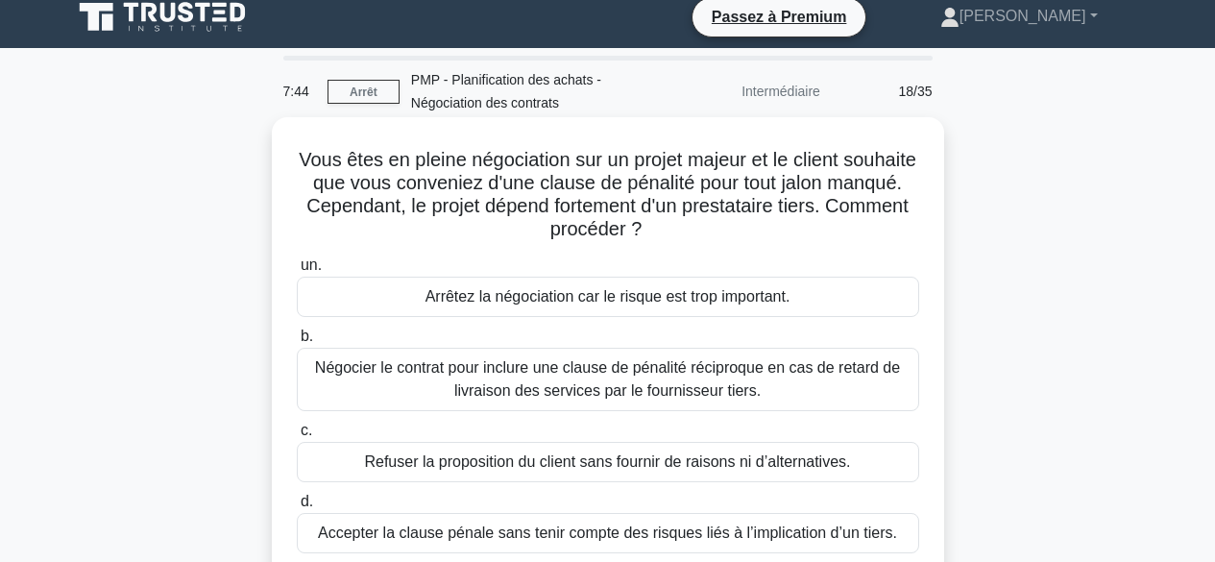
click at [782, 373] on font "Négocier le contrat pour inclure une clause de pénalité réciproque en cas de re…" at bounding box center [607, 378] width 585 height 39
click at [297, 343] on input "b. Négocier le contrat pour inclure une clause de pénalité réciproque en cas de…" at bounding box center [297, 336] width 0 height 12
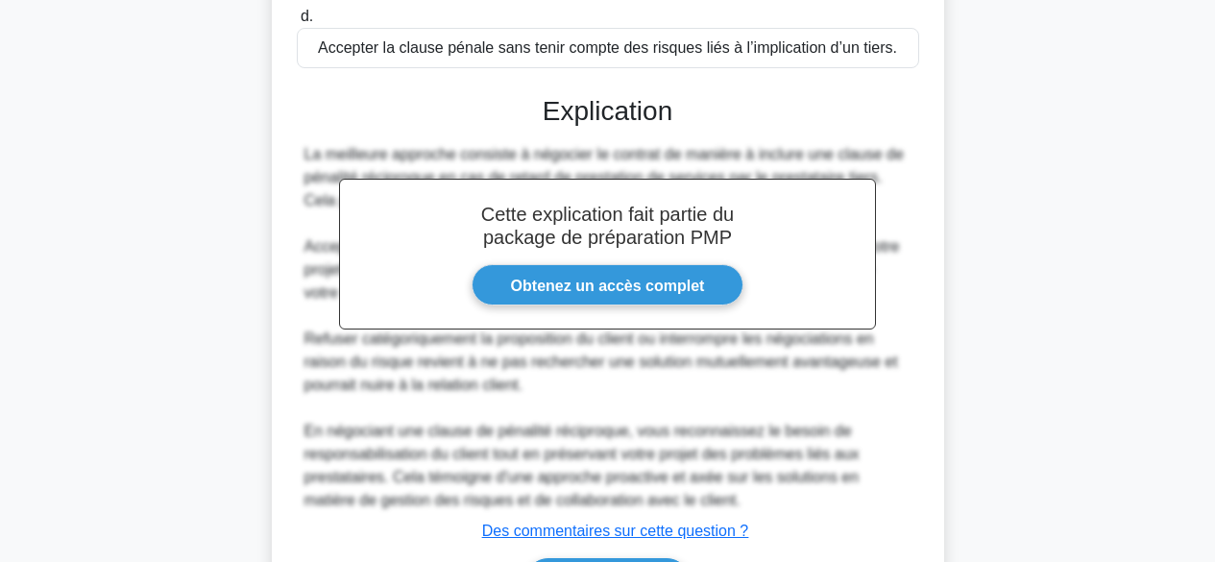
scroll to position [626, 0]
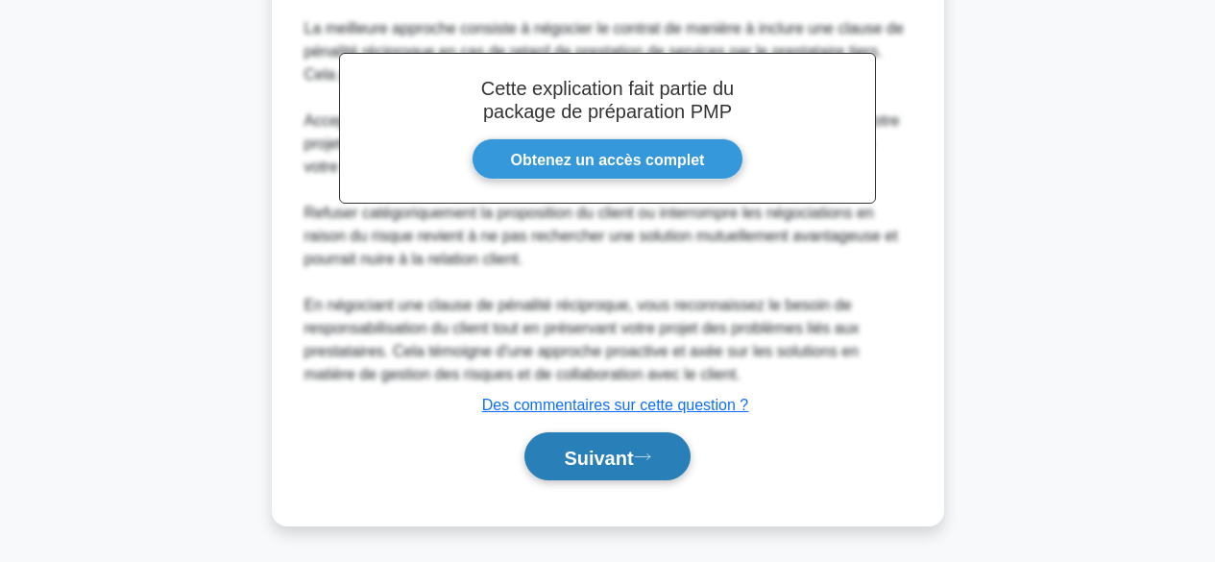
click at [650, 456] on icon at bounding box center [642, 456] width 15 height 6
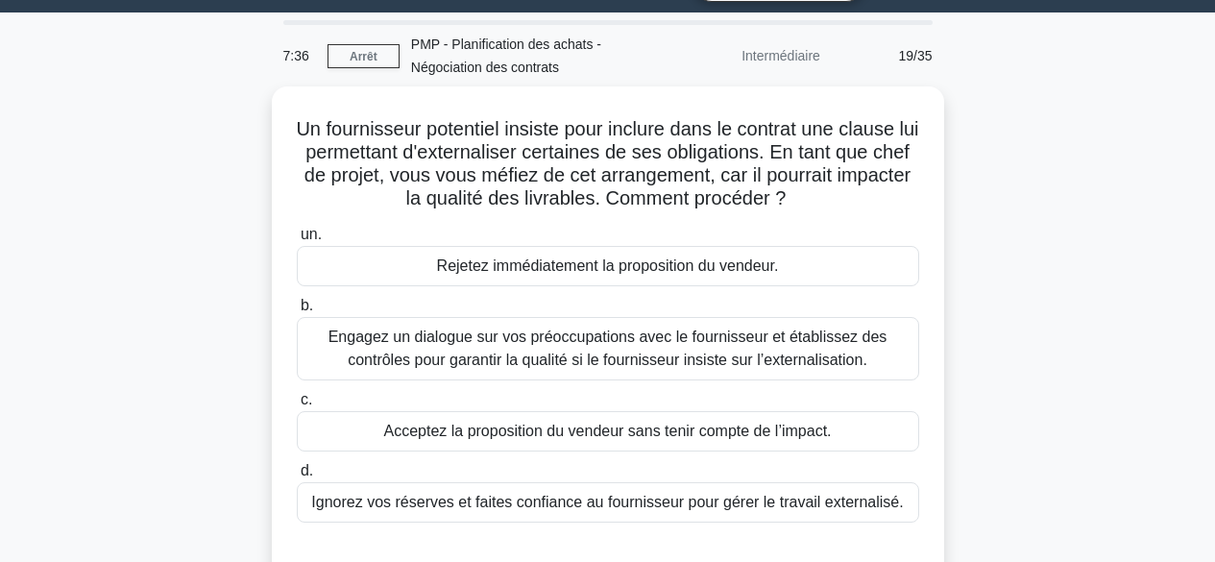
scroll to position [51, 0]
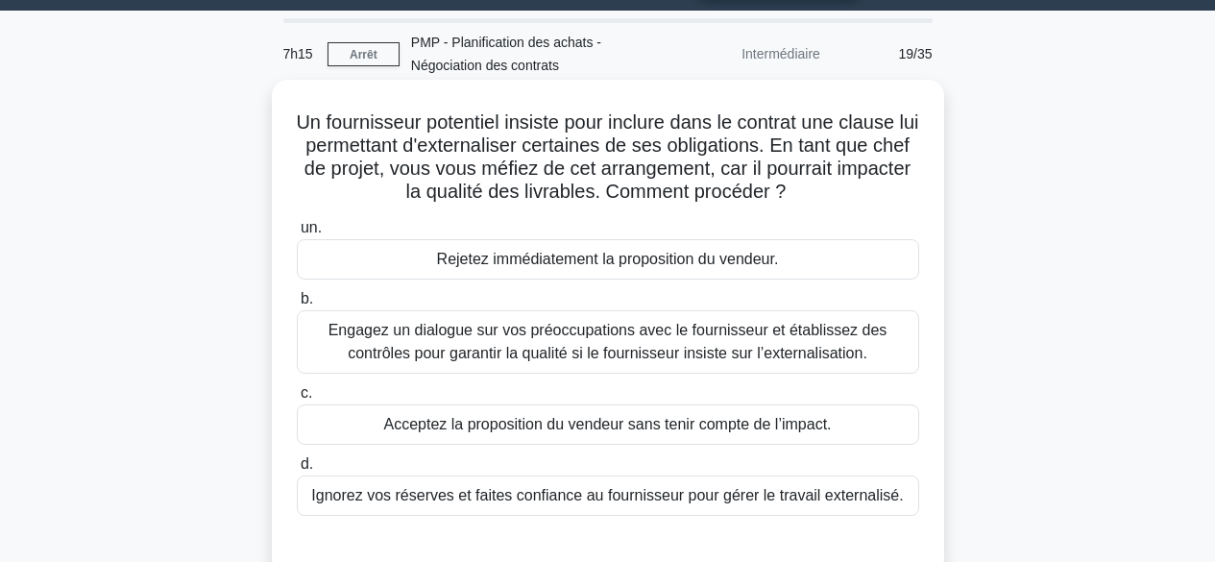
click at [802, 346] on font "Engagez un dialogue sur vos préoccupations avec le fournisseur et établissez de…" at bounding box center [608, 341] width 559 height 39
click at [297, 306] on input "b. Engagez un dialogue sur vos préoccupations avec le fournisseur et établissez…" at bounding box center [297, 299] width 0 height 12
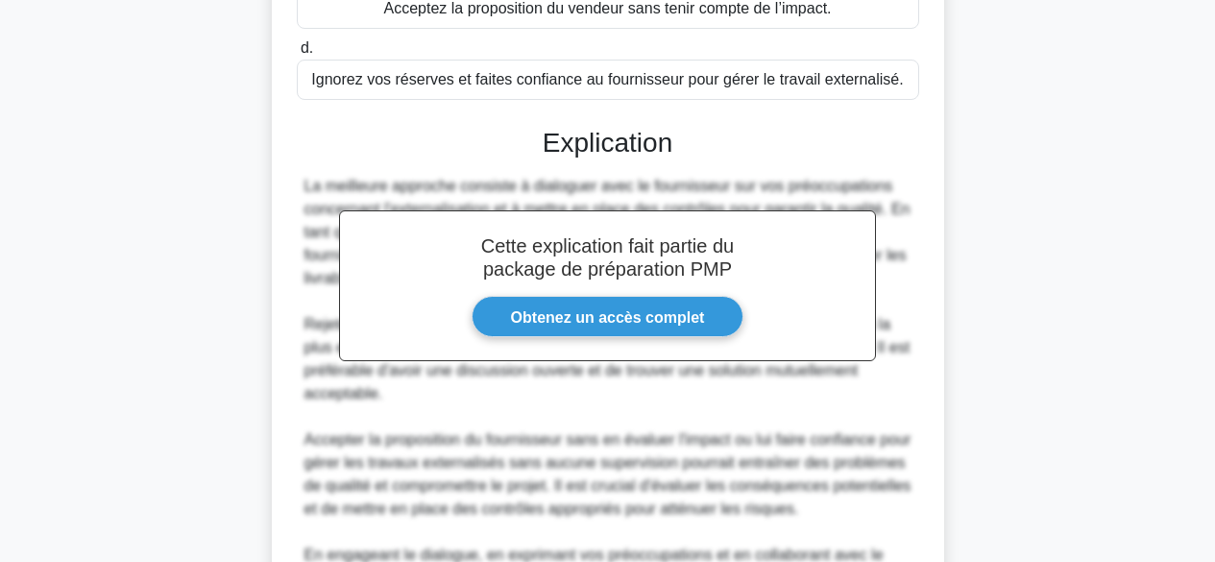
scroll to position [696, 0]
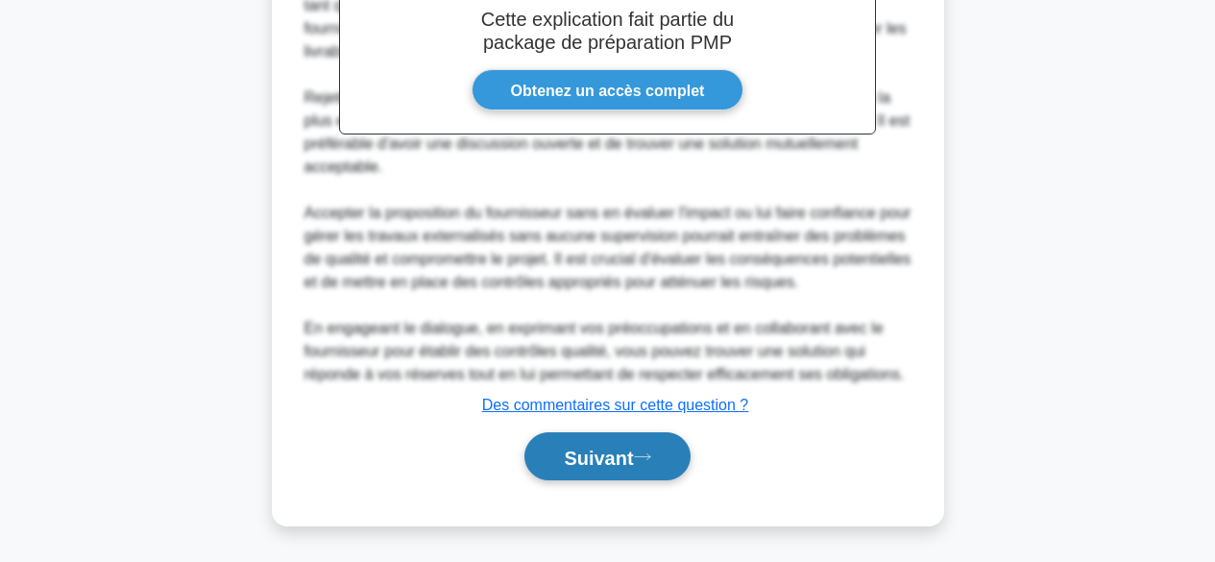
click at [600, 458] on font "Suivant" at bounding box center [598, 457] width 69 height 21
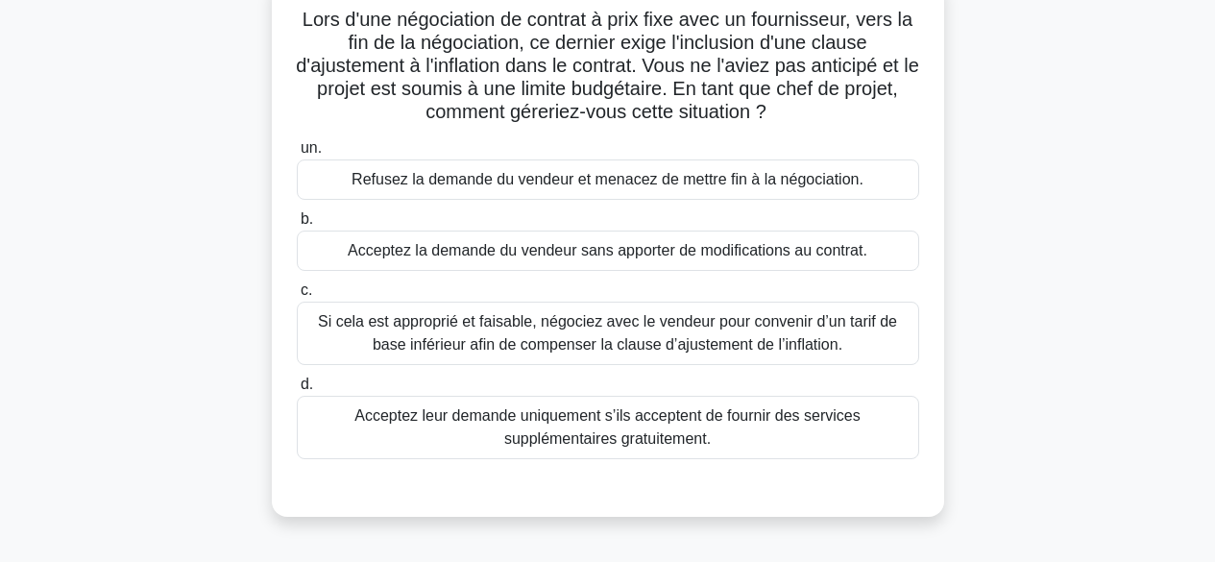
scroll to position [168, 0]
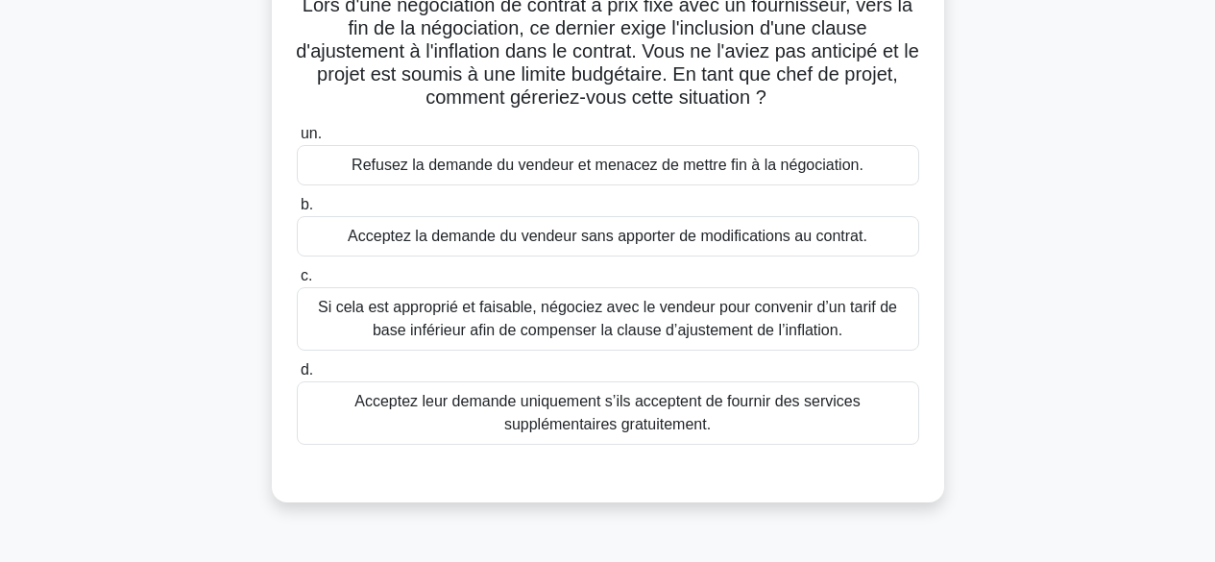
click at [819, 300] on font "Si cela est approprié et faisable, négociez avec le vendeur pour convenir d’un …" at bounding box center [607, 318] width 579 height 39
click at [297, 282] on input "c. Si cela est approprié et faisable, négociez avec le vendeur pour convenir d’…" at bounding box center [297, 276] width 0 height 12
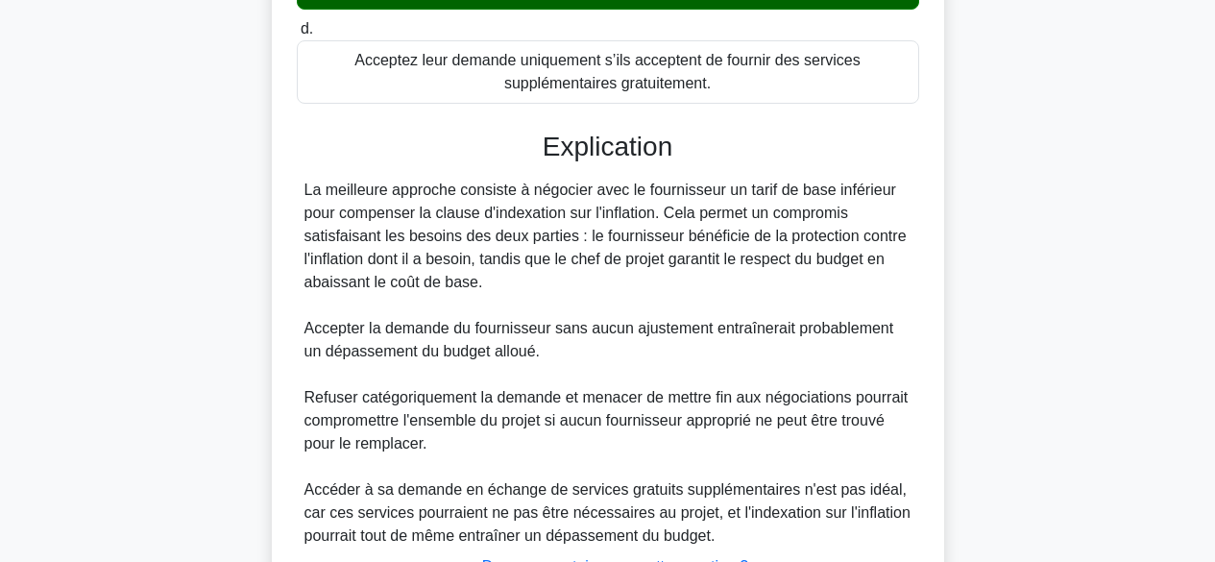
scroll to position [673, 0]
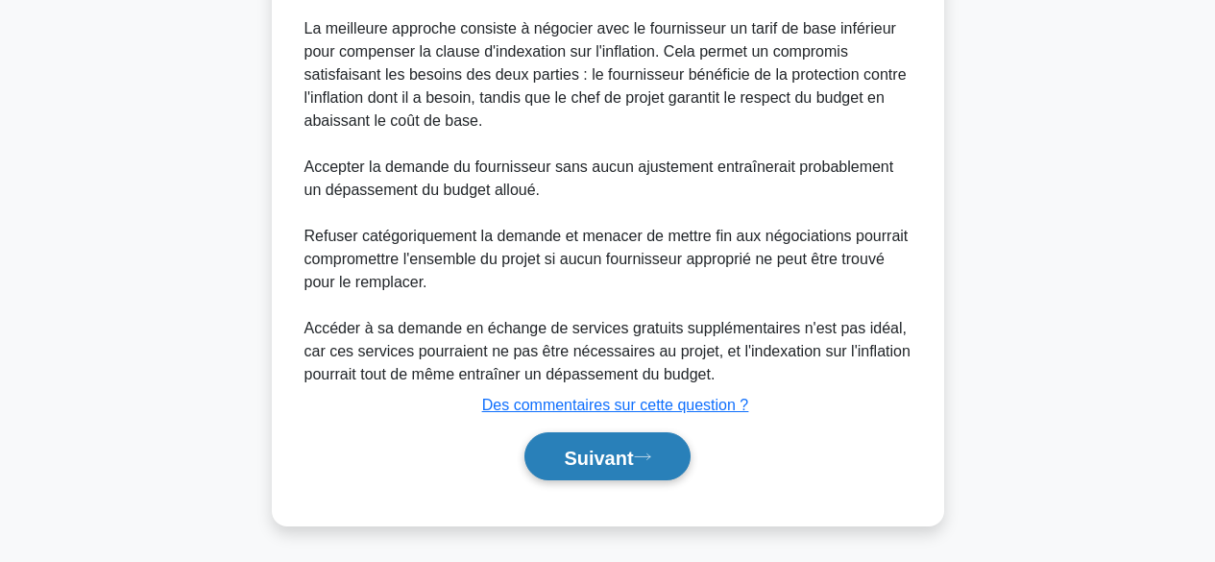
click at [609, 453] on font "Suivant" at bounding box center [598, 457] width 69 height 21
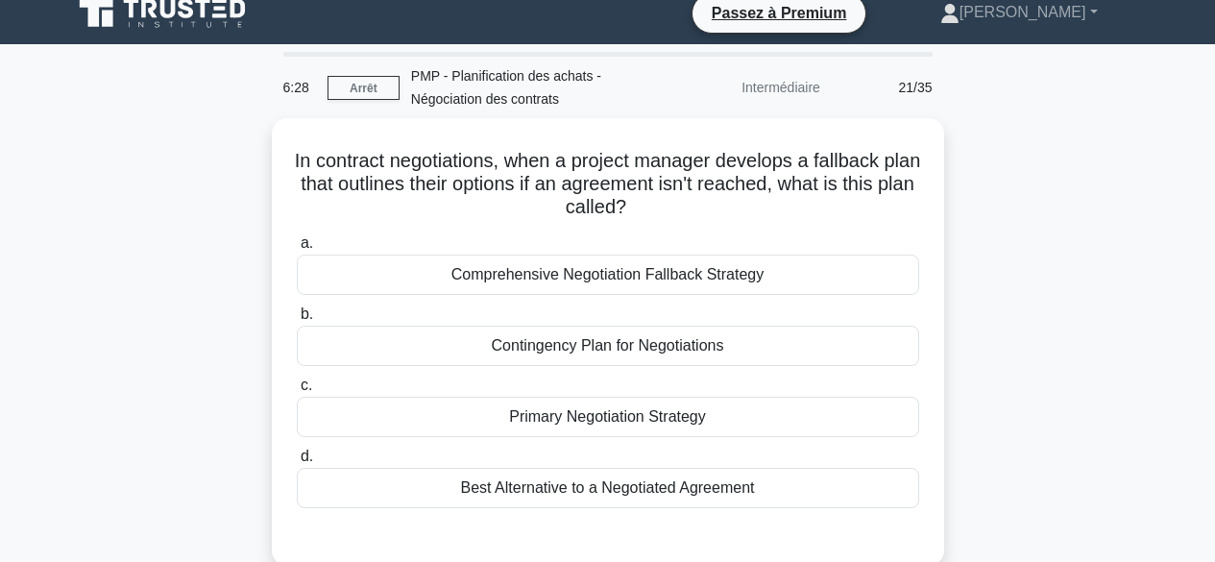
scroll to position [10, 0]
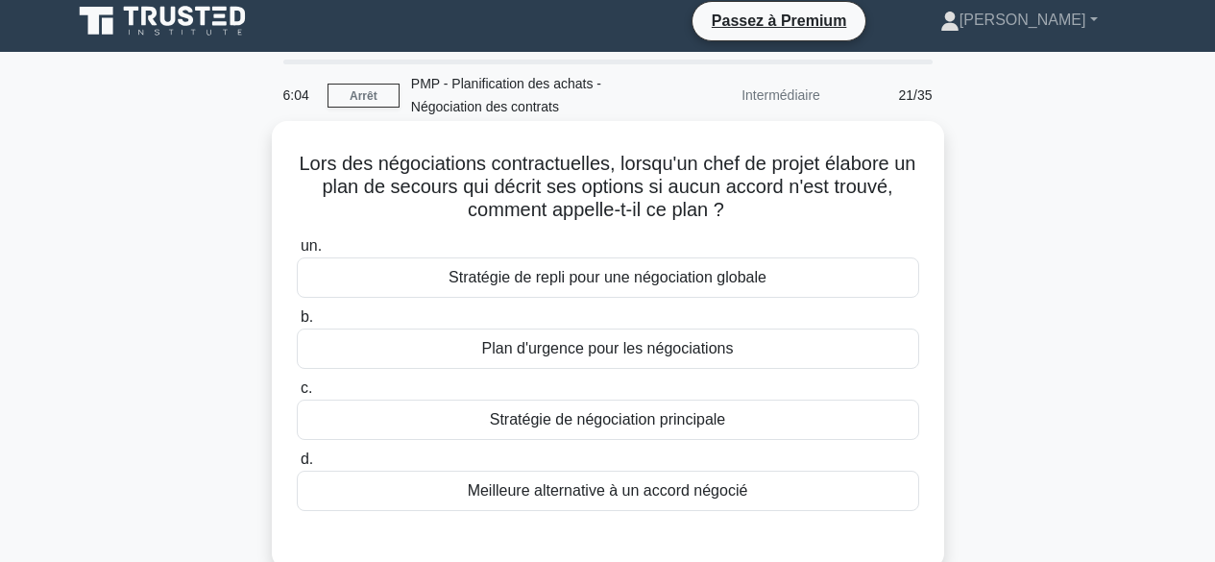
click at [780, 495] on div "Meilleure alternative à un accord négocié" at bounding box center [608, 491] width 623 height 40
click at [297, 466] on input "d. Meilleure alternative à un accord négocié" at bounding box center [297, 459] width 0 height 12
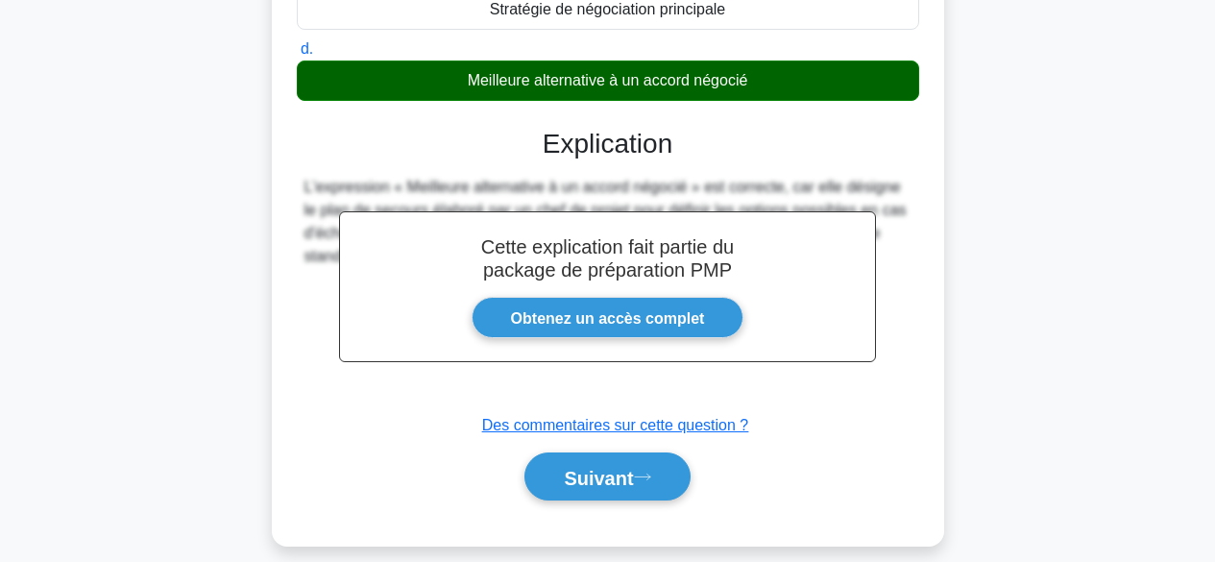
scroll to position [476, 0]
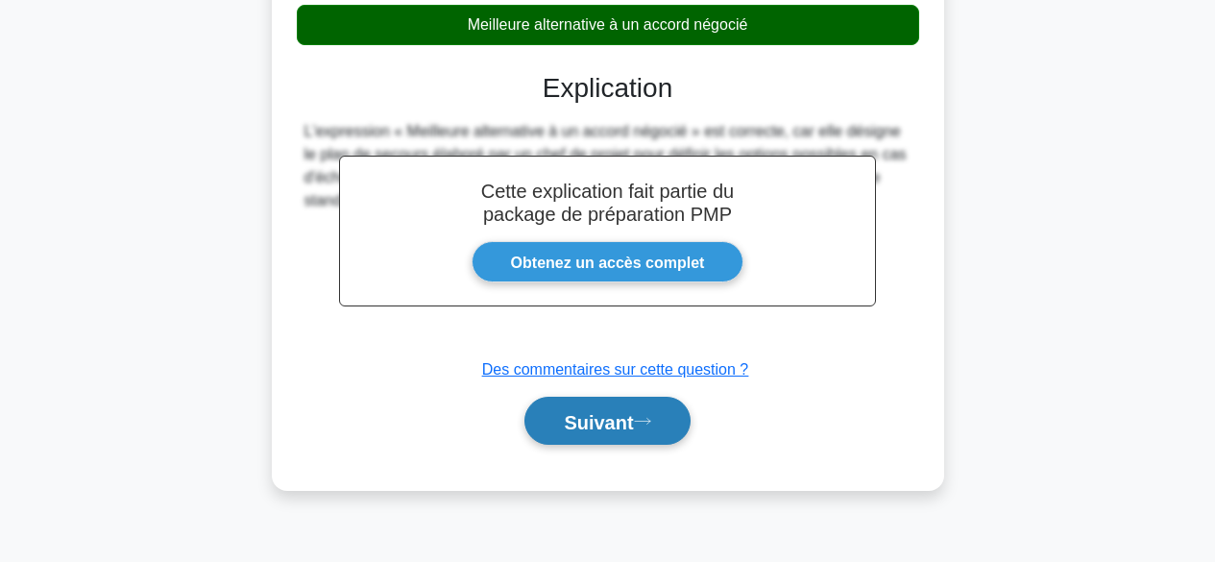
click at [642, 423] on icon at bounding box center [642, 421] width 17 height 11
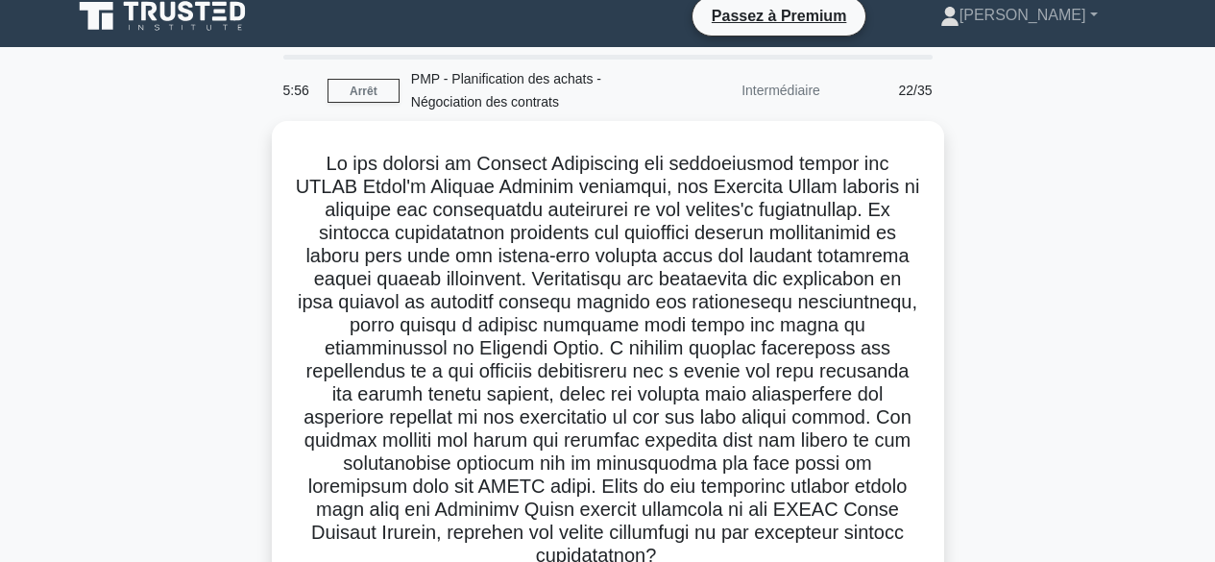
scroll to position [0, 0]
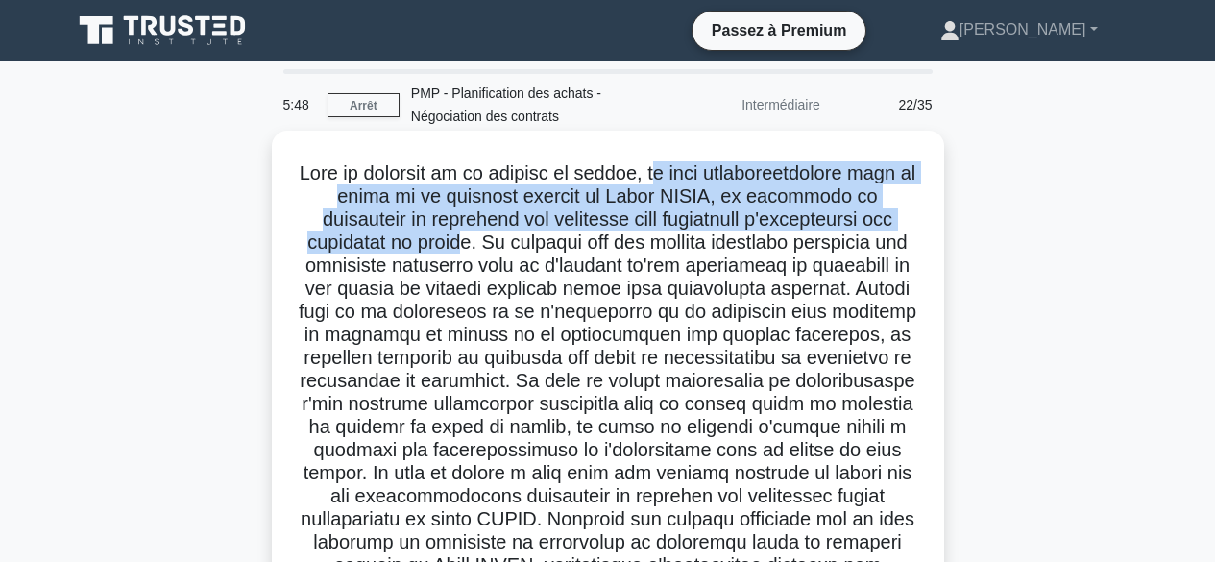
drag, startPoint x: 666, startPoint y: 168, endPoint x: 453, endPoint y: 235, distance: 223.6
click at [453, 235] on font at bounding box center [608, 380] width 618 height 436
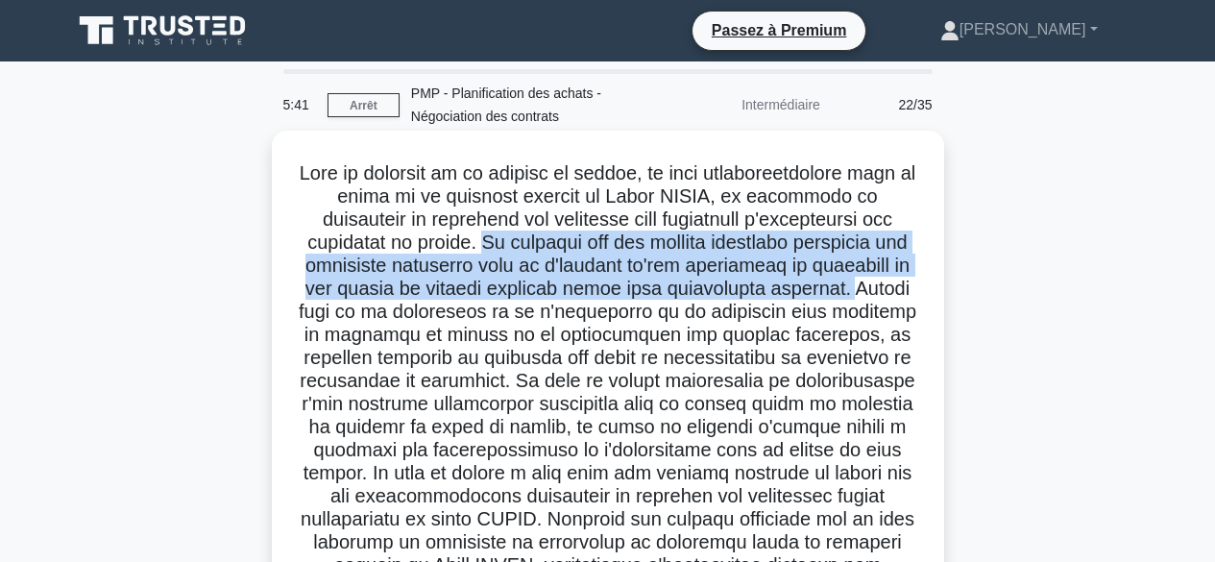
drag, startPoint x: 473, startPoint y: 243, endPoint x: 838, endPoint y: 290, distance: 368.1
click at [838, 290] on font at bounding box center [608, 380] width 618 height 436
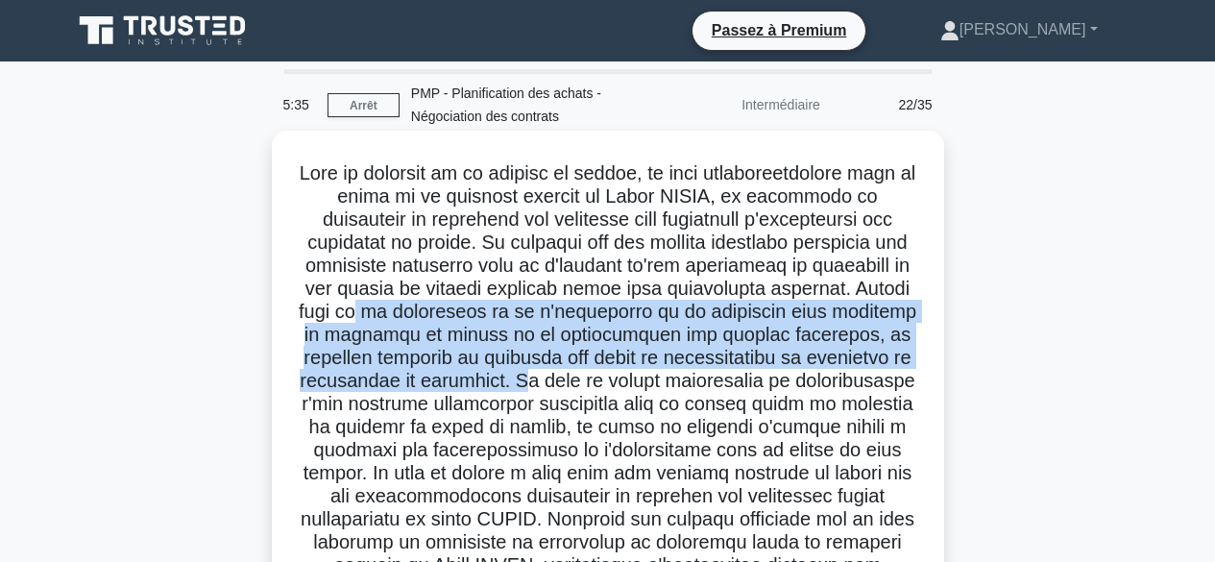
drag, startPoint x: 459, startPoint y: 313, endPoint x: 587, endPoint y: 379, distance: 143.9
click at [587, 379] on font at bounding box center [608, 380] width 618 height 436
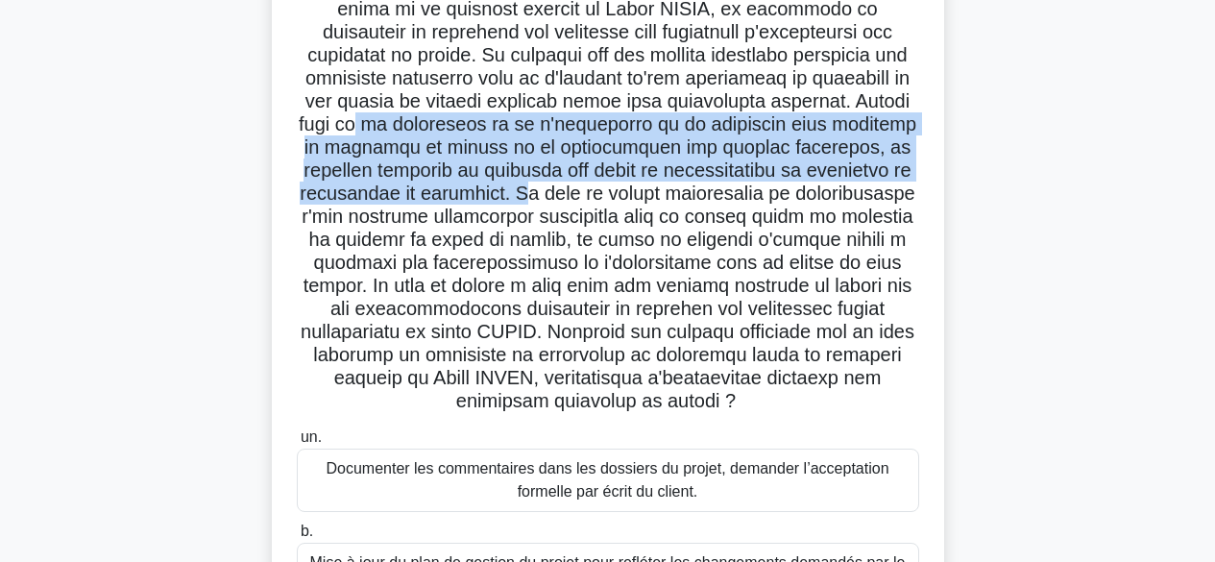
scroll to position [222, 0]
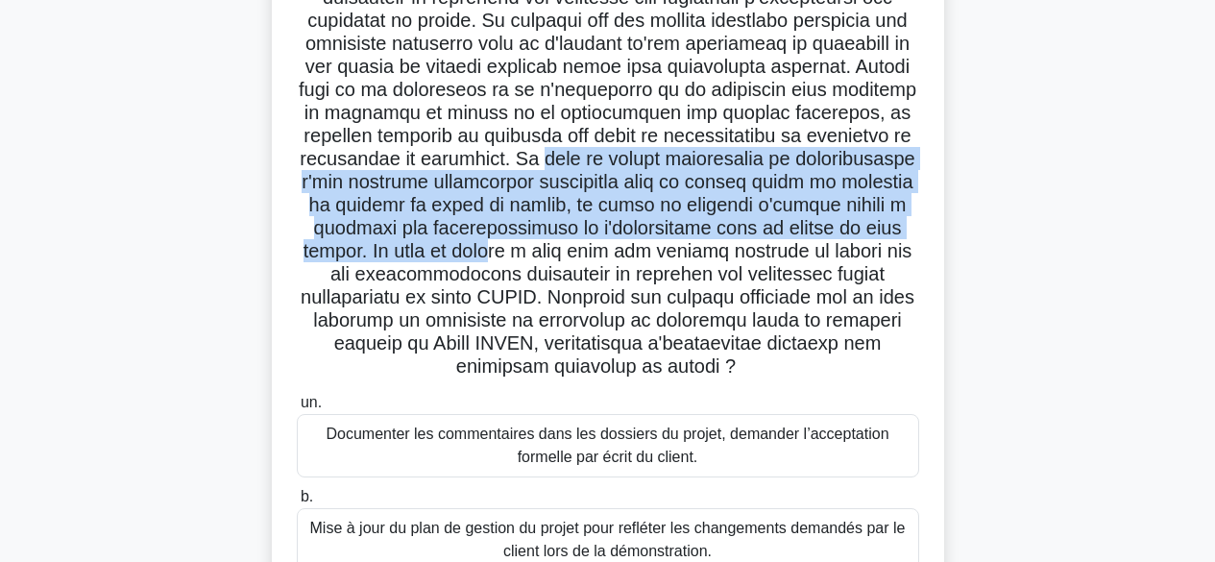
drag, startPoint x: 605, startPoint y: 162, endPoint x: 610, endPoint y: 258, distance: 96.2
click at [610, 258] on font at bounding box center [608, 158] width 618 height 436
drag, startPoint x: 727, startPoint y: 248, endPoint x: 793, endPoint y: 364, distance: 133.3
click at [793, 364] on h5 ".spinner_0XTQ{transform-origin:center;animation:spinner_y6GP .75s linear infini…" at bounding box center [608, 159] width 626 height 440
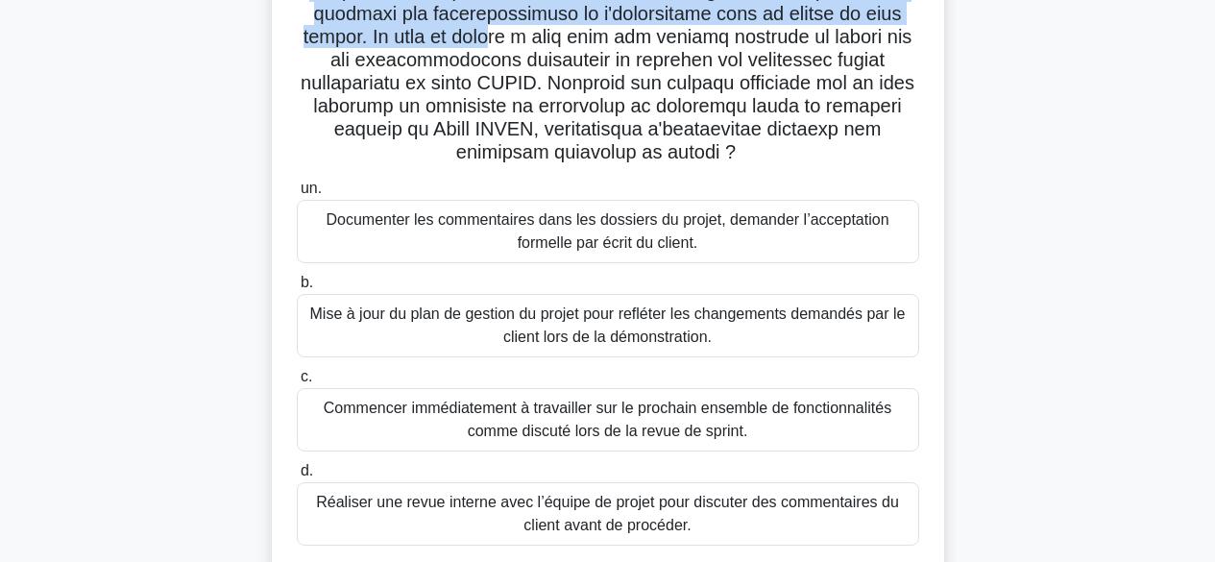
scroll to position [428, 0]
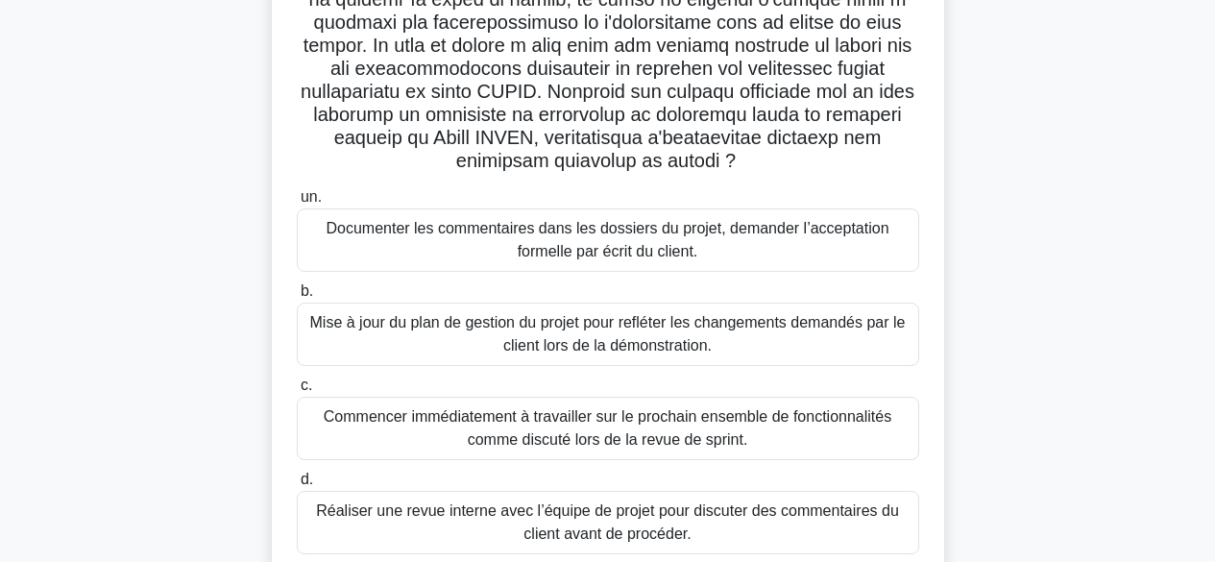
click at [801, 240] on font "Documenter les commentaires dans les dossiers du projet, demander l’acceptation…" at bounding box center [608, 240] width 605 height 46
click at [297, 204] on input "un. Documenter les commentaires dans les dossiers du projet, demander l’accepta…" at bounding box center [297, 197] width 0 height 12
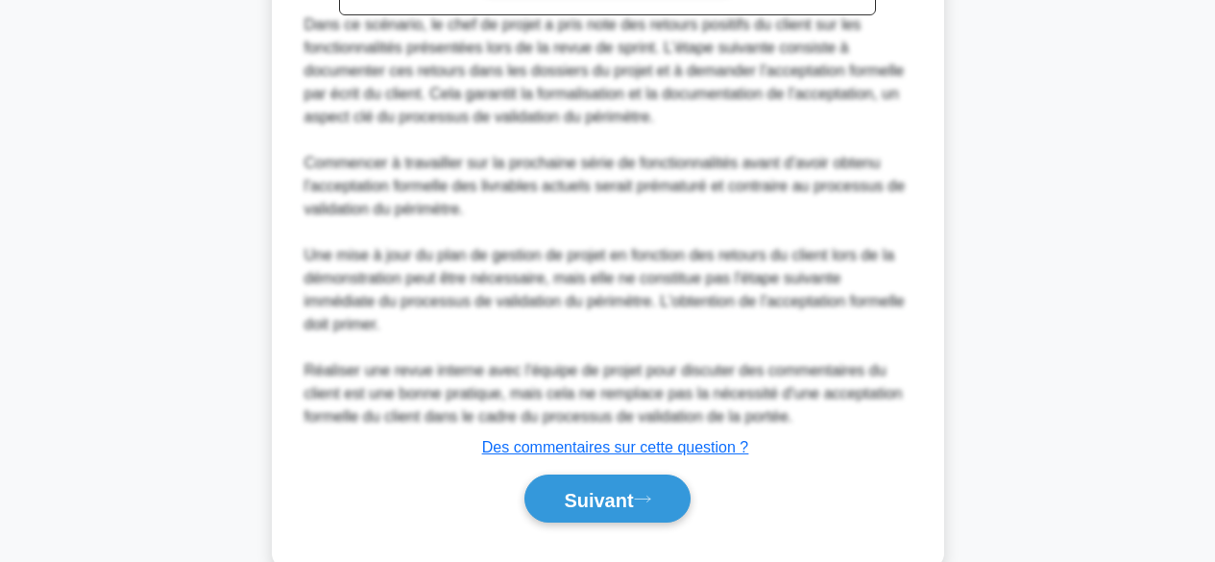
scroll to position [1272, 0]
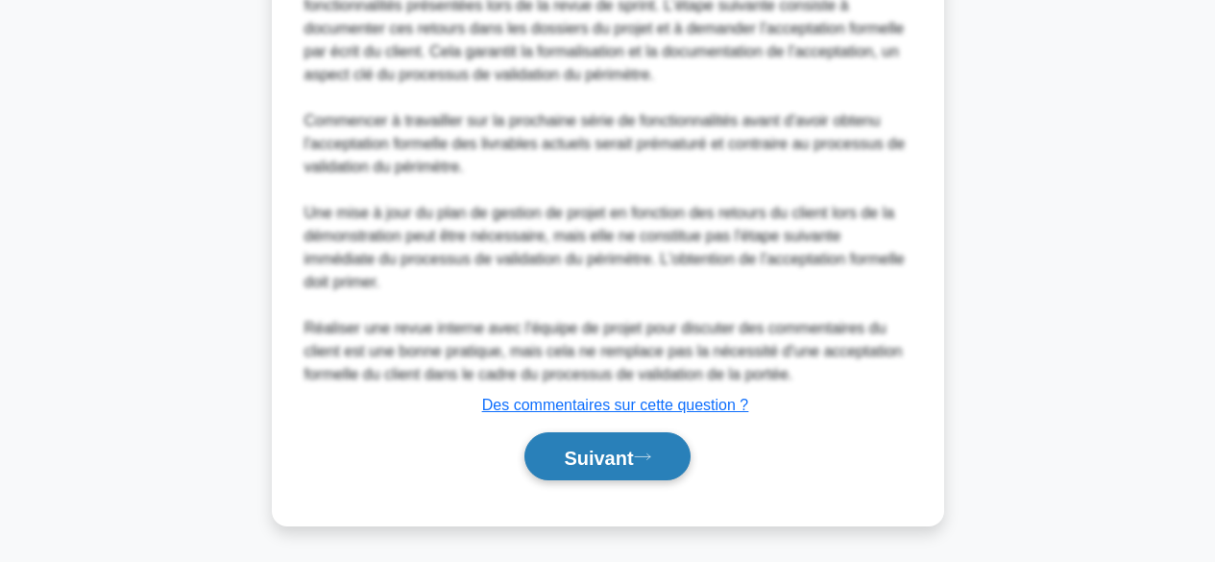
click at [593, 458] on font "Suivant" at bounding box center [598, 457] width 69 height 21
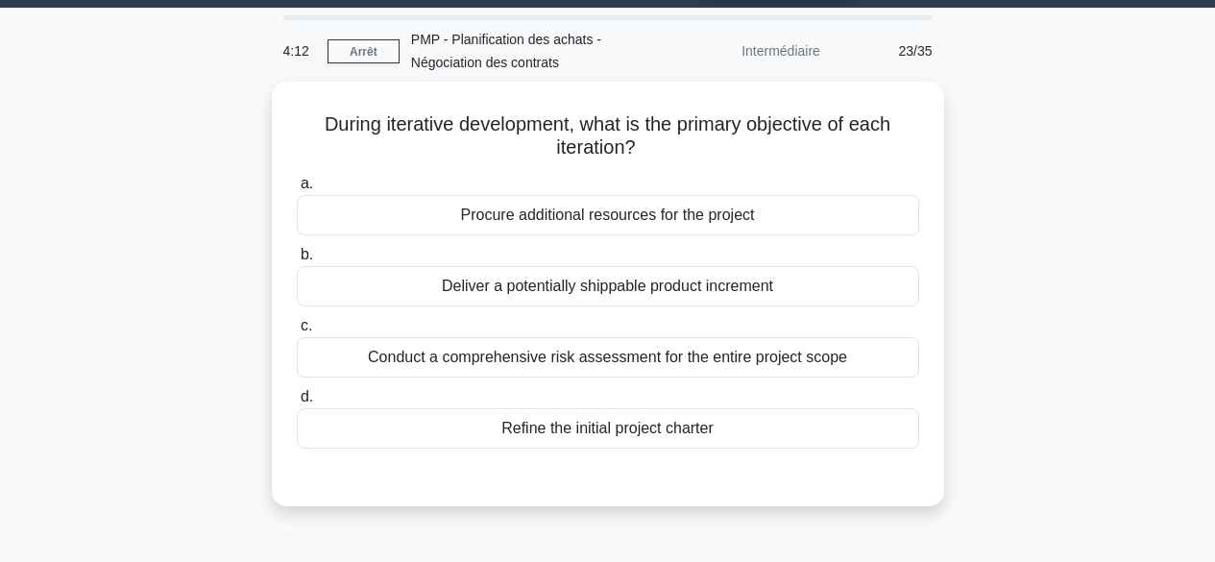
scroll to position [36, 0]
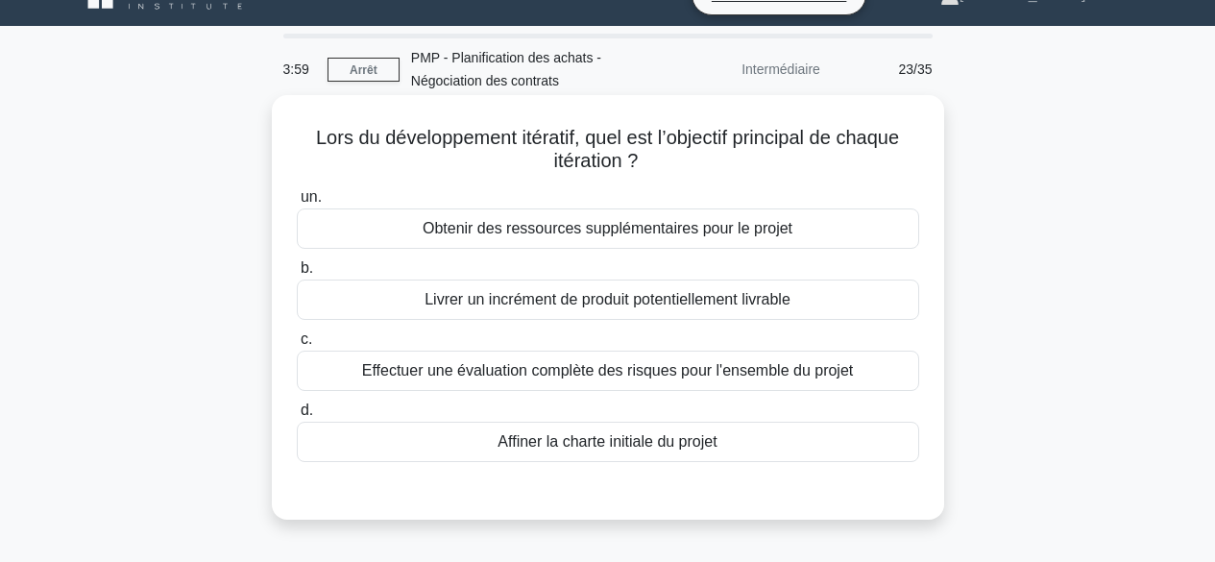
click at [698, 306] on font "Livrer un incrément de produit potentiellement livrable" at bounding box center [608, 299] width 366 height 16
click at [297, 275] on input "b. Livrer un incrément de produit potentiellement livrable" at bounding box center [297, 268] width 0 height 12
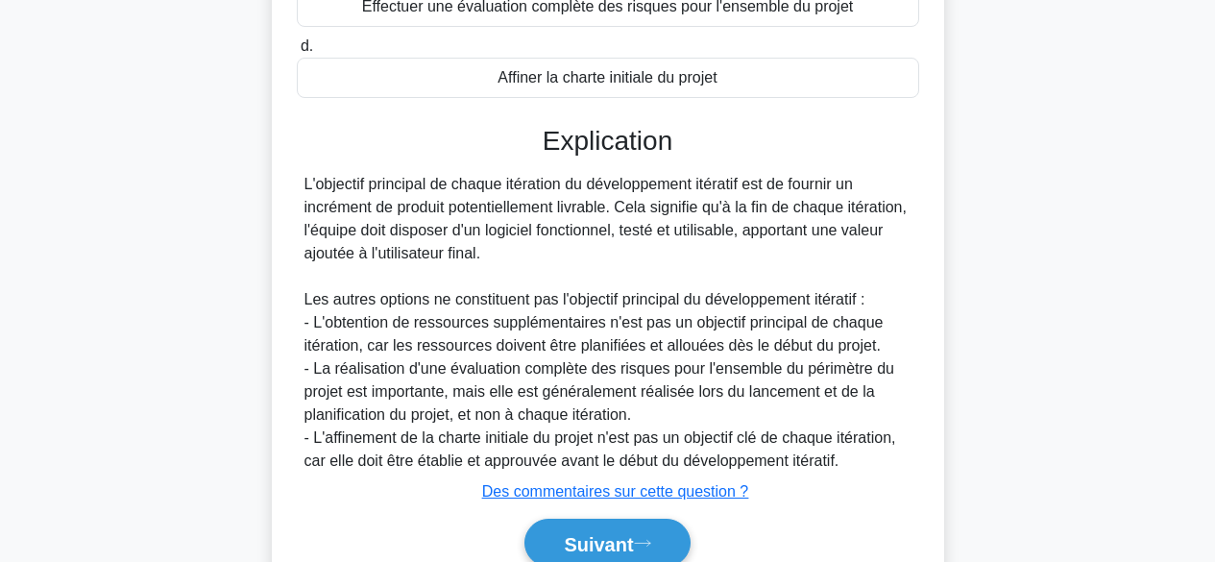
scroll to position [488, 0]
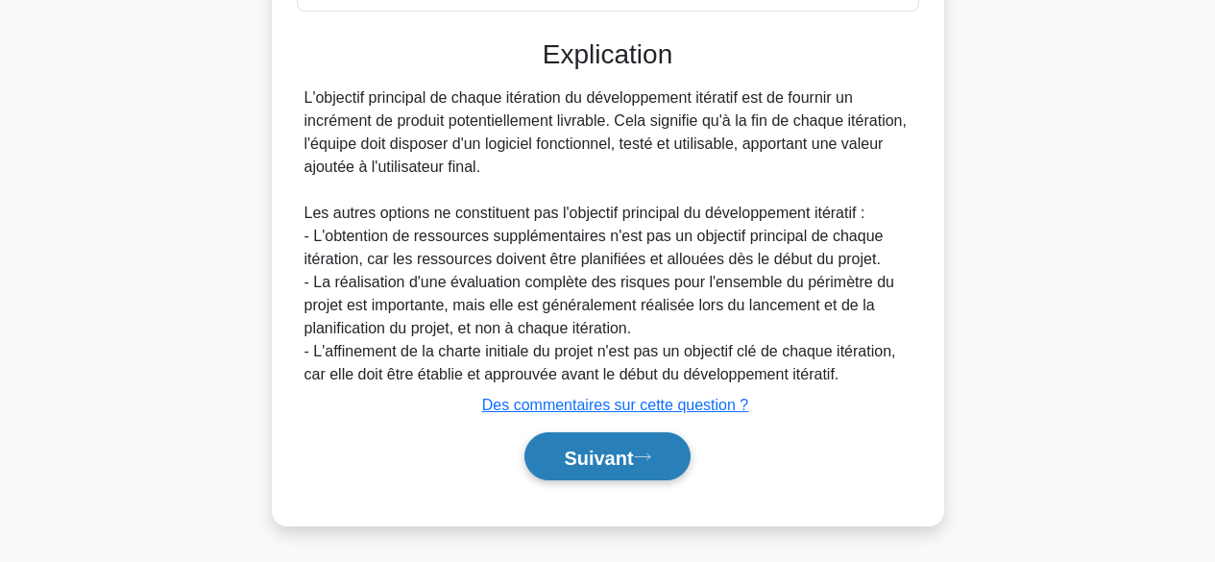
click at [617, 451] on font "Suivant" at bounding box center [598, 457] width 69 height 21
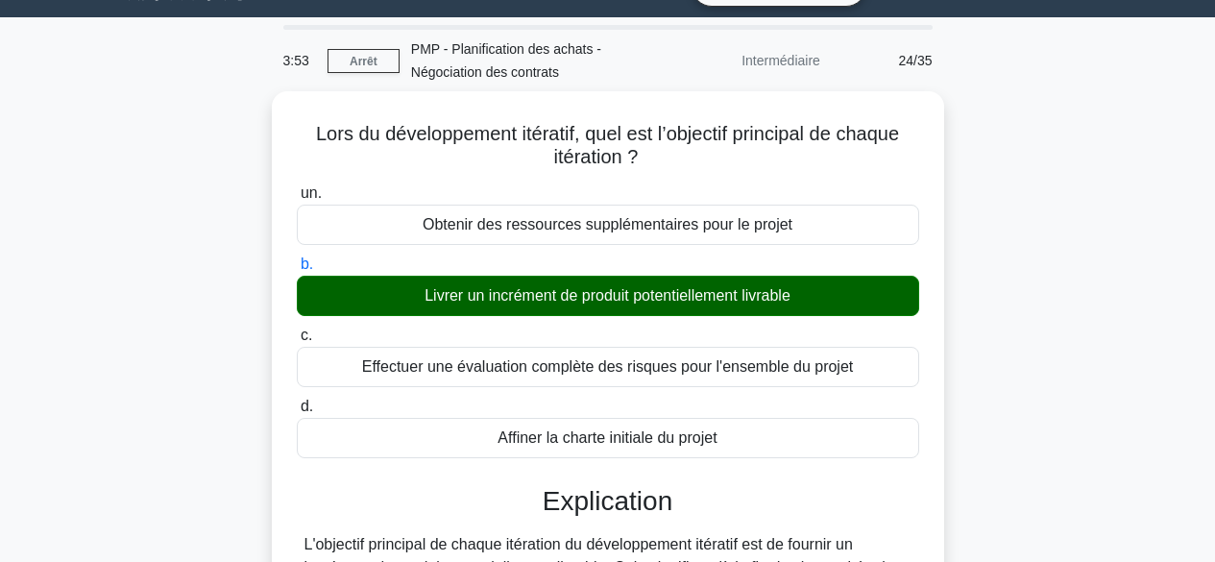
scroll to position [0, 0]
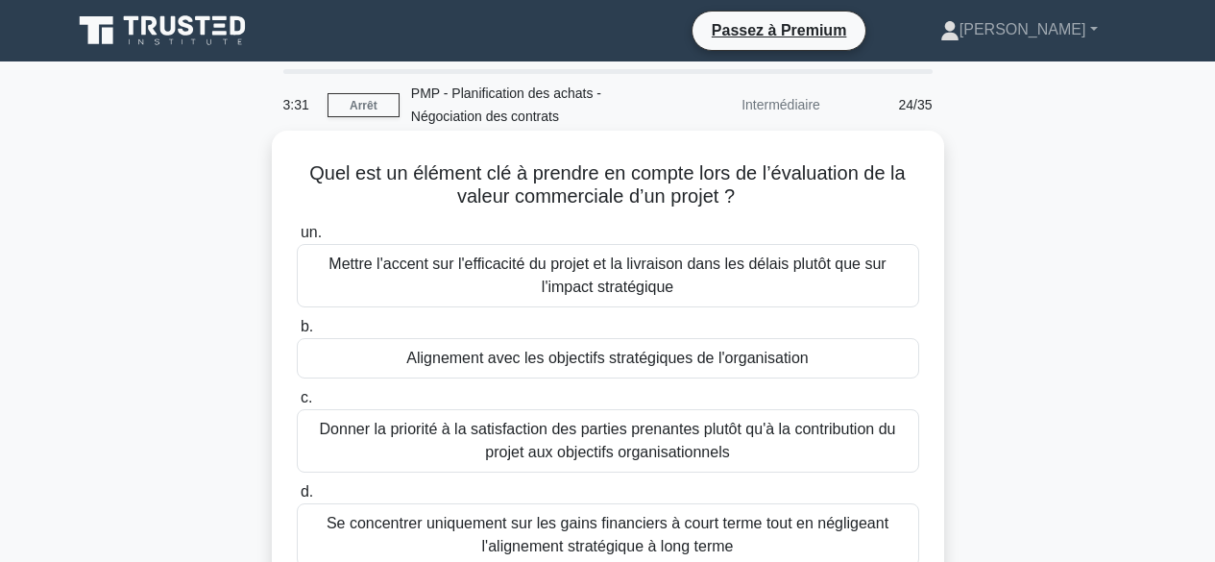
click at [677, 355] on font "Alignement avec les objectifs stratégiques de l'organisation" at bounding box center [607, 358] width 402 height 16
click at [297, 333] on input "b. Alignement avec les objectifs stratégiques de l'organisation" at bounding box center [297, 327] width 0 height 12
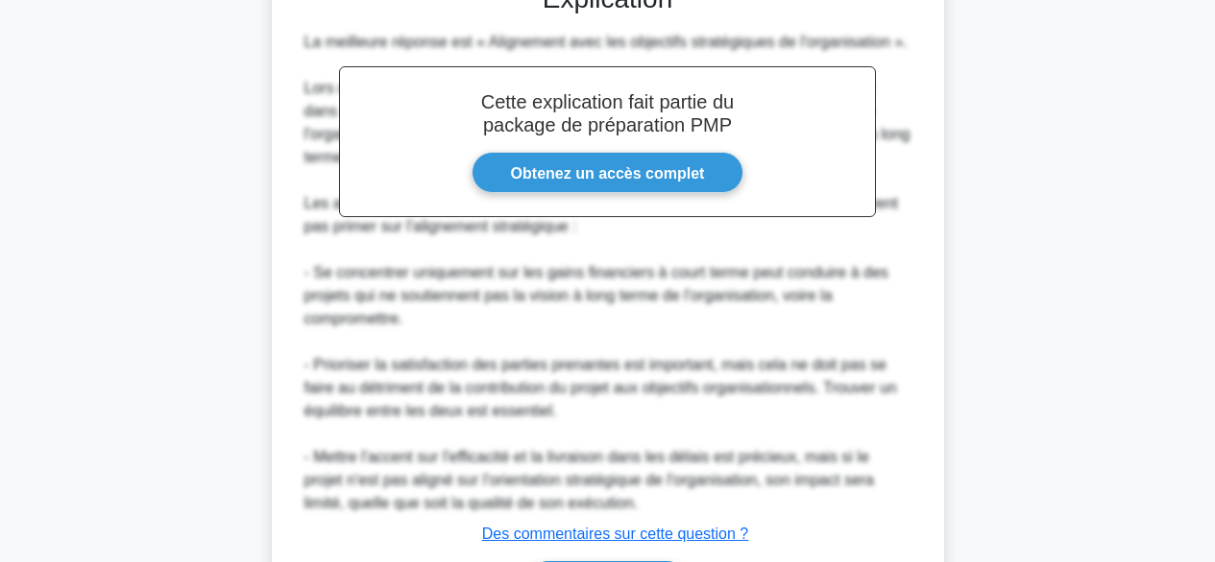
scroll to position [742, 0]
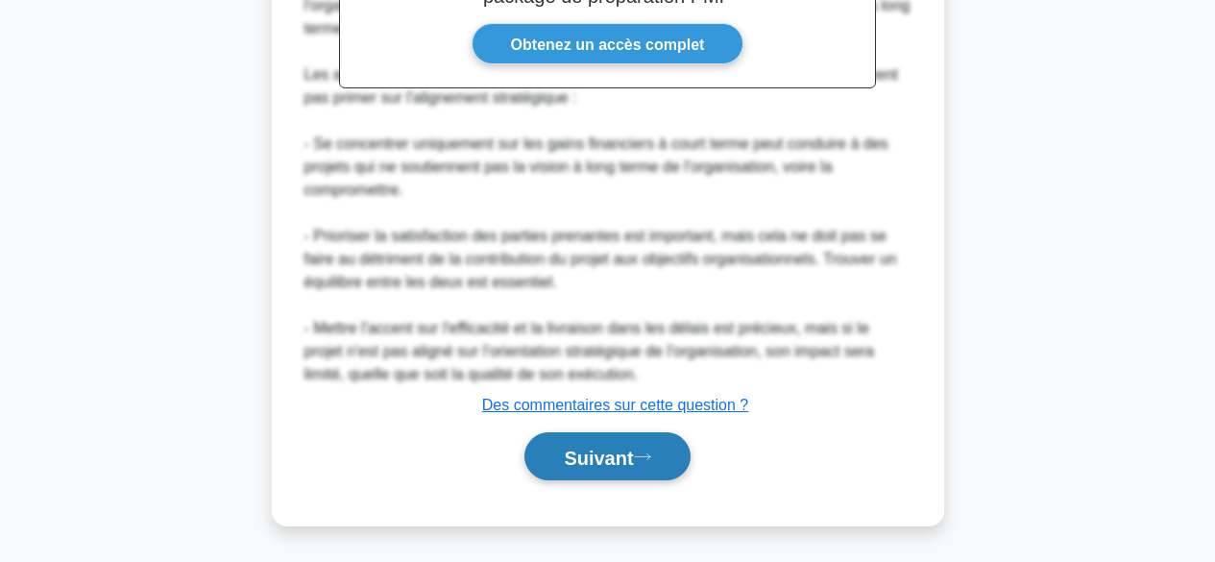
click at [620, 451] on font "Suivant" at bounding box center [598, 457] width 69 height 21
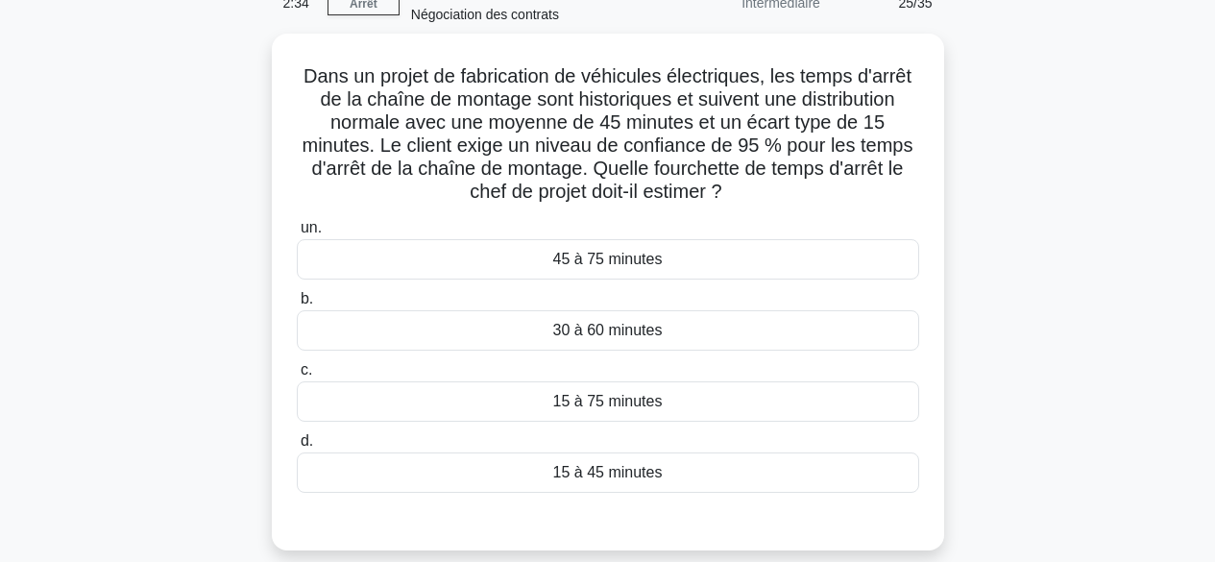
scroll to position [60, 0]
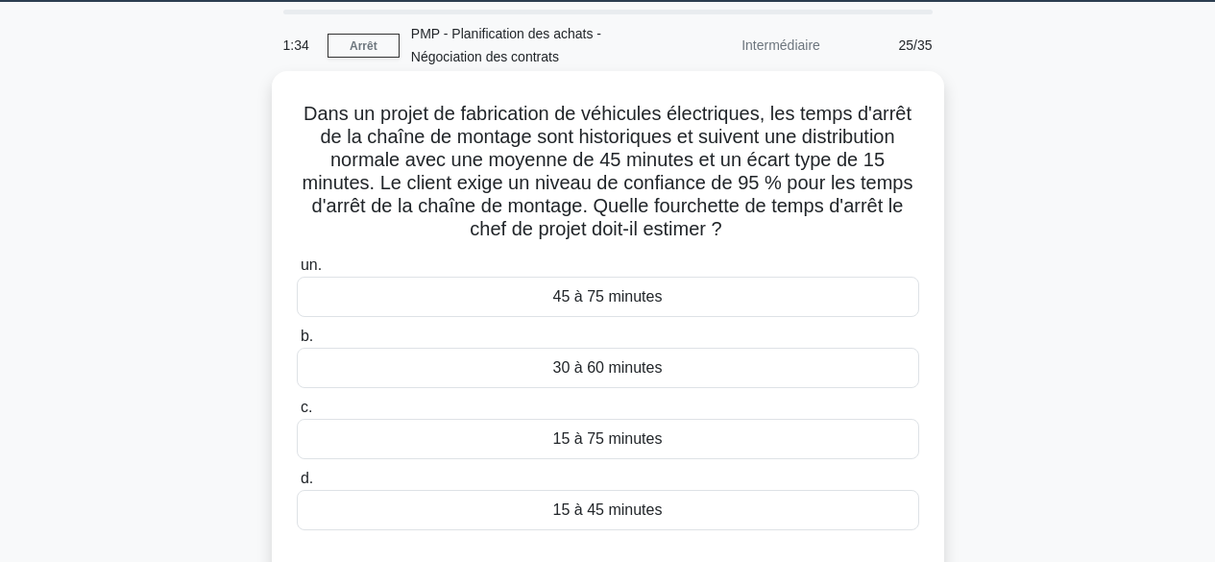
click at [684, 367] on div "30 à 60 minutes" at bounding box center [608, 368] width 623 height 40
click at [297, 343] on input "b. 30 à 60 minutes" at bounding box center [297, 336] width 0 height 12
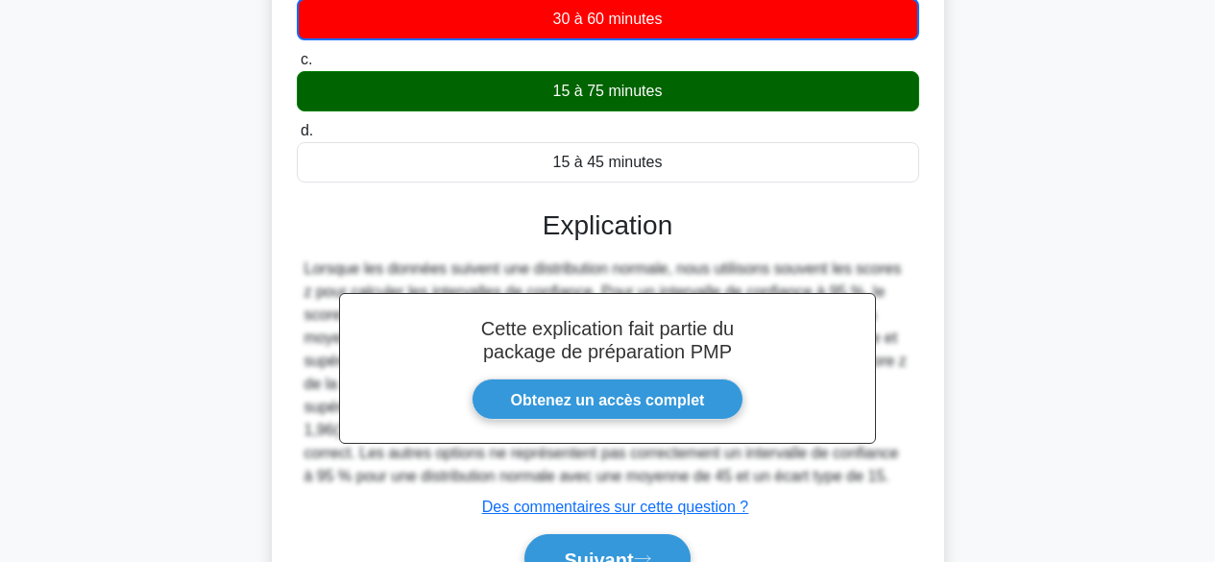
scroll to position [513, 0]
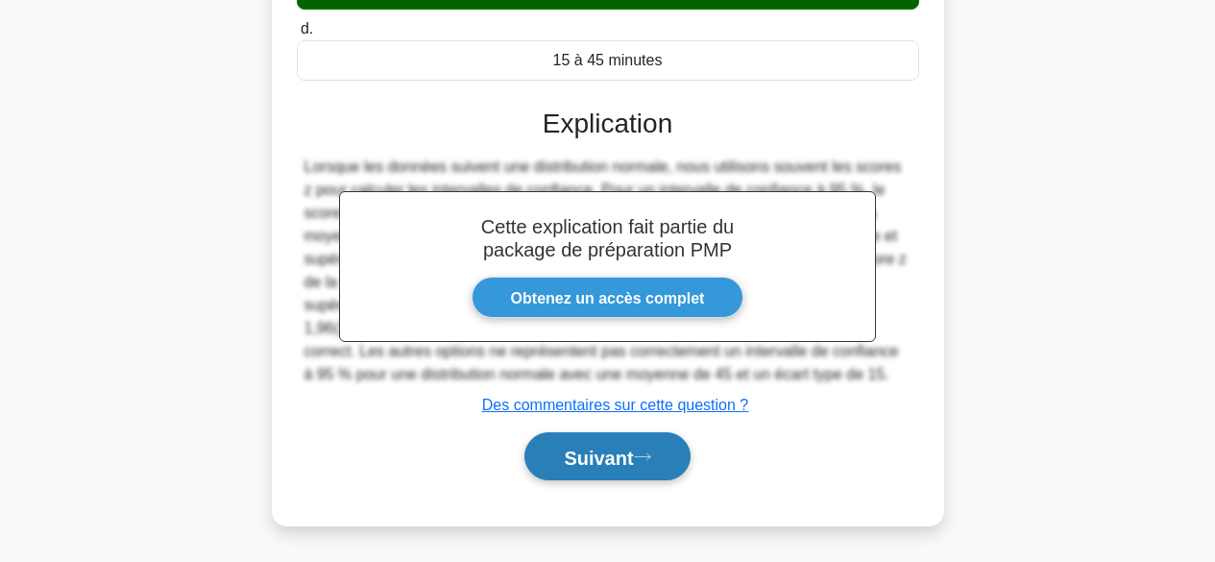
click at [629, 453] on font "Suivant" at bounding box center [598, 457] width 69 height 21
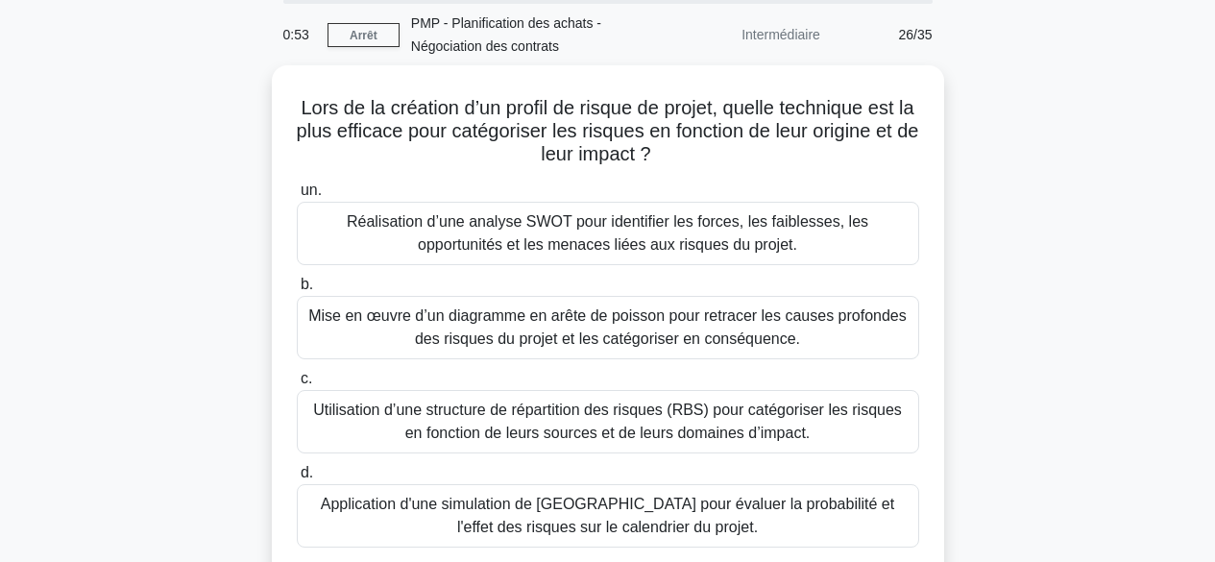
scroll to position [41, 0]
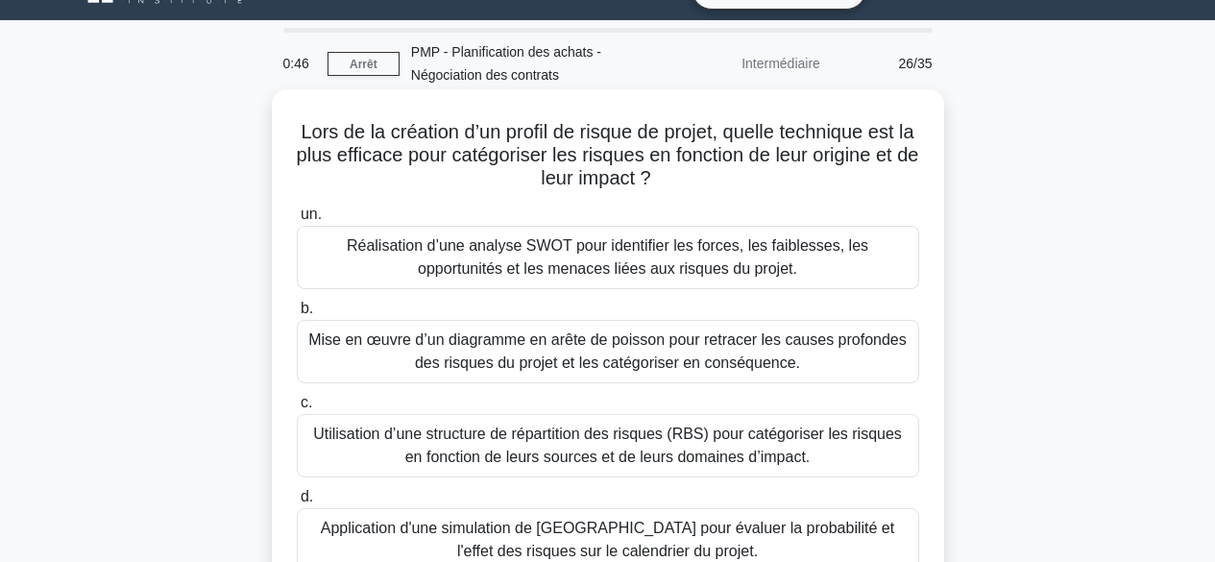
click at [833, 439] on font "Utilisation d’une structure de répartition des risques (RBS) pour catégoriser l…" at bounding box center [607, 445] width 589 height 39
click at [297, 409] on input "c. Utilisation d’une structure de répartition des risques (RBS) pour catégorise…" at bounding box center [297, 403] width 0 height 12
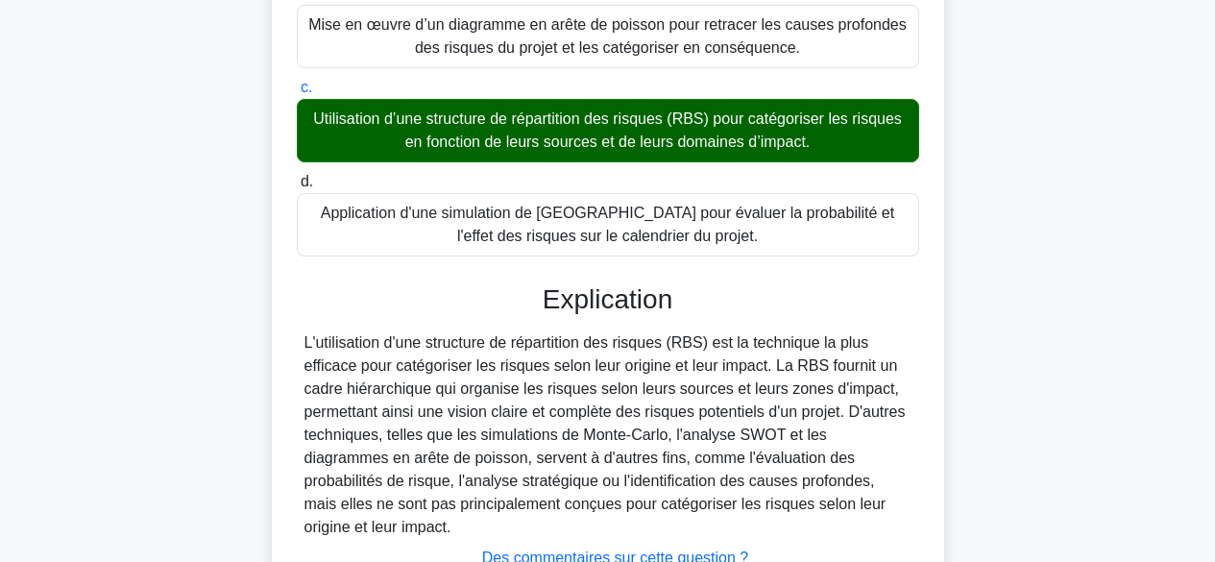
scroll to position [488, 0]
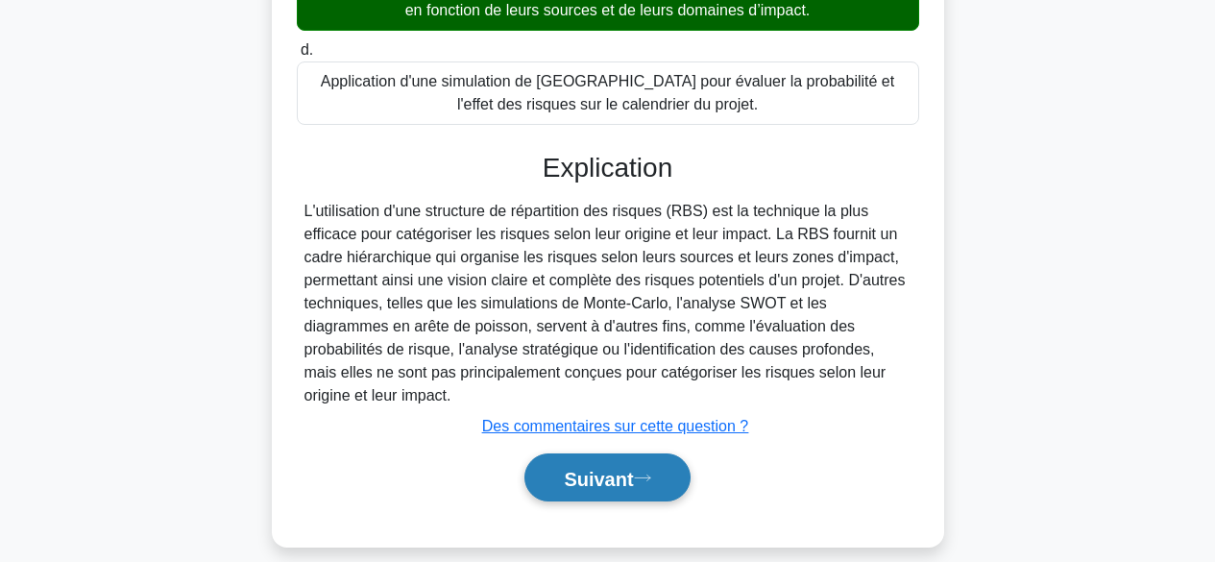
click at [633, 468] on font "Suivant" at bounding box center [598, 478] width 69 height 21
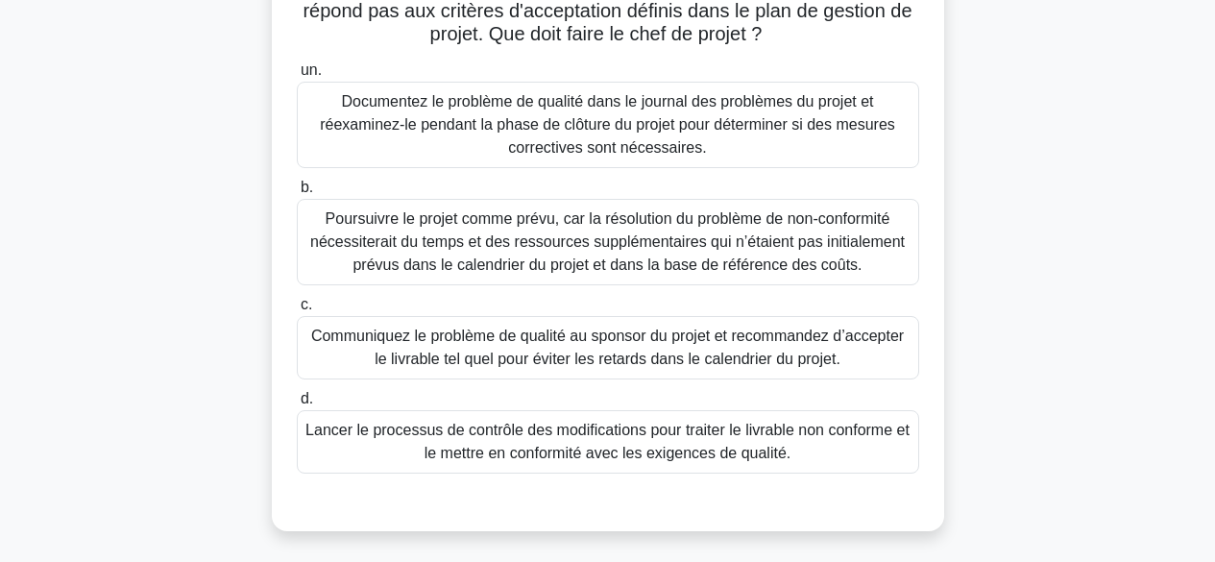
scroll to position [219, 0]
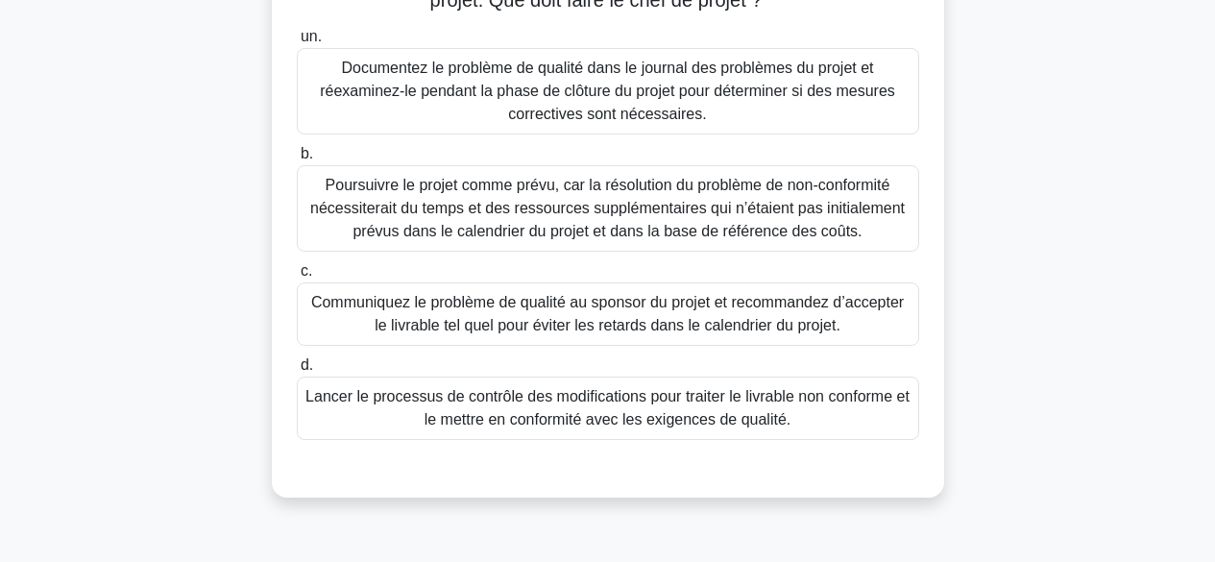
click at [823, 404] on font "Lancer le processus de contrôle des modifications pour traiter le livrable non …" at bounding box center [608, 407] width 604 height 39
click at [297, 372] on input "d. Lancer le processus de contrôle des modifications pour traiter le livrable n…" at bounding box center [297, 365] width 0 height 12
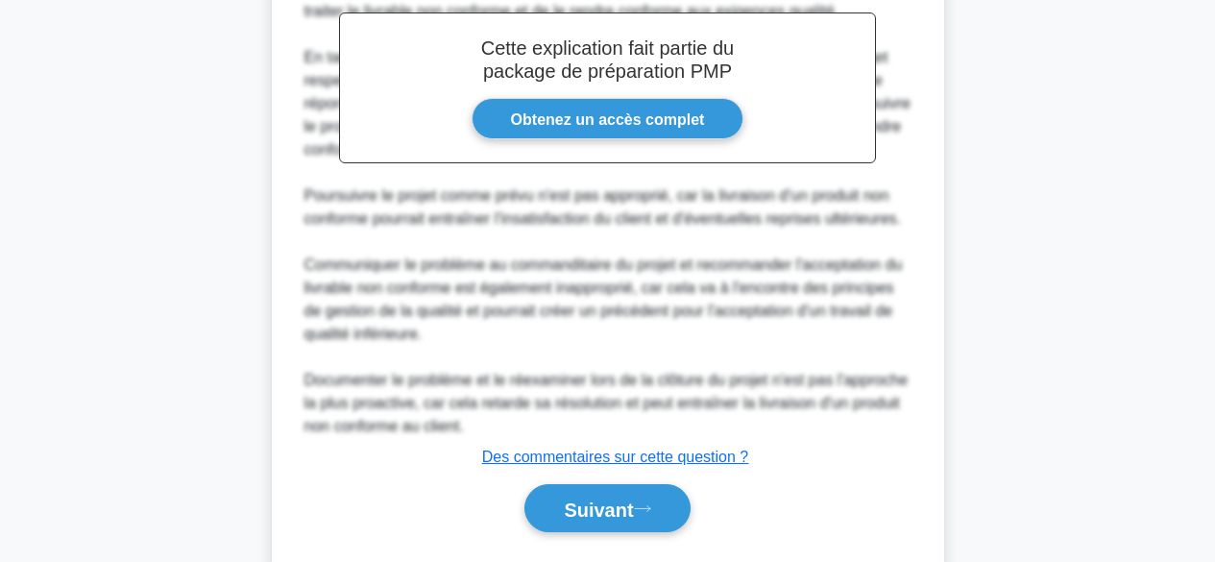
scroll to position [811, 0]
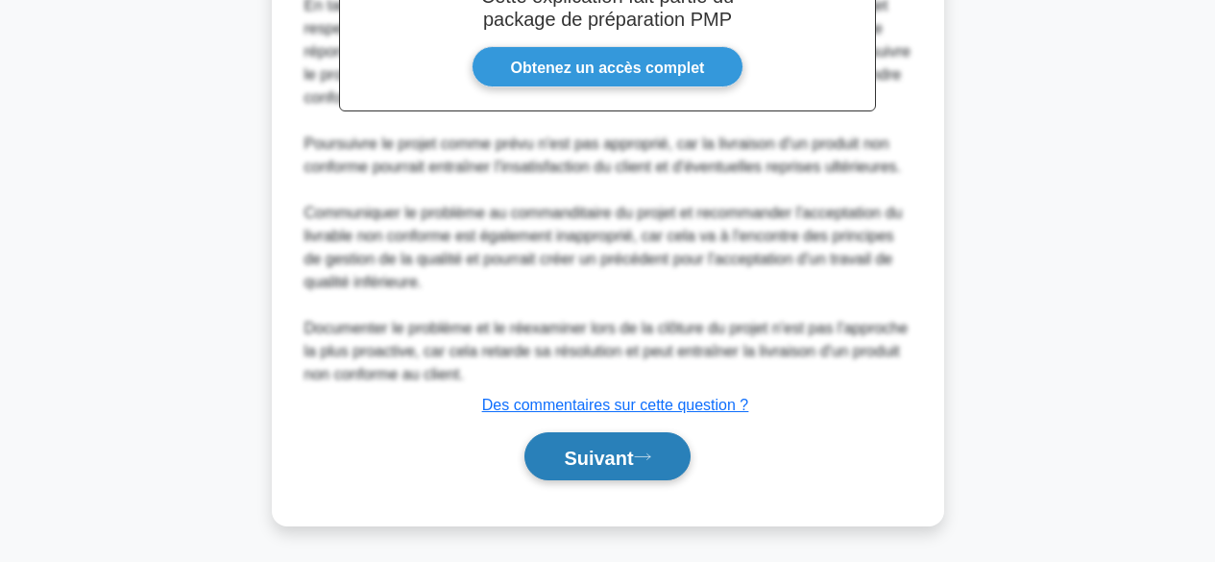
click at [633, 453] on font "Suivant" at bounding box center [598, 457] width 69 height 21
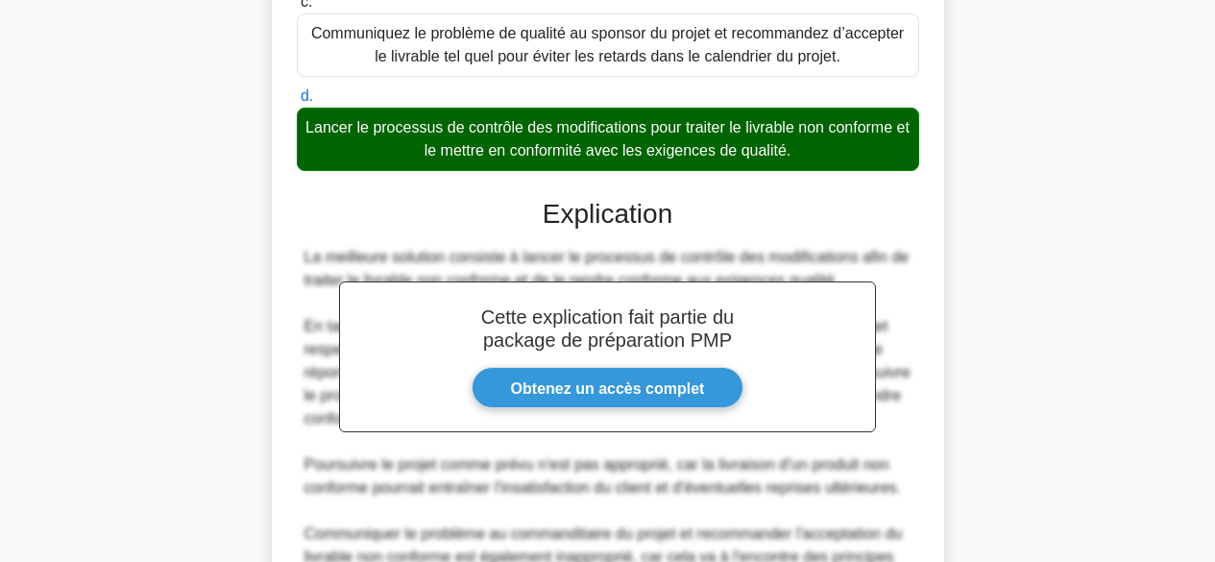
scroll to position [778, 0]
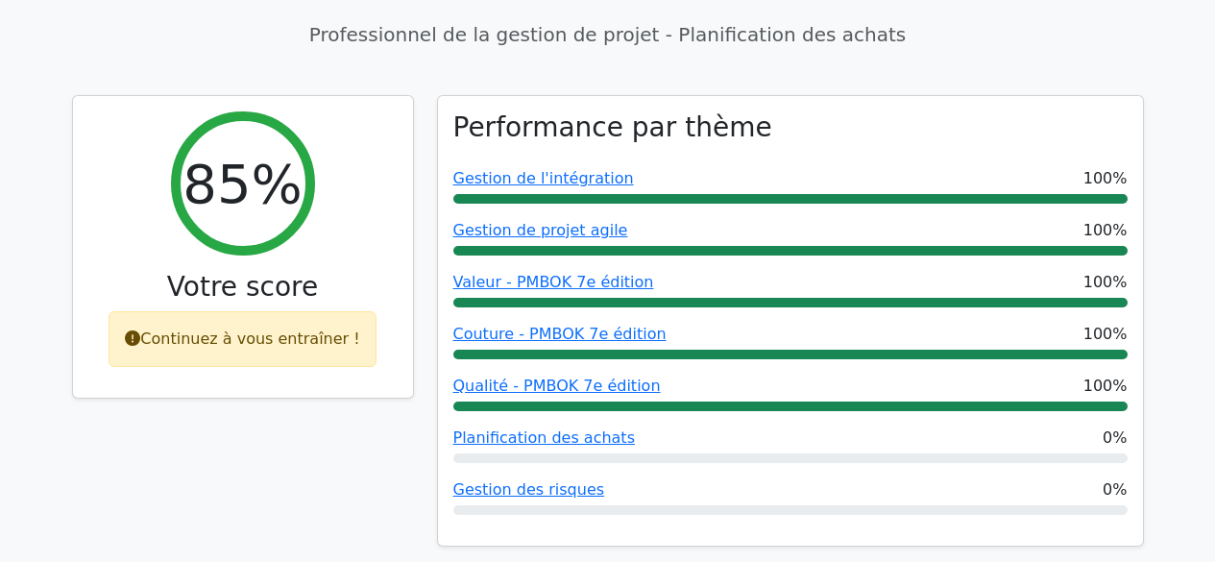
scroll to position [844, 0]
